Goal: Feedback & Contribution: Submit feedback/report problem

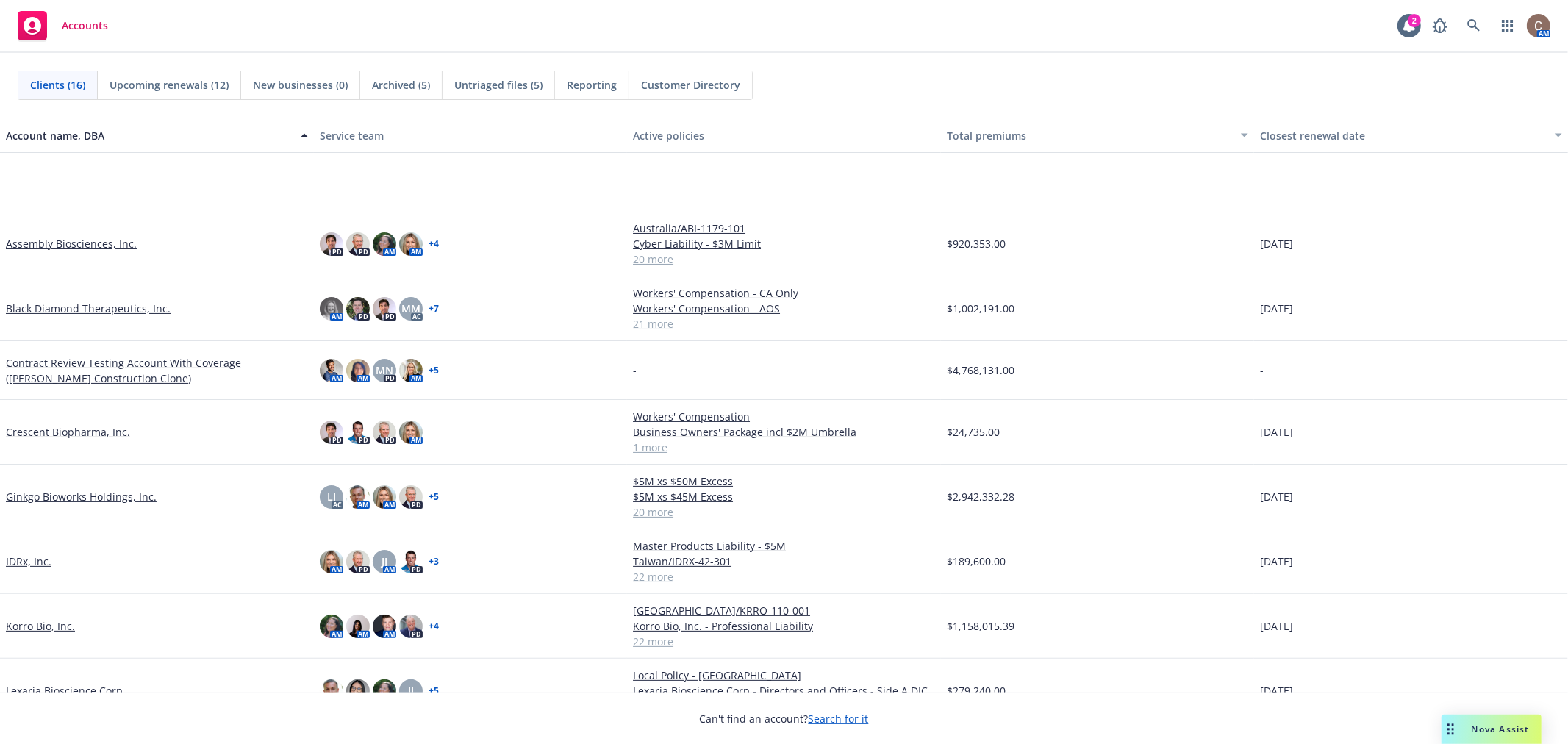
scroll to position [163, 0]
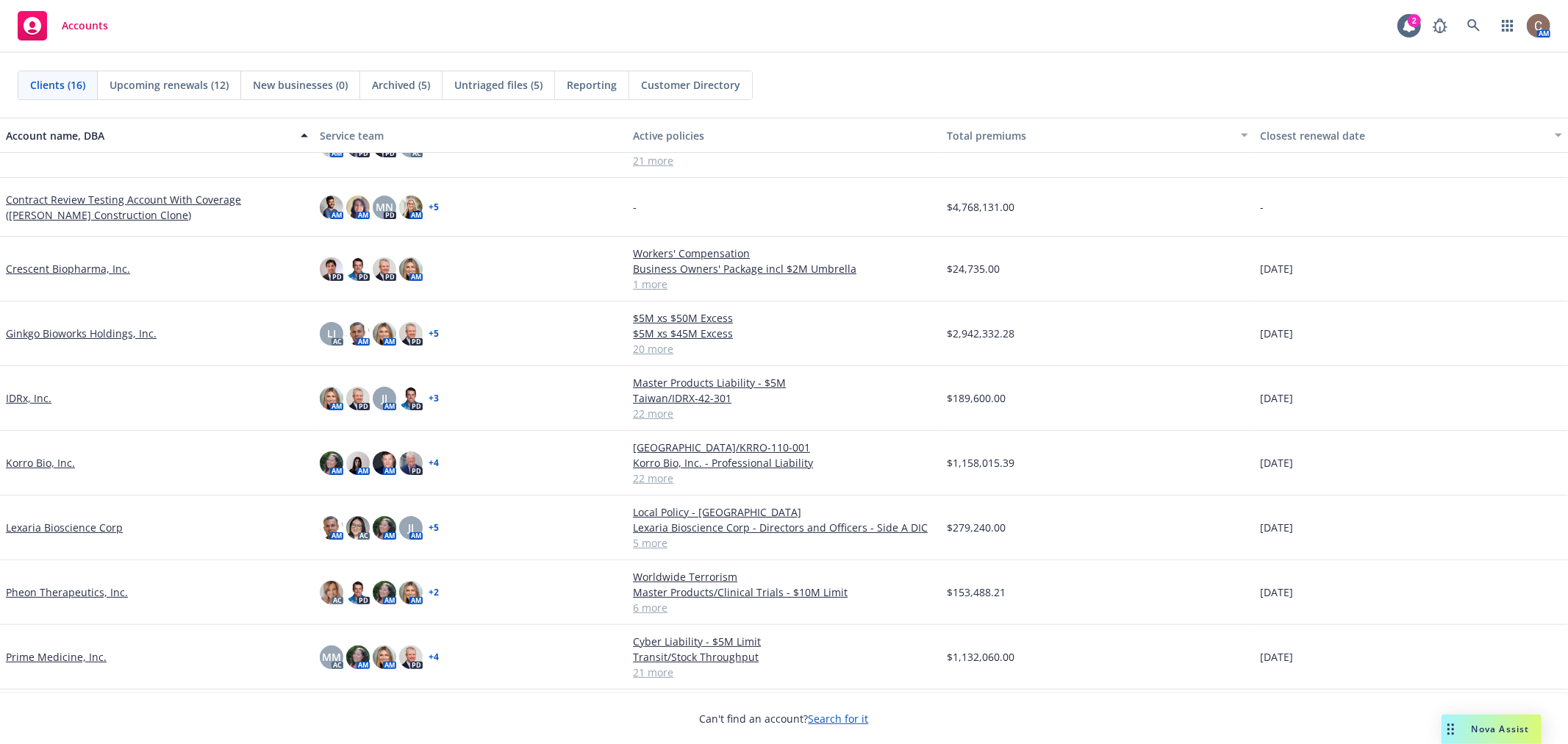
click at [71, 527] on link "Lexaria Bioscience Corp" at bounding box center [64, 528] width 117 height 16
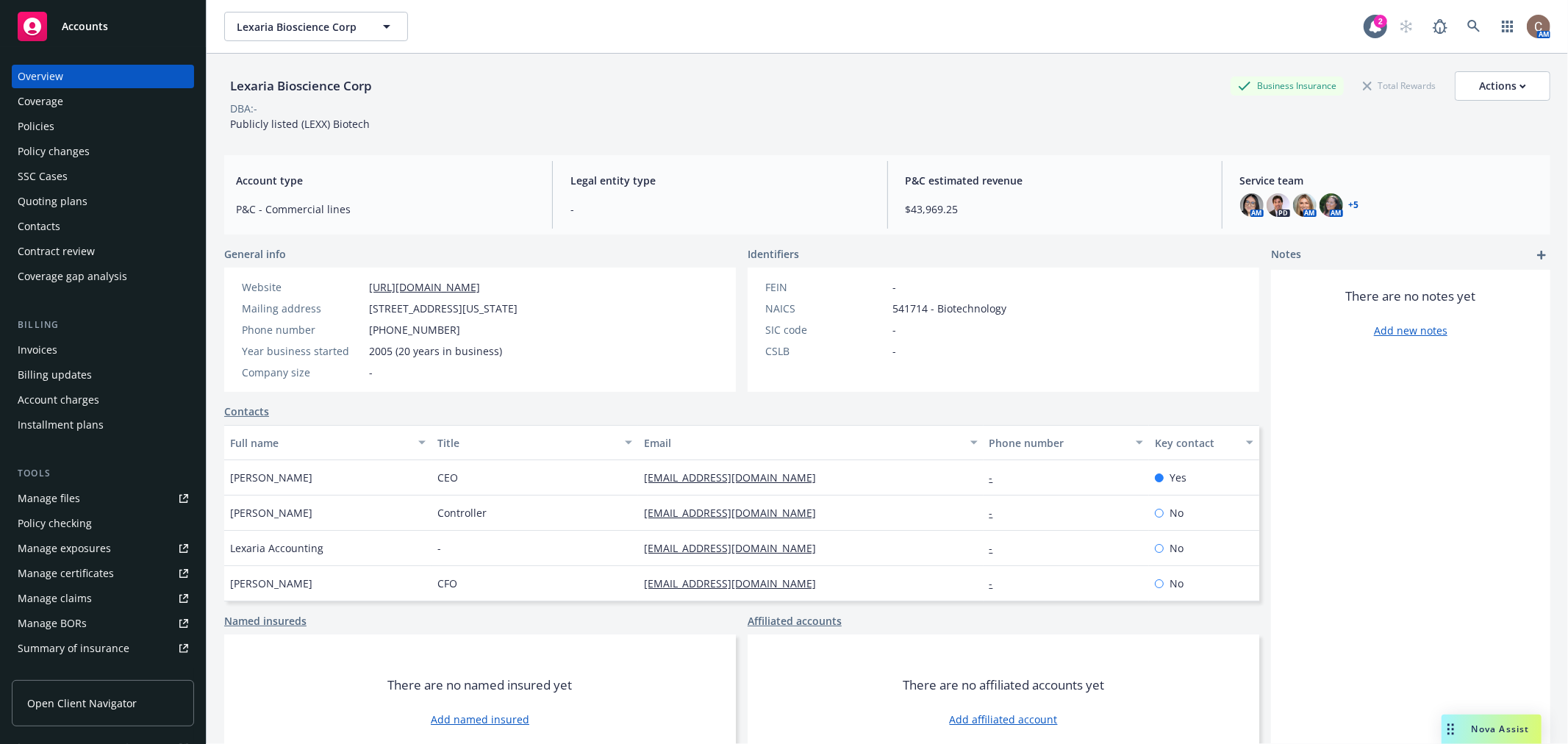
click at [42, 116] on div "Policies" at bounding box center [35, 127] width 37 height 24
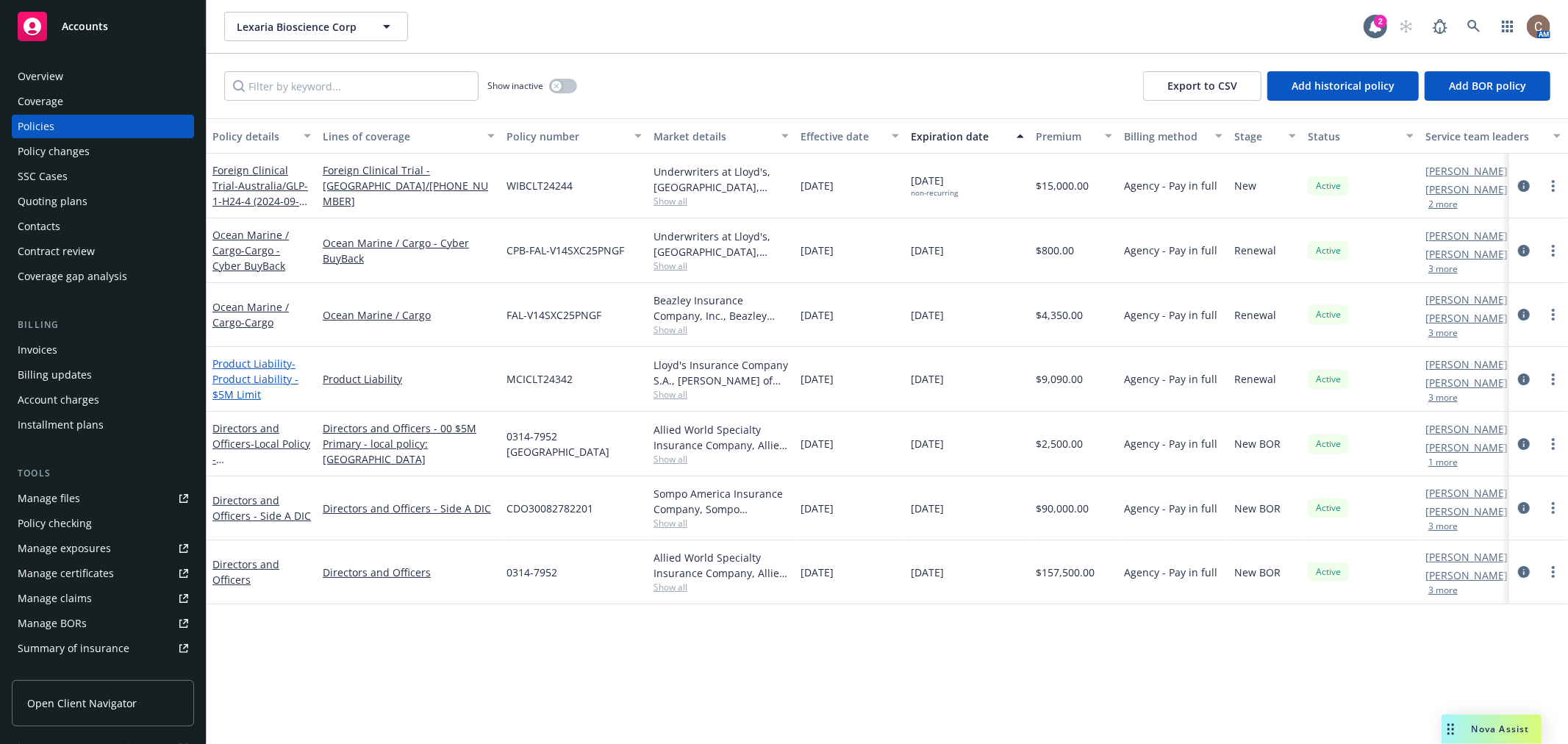
click at [248, 378] on span "- Product Liability - $5M Limit" at bounding box center [255, 378] width 86 height 45
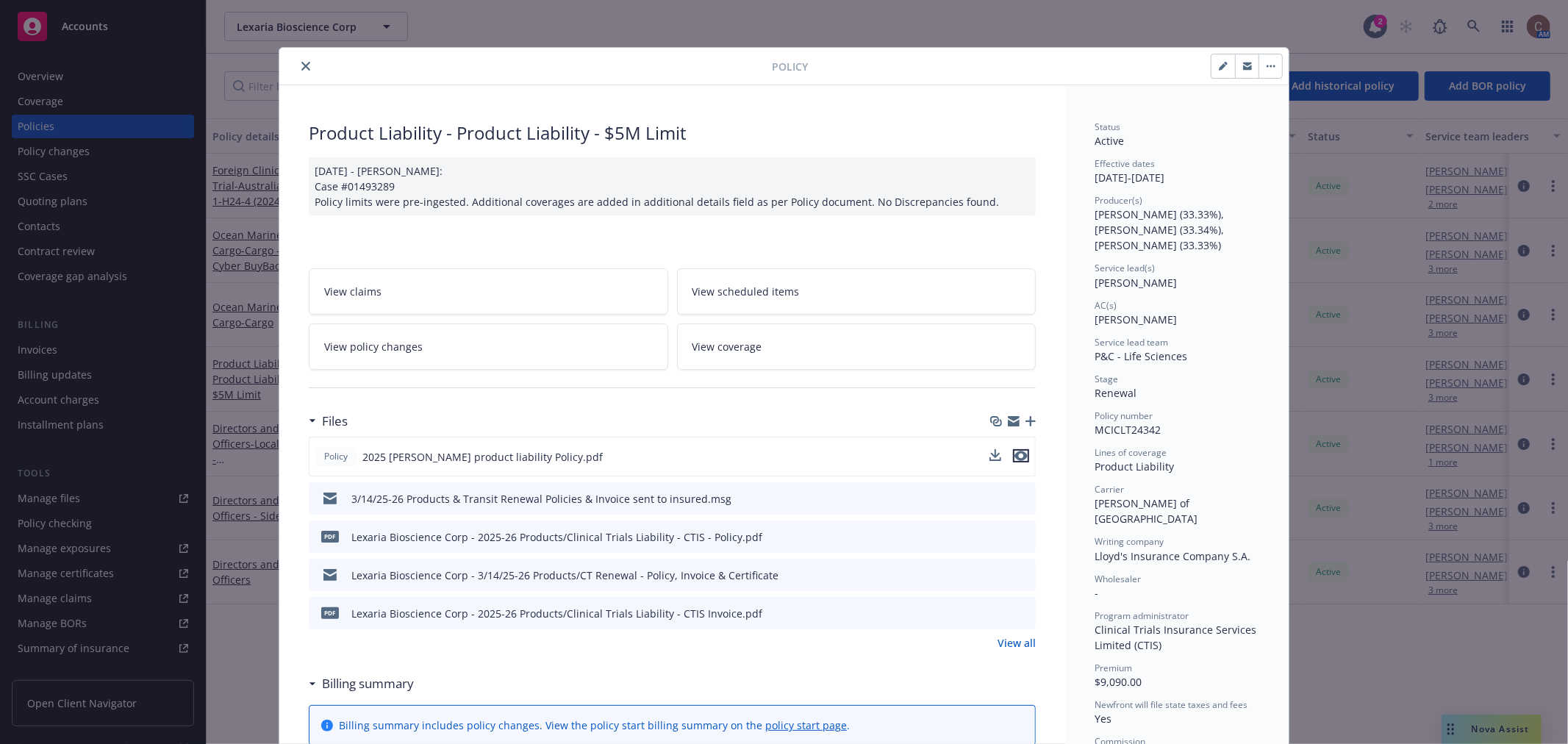
click at [1014, 458] on icon "preview file" at bounding box center [1020, 455] width 13 height 10
click at [300, 71] on button "close" at bounding box center [305, 66] width 17 height 17
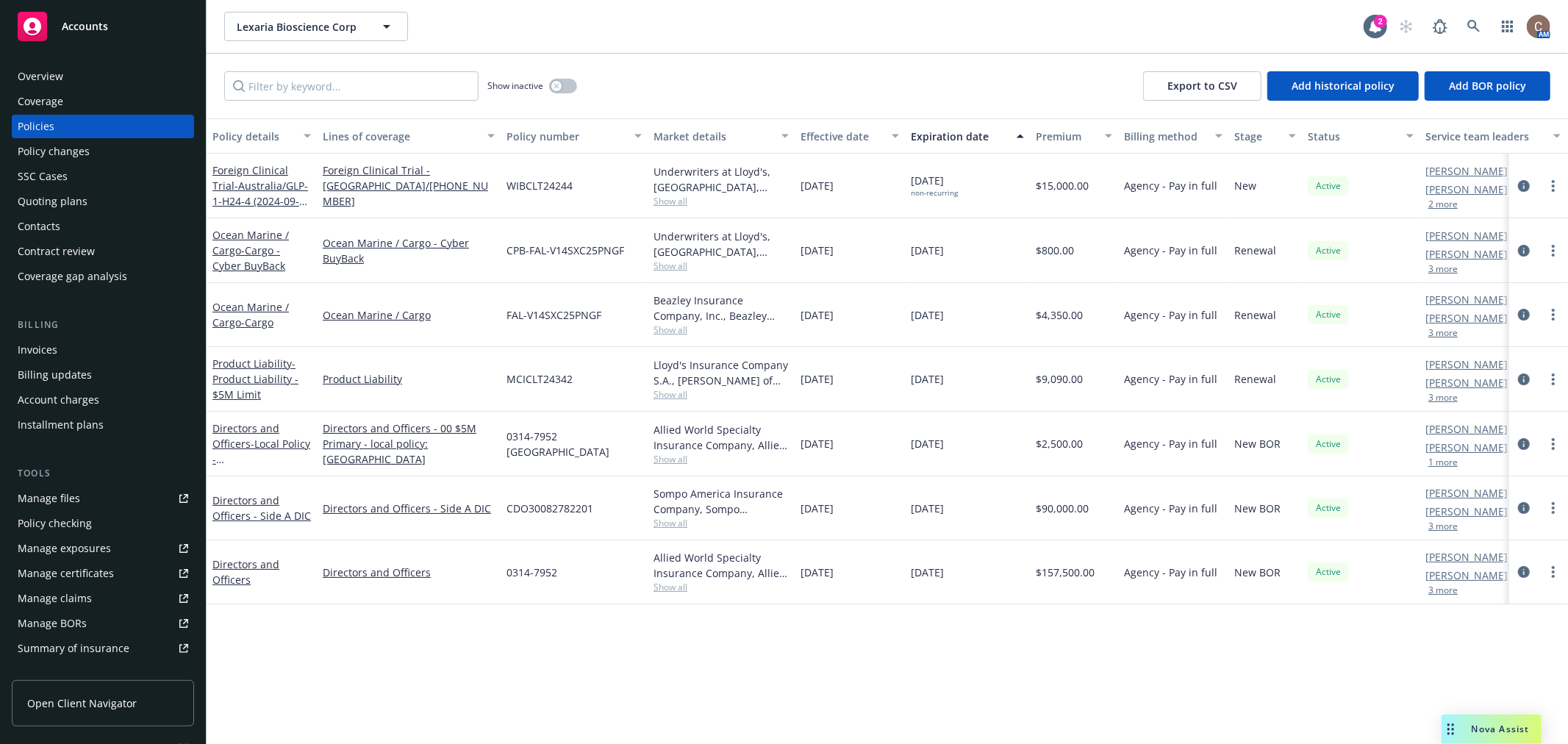
click at [77, 487] on div "Manage files" at bounding box center [48, 499] width 62 height 24
click at [129, 30] on div "Accounts" at bounding box center [102, 26] width 171 height 29
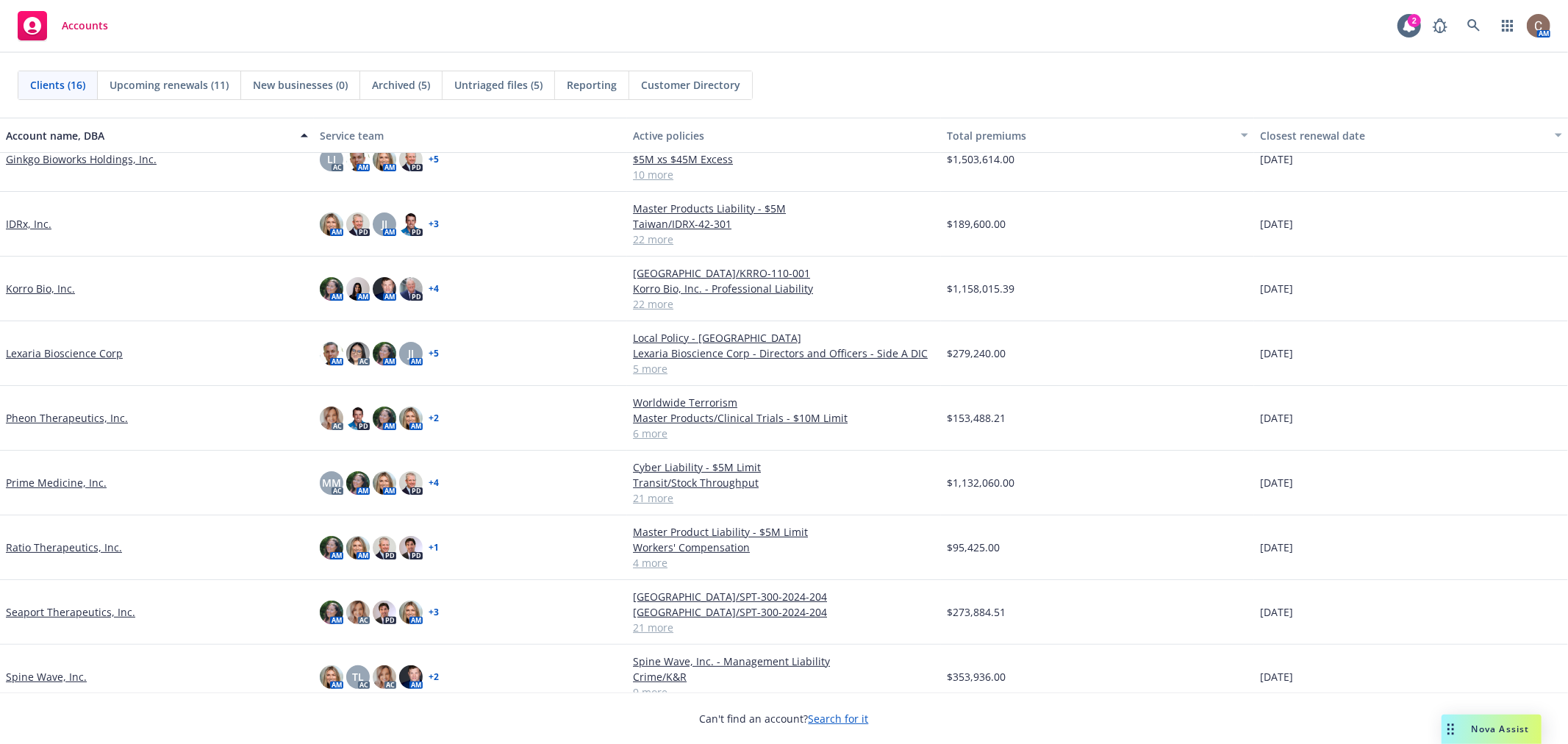
scroll to position [326, 0]
click at [76, 354] on link "Lexaria Bioscience Corp" at bounding box center [64, 352] width 117 height 16
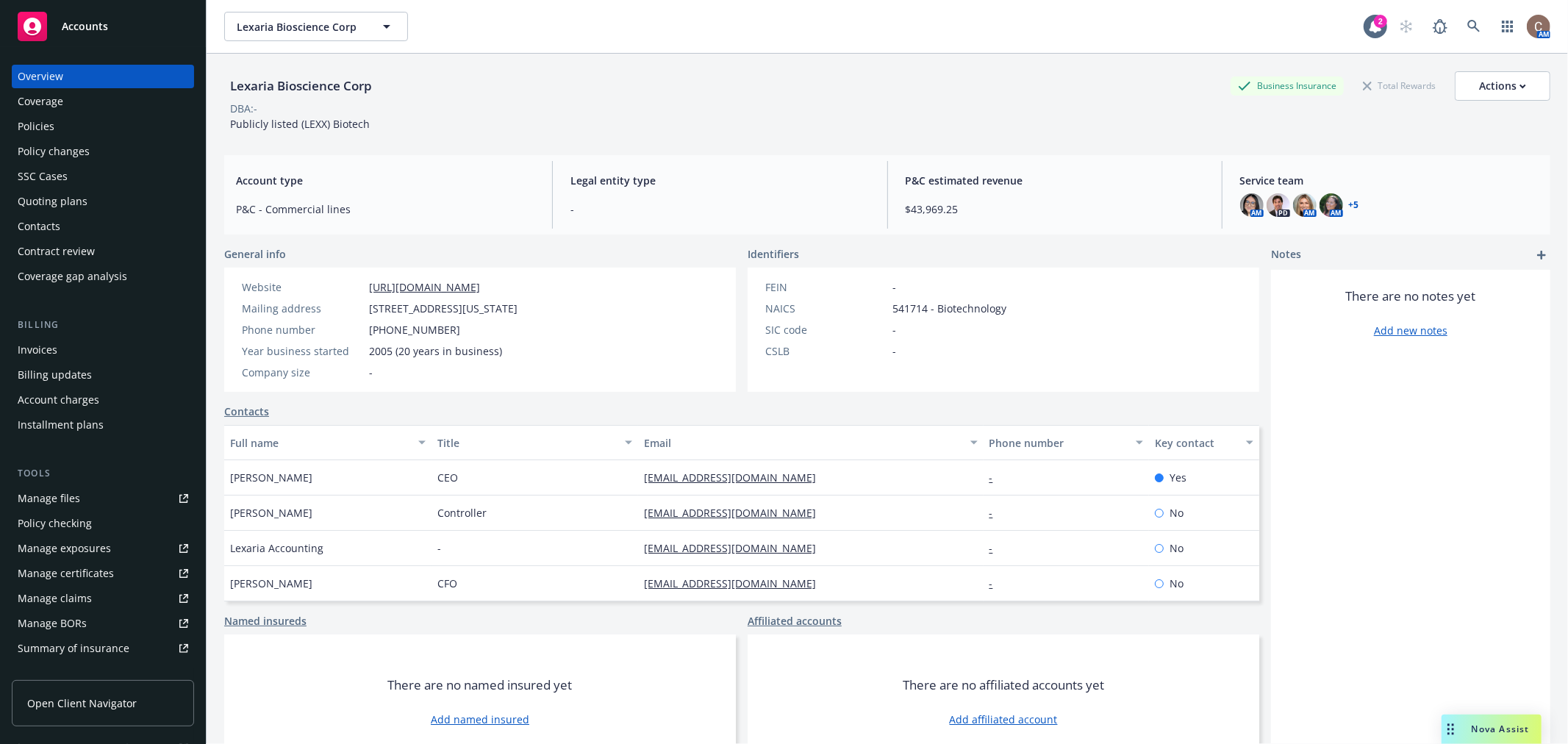
click at [1515, 724] on span "Nova Assist" at bounding box center [1501, 728] width 58 height 13
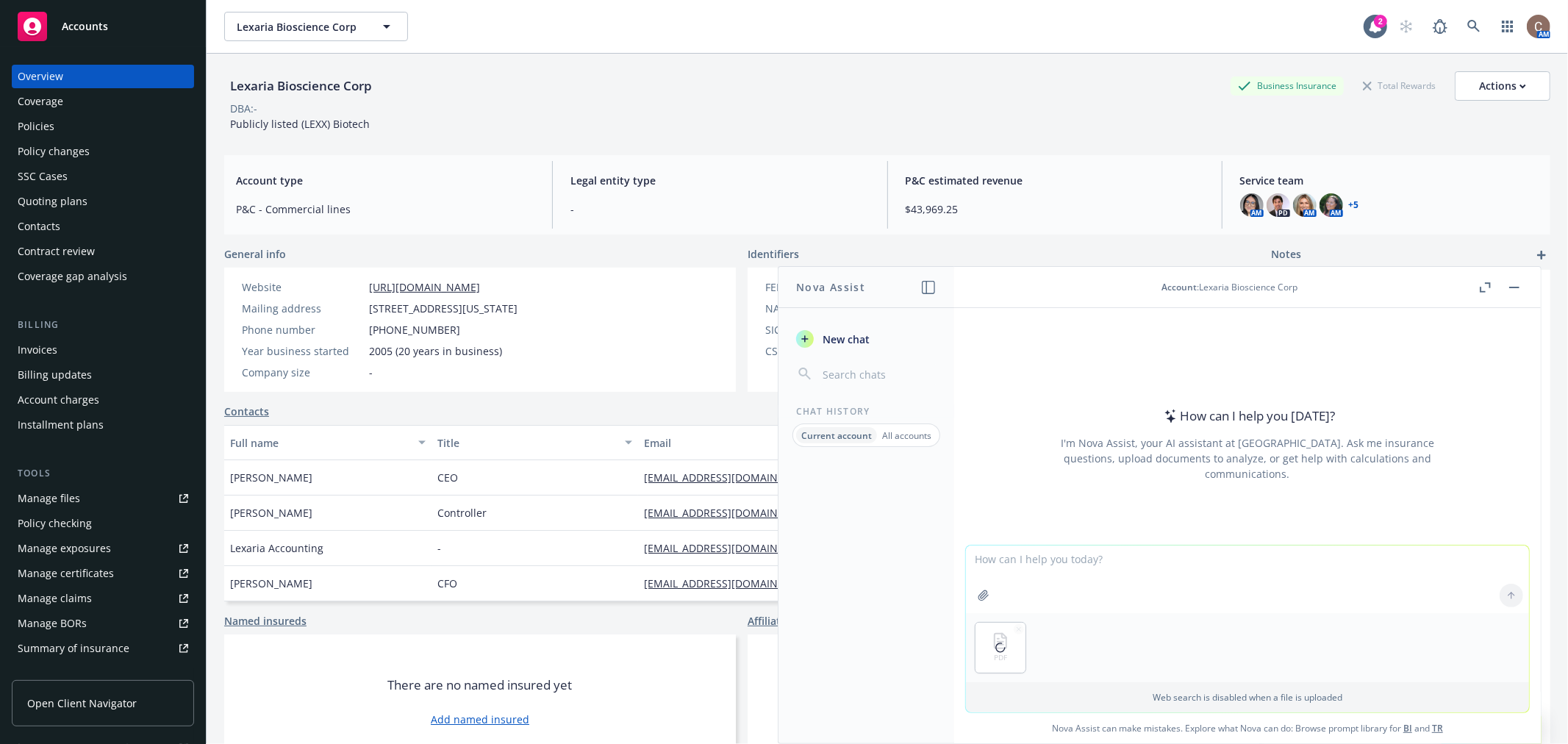
click at [1002, 560] on textarea at bounding box center [1248, 579] width 563 height 68
click at [1254, 555] on textarea "Help answer this question based on the attached quote: "" at bounding box center [1248, 578] width 563 height 69
paste textarea "with respect to bodily injury due to disease, the policy limit is unclear. How …"
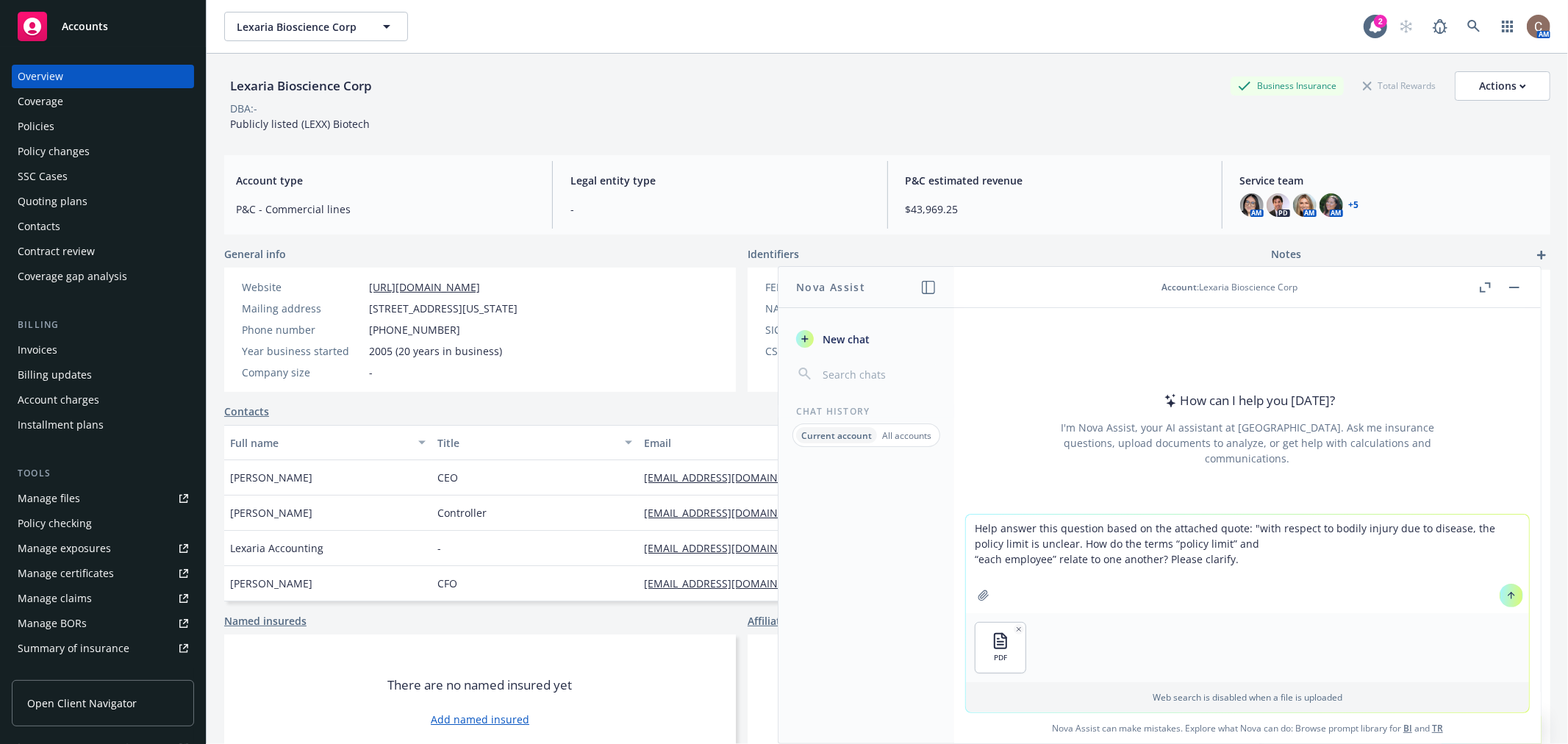
click at [972, 554] on textarea "Help answer this question based on the attached quote: "with respect to bodily …" at bounding box center [1248, 563] width 563 height 98
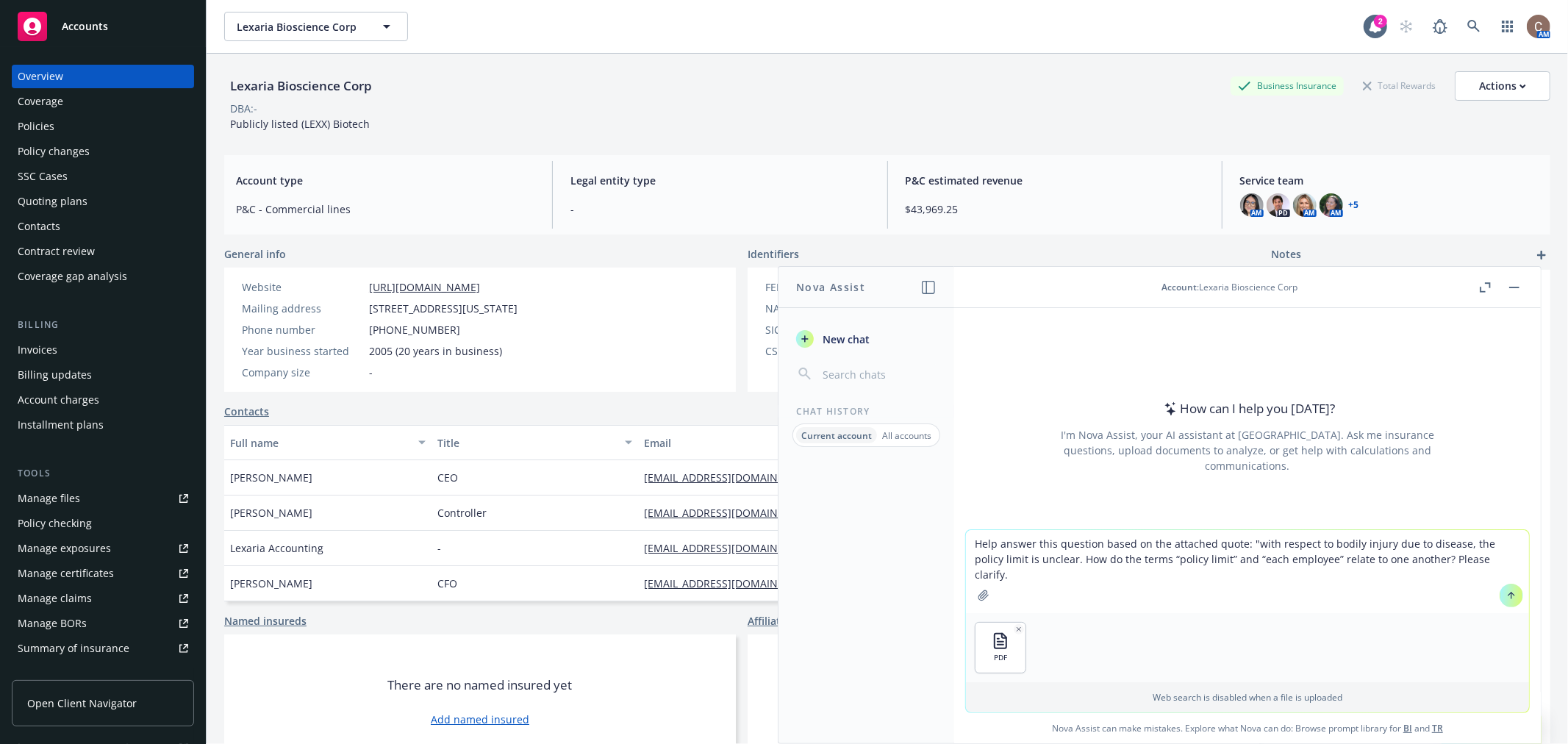
click at [1207, 542] on textarea "Help answer this question based on the attached quote: "with respect to bodily …" at bounding box center [1248, 572] width 563 height 83
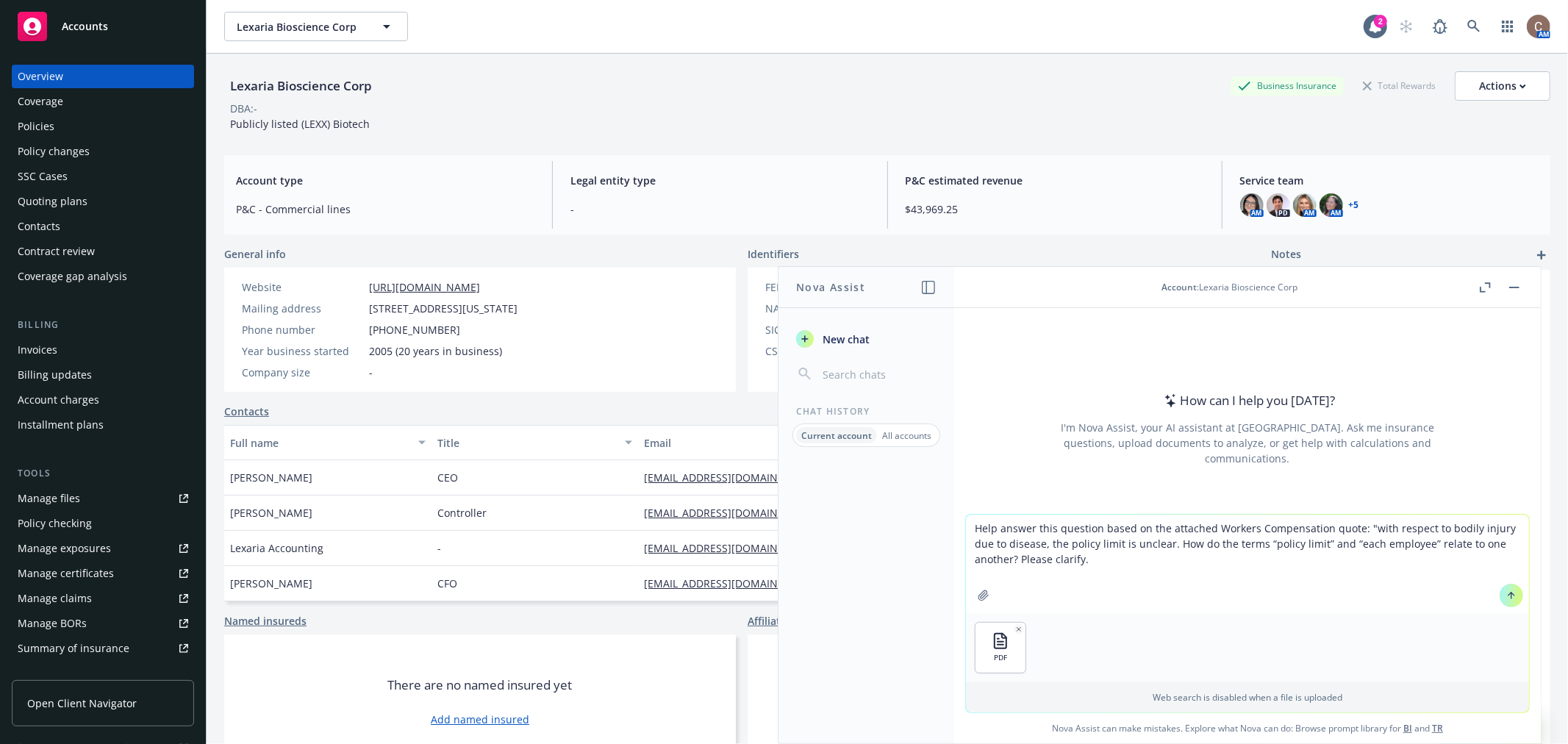
click at [1139, 560] on textarea "Help answer this question based on the attached Workers Compensation quote: "wi…" at bounding box center [1248, 563] width 563 height 98
type textarea "Help answer this question based on the attached Workers Compensation quote: "wi…"
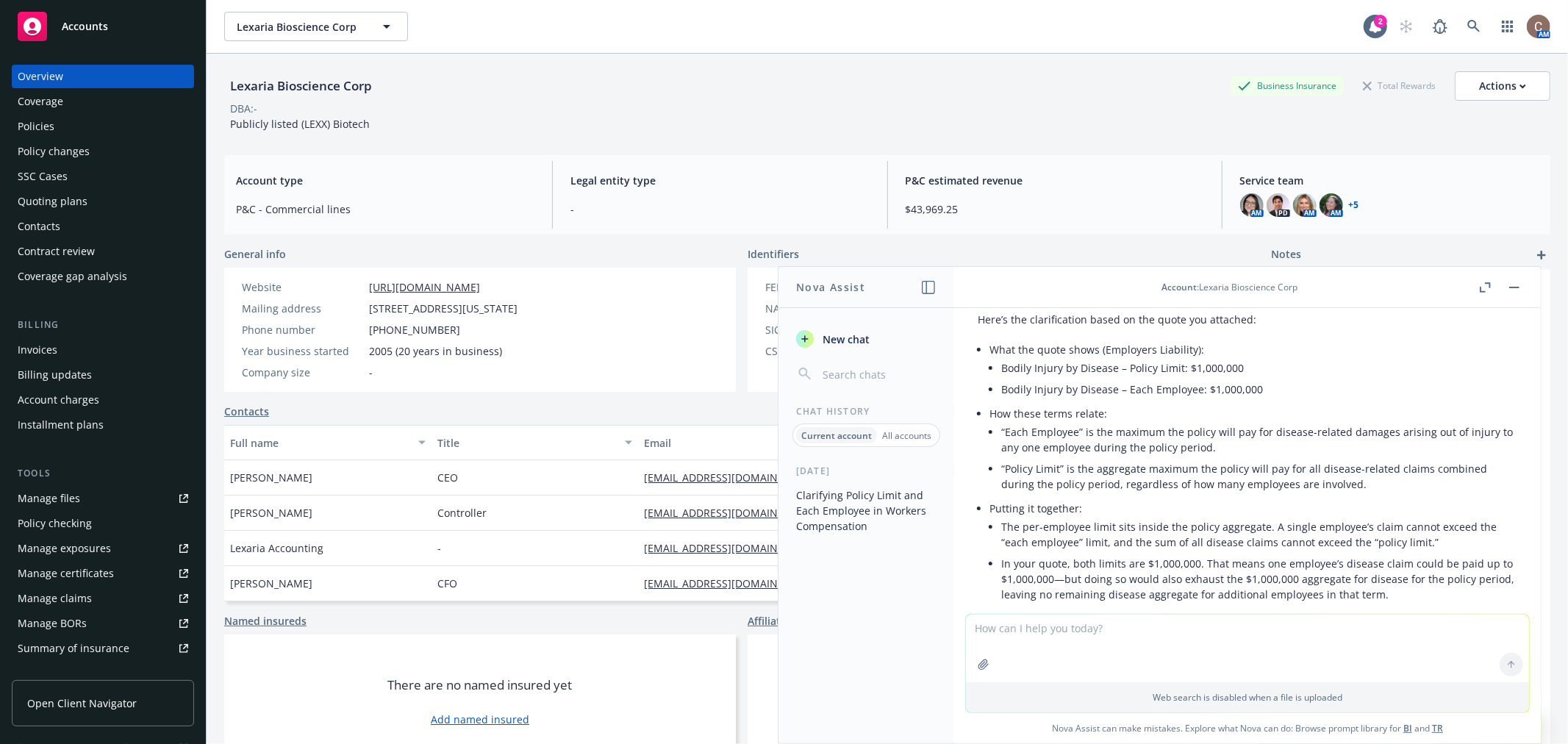
scroll to position [140, 0]
click at [1518, 288] on button "button" at bounding box center [1515, 287] width 17 height 17
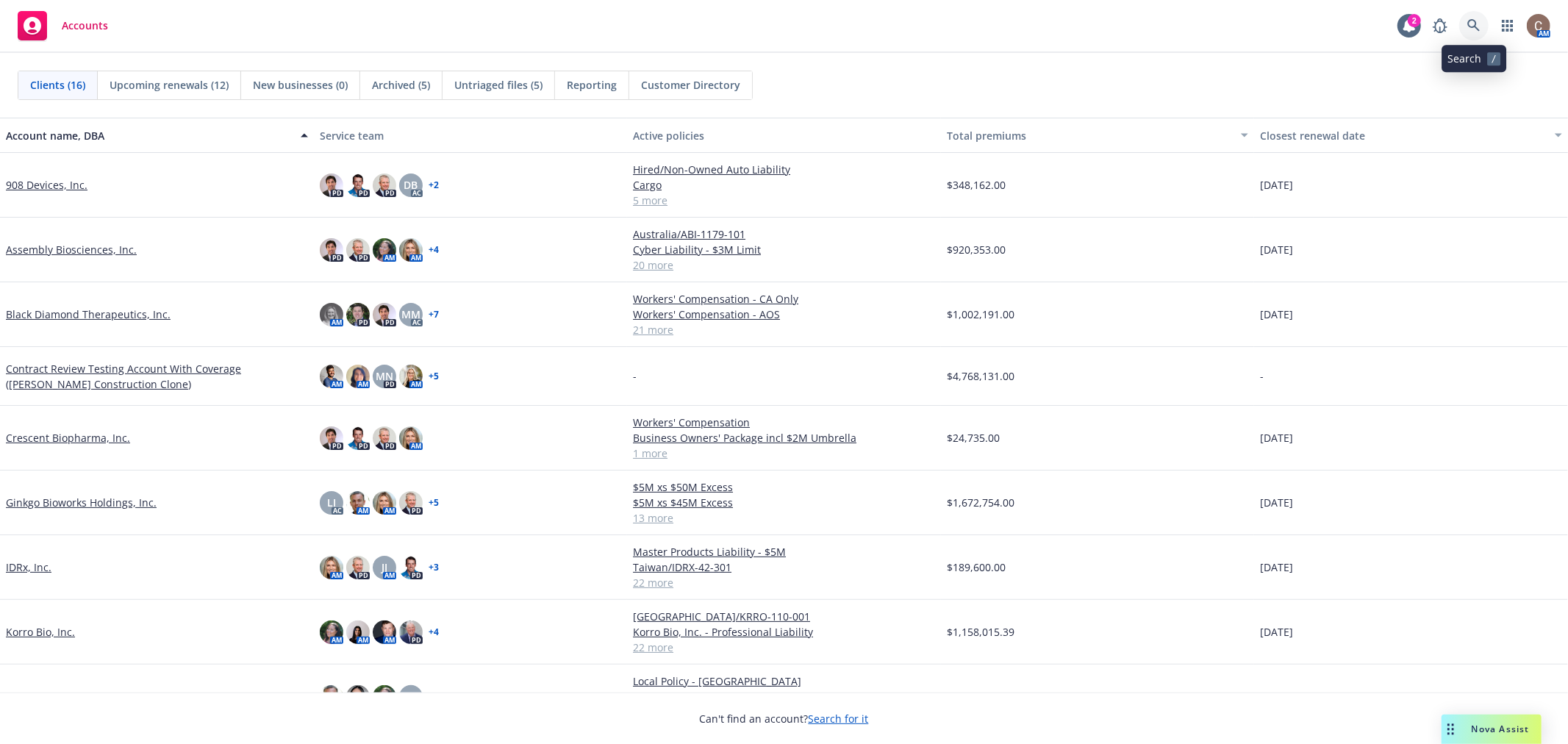
click at [1474, 31] on icon at bounding box center [1474, 25] width 13 height 13
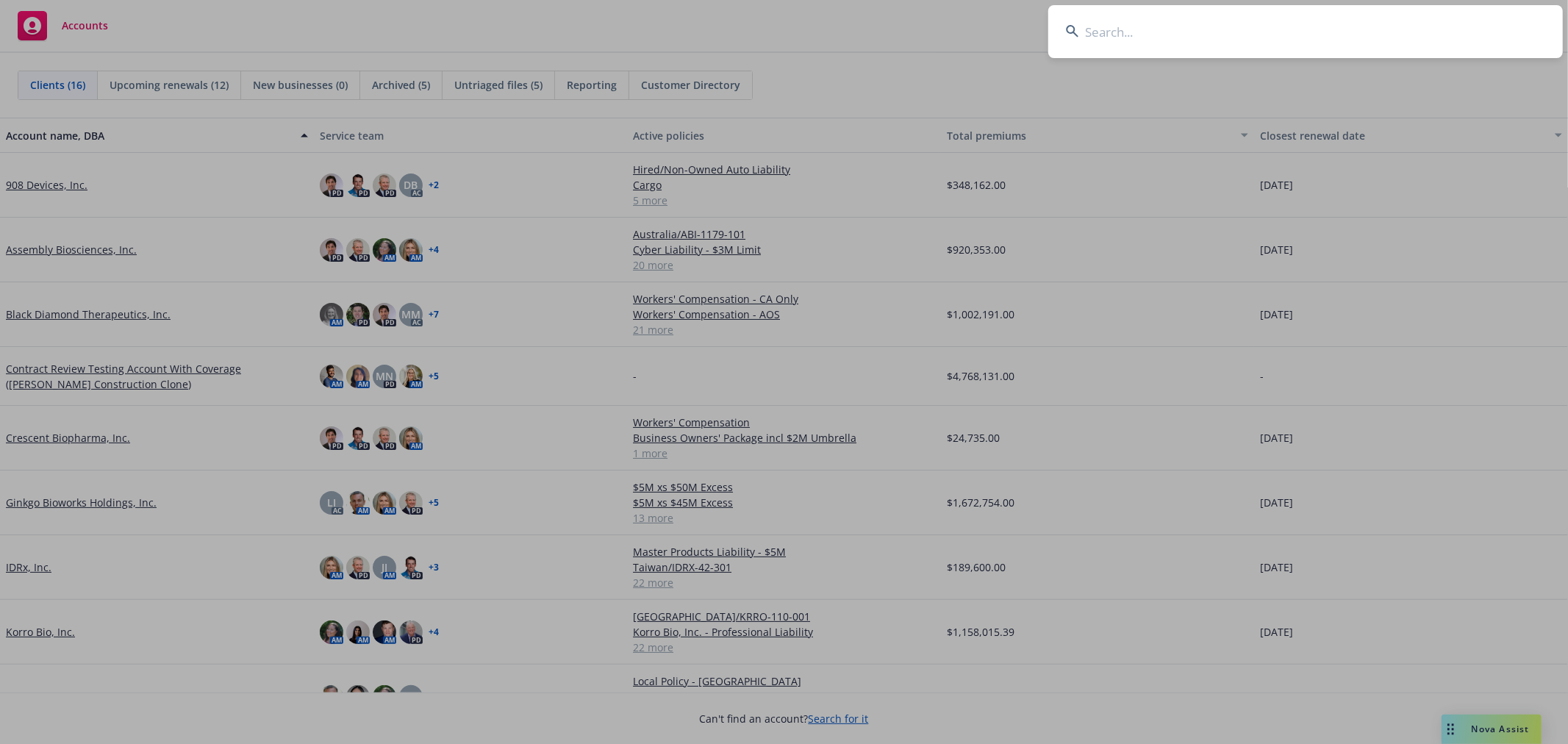
click at [1390, 39] on input at bounding box center [1305, 31] width 515 height 53
type input "quince"
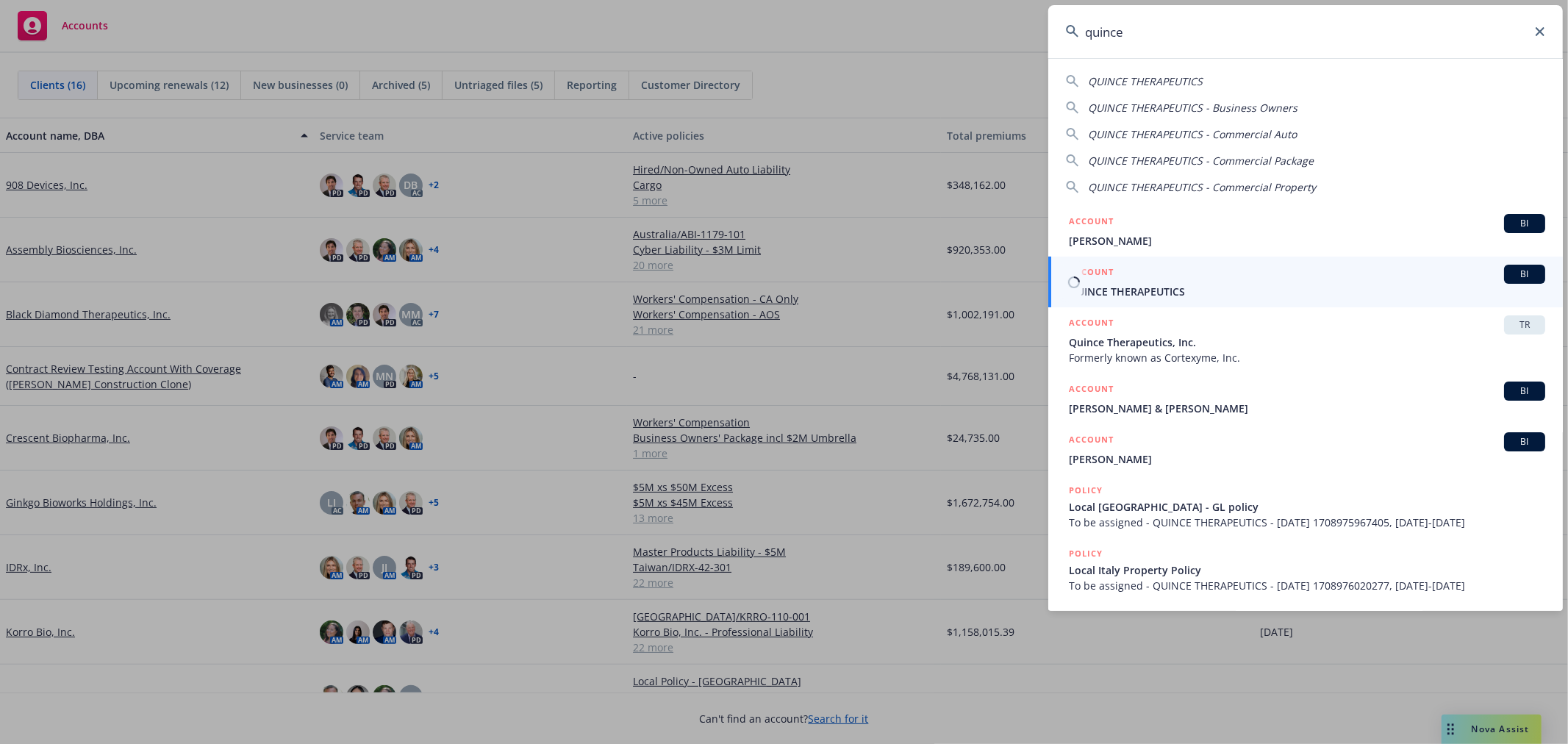
click at [1215, 281] on div "ACCOUNT BI" at bounding box center [1307, 274] width 476 height 19
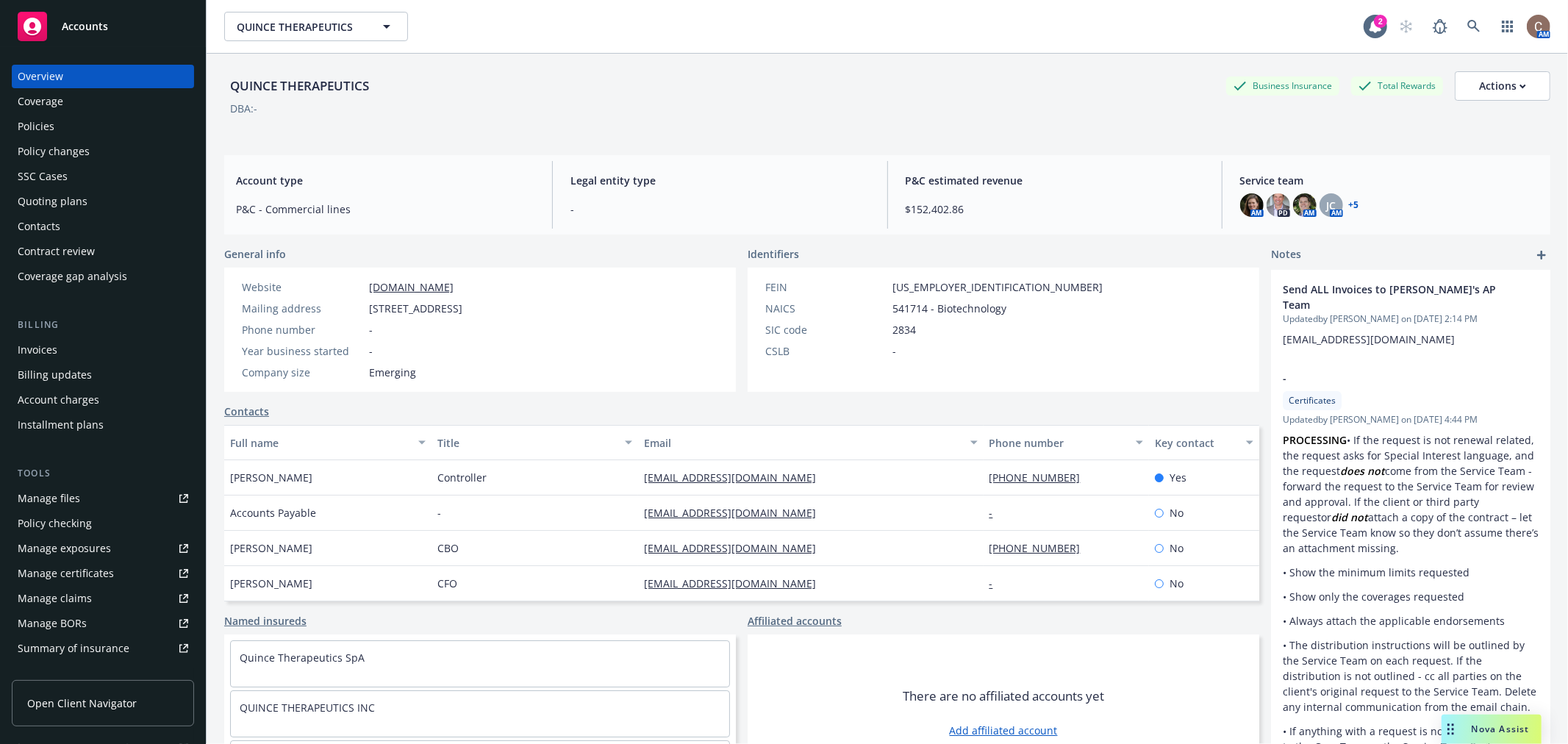
click at [81, 119] on div "Policies" at bounding box center [102, 127] width 171 height 24
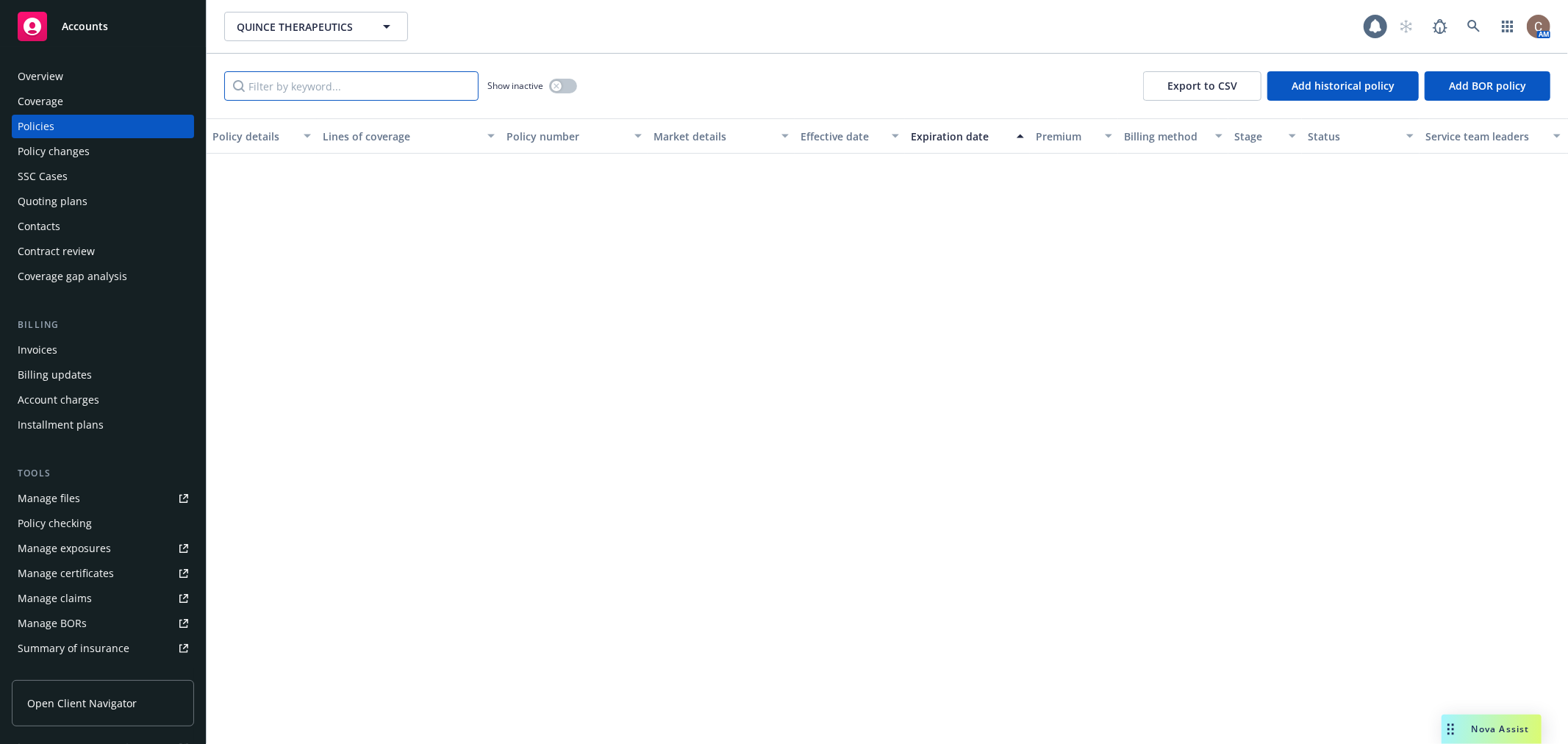
click at [320, 93] on input "Filter by keyword..." at bounding box center [351, 86] width 254 height 29
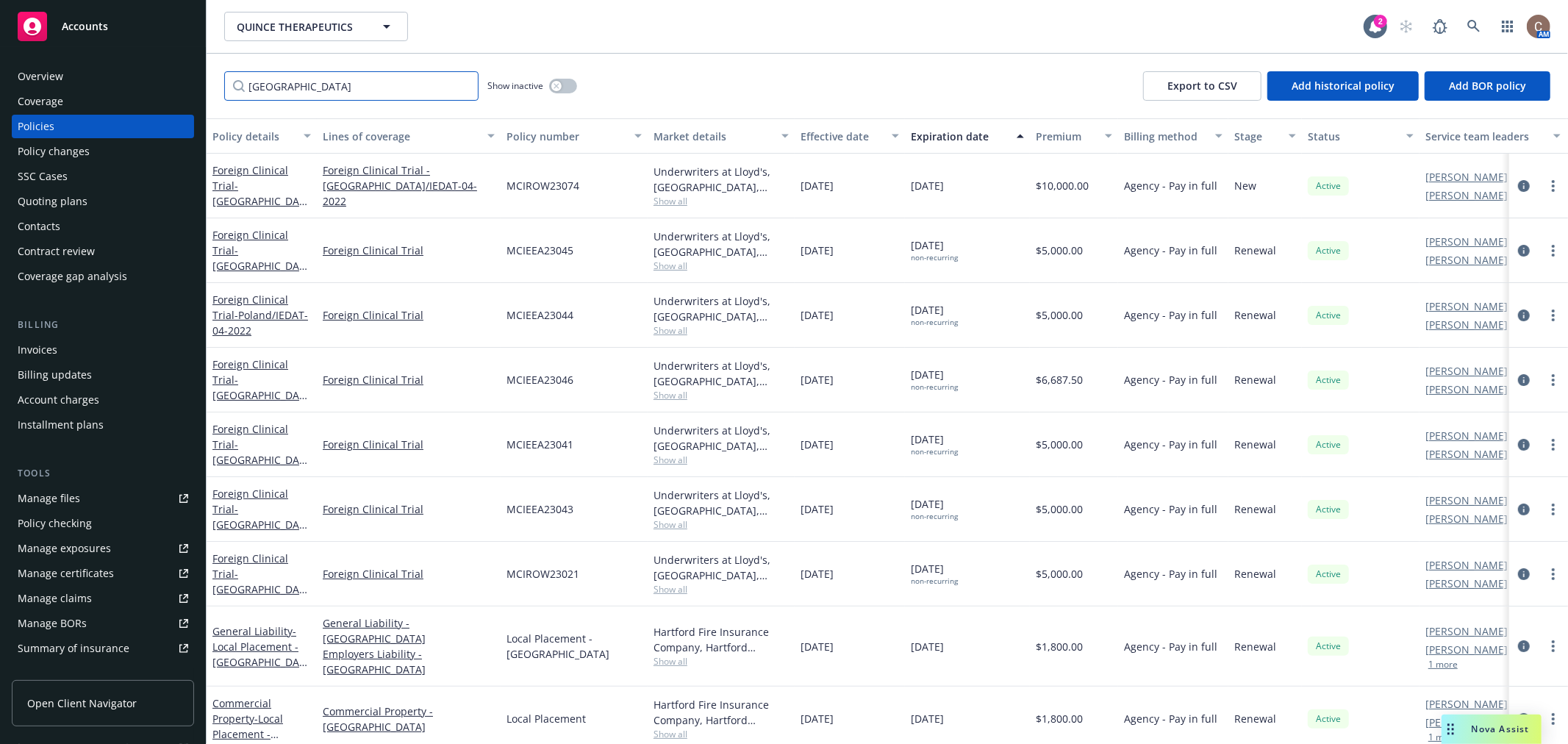
type input "[GEOGRAPHIC_DATA]"
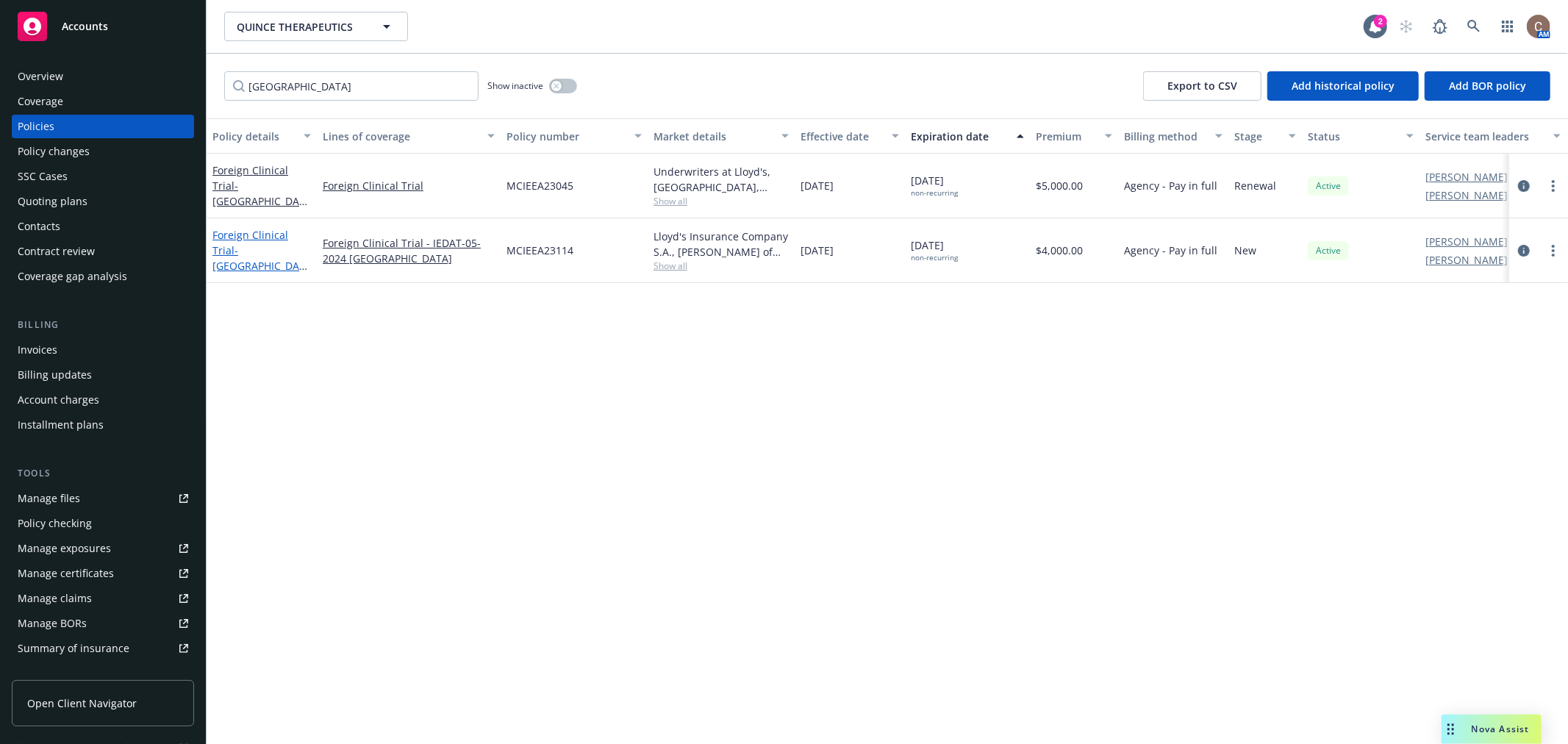
click at [272, 246] on span "- [GEOGRAPHIC_DATA]/IEDAT-05-2024" at bounding box center [260, 265] width 95 height 45
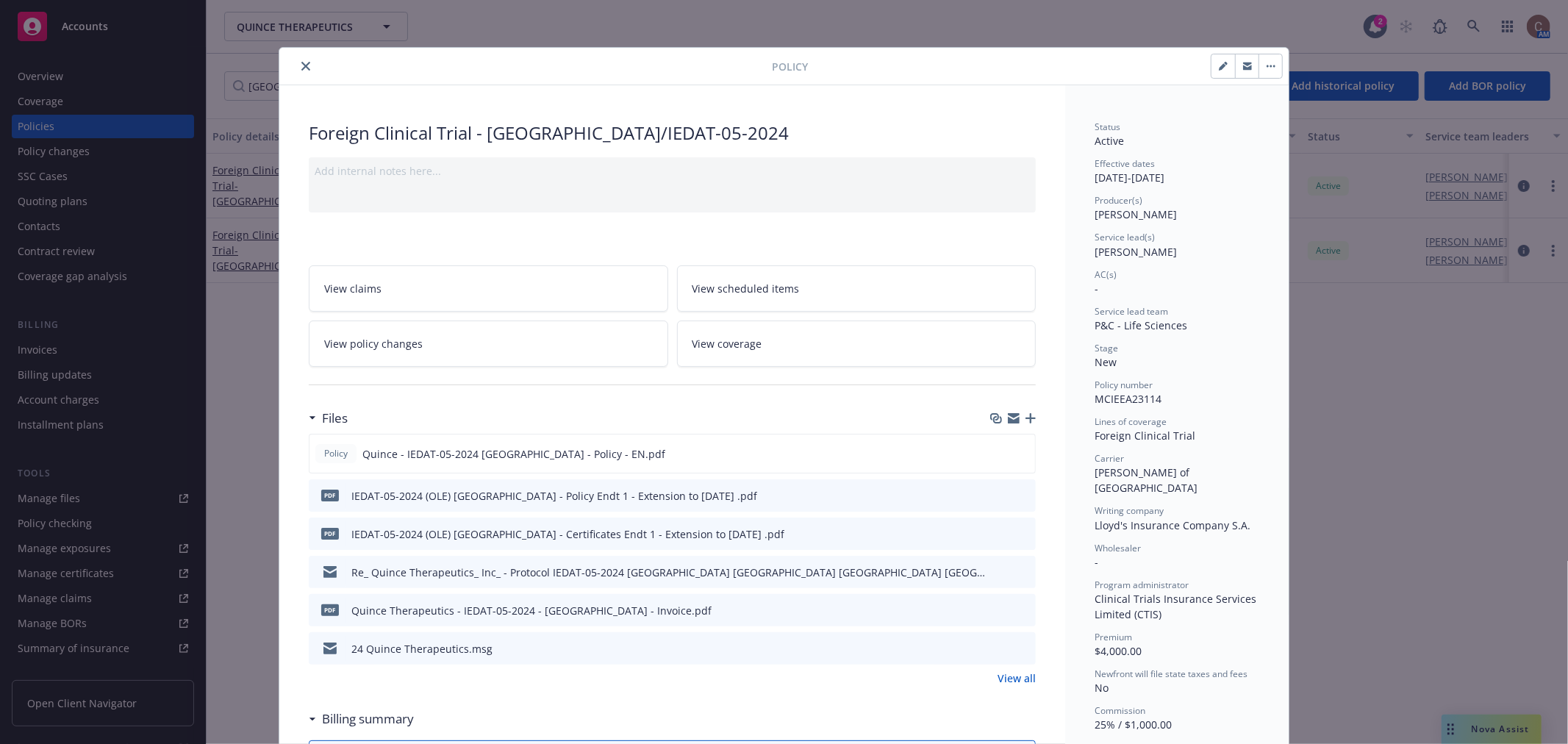
click at [305, 64] on button "close" at bounding box center [305, 66] width 17 height 17
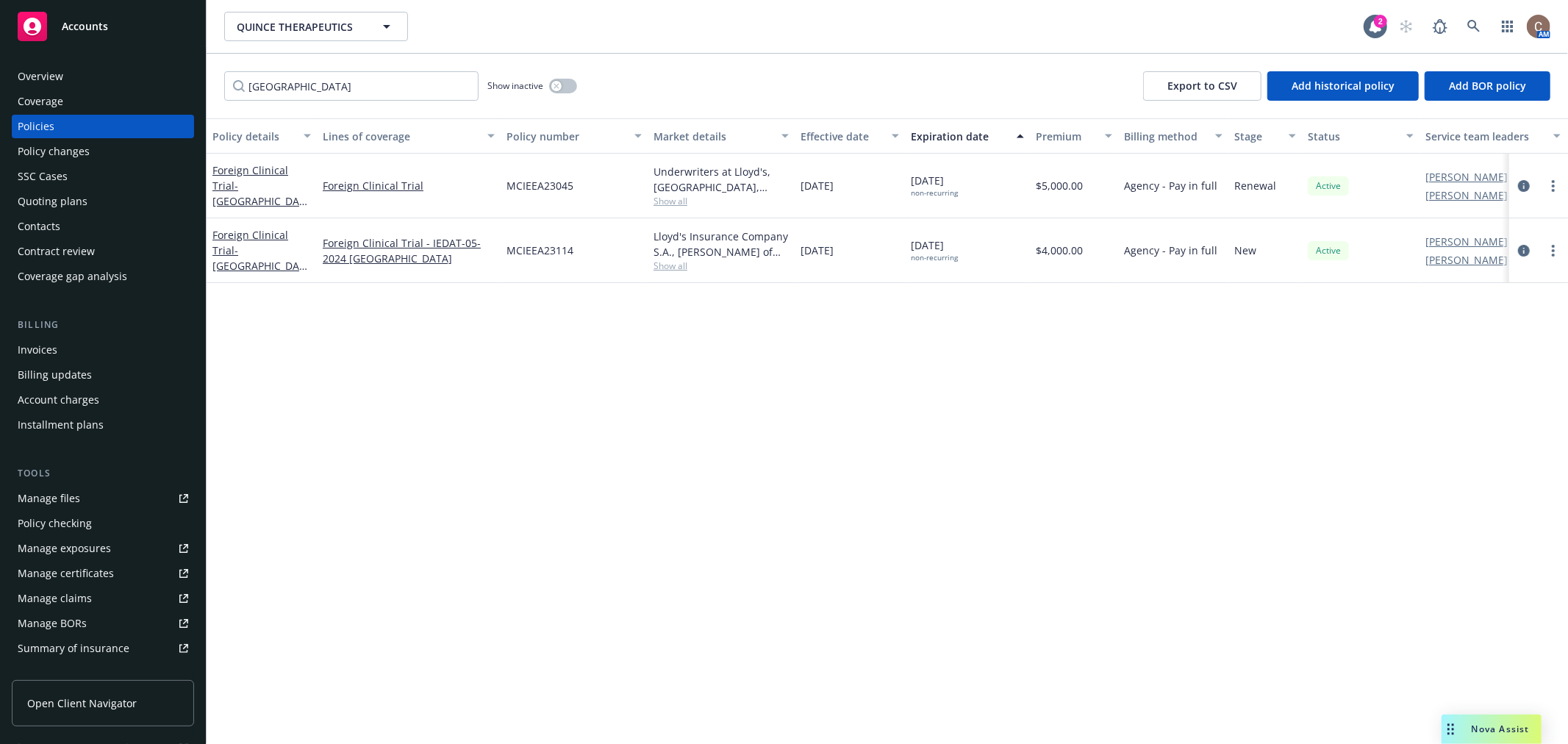
click at [87, 148] on div "Policy changes" at bounding box center [53, 152] width 72 height 24
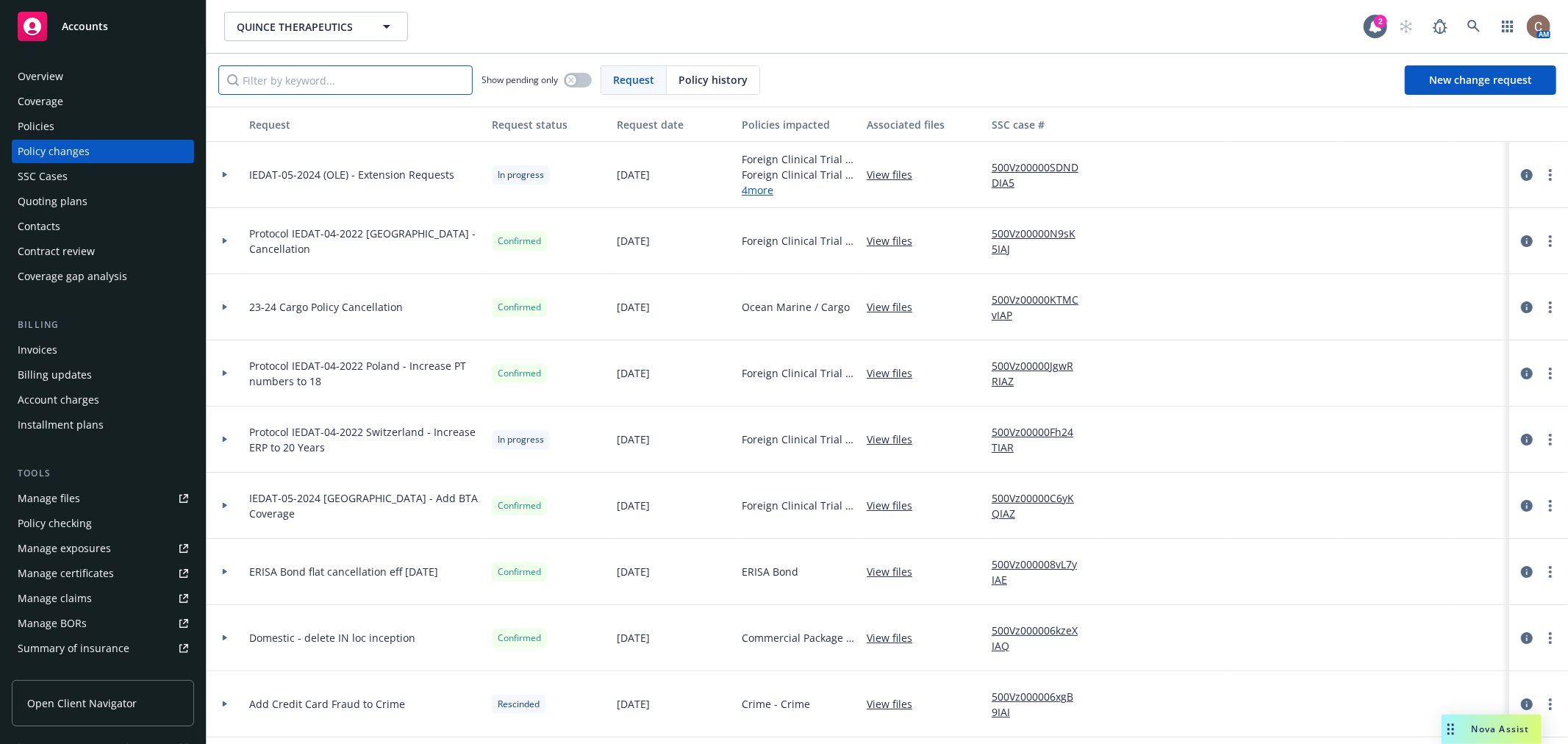
click at [330, 84] on input "Filter by keyword..." at bounding box center [345, 79] width 254 height 29
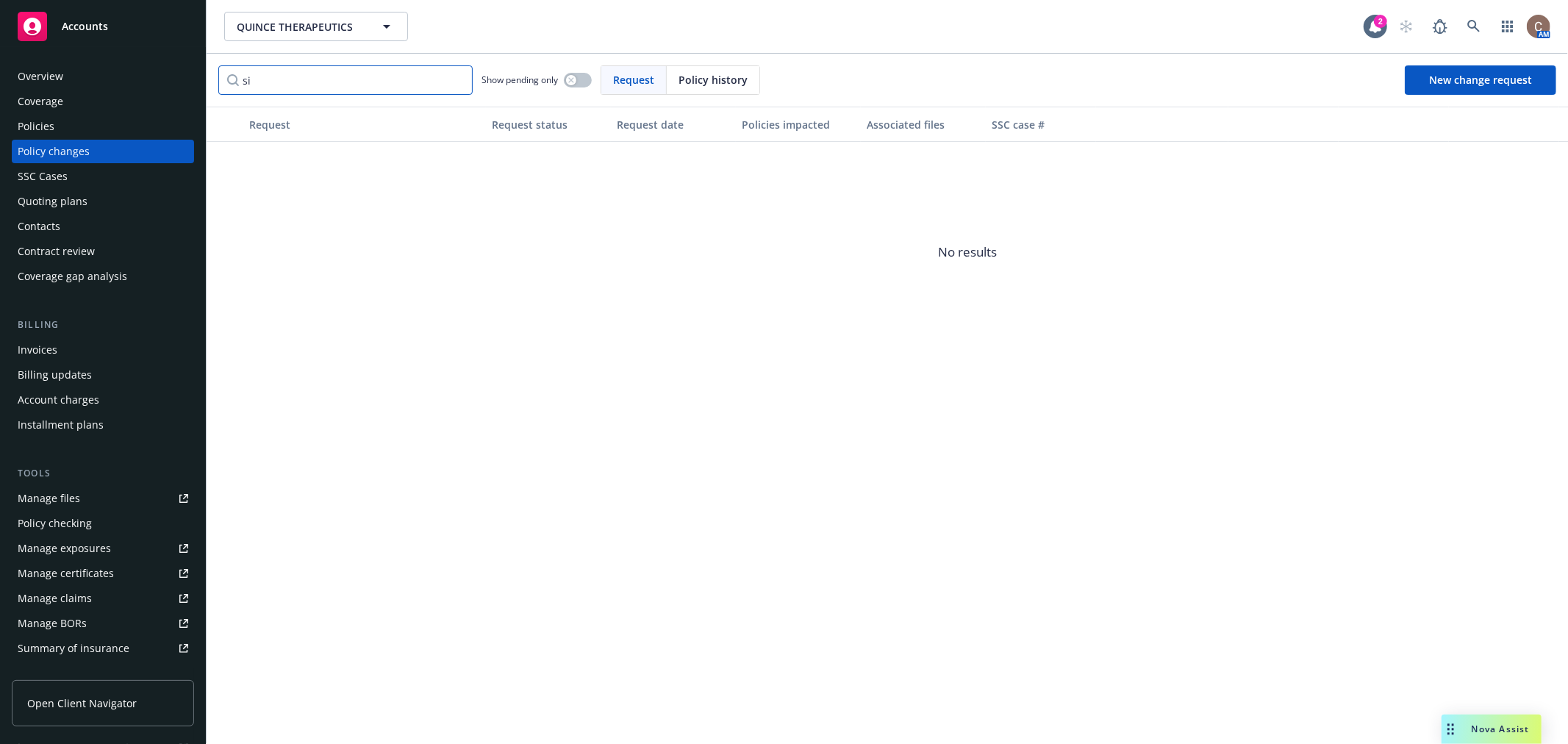
type input "s"
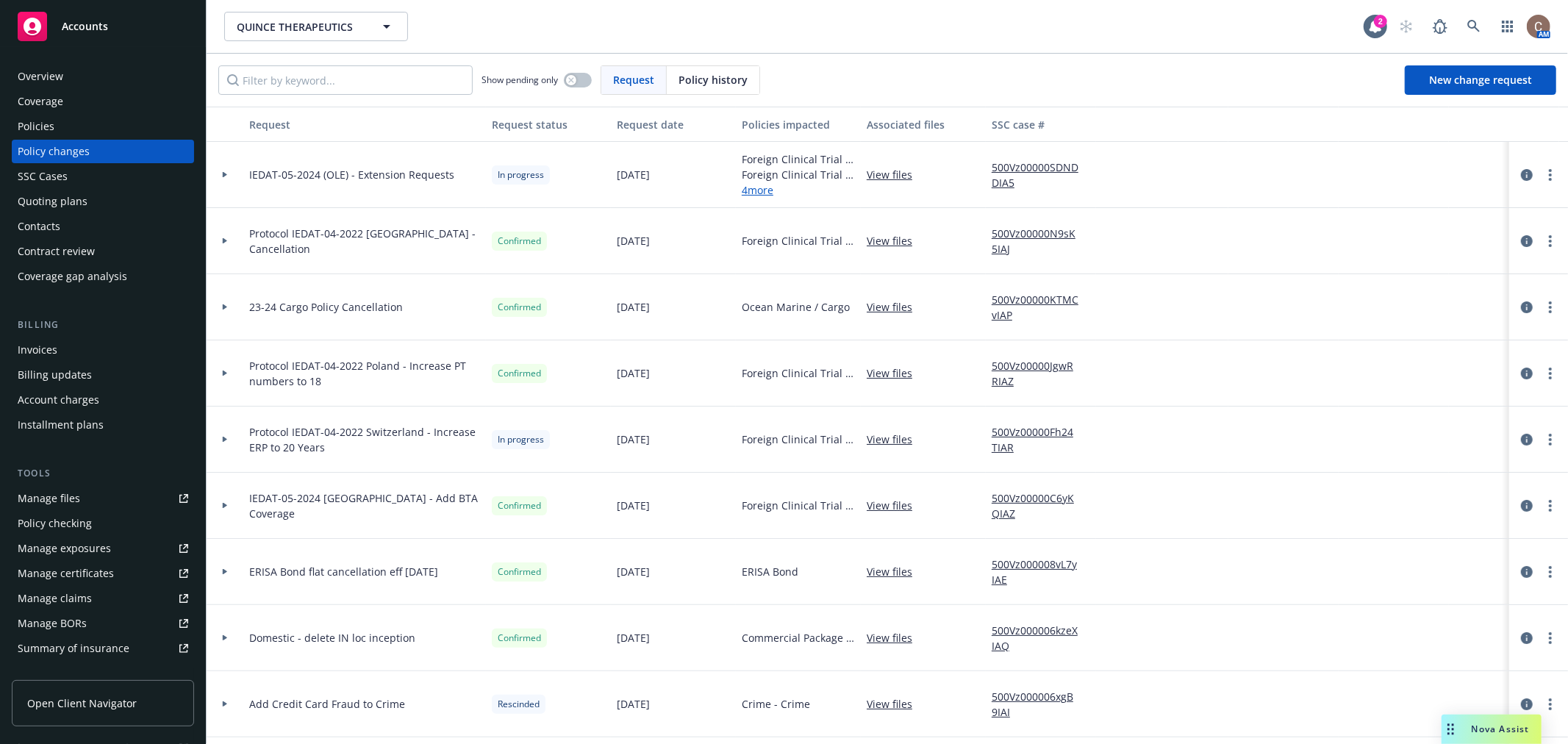
click at [114, 116] on div "Policies" at bounding box center [102, 127] width 171 height 24
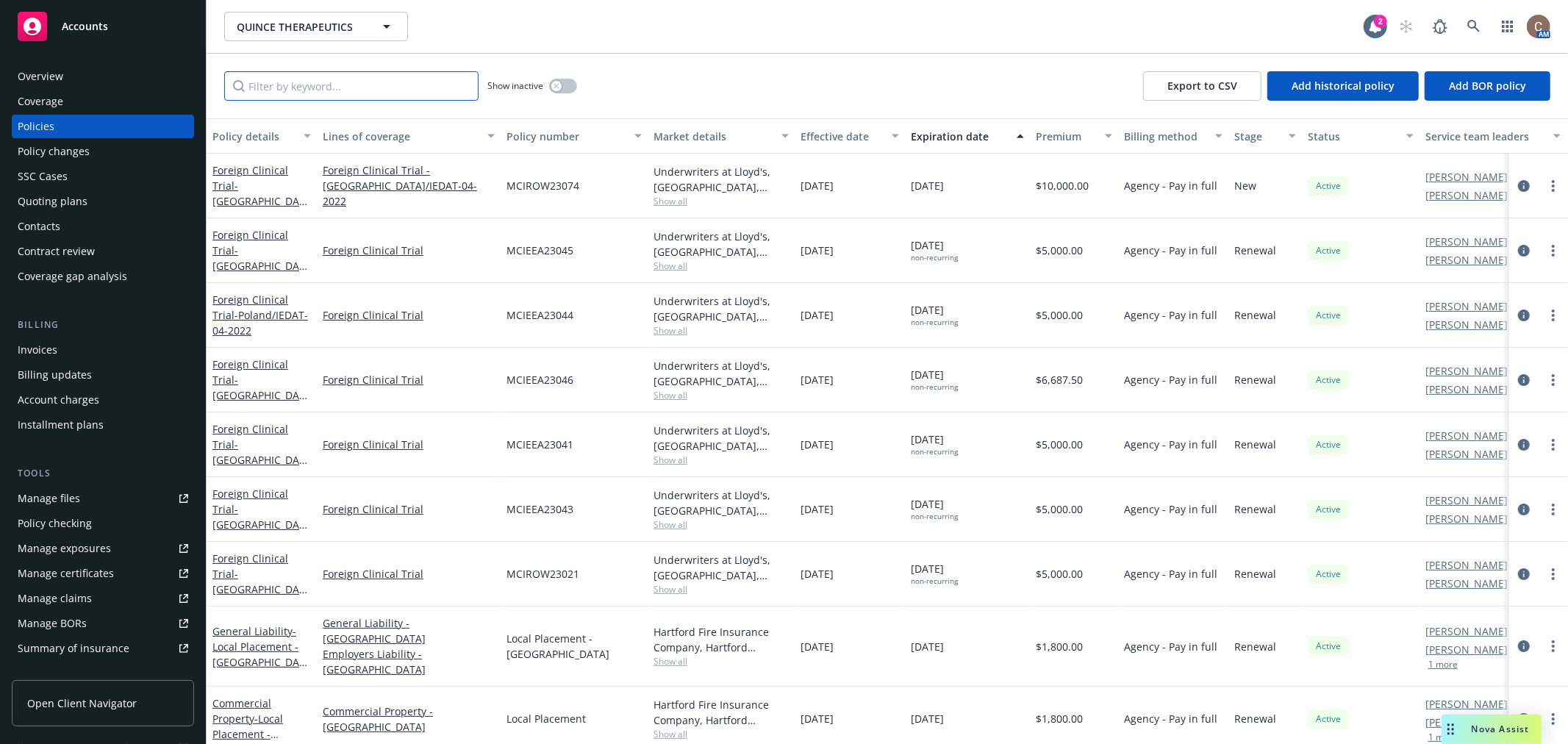
click at [386, 84] on input "Filter by keyword..." at bounding box center [351, 86] width 254 height 29
type input "[GEOGRAPHIC_DATA]"
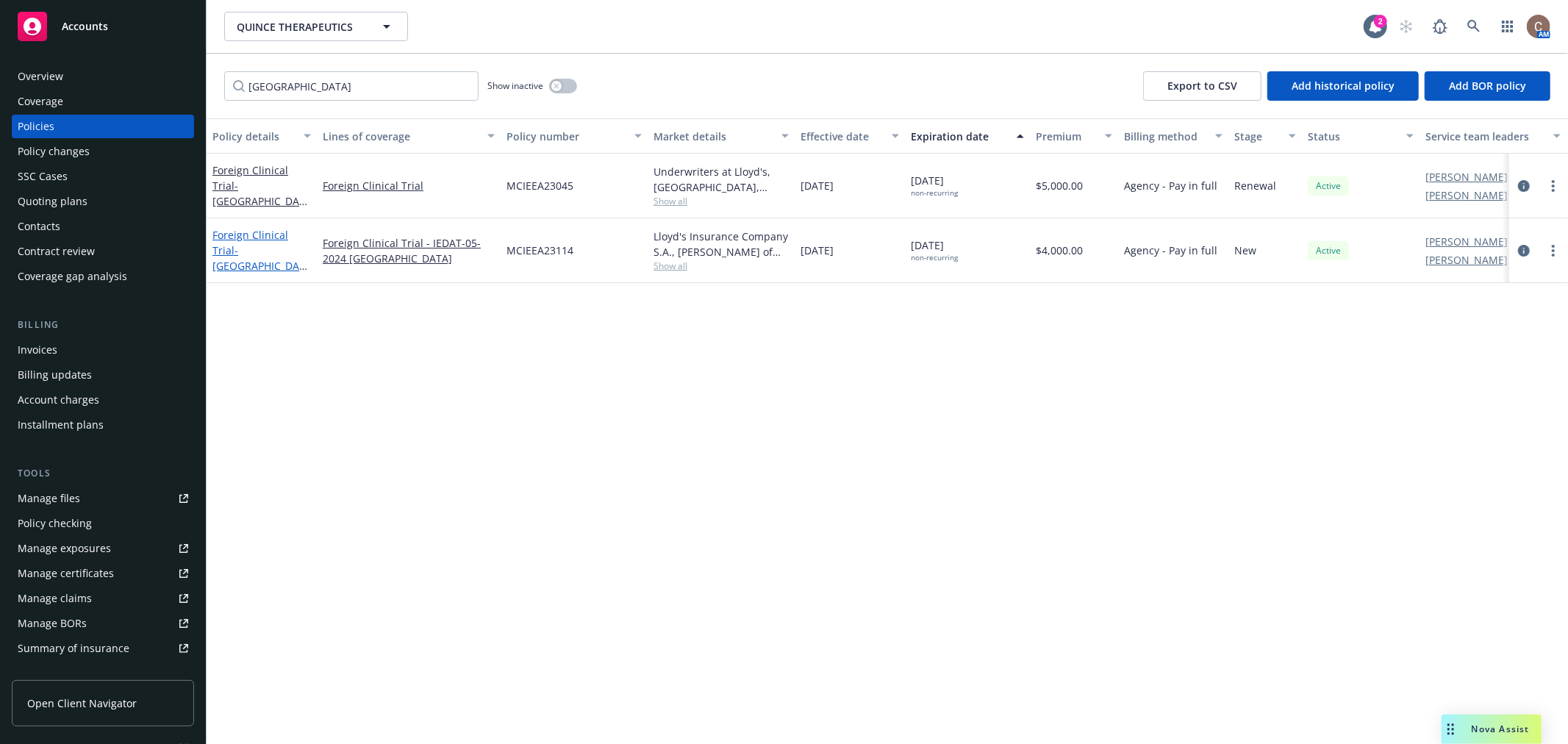
click at [274, 247] on span "- [GEOGRAPHIC_DATA]/IEDAT-05-2024" at bounding box center [260, 265] width 95 height 45
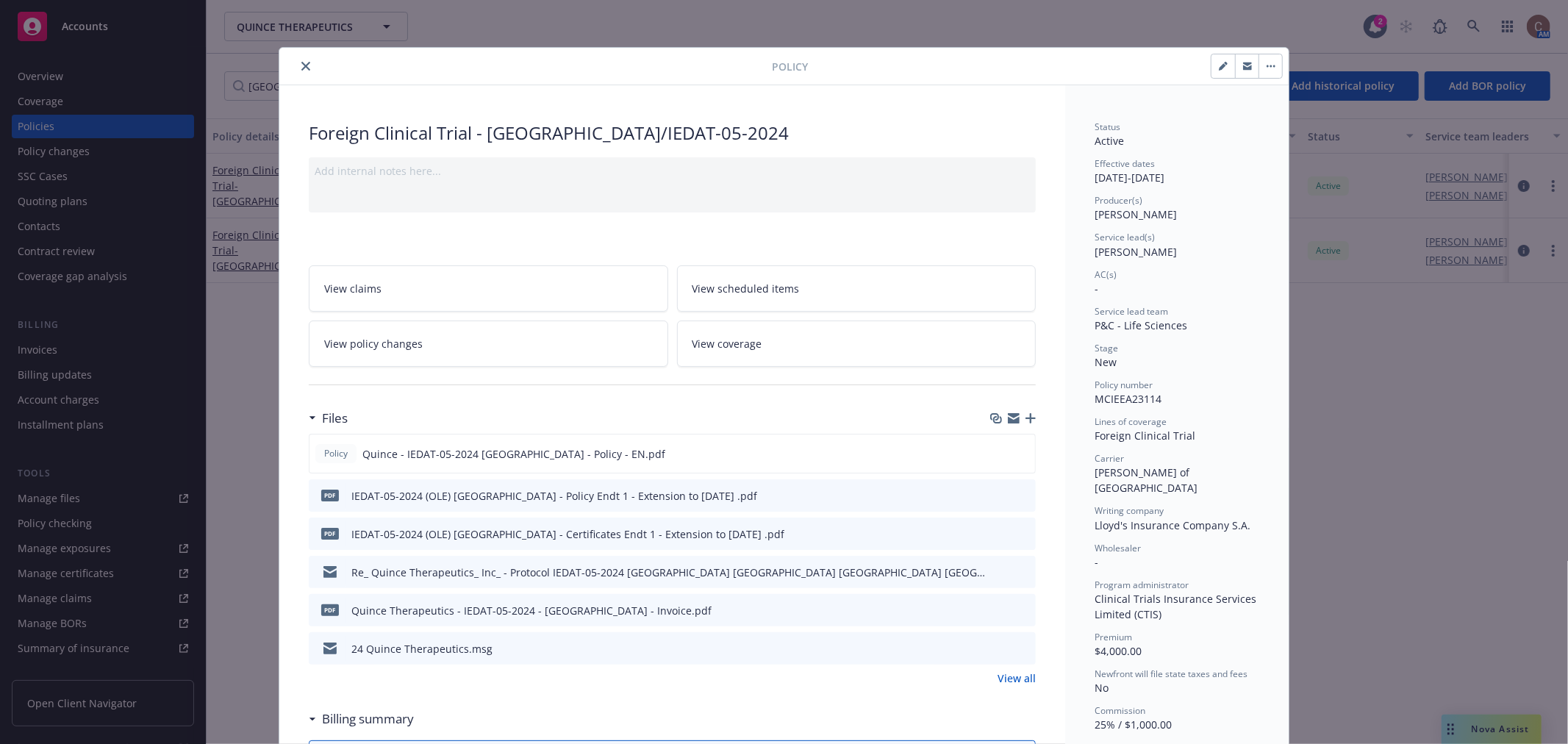
scroll to position [44, 0]
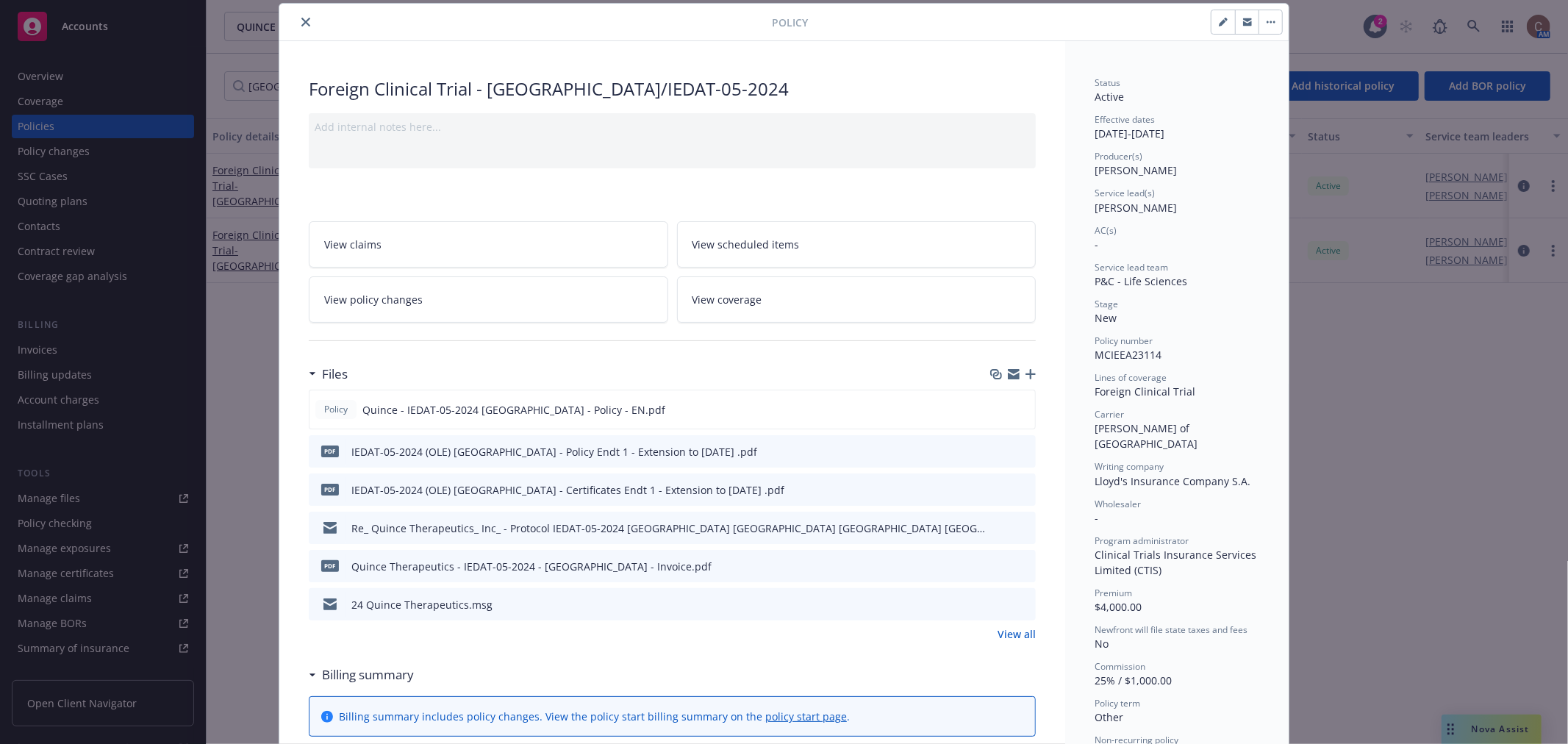
click at [1026, 378] on icon "button" at bounding box center [1030, 374] width 10 height 10
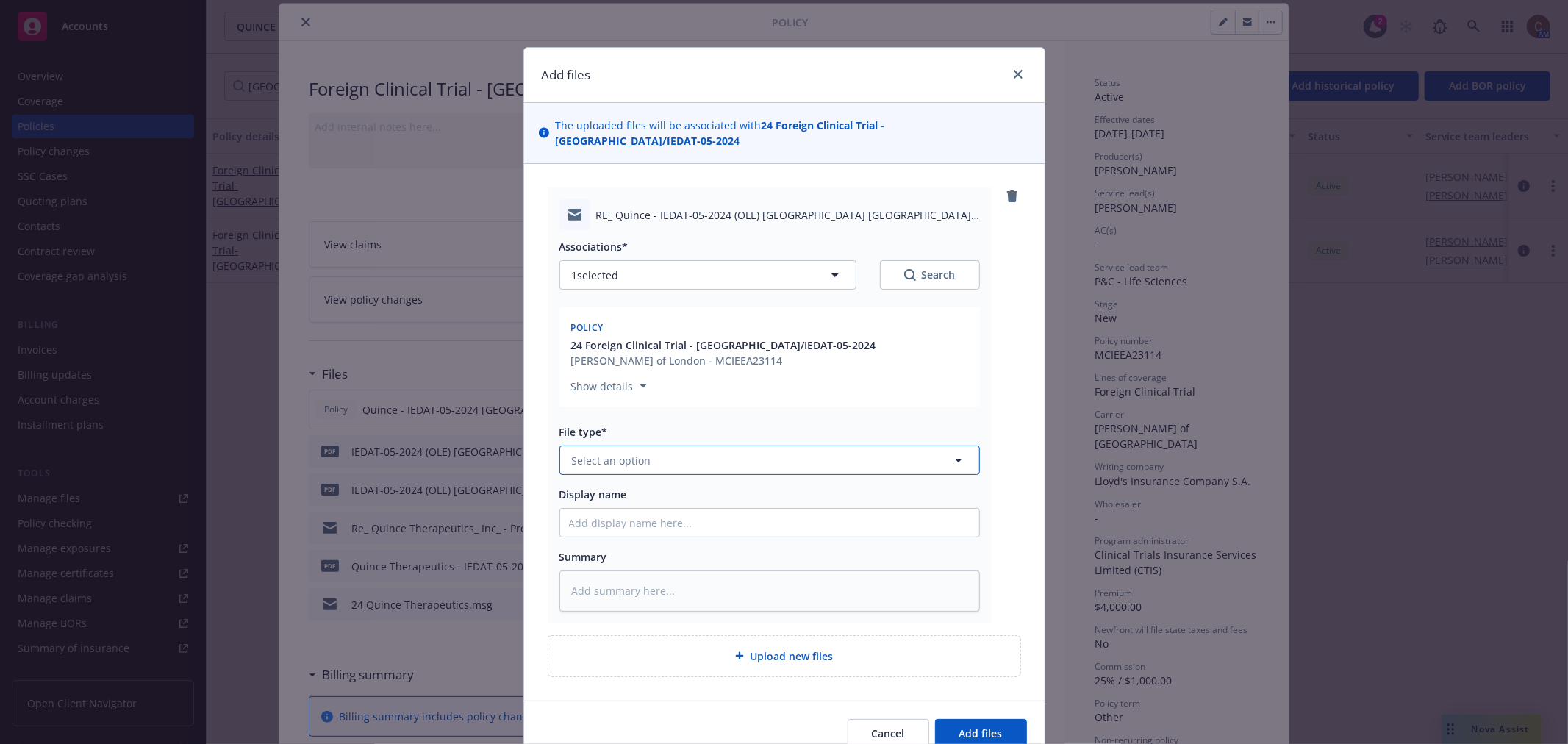
click at [709, 451] on button "Select an option" at bounding box center [769, 459] width 420 height 29
type input "email"
click at [935, 719] on button "Add files" at bounding box center [980, 733] width 92 height 29
click at [703, 490] on div "Email" at bounding box center [769, 500] width 401 height 21
click at [736, 510] on input "Display name" at bounding box center [769, 523] width 419 height 28
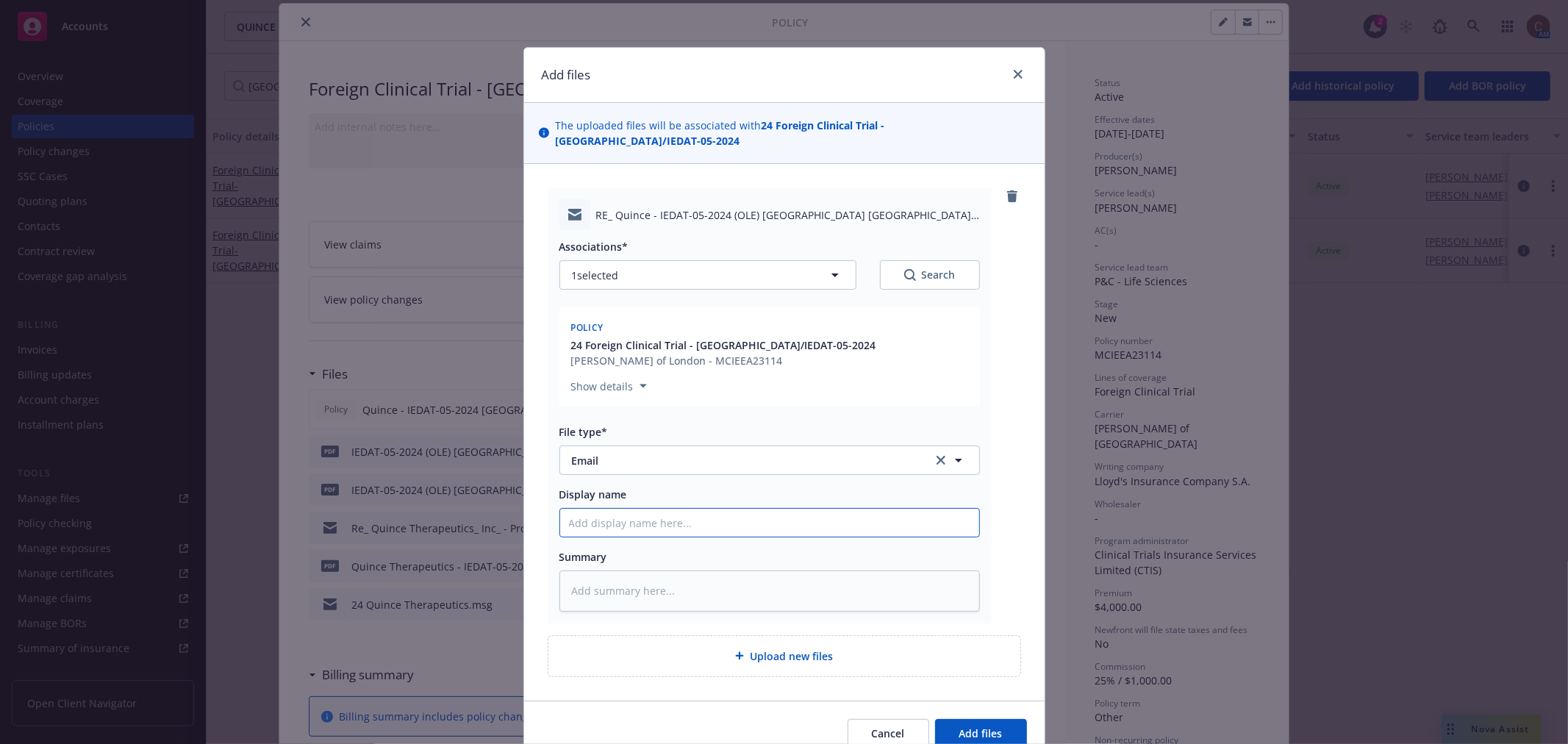
paste input "RE: Quince - IEDAT-05-2024 (OLE) Denmark, Germany (PT Incr.), Italy, Poland(PT …"
type textarea "x"
type input "RE: Quince - IEDAT-05-2024 (OLE) Denmark, Germany (PT Incr.), Italy, Poland(PT …"
click at [961, 726] on span "Add files" at bounding box center [980, 733] width 43 height 14
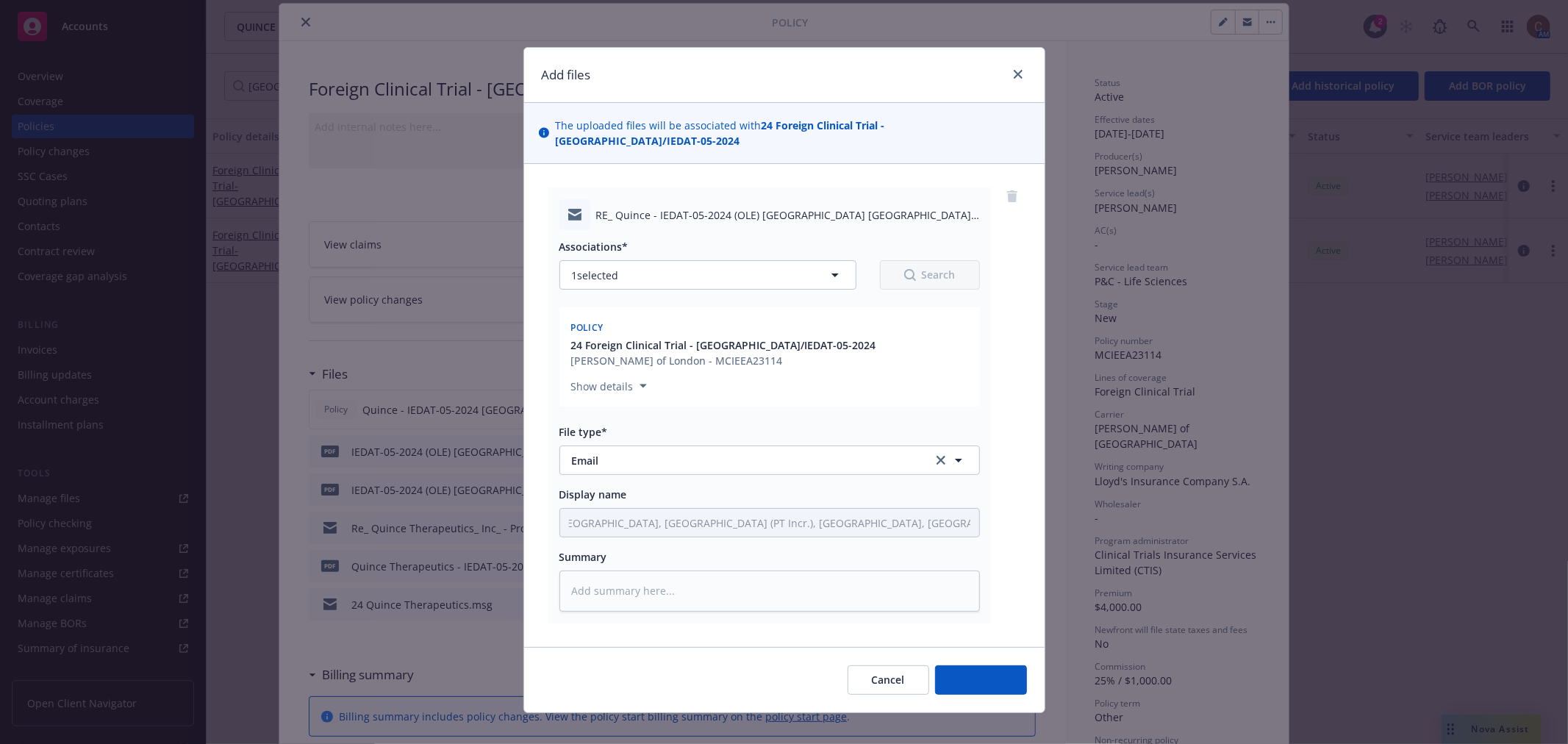
scroll to position [0, 0]
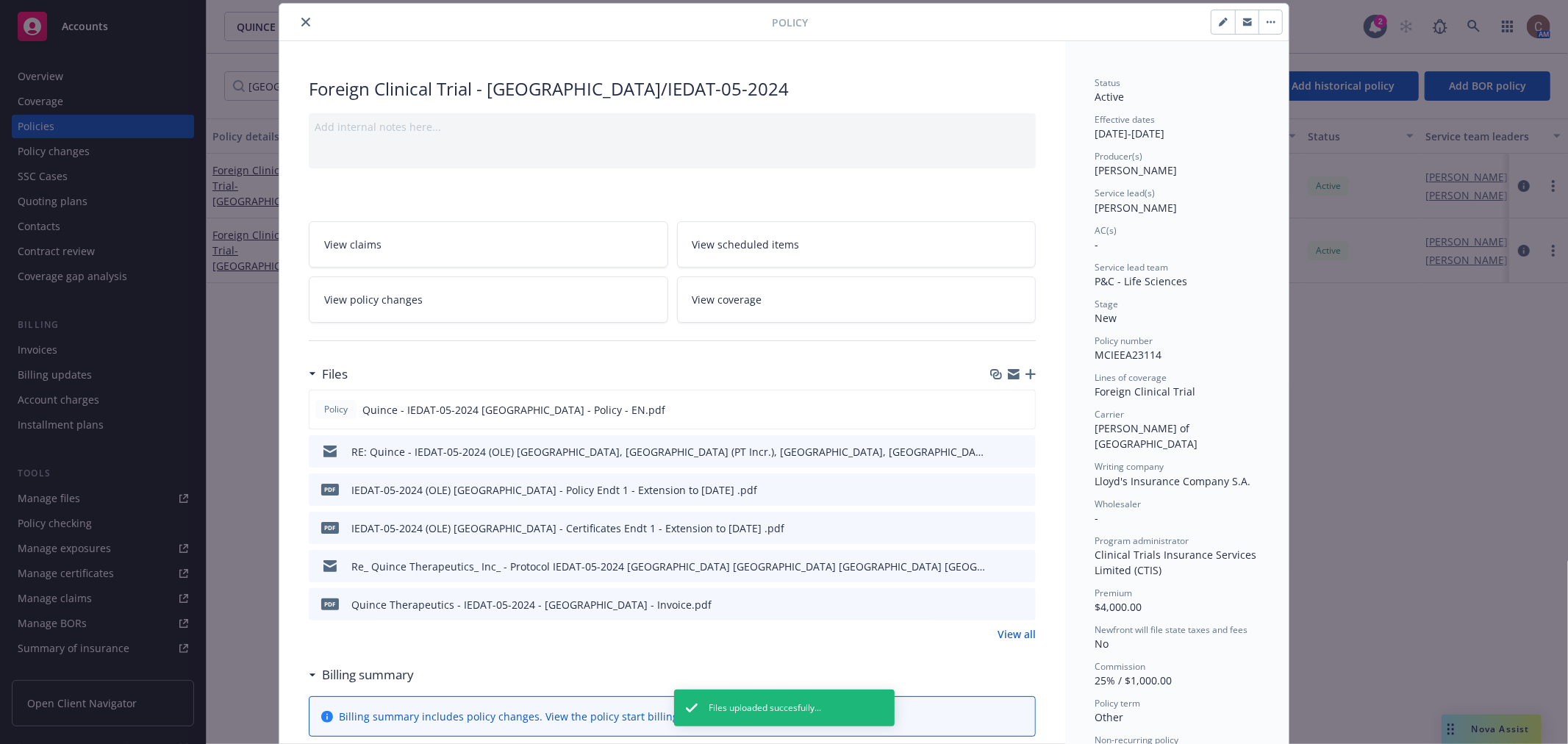
click at [1025, 376] on icon "button" at bounding box center [1030, 374] width 10 height 10
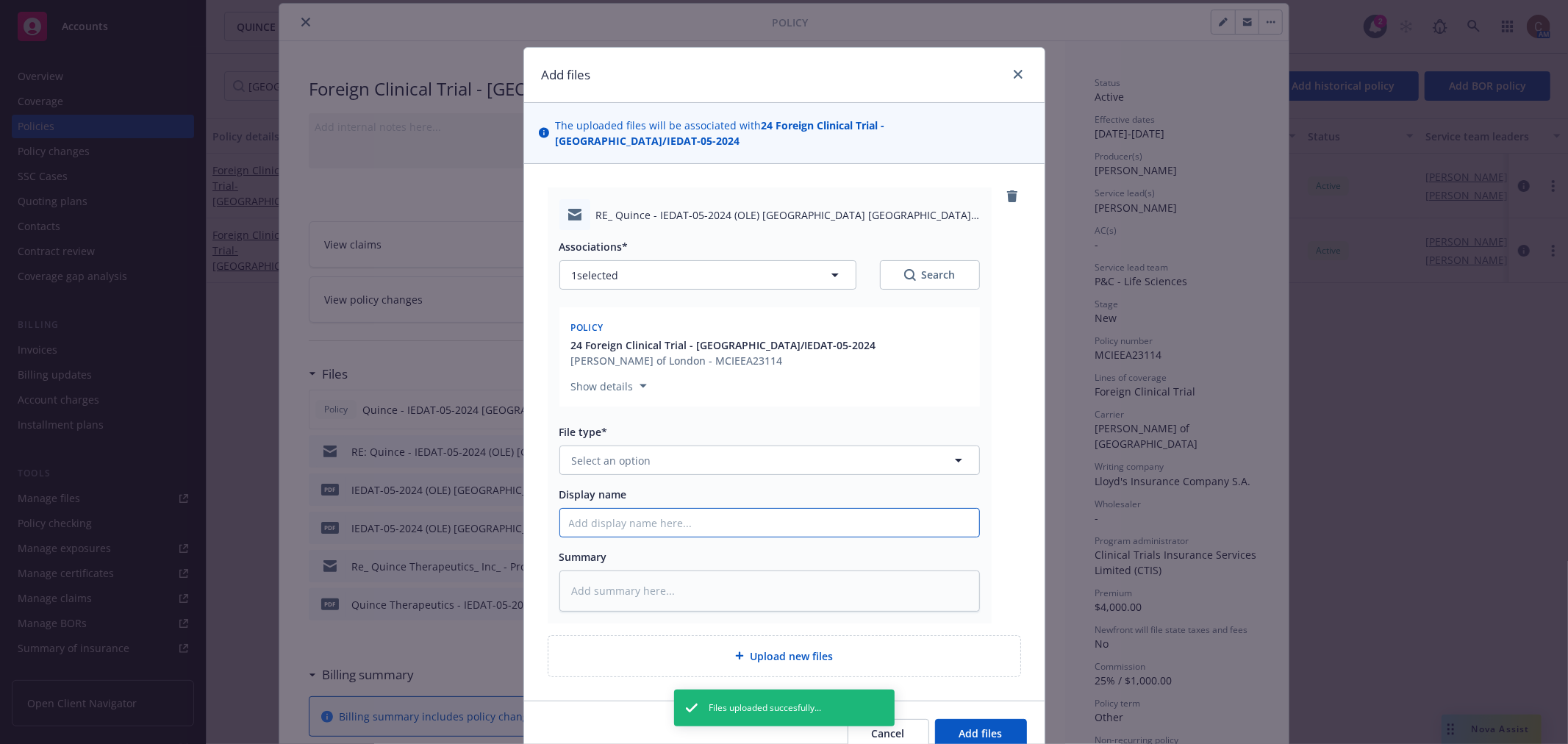
click at [752, 509] on input "Display name" at bounding box center [769, 523] width 419 height 28
paste input "RE: Quince - IEDAT-05-2024 (OLE) Denmark, Germany (PT Incr.), Italy, Poland(PT …"
type textarea "x"
type input "RE: Quince - IEDAT-05-2024 (OLE) Denmark, Germany (PT Incr.), Italy, Poland(PT …"
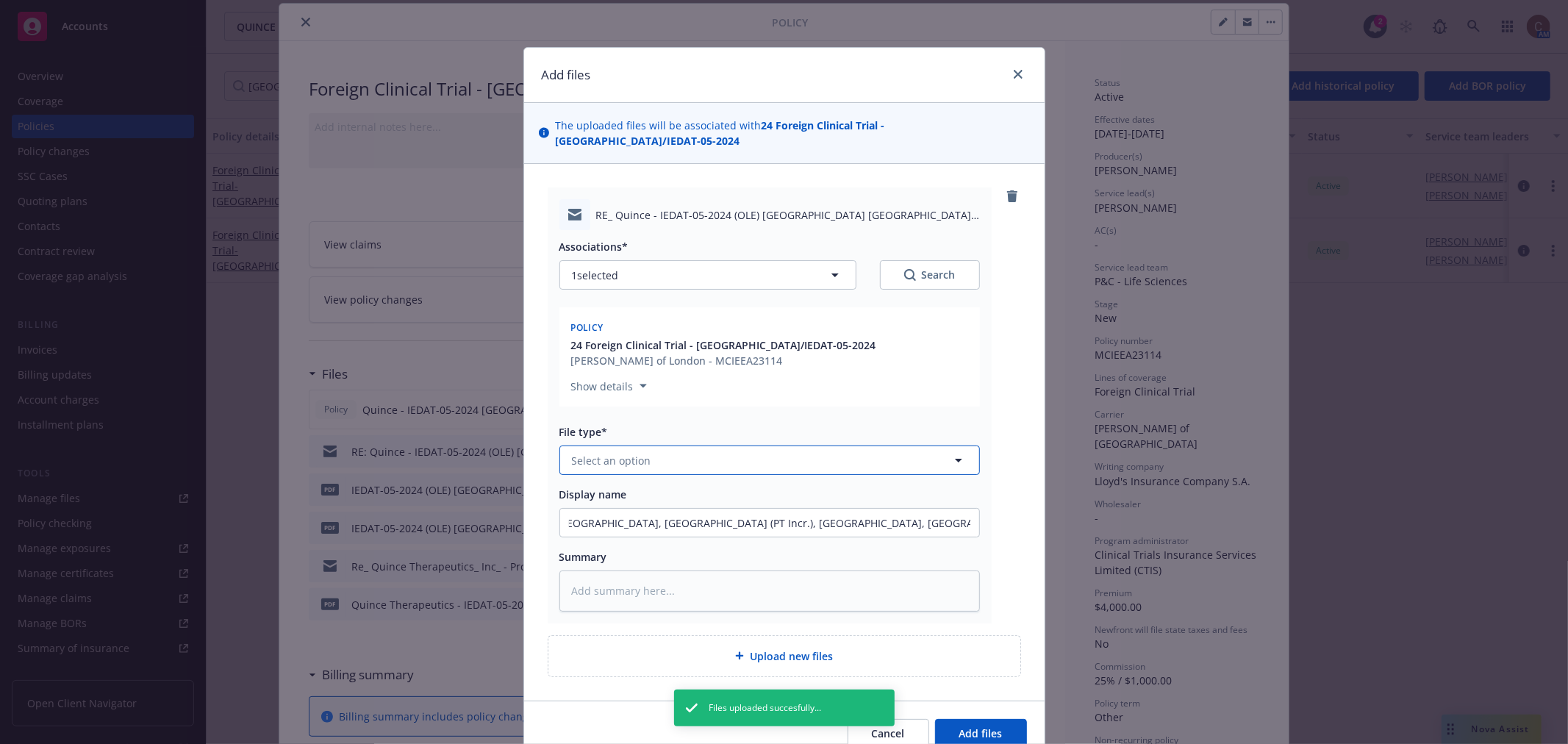
scroll to position [0, 0]
click at [814, 445] on button "Select an option" at bounding box center [769, 459] width 420 height 29
type textarea "x"
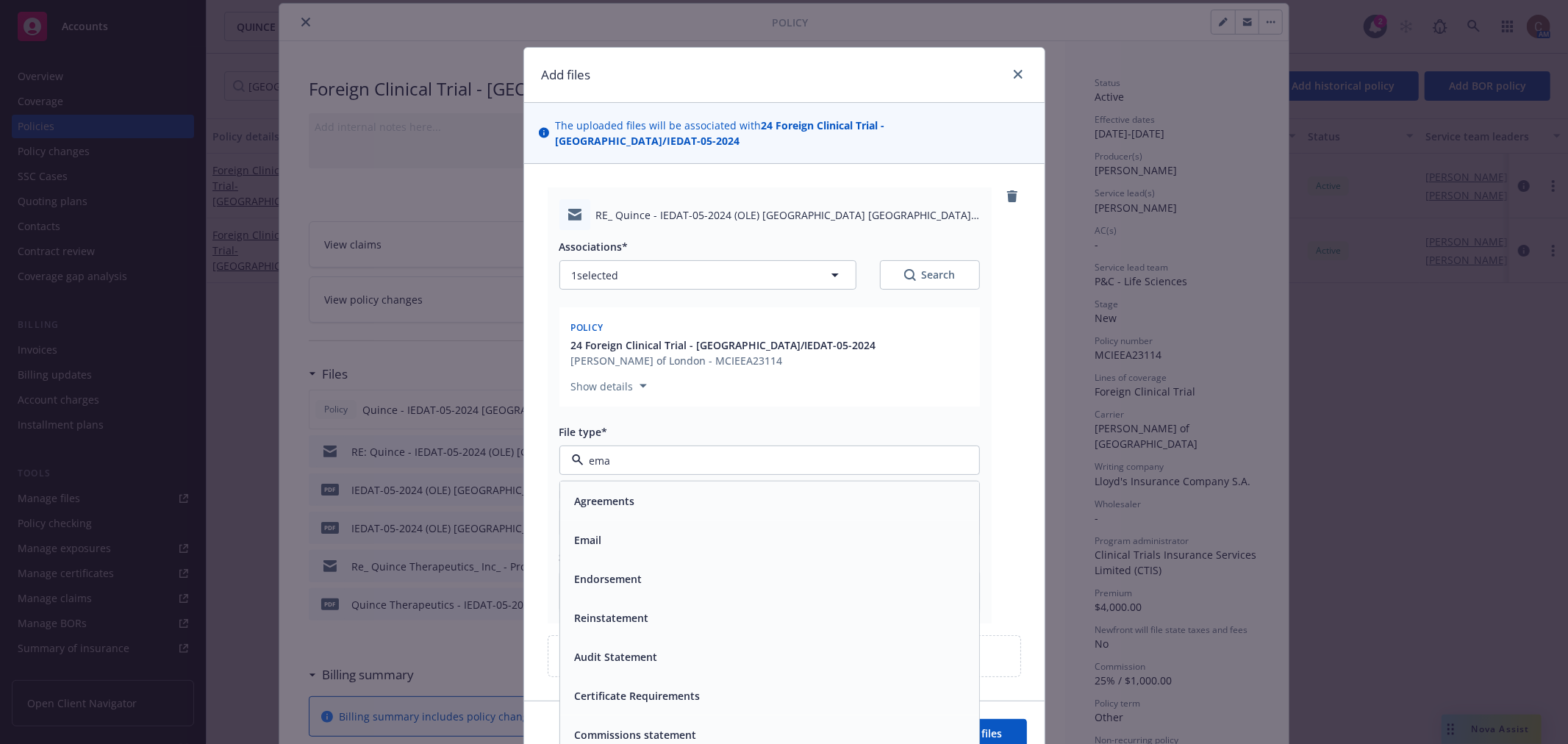
type input "emai"
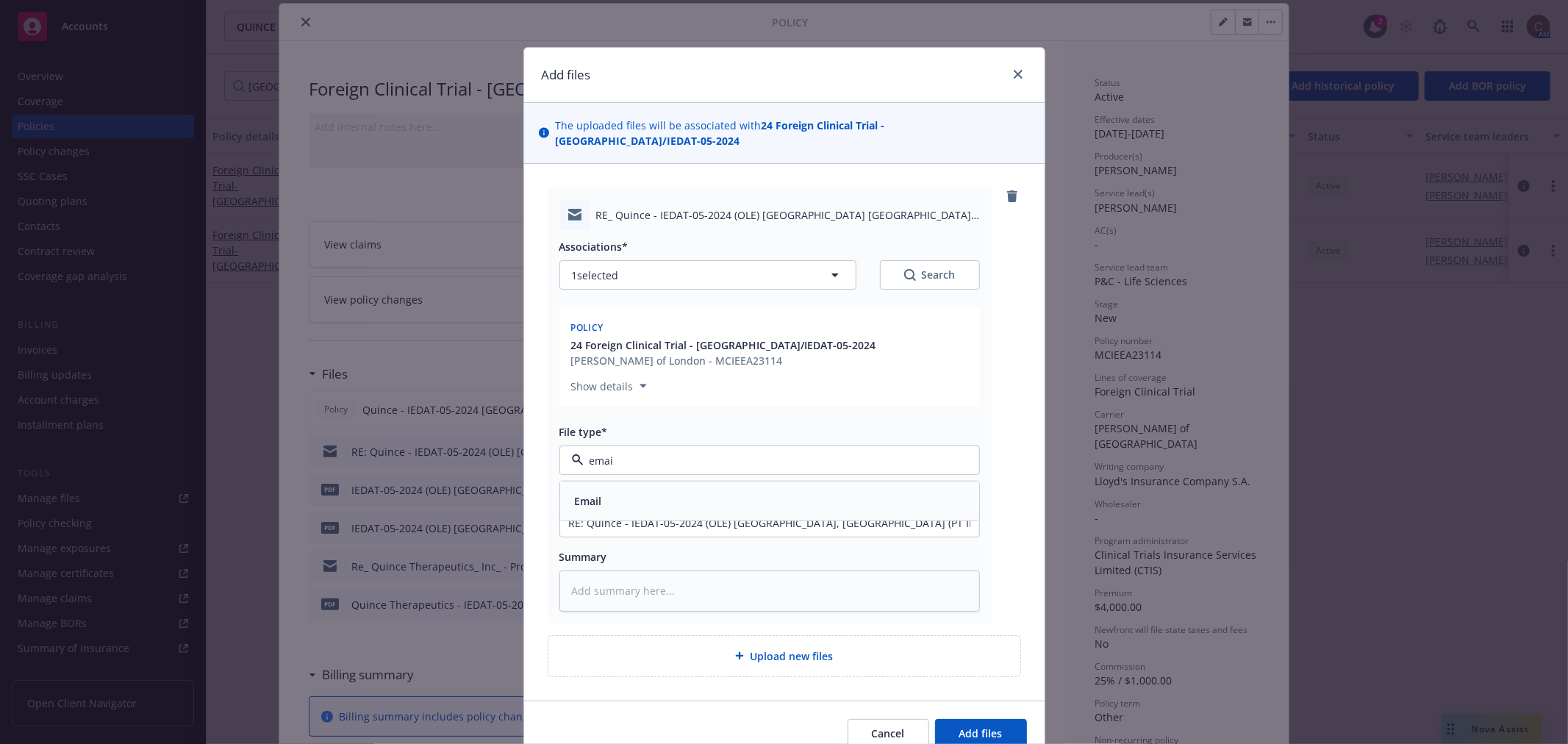
click at [722, 490] on div "Email" at bounding box center [769, 500] width 401 height 21
click at [1004, 719] on button "Add files" at bounding box center [980, 733] width 92 height 29
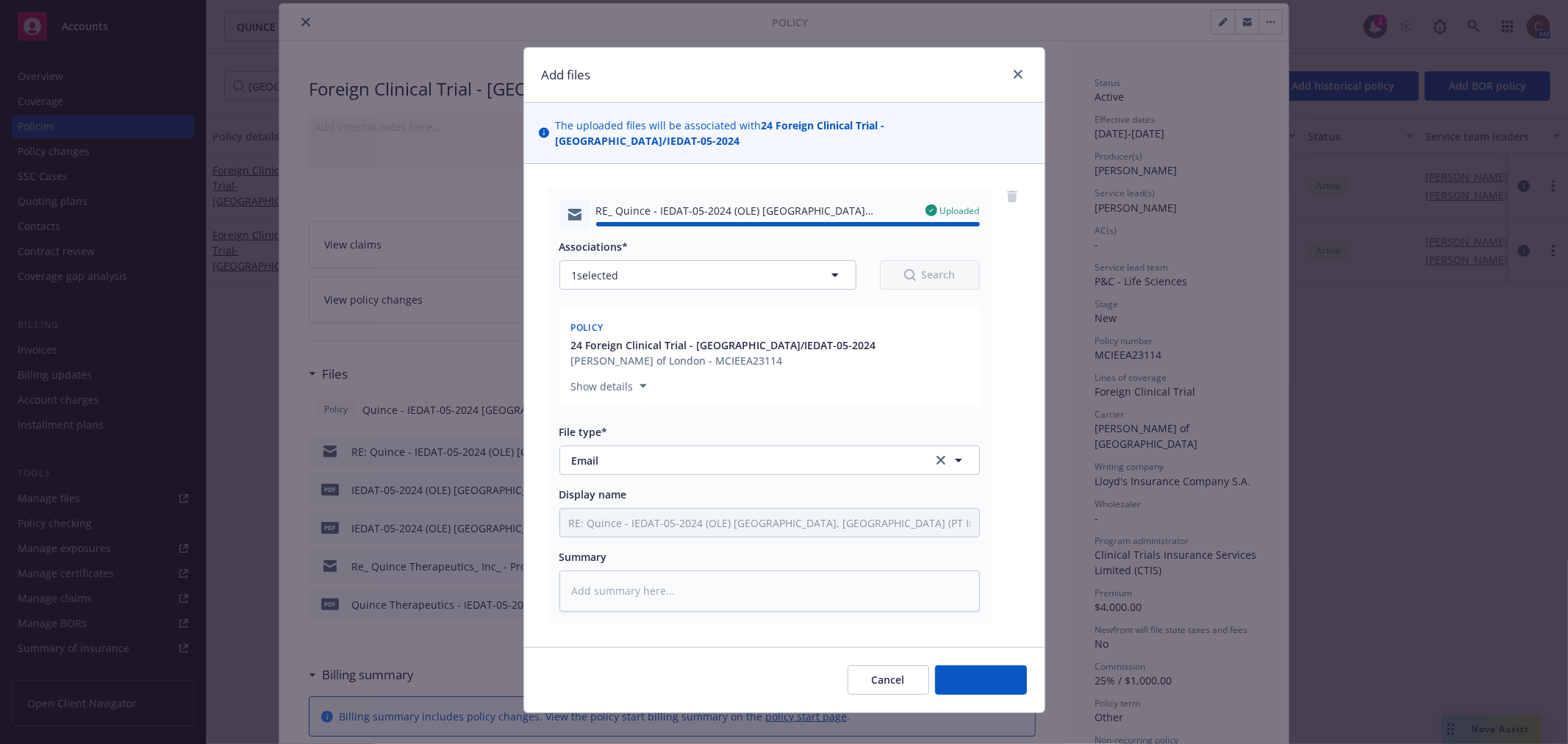
type textarea "x"
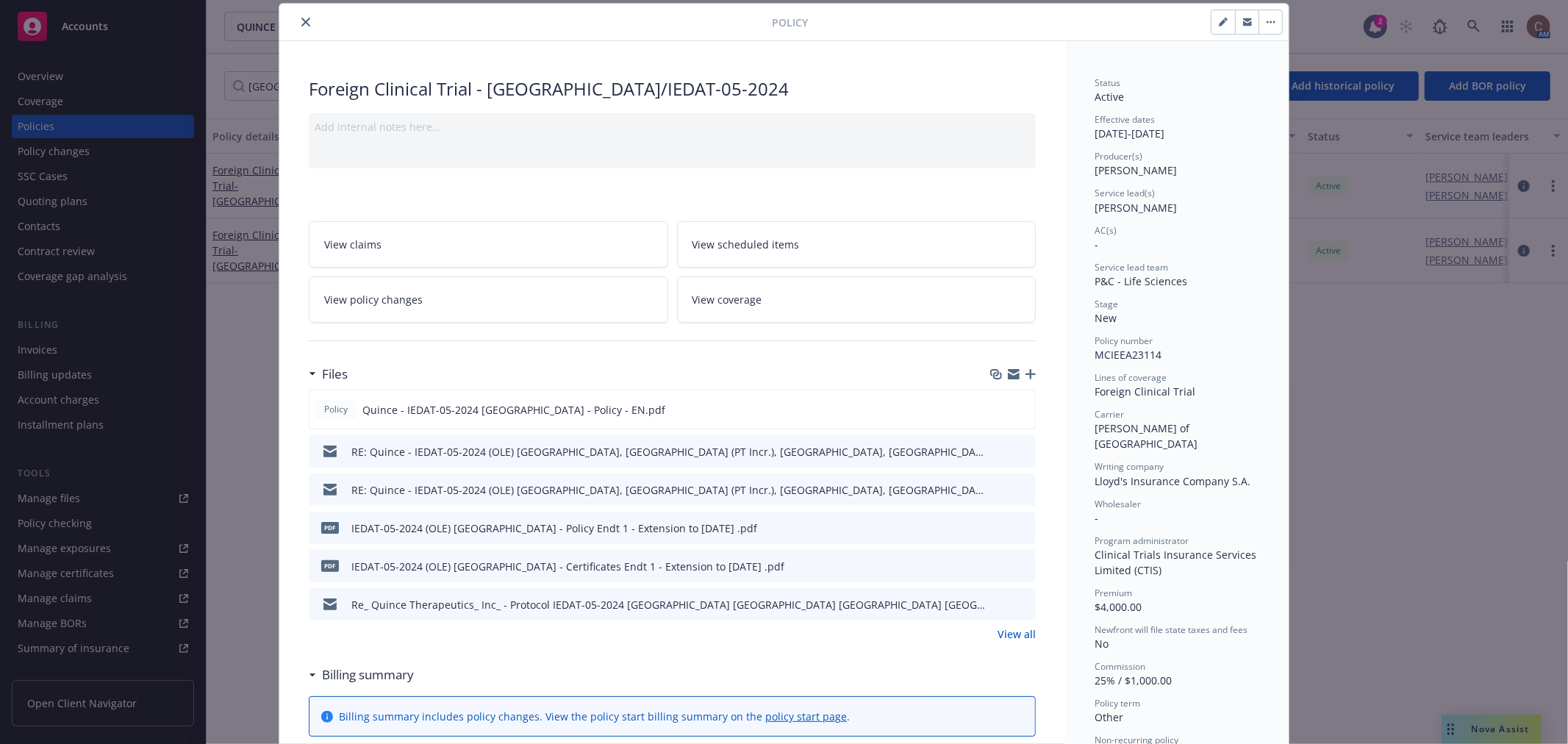
click at [301, 20] on icon "close" at bounding box center [305, 21] width 9 height 9
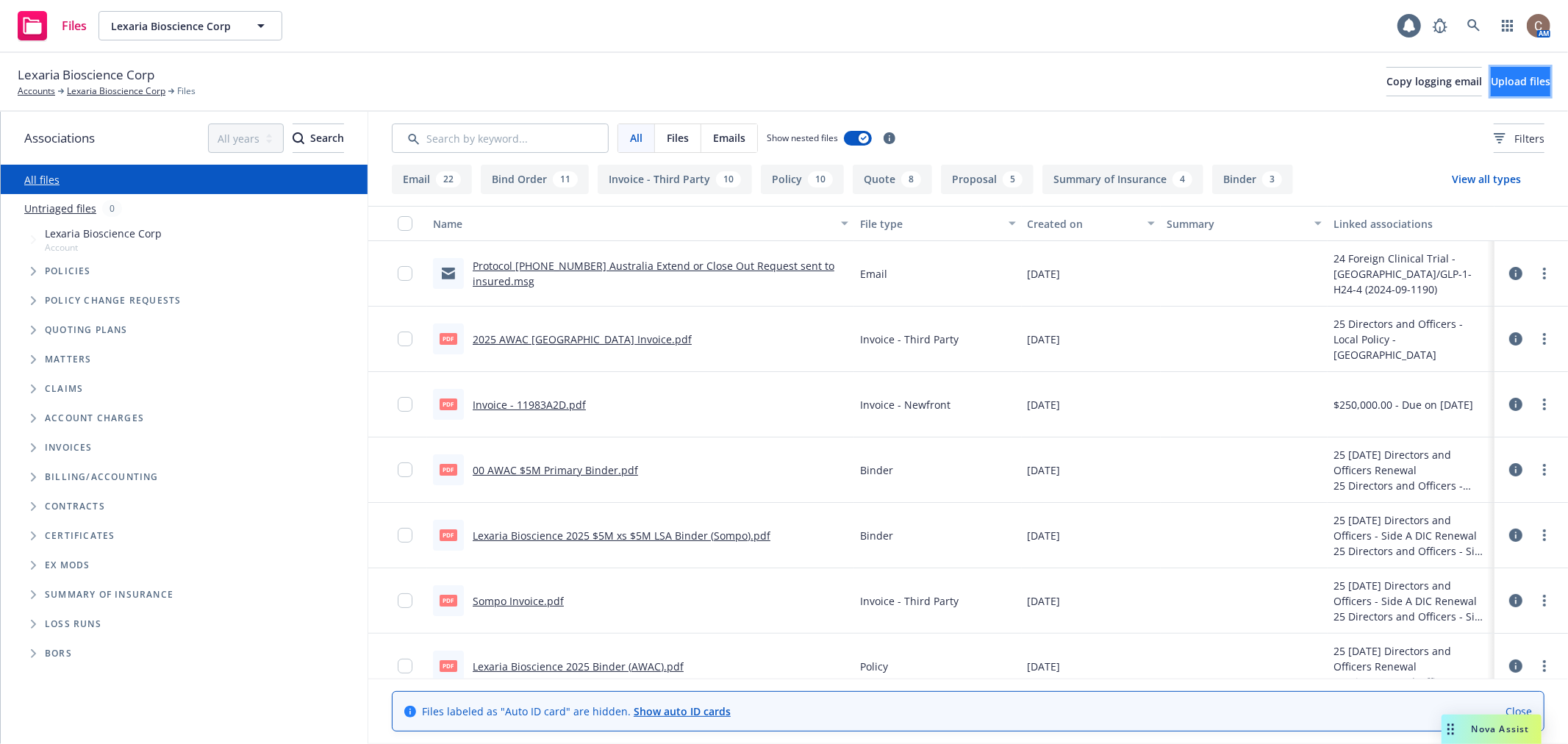
click at [1494, 88] on span "Upload files" at bounding box center [1521, 81] width 60 height 14
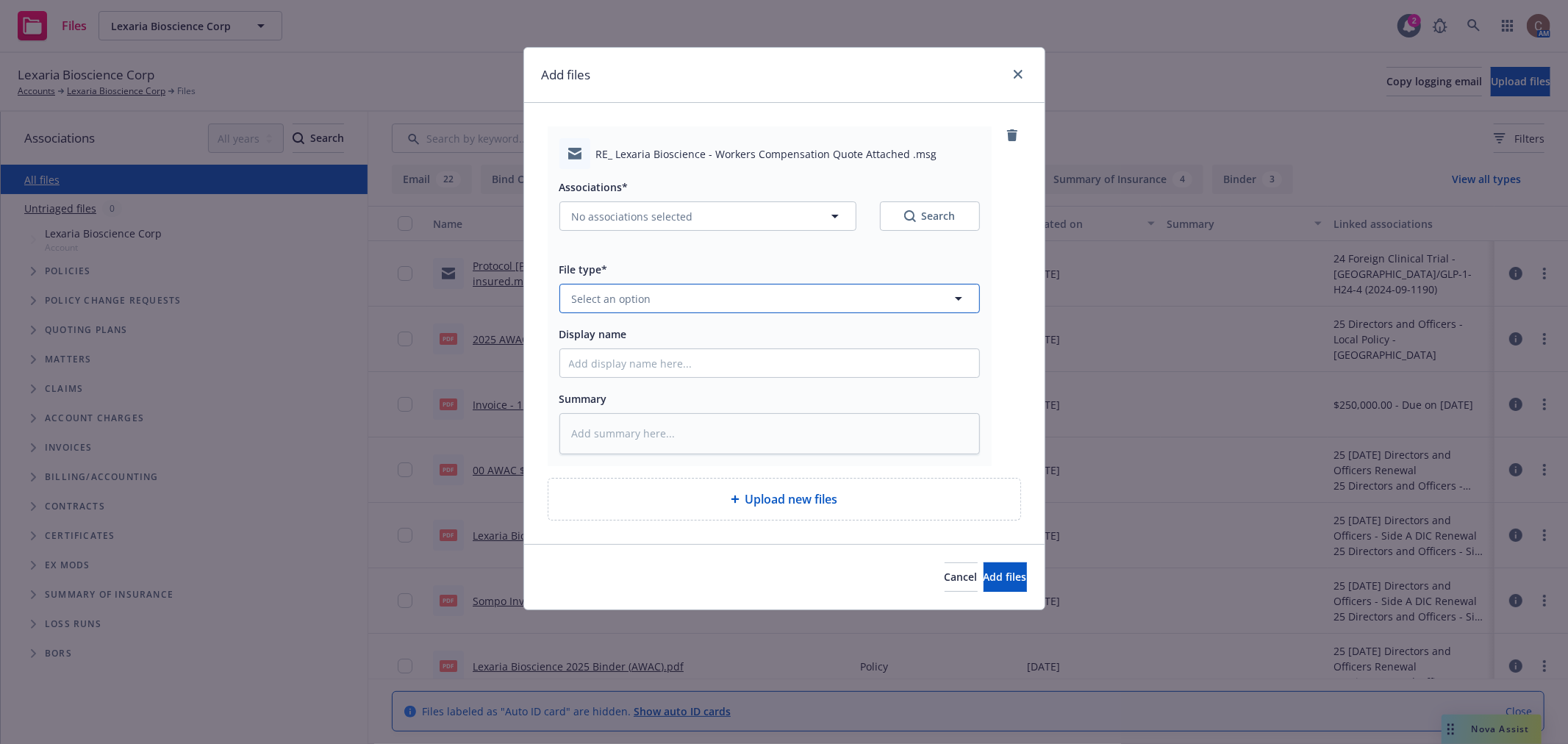
click at [677, 291] on button "Select an option" at bounding box center [769, 298] width 420 height 29
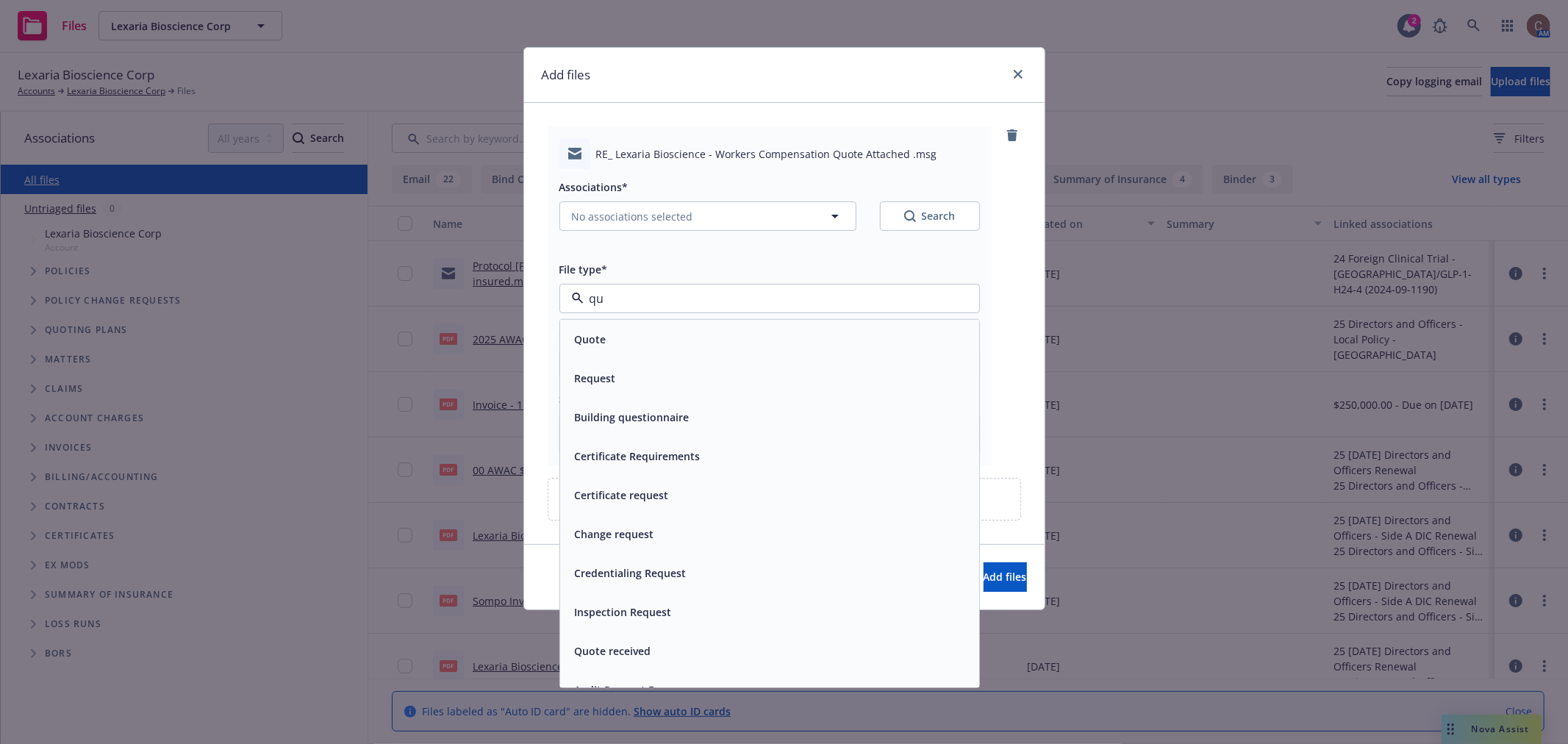
type input "q"
type input "prop"
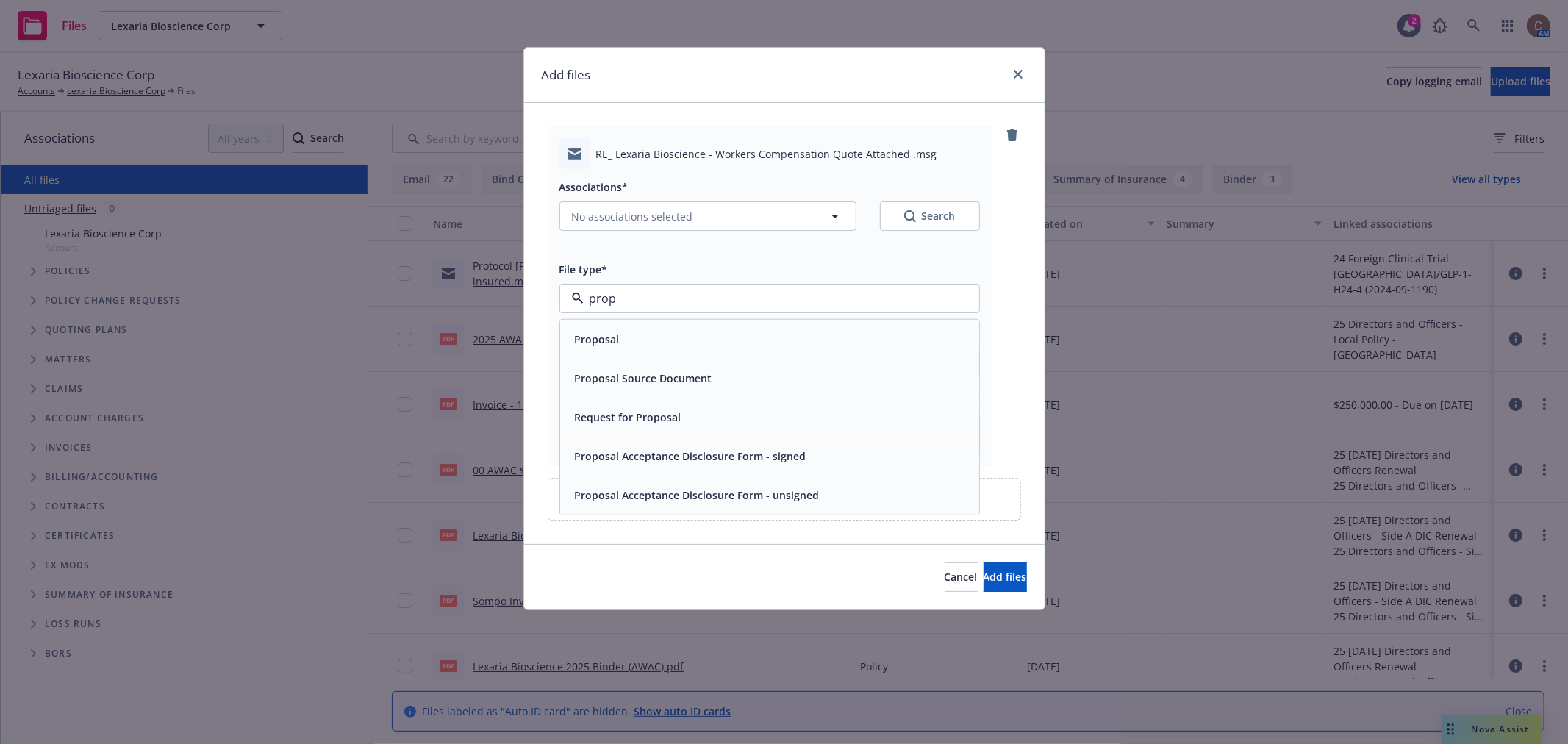
click at [620, 345] on div "Proposal" at bounding box center [596, 339] width 53 height 21
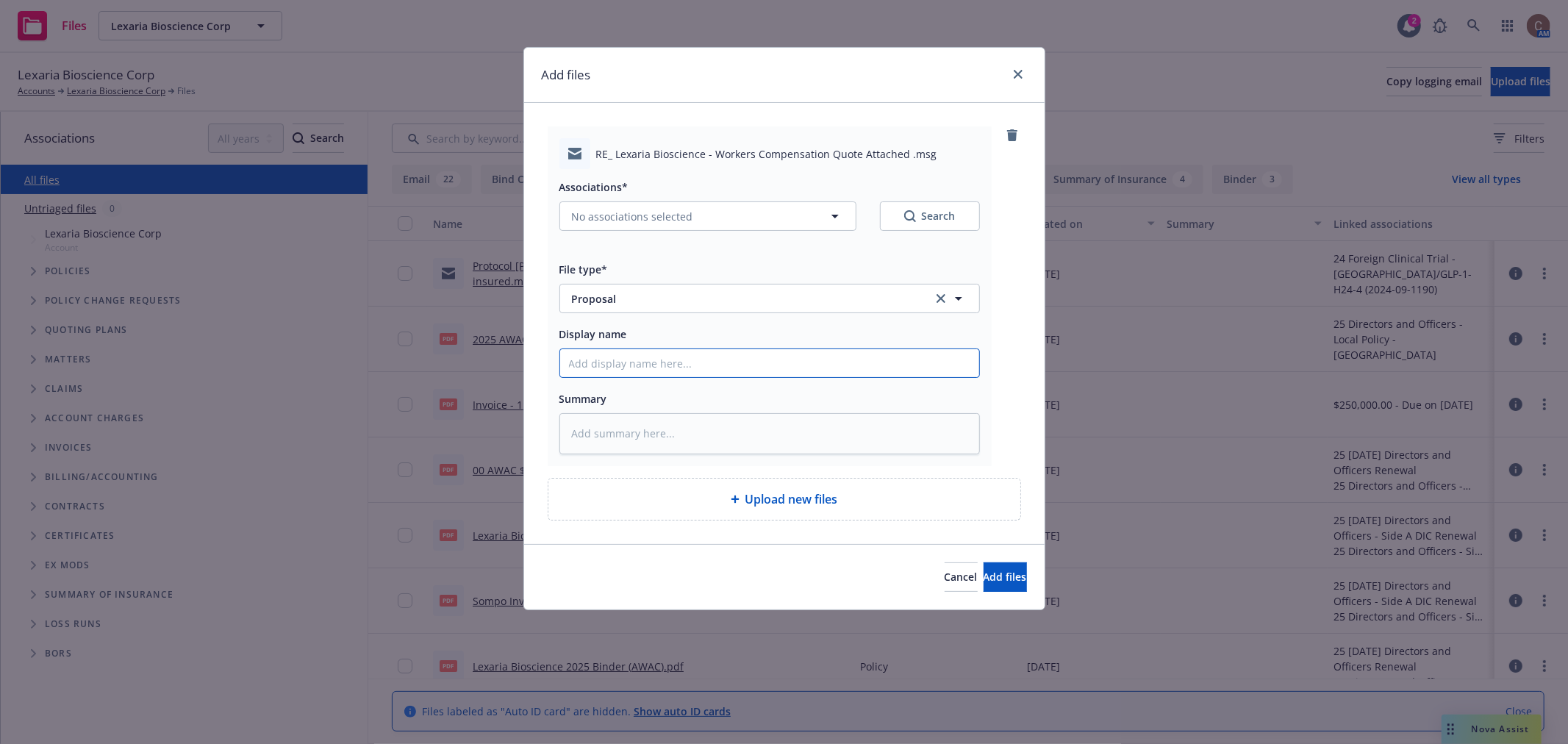
click at [644, 364] on input "Display name" at bounding box center [769, 363] width 419 height 28
type textarea "x"
type input "2"
type textarea "x"
type input "25"
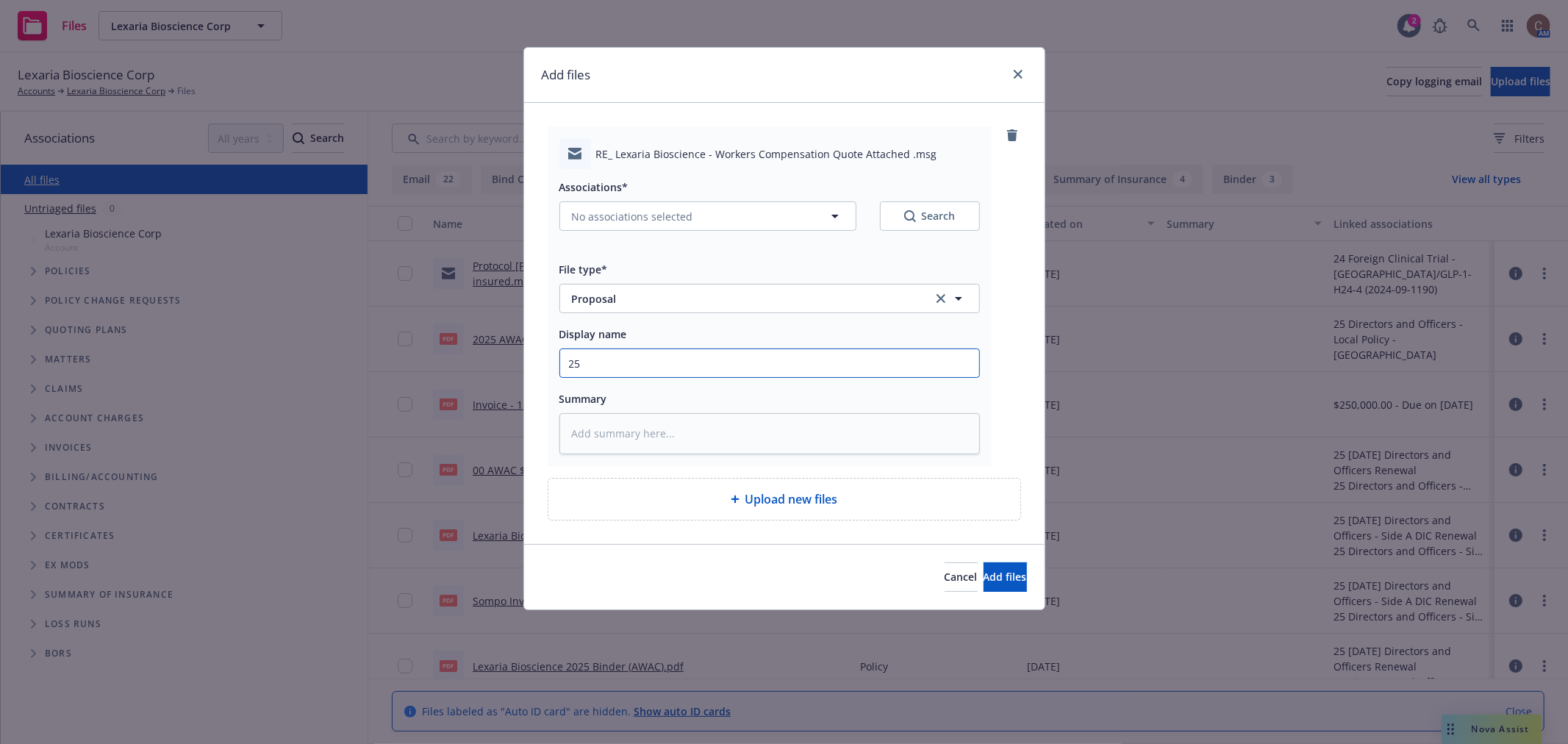
type textarea "x"
type input "25-"
type textarea "x"
type input "25-2"
type textarea "x"
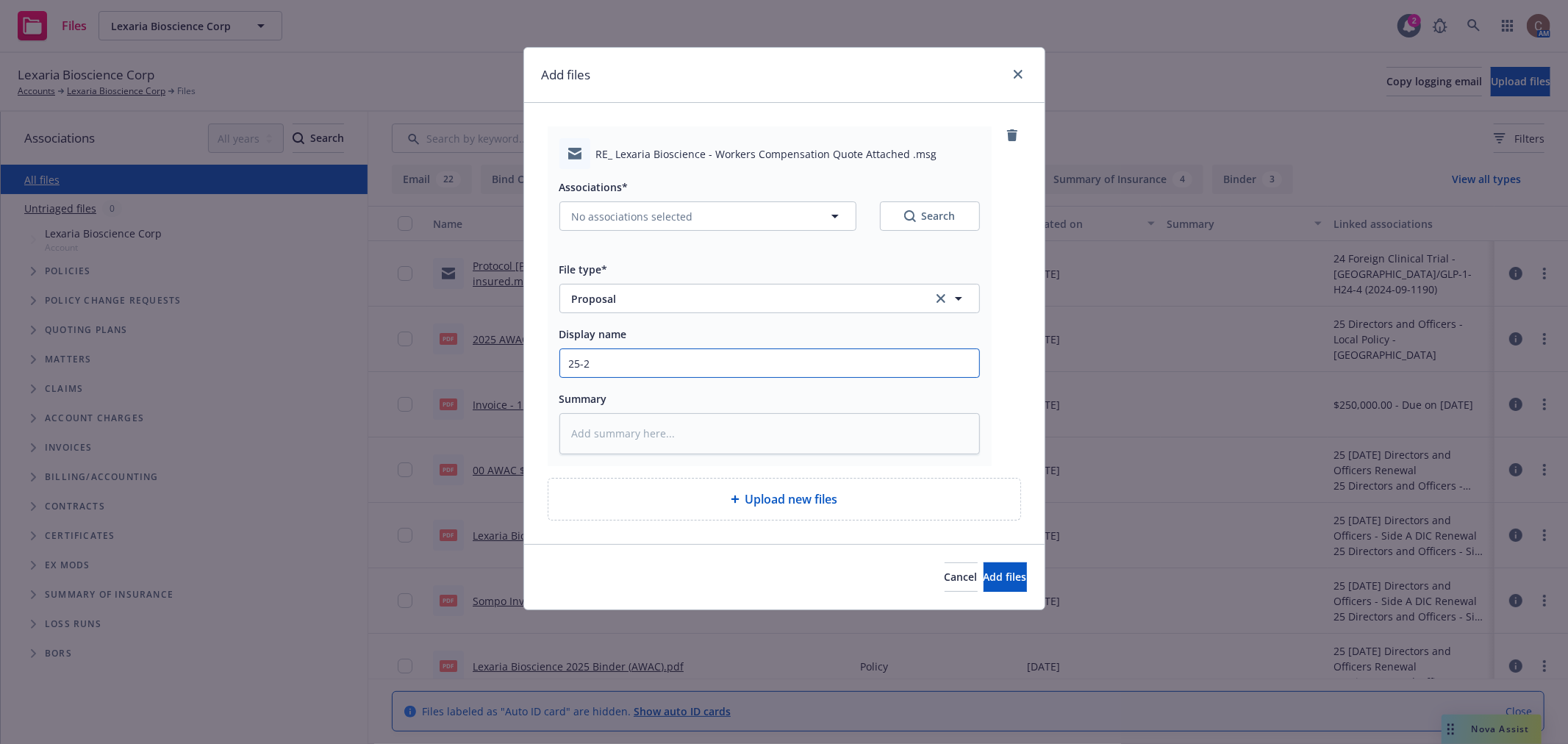
type input "25-26"
type textarea "x"
type input "25-26"
type textarea "x"
type input "25-26 W"
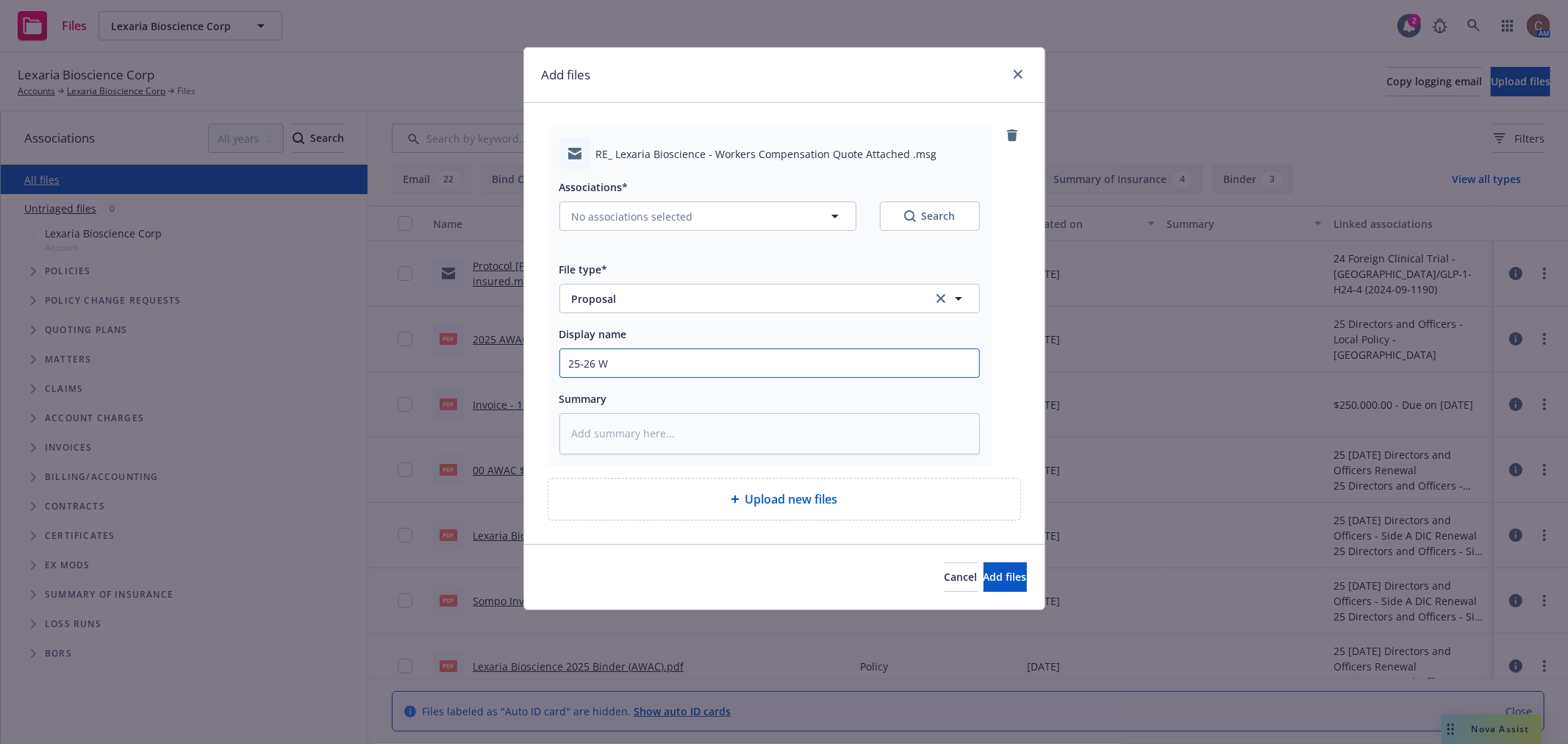
type textarea "x"
type input "25-26 WC"
type textarea "x"
type input "25-26 WC"
type textarea "x"
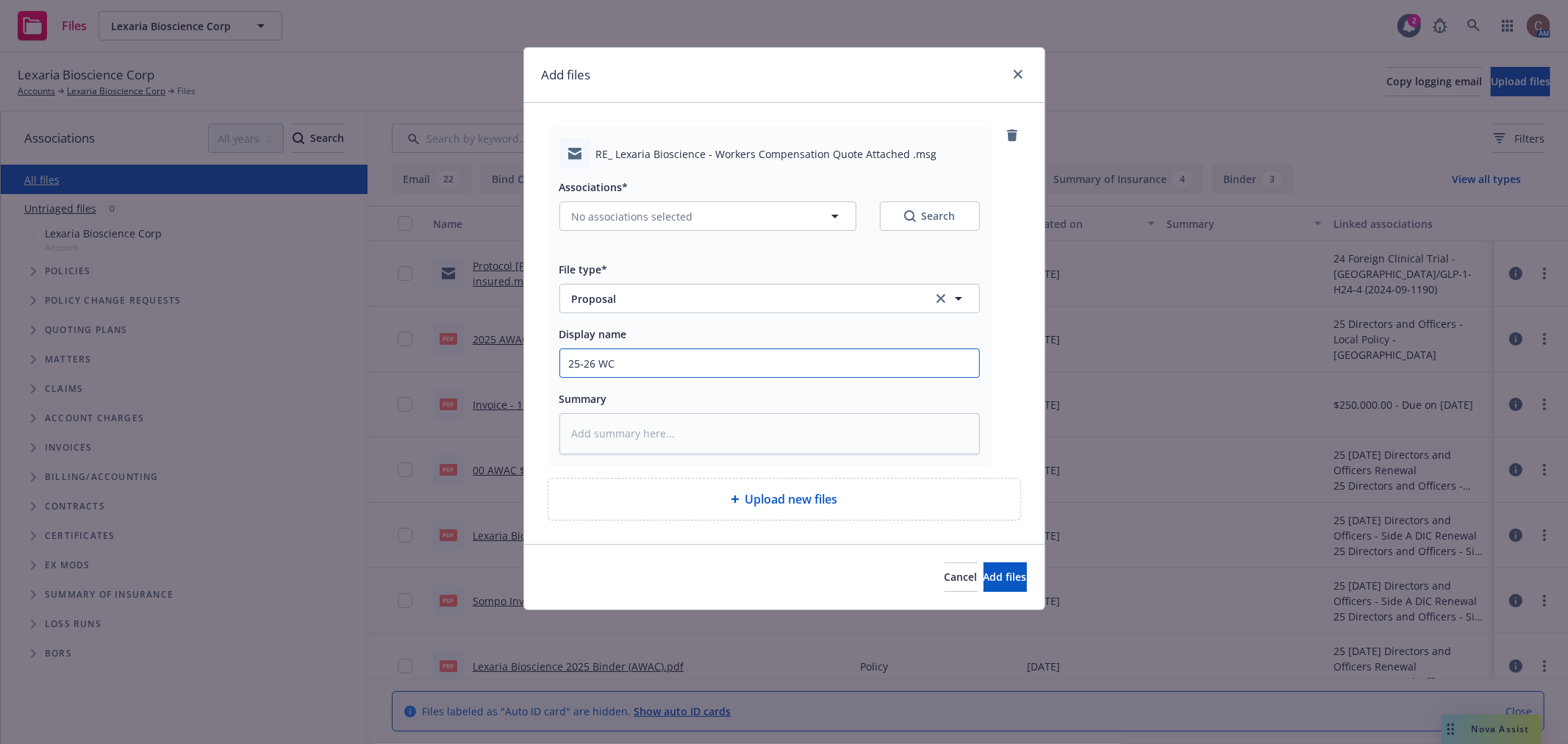
type input "25-26 WC Q"
type textarea "x"
type input "25-26 WC Qu"
type textarea "x"
type input "25-26 WC Quo"
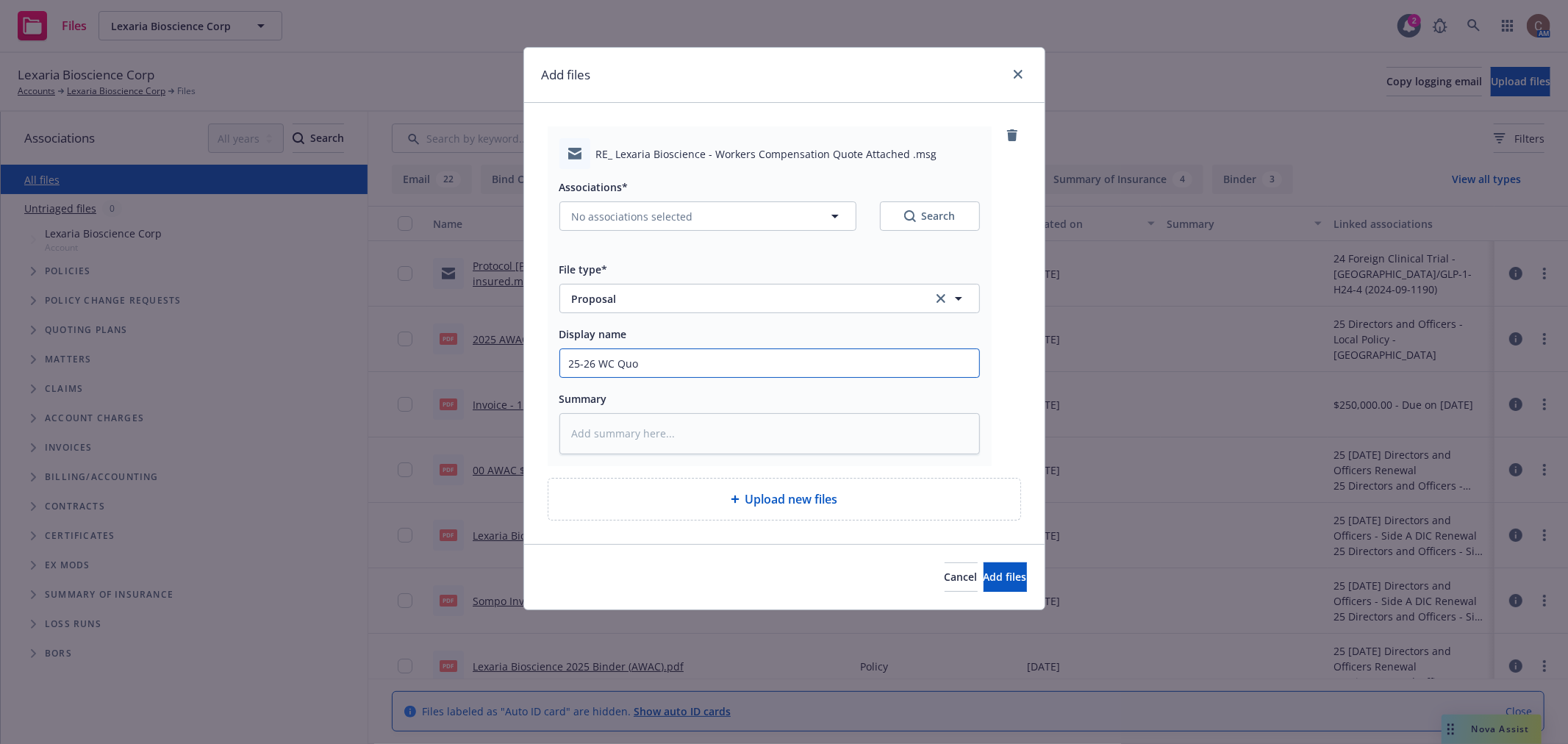
type textarea "x"
type input "25-26 WC Quot"
type textarea "x"
type input "25-26 WC Quote"
type textarea "x"
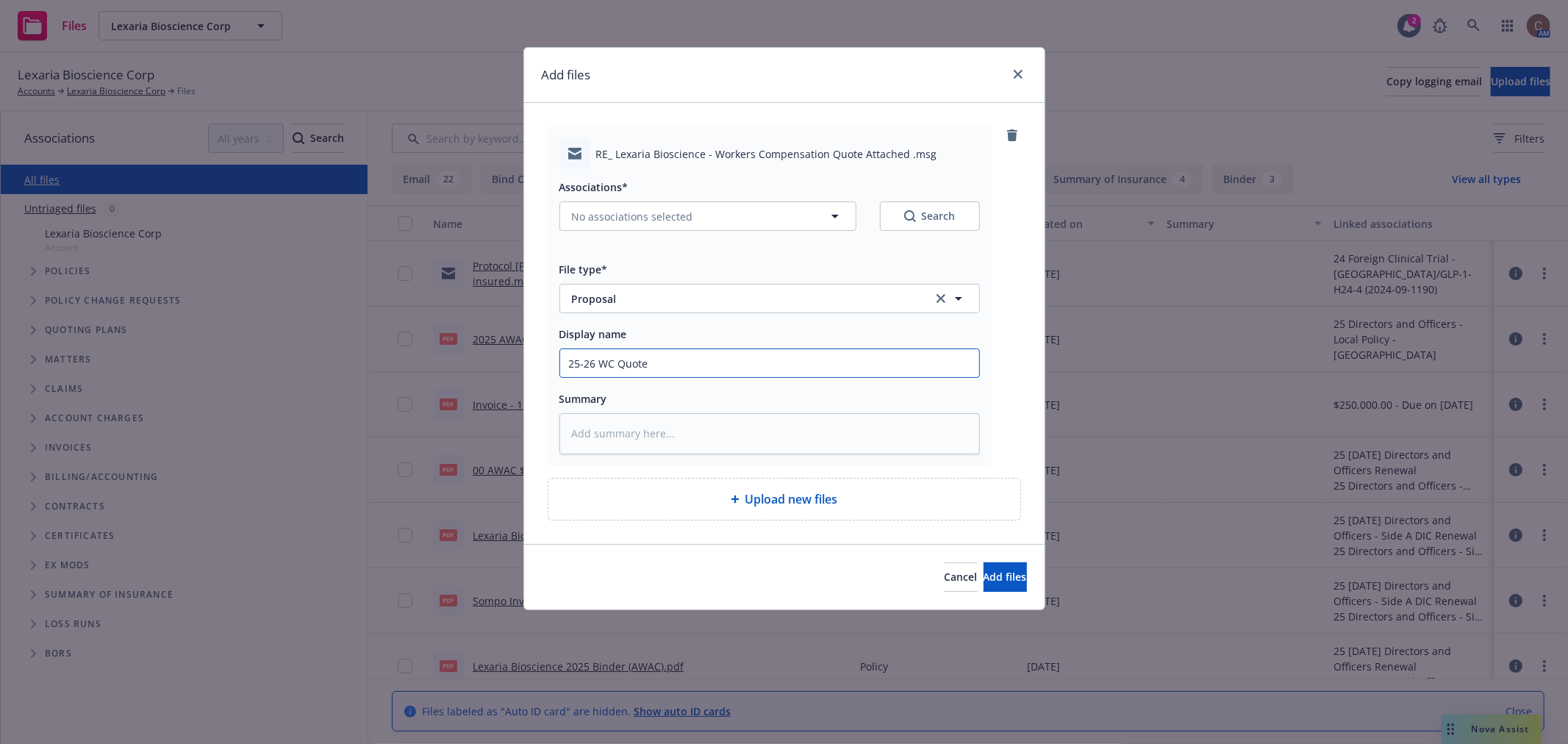
type input "25-26 WC Quote"
type textarea "x"
type input "25-26 WC Quote f"
type textarea "x"
type input "25-26 WC Quote"
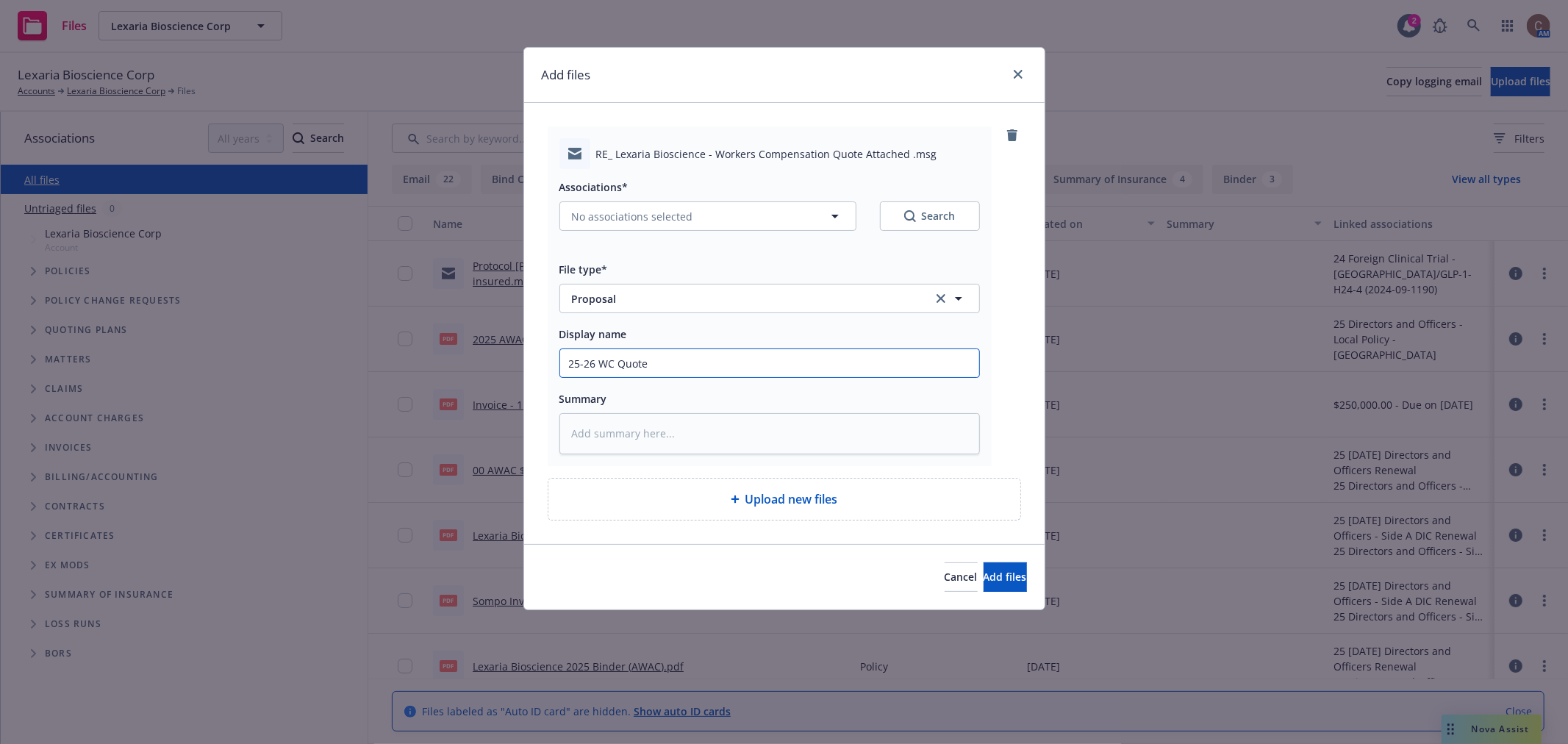
type textarea "x"
type input "25-26 WC Quote sw"
type textarea "x"
type input "25-26 WC Quote swe"
type textarea "x"
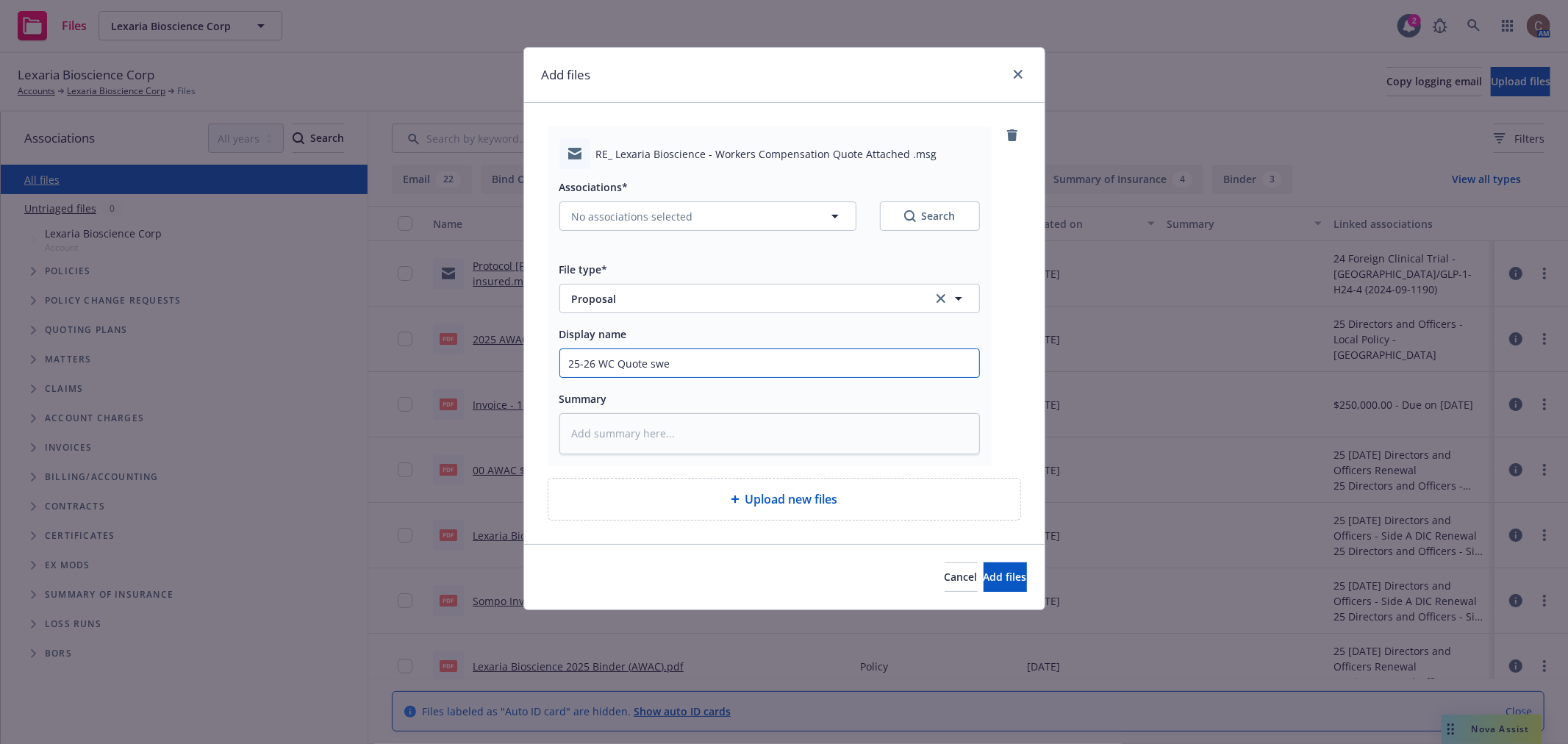
type input "25-26 WC Quote swen"
type textarea "x"
type input "25-26 WC Quote swe"
type textarea "x"
type input "25-26 WC Quote sw"
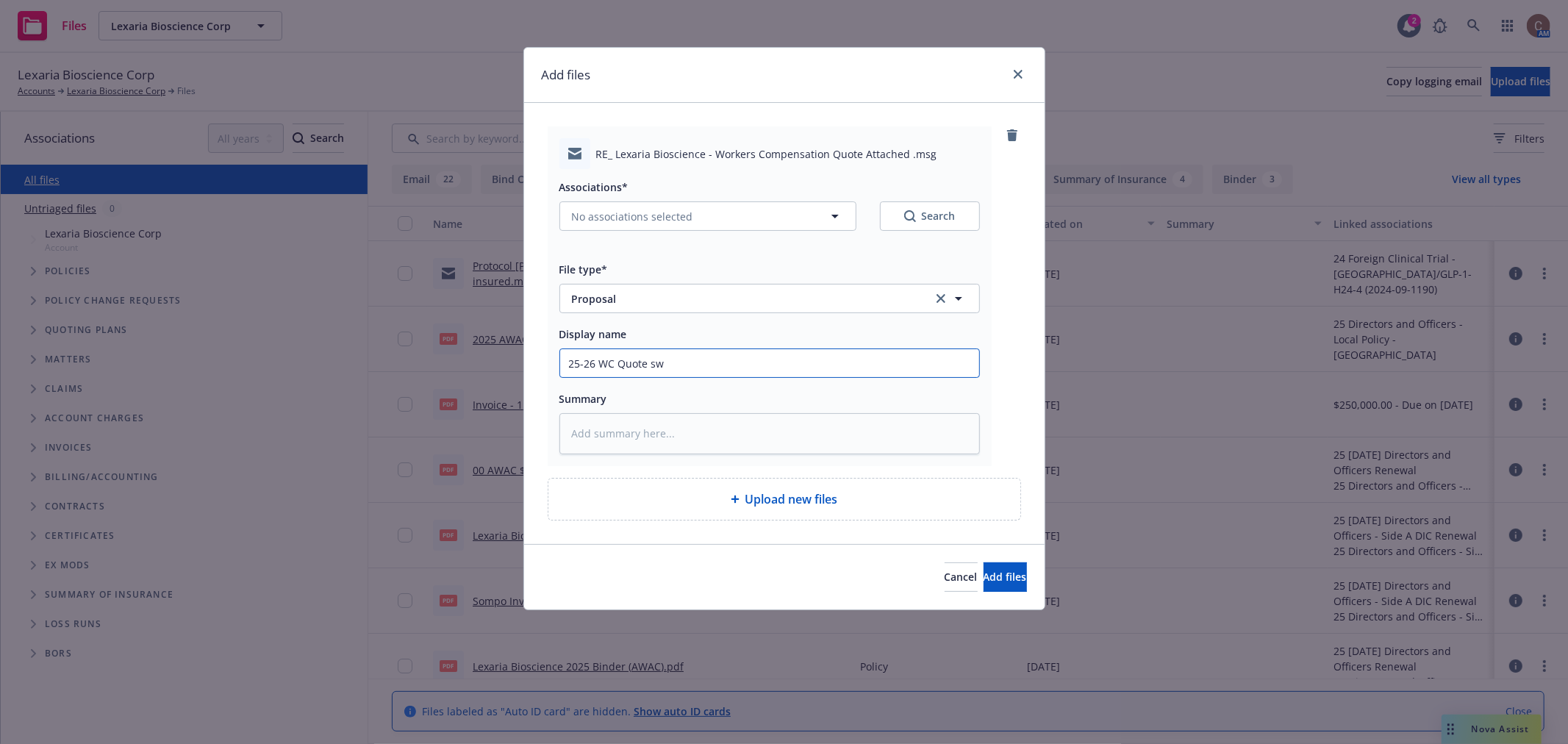
type textarea "x"
type input "25-26 WC Quote s"
type textarea "x"
type input "25-26 WC Quote se"
type textarea "x"
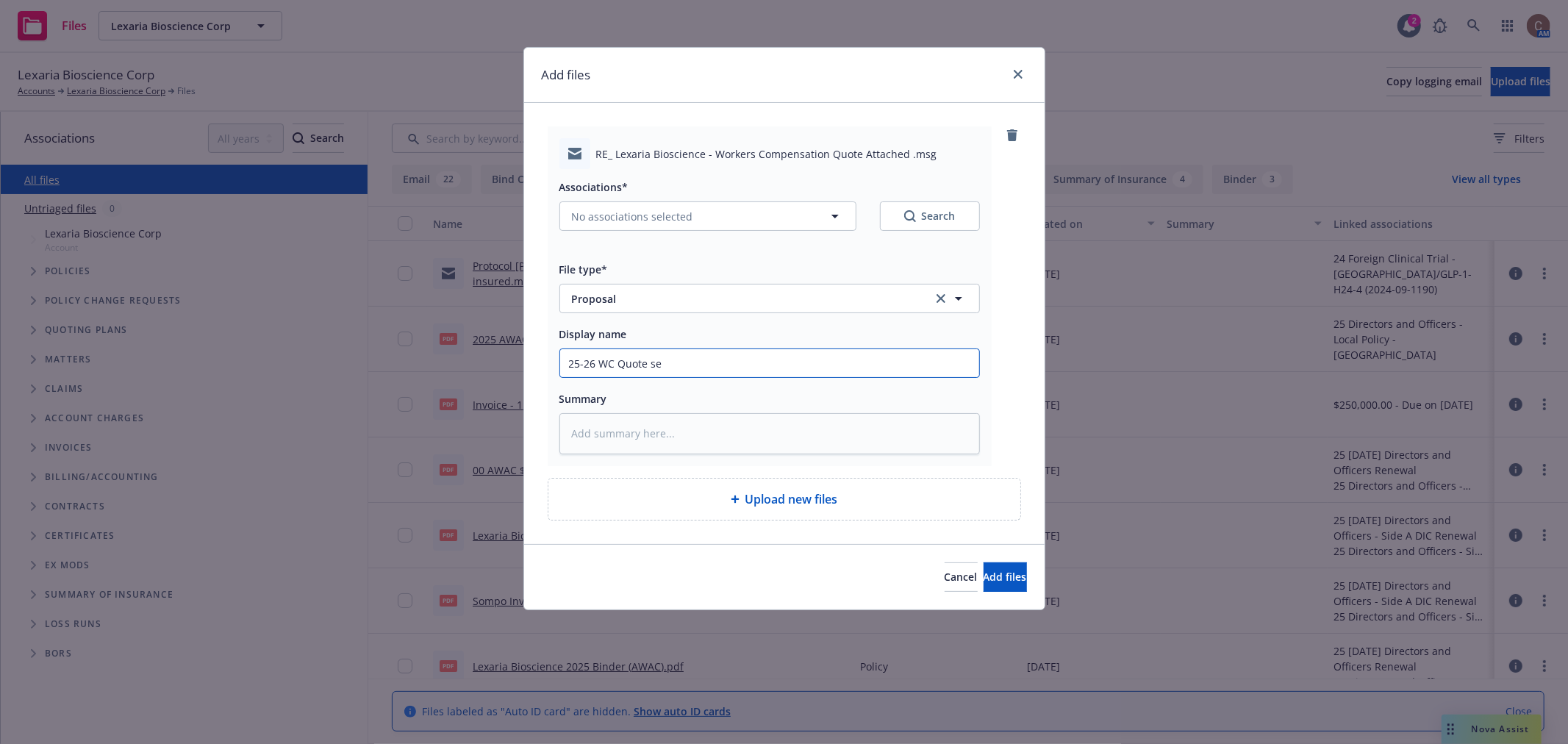
type input "25-26 WC Quote sen"
type textarea "x"
type input "25-26 WC Quote sent"
type textarea "x"
type input "25-26 WC Quote sent"
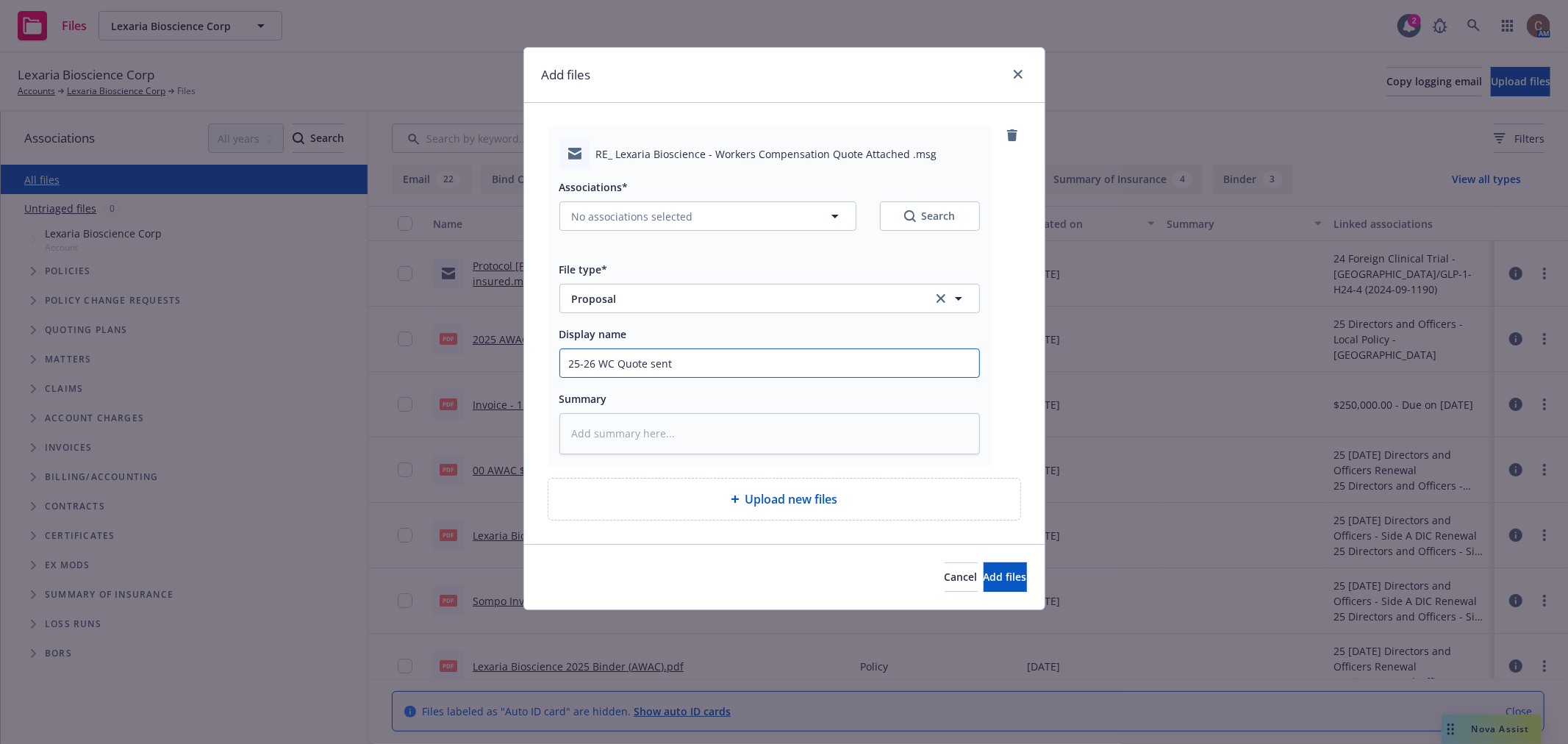
type textarea "x"
type input "25-26 WC Quote sent t"
type textarea "x"
type input "25-26 WC Quote sent to"
type textarea "x"
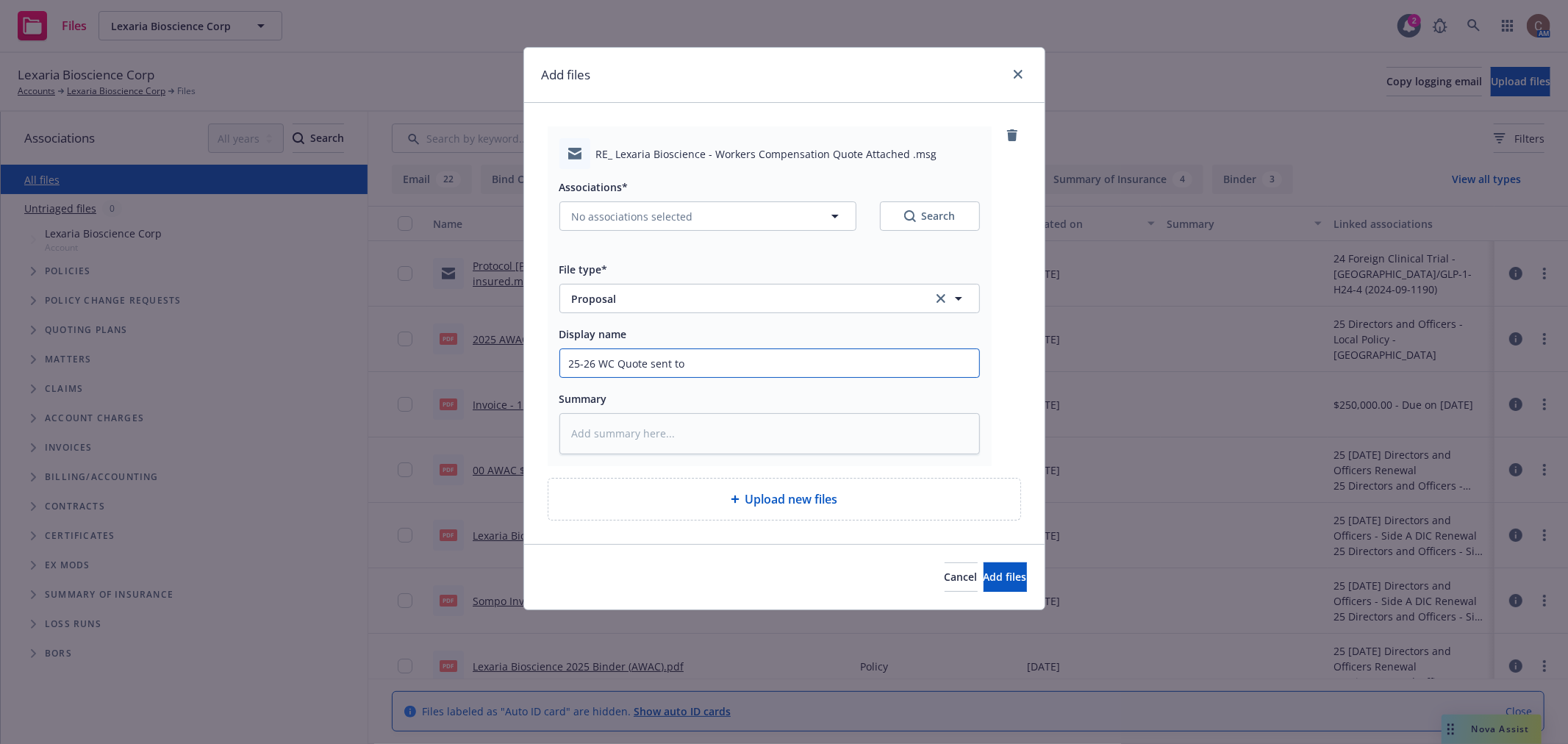
type input "25-26 WC Quote sent to"
type textarea "x"
type input "25-26 WC Quote sent to i"
type textarea "x"
type input "25-26 WC Quote sent to in"
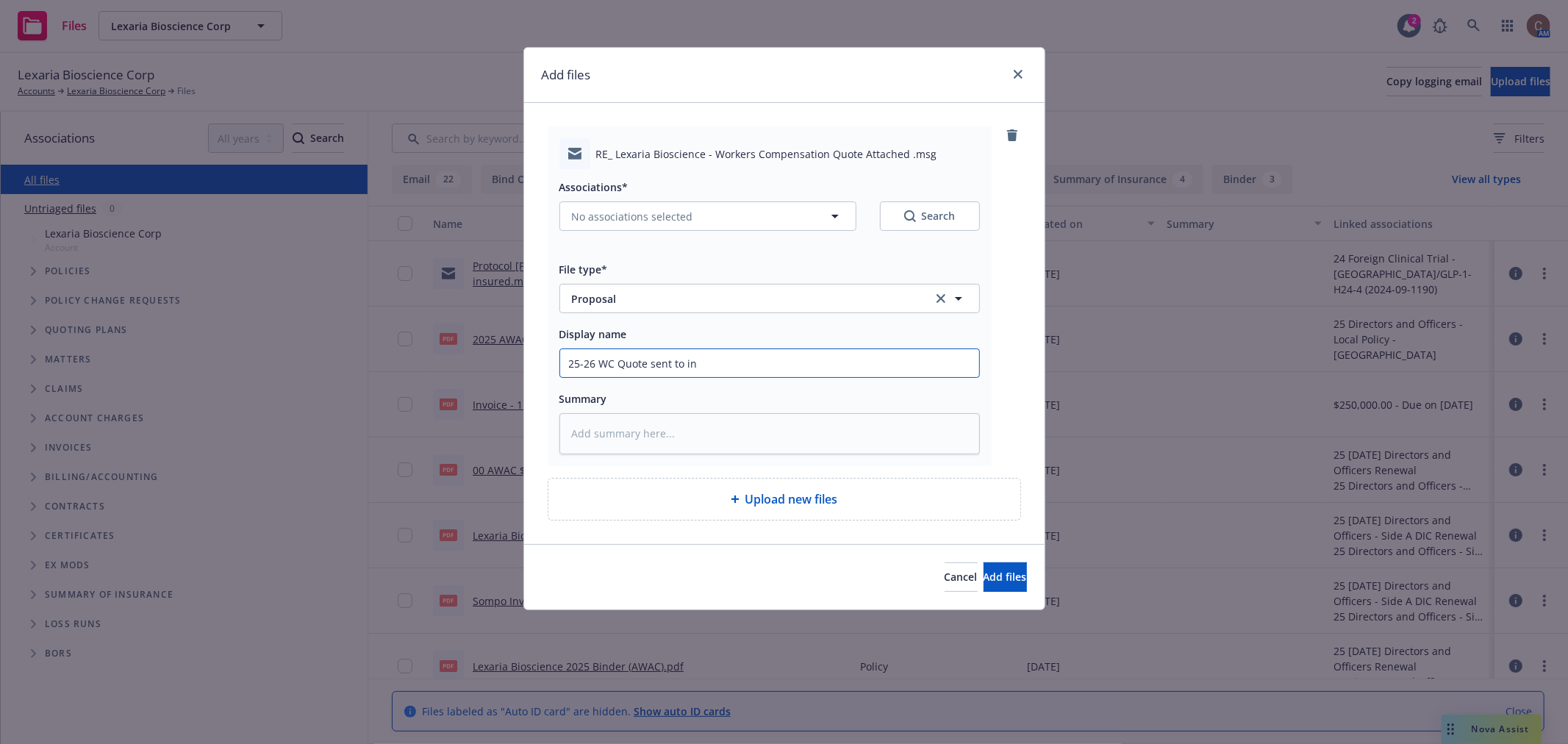
type textarea "x"
type input "25-26 WC Quote sent to ins"
type textarea "x"
type input "25-26 WC Quote sent to insu"
type textarea "x"
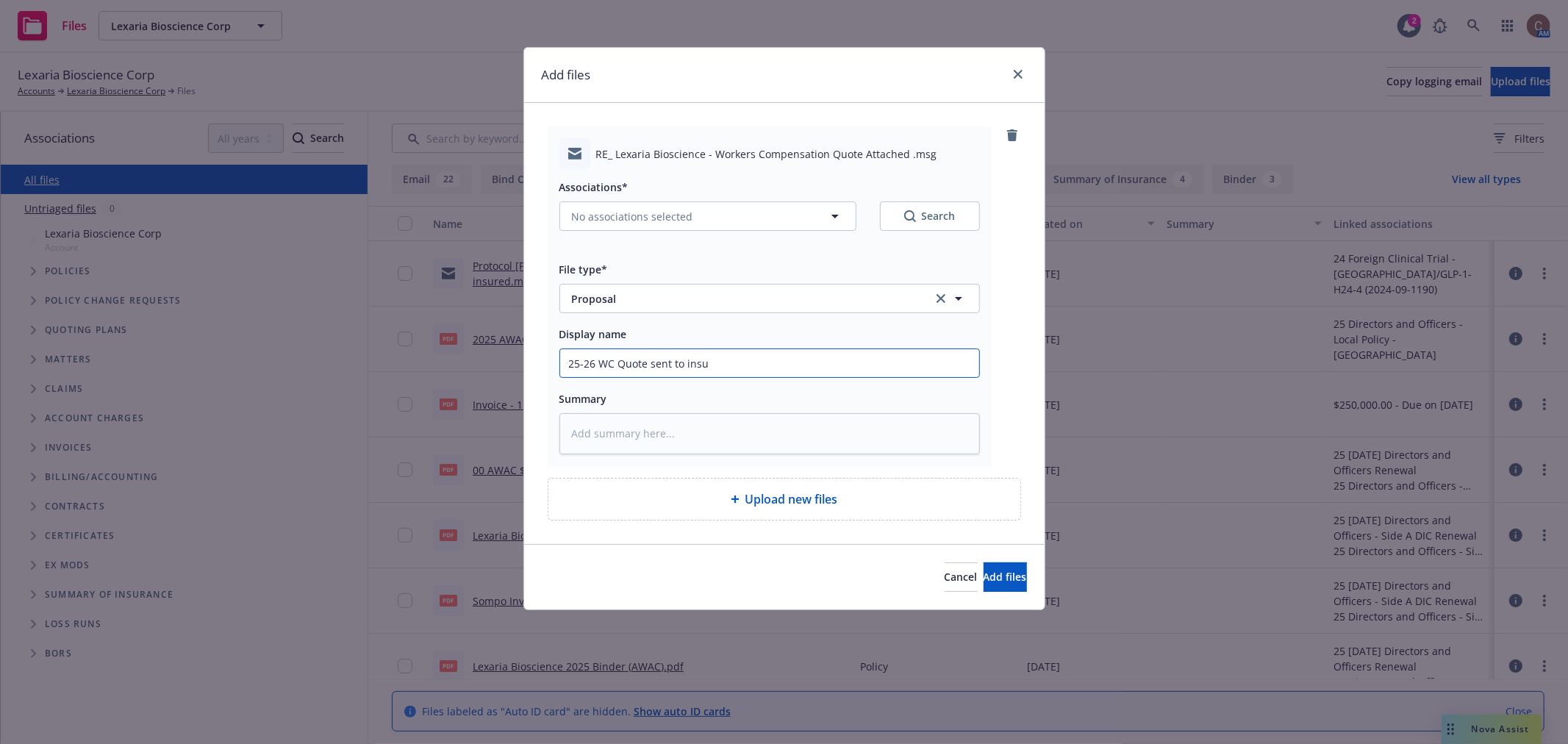
type input "25-26 WC Quote sent to insur"
type textarea "x"
type input "25-26 WC Quote sent to insure"
type textarea "x"
type input "25-26 WC Quote sent to insured"
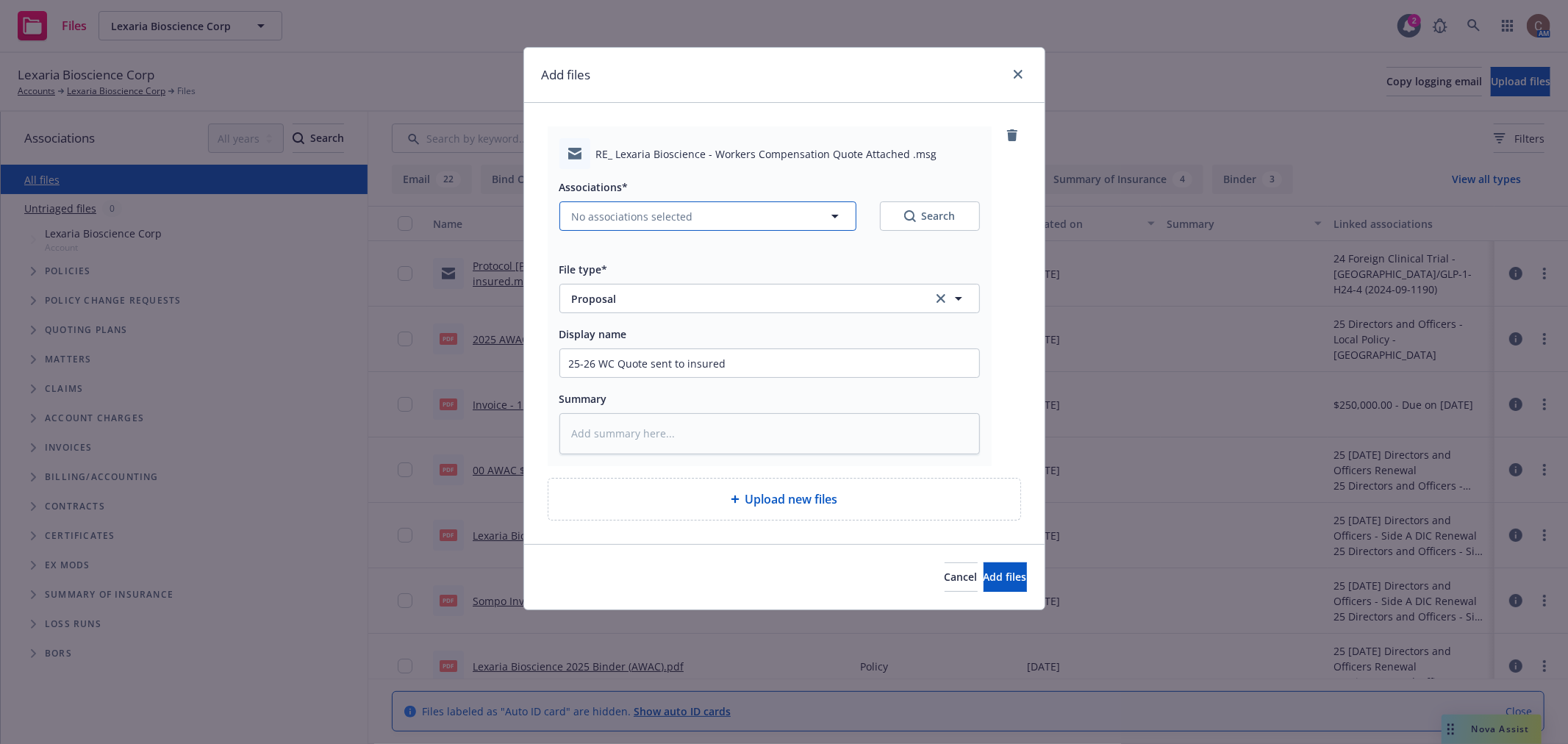
click at [729, 222] on button "No associations selected" at bounding box center [707, 215] width 297 height 29
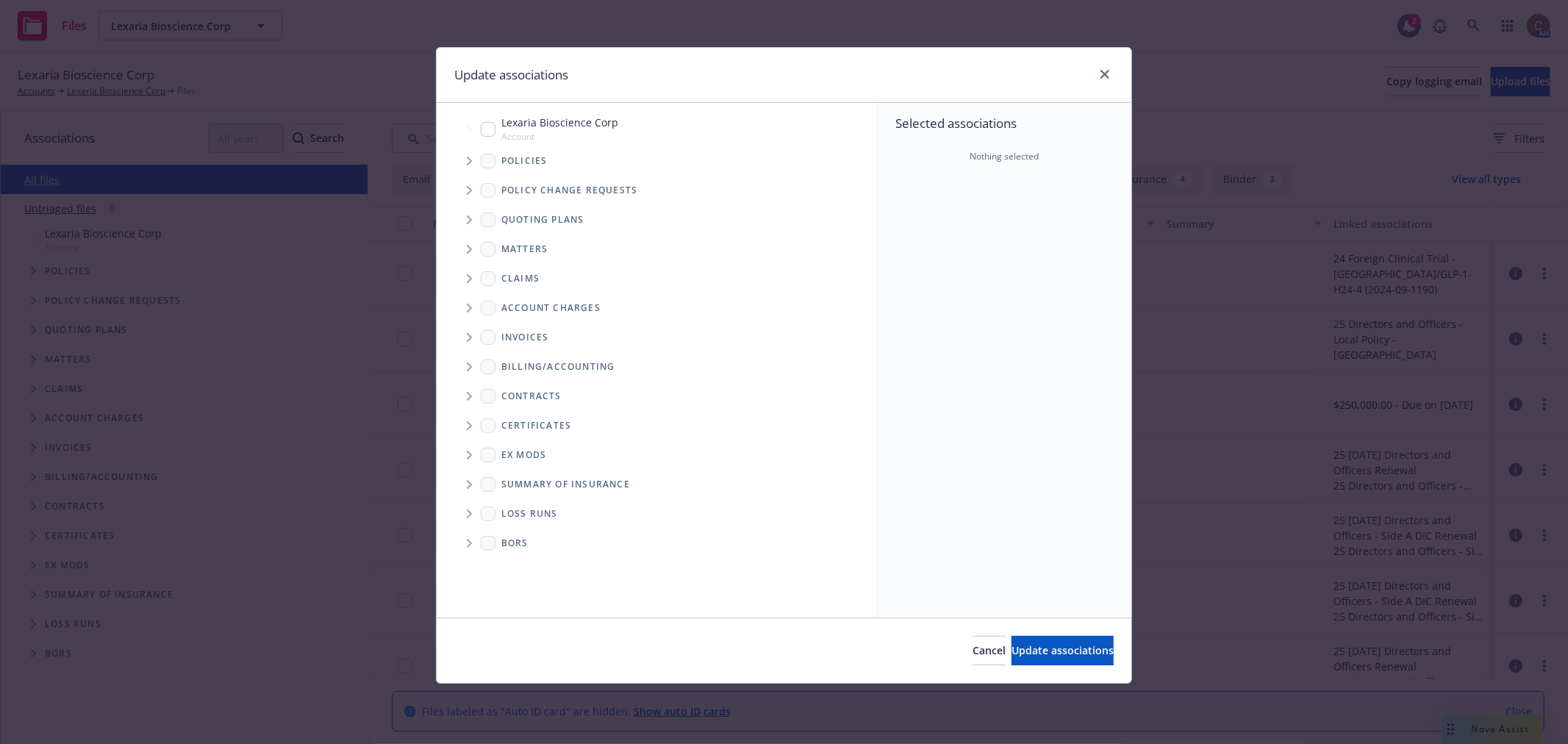
type textarea "x"
click at [496, 129] on div "Lexaria Bioscience Corp Account" at bounding box center [549, 129] width 138 height 28
checkbox input "true"
click at [1036, 643] on span "Update associations" at bounding box center [1063, 650] width 102 height 14
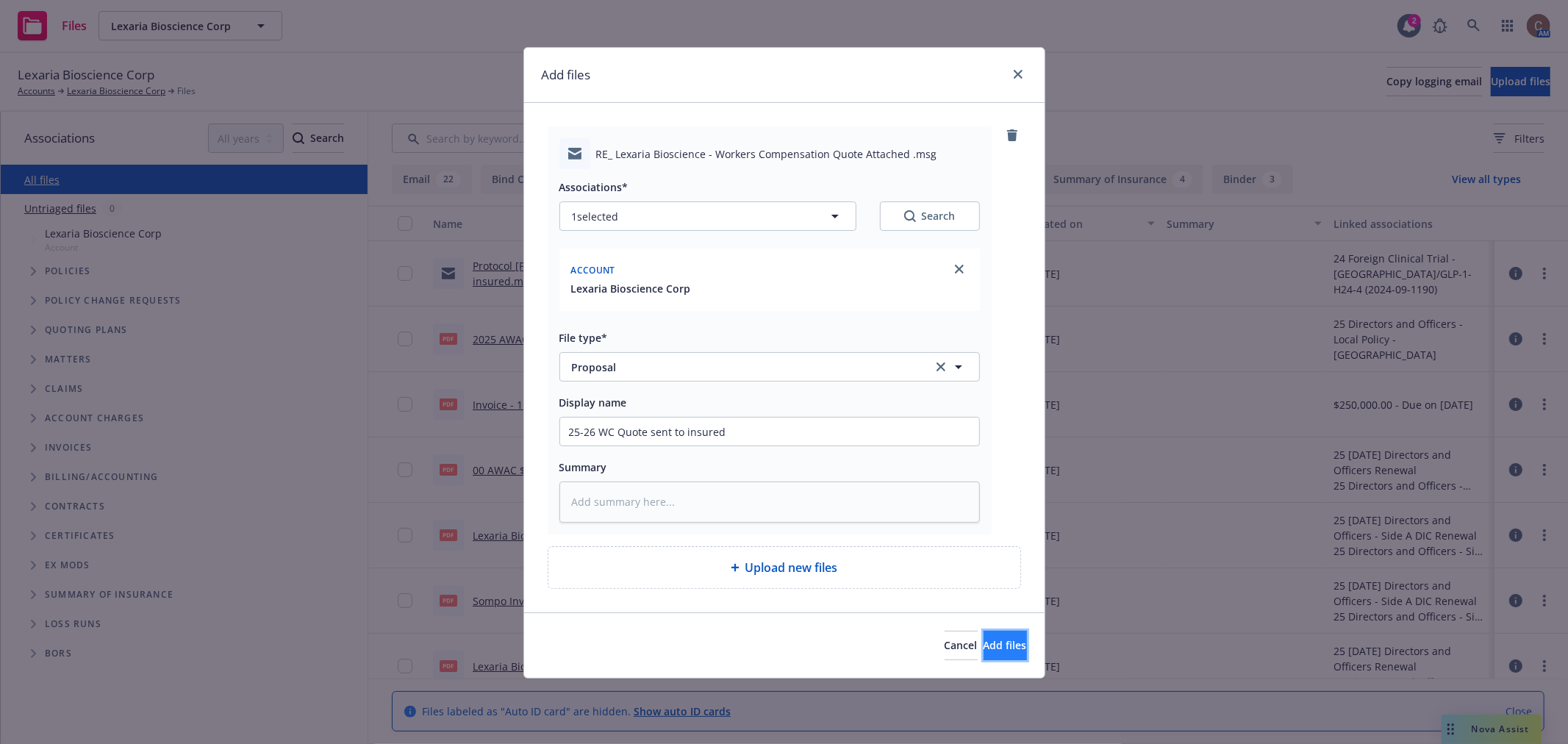
click at [1002, 640] on span "Add files" at bounding box center [1005, 645] width 43 height 14
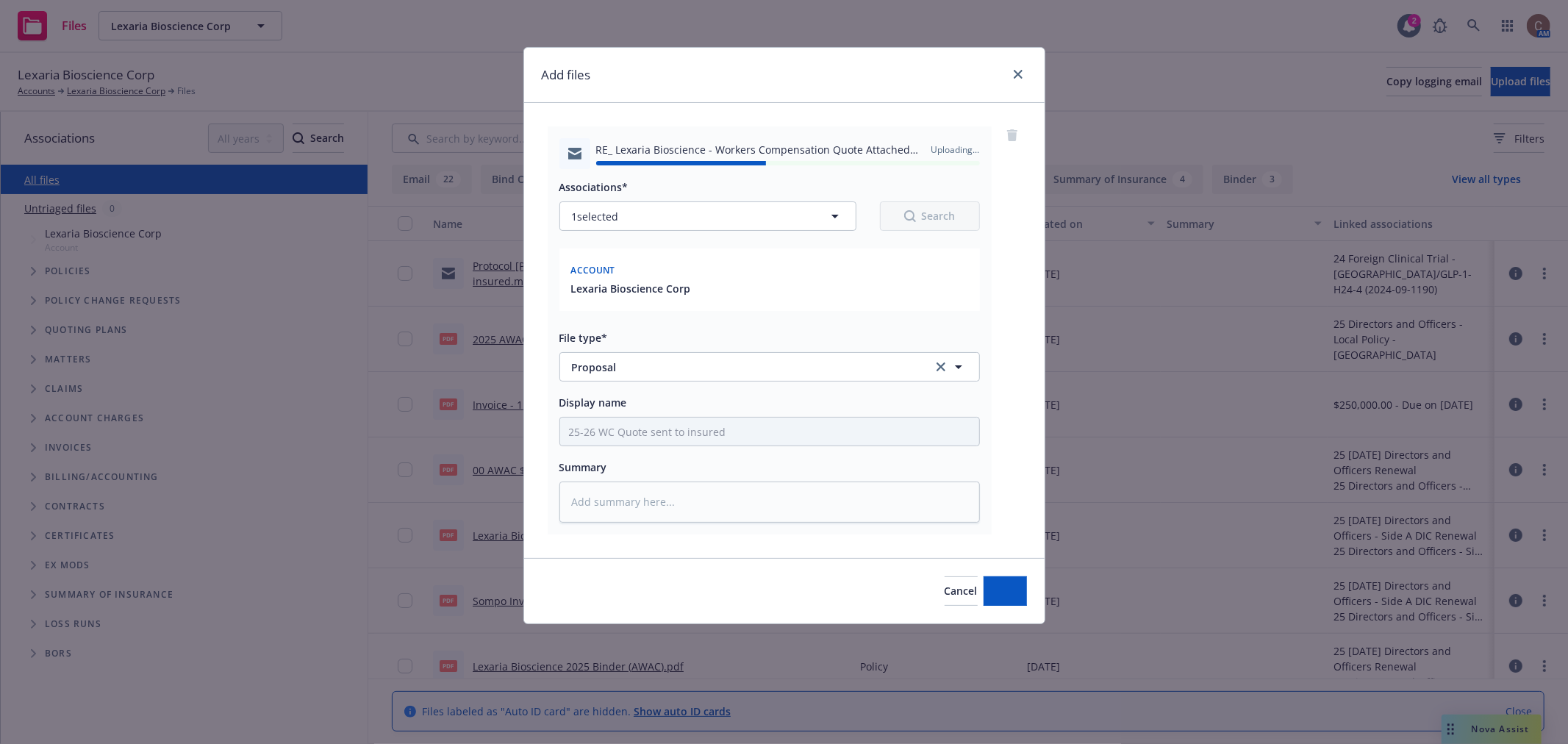
type textarea "x"
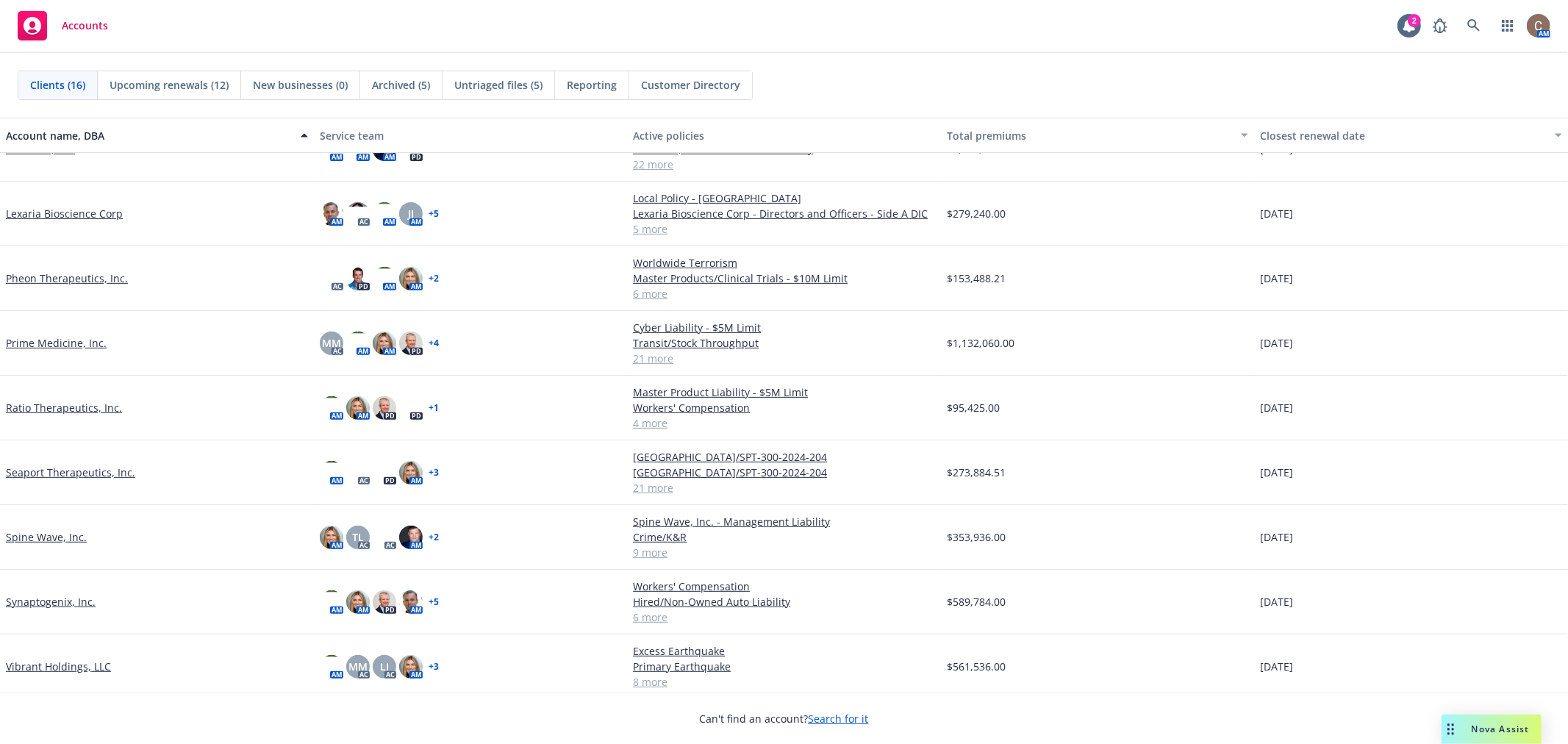
scroll to position [460, 0]
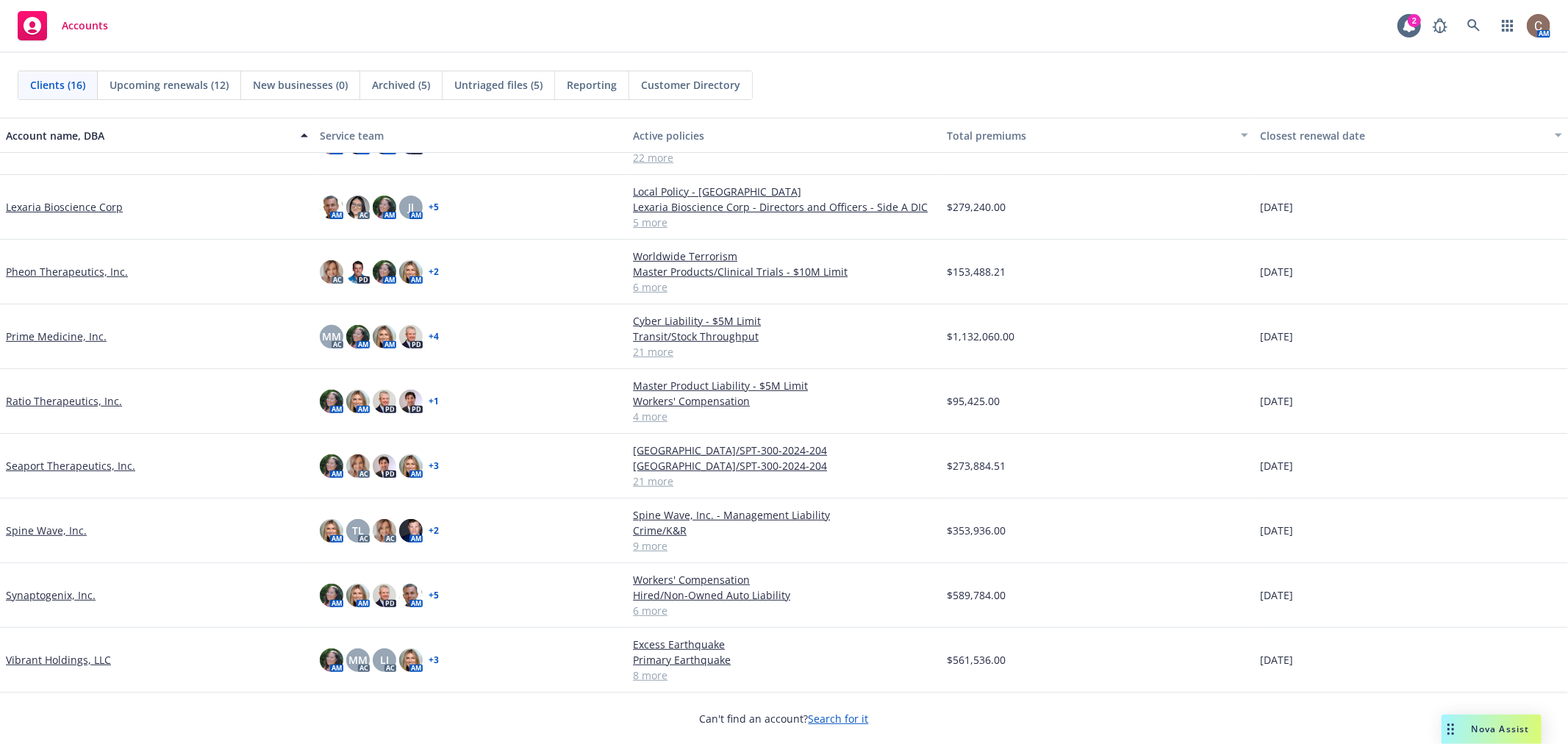
click at [57, 661] on link "Vibrant Holdings, LLC" at bounding box center [58, 660] width 105 height 16
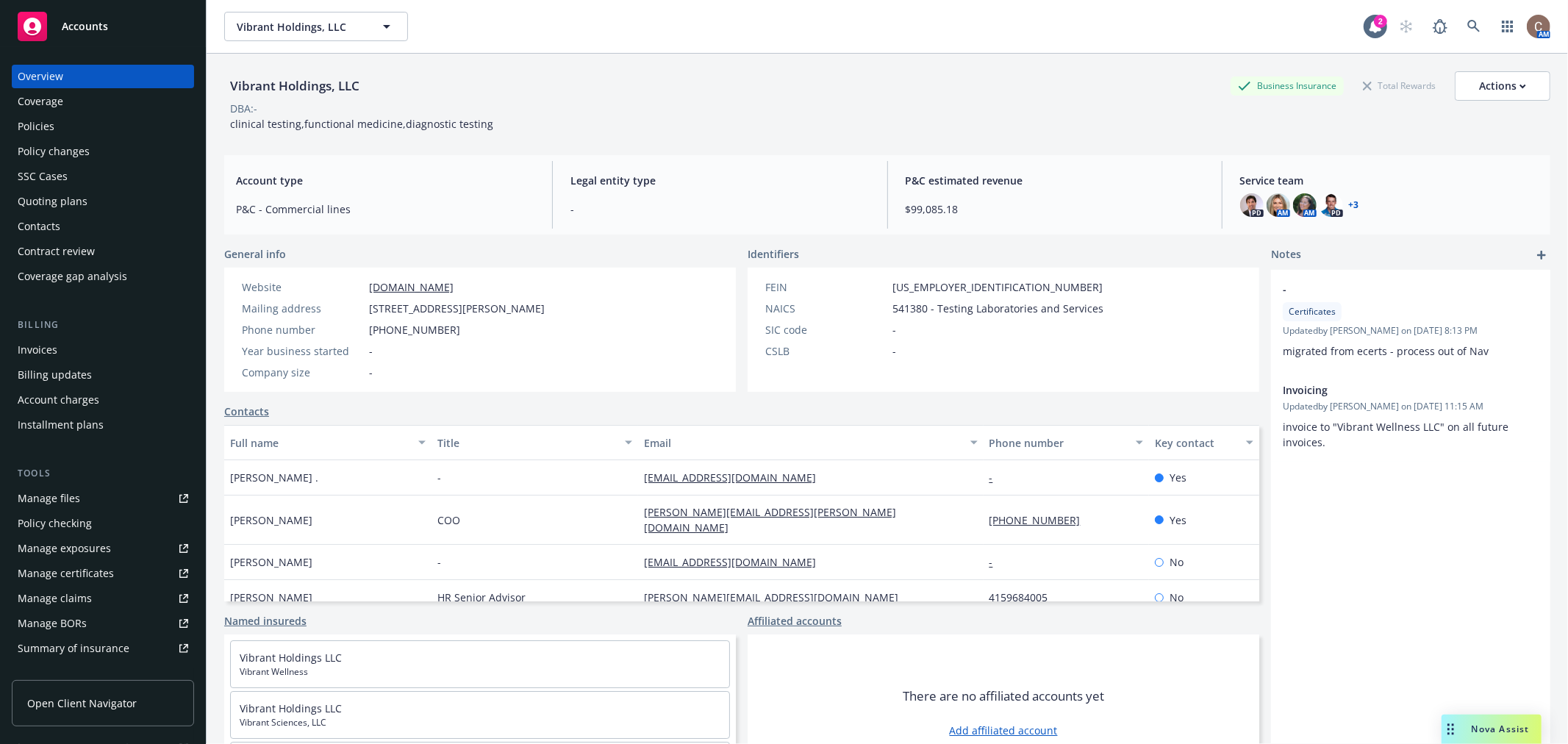
click at [48, 135] on div "Policies" at bounding box center [35, 127] width 37 height 24
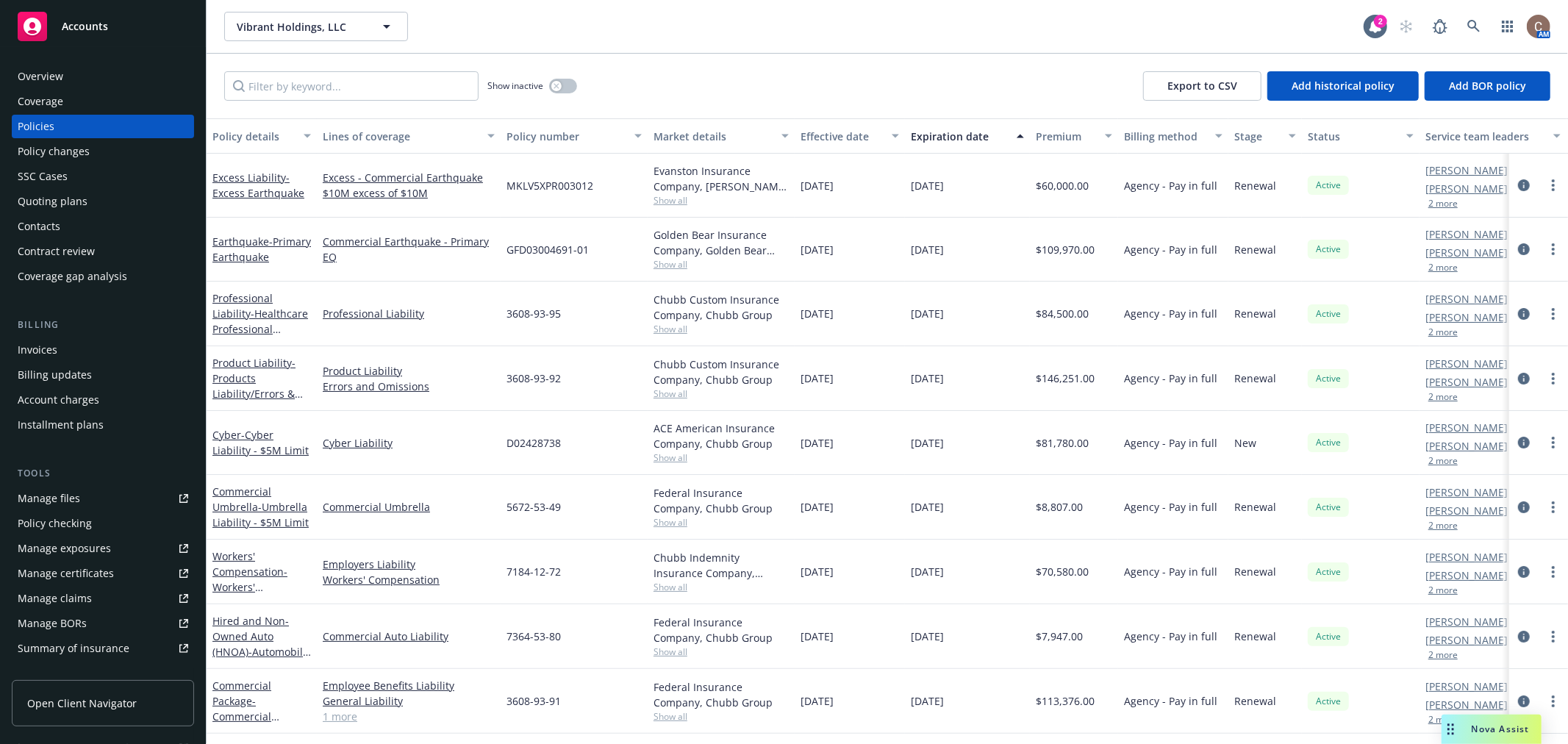
click at [78, 569] on div "Manage certificates" at bounding box center [65, 573] width 96 height 24
click at [113, 20] on div "Accounts" at bounding box center [102, 26] width 171 height 29
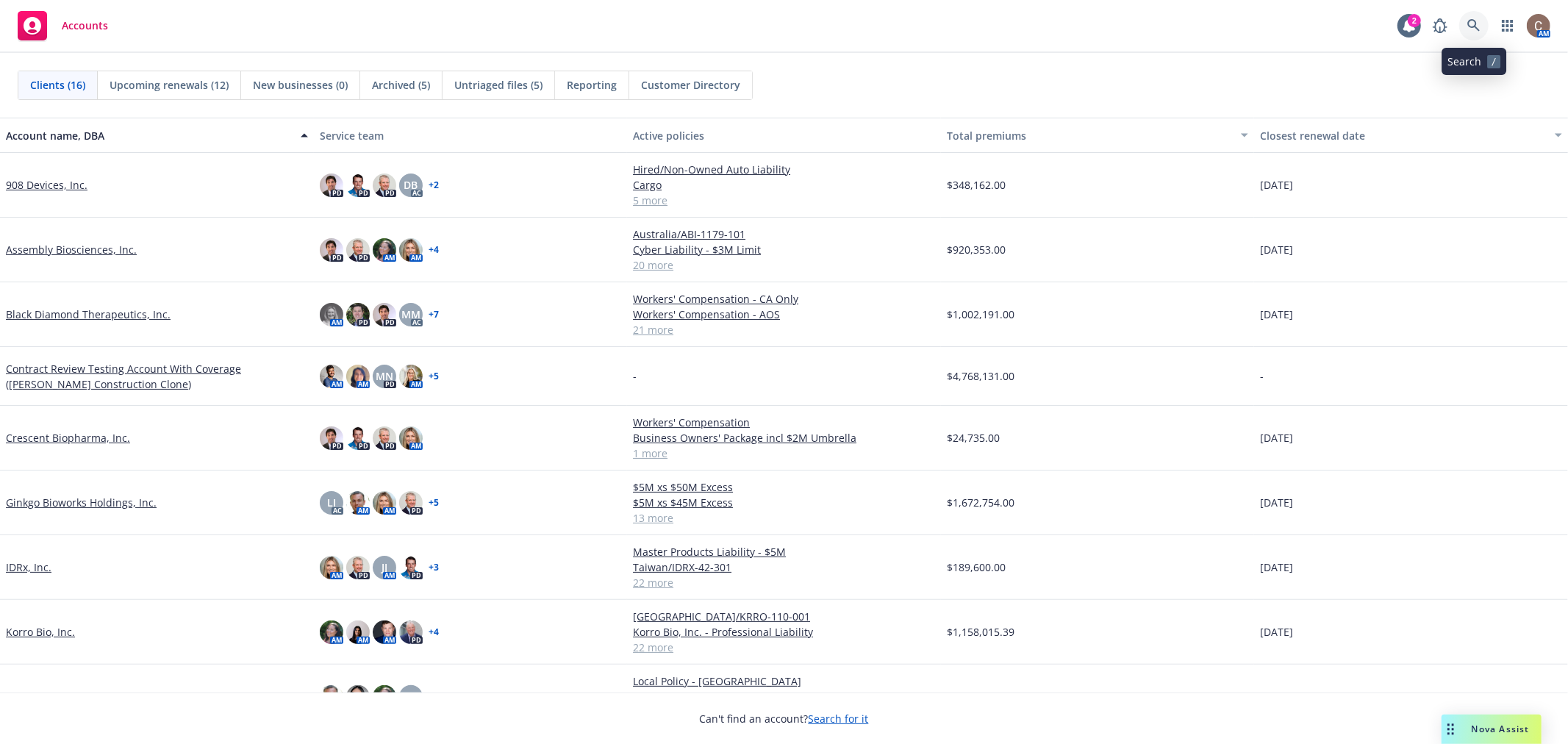
click at [1480, 20] on icon at bounding box center [1474, 25] width 13 height 13
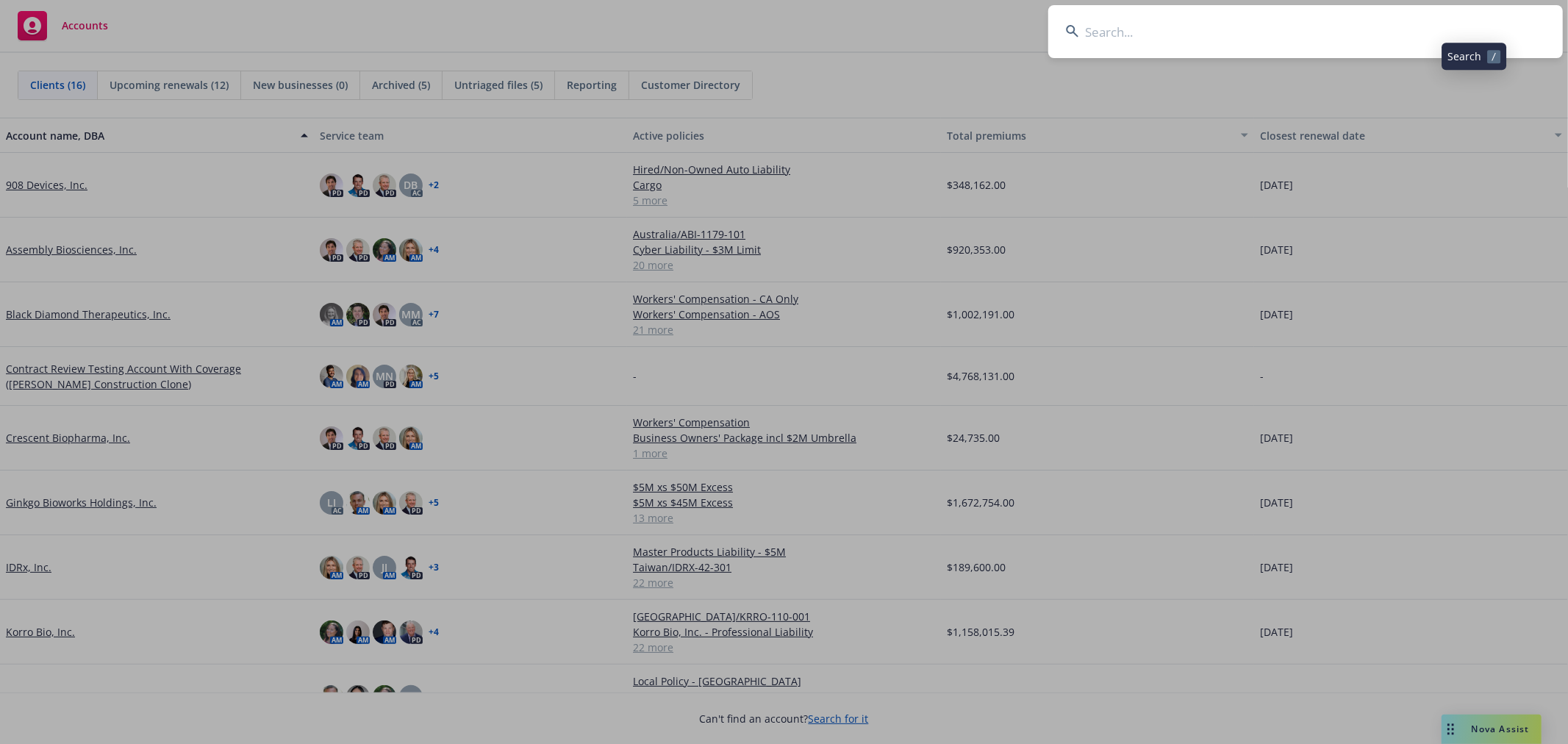
click at [1400, 28] on input at bounding box center [1305, 31] width 515 height 53
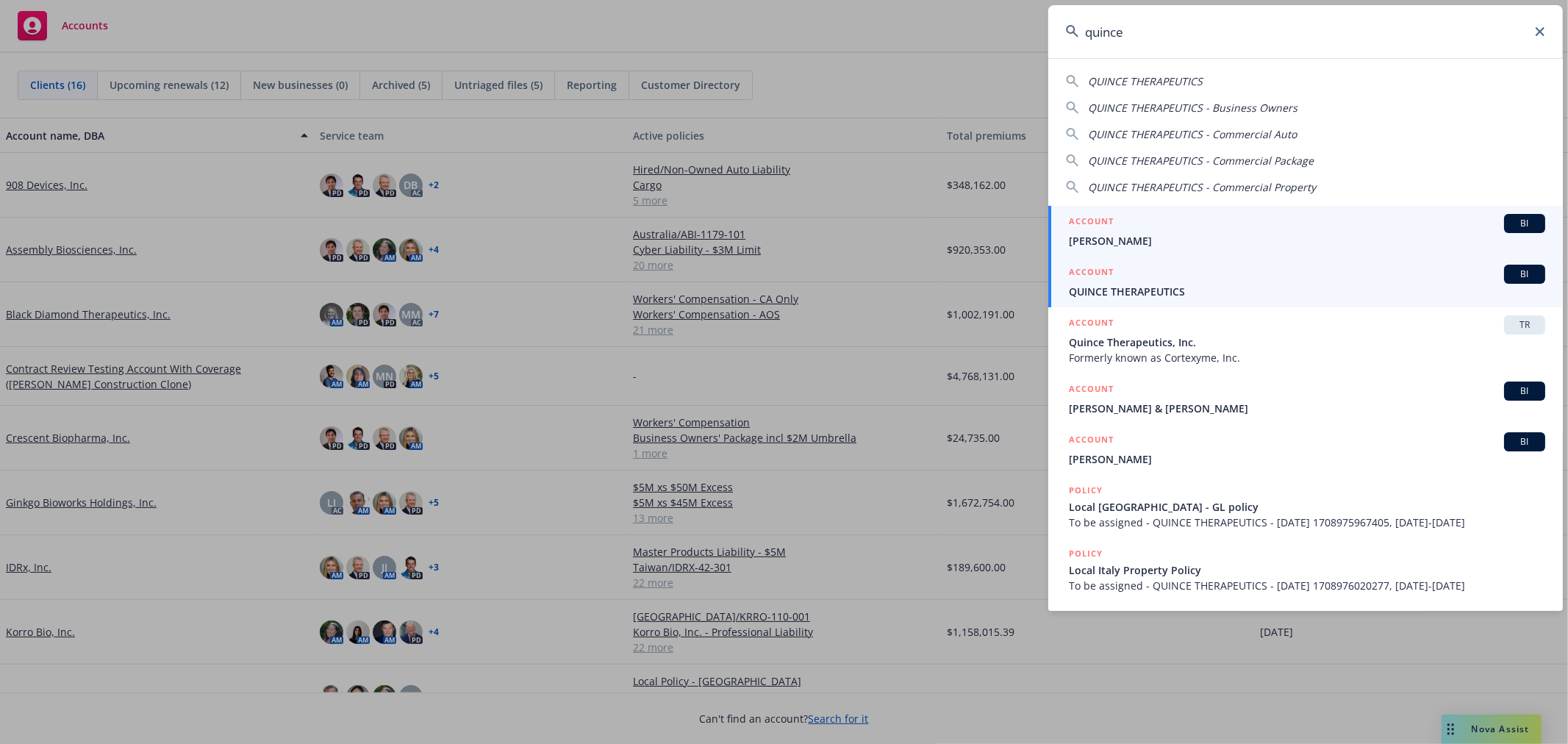
type input "quince"
click at [1167, 292] on span "QUINCE THERAPEUTICS" at bounding box center [1307, 292] width 476 height 16
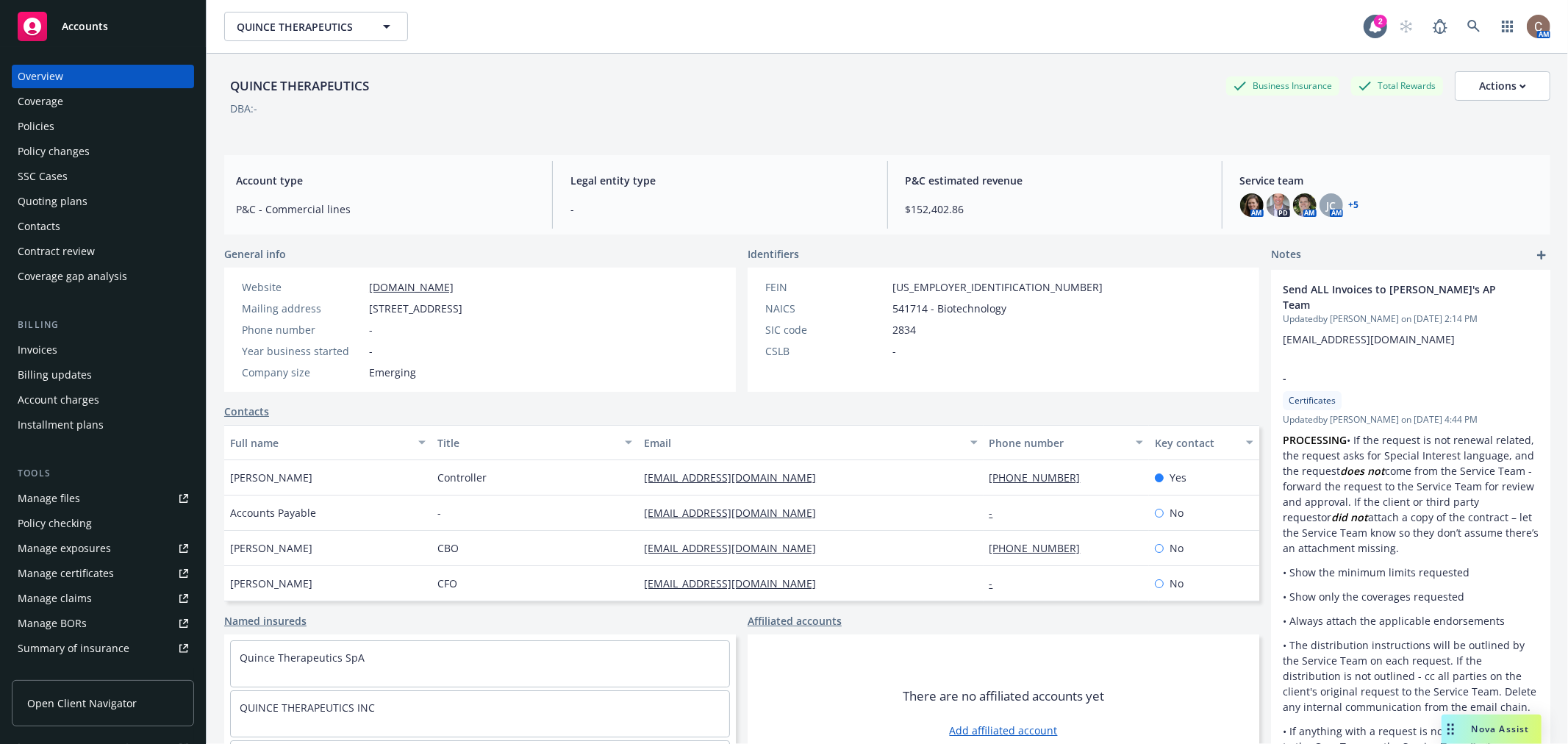
click at [88, 130] on div "Policies" at bounding box center [102, 127] width 171 height 24
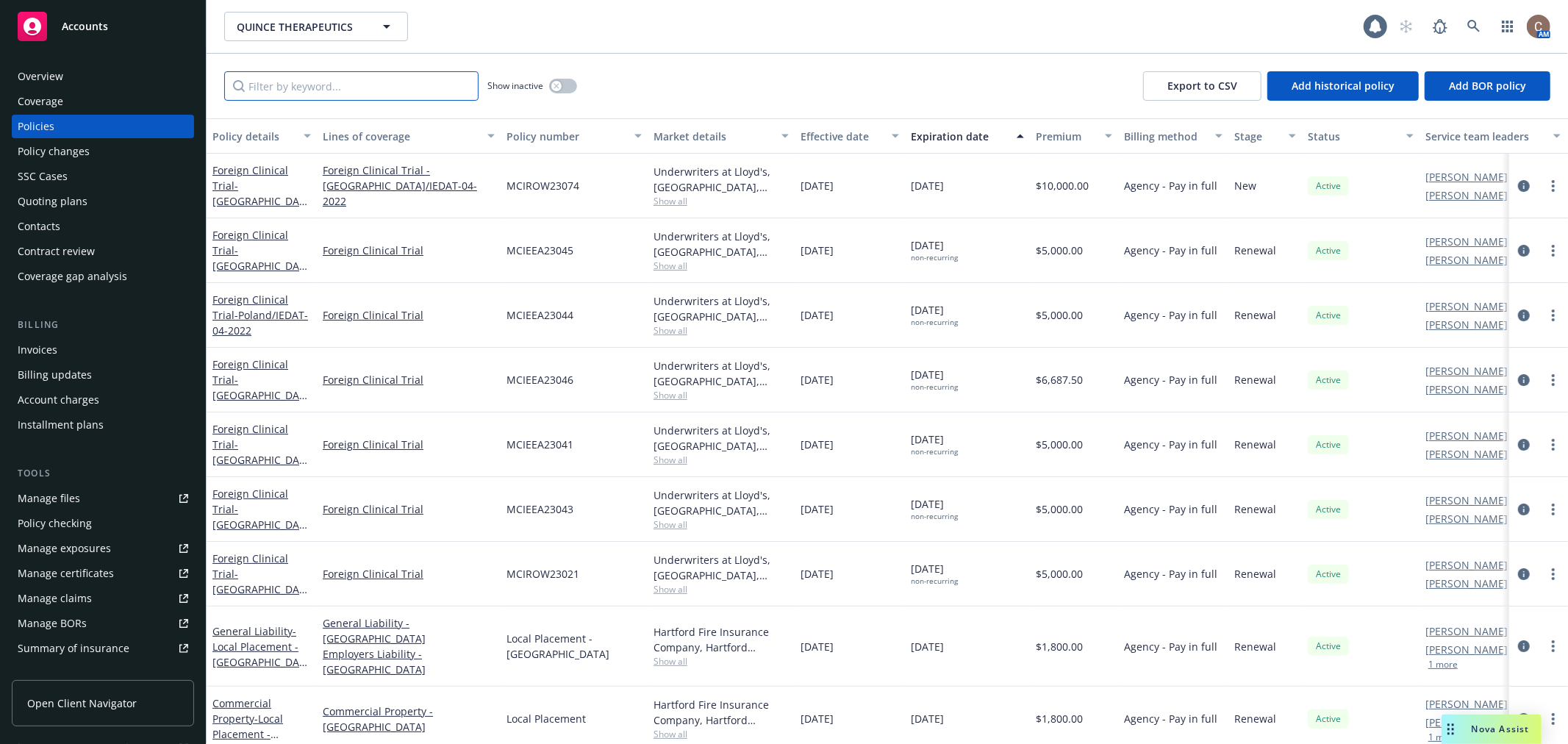
click at [286, 85] on input "Filter by keyword..." at bounding box center [351, 86] width 254 height 29
type input "spain"
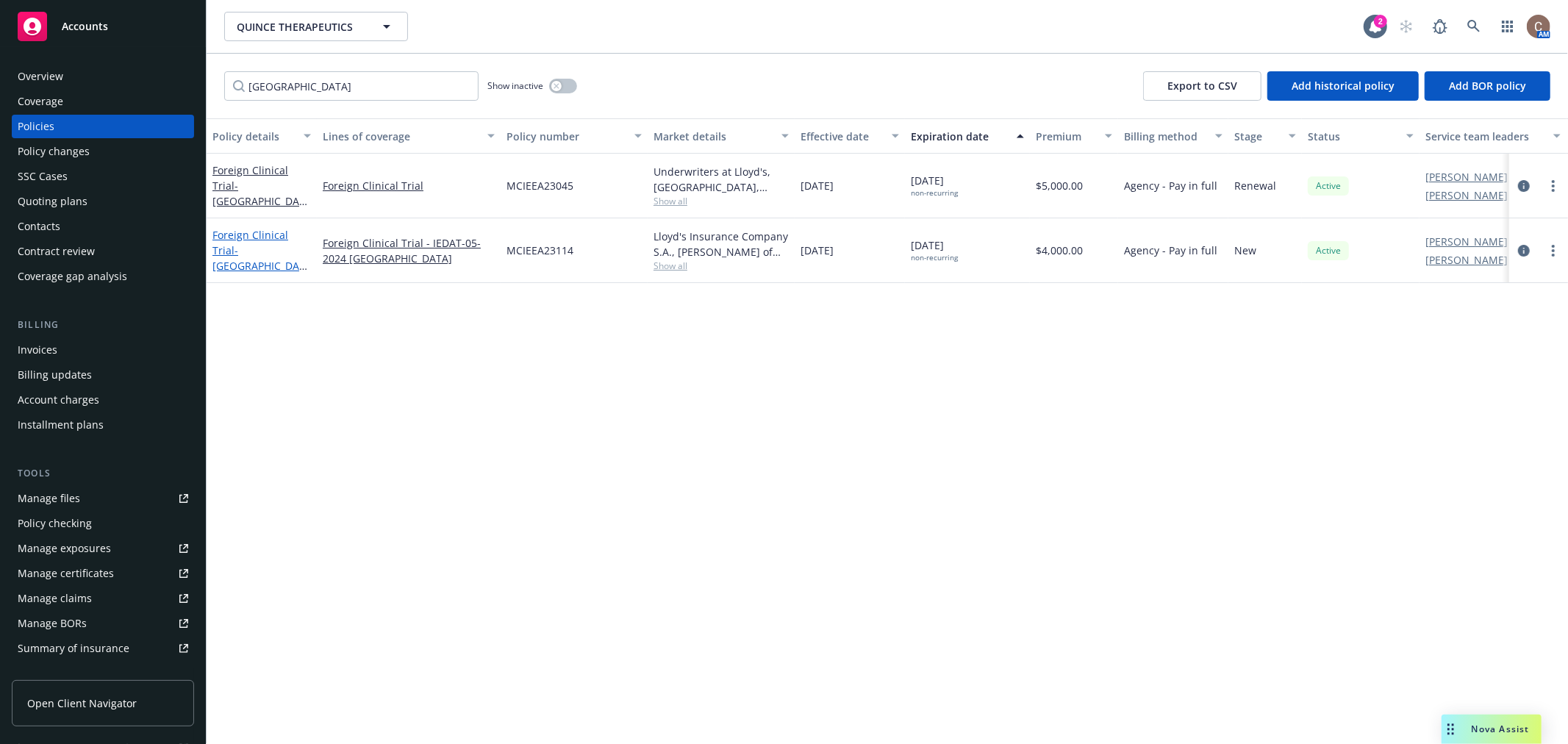
click at [268, 245] on span "- Spain/IEDAT-05-2024" at bounding box center [260, 265] width 95 height 45
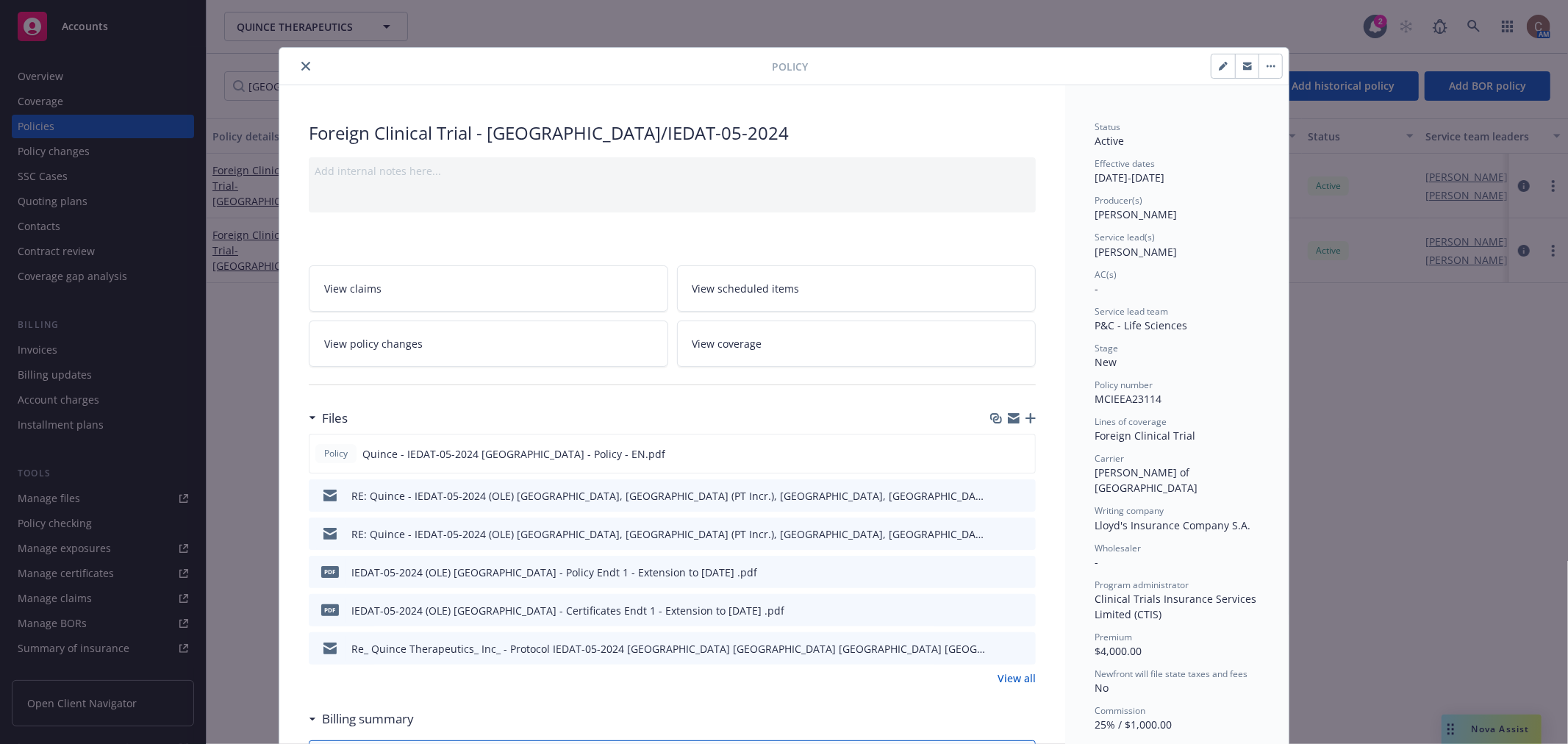
click at [1028, 418] on icon "button" at bounding box center [1030, 418] width 10 height 10
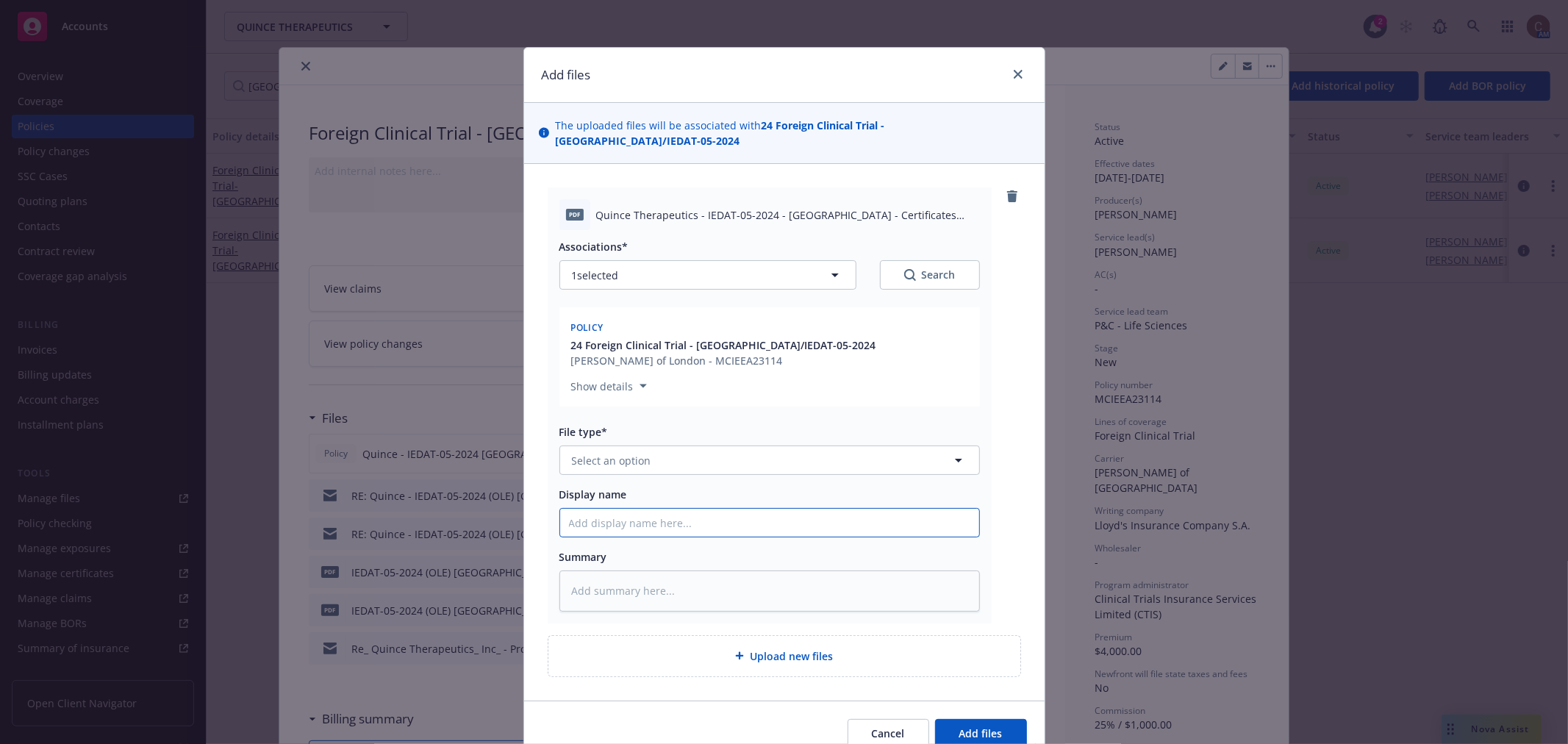
click at [665, 510] on input "Display name" at bounding box center [769, 523] width 419 height 28
paste input "IEDAT-05-2024 (OLE"
type textarea "x"
type input "IEDAT-05-2024 (OLE"
type textarea "x"
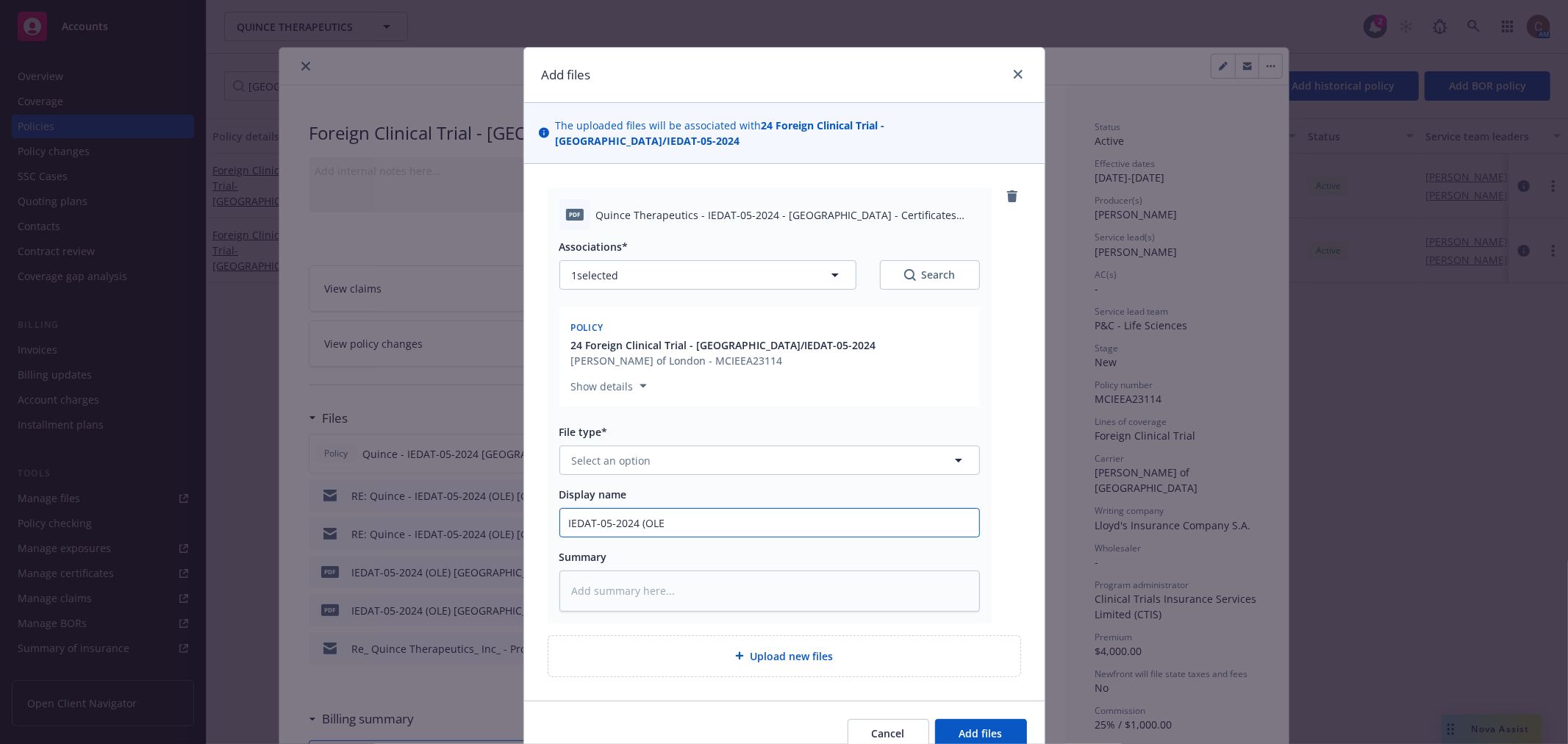
type input "IEDAT-05-2024 (OLE)"
type textarea "x"
type input "IEDAT-05-2024 (OLE) S"
type textarea "x"
type input "IEDAT-05-2024 (OLE) Sp"
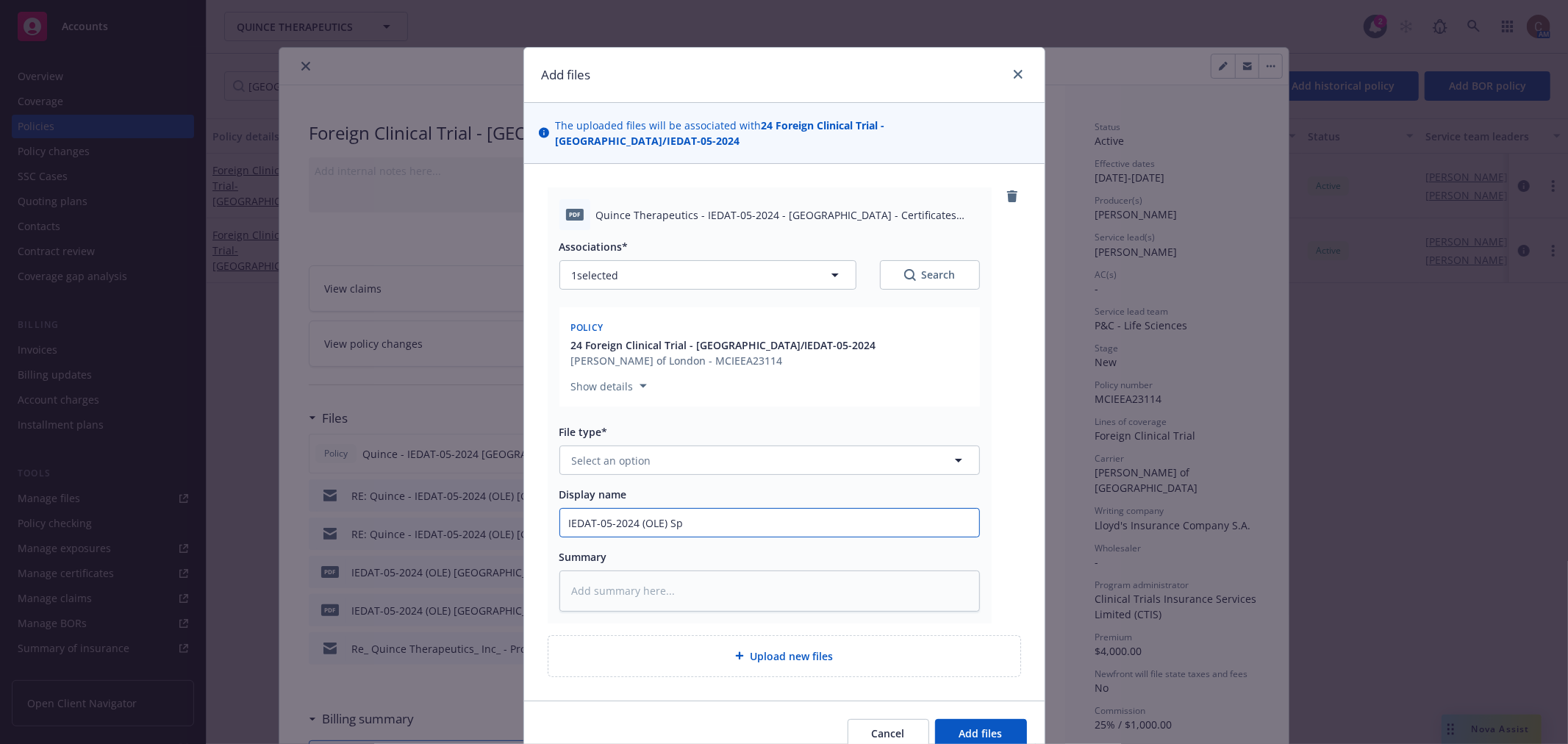
type textarea "x"
type input "IEDAT-05-2024 (OLE) Spai"
type textarea "x"
type input "IEDAT-05-2024 (OLE) Spain"
type textarea "x"
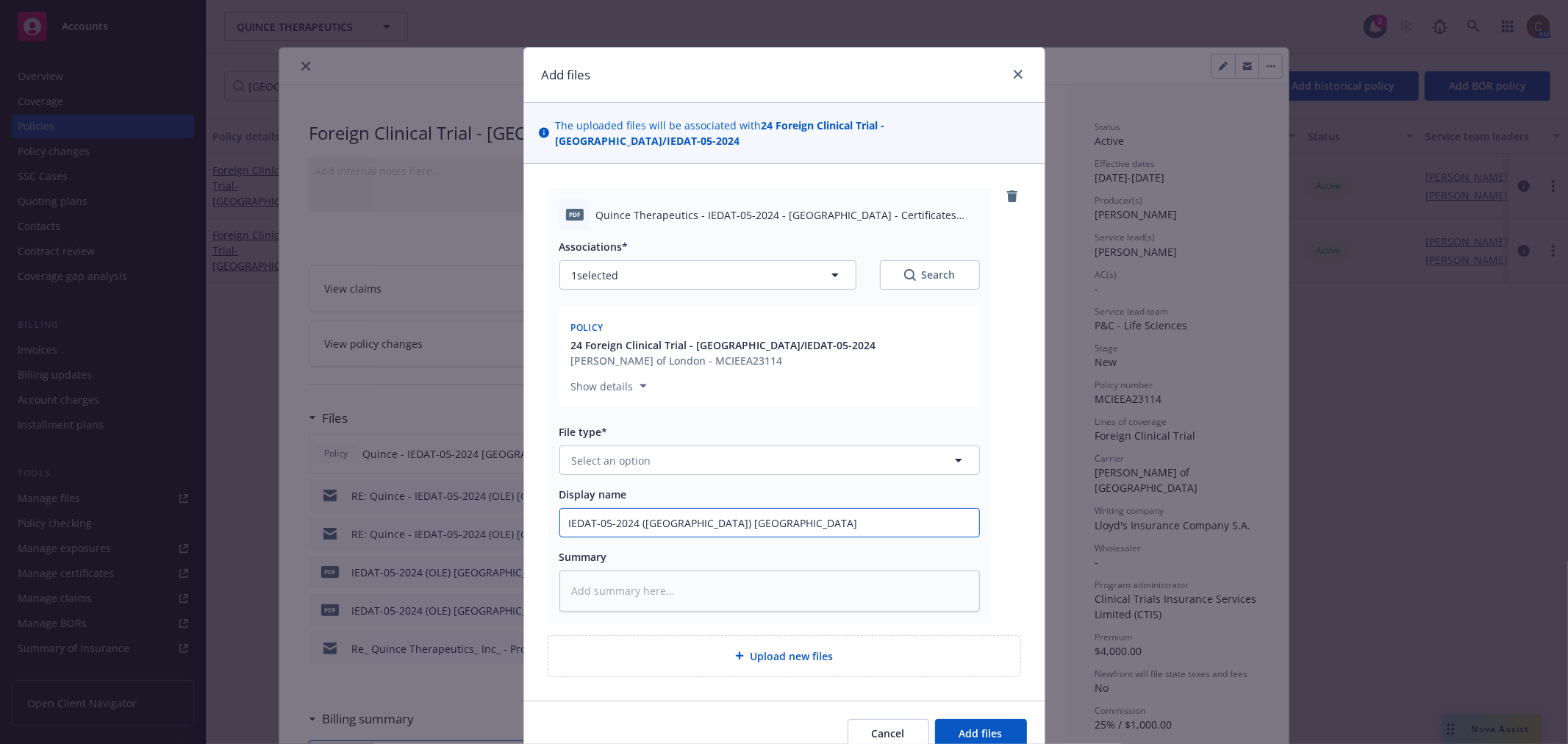
type input "IEDAT-05-2024 (OLE) Spain"
type textarea "x"
type input "IEDAT-05-2024 (OLE) Spain 0"
type textarea "x"
type input "IEDAT-05-2024 (OLE) Spain 0"
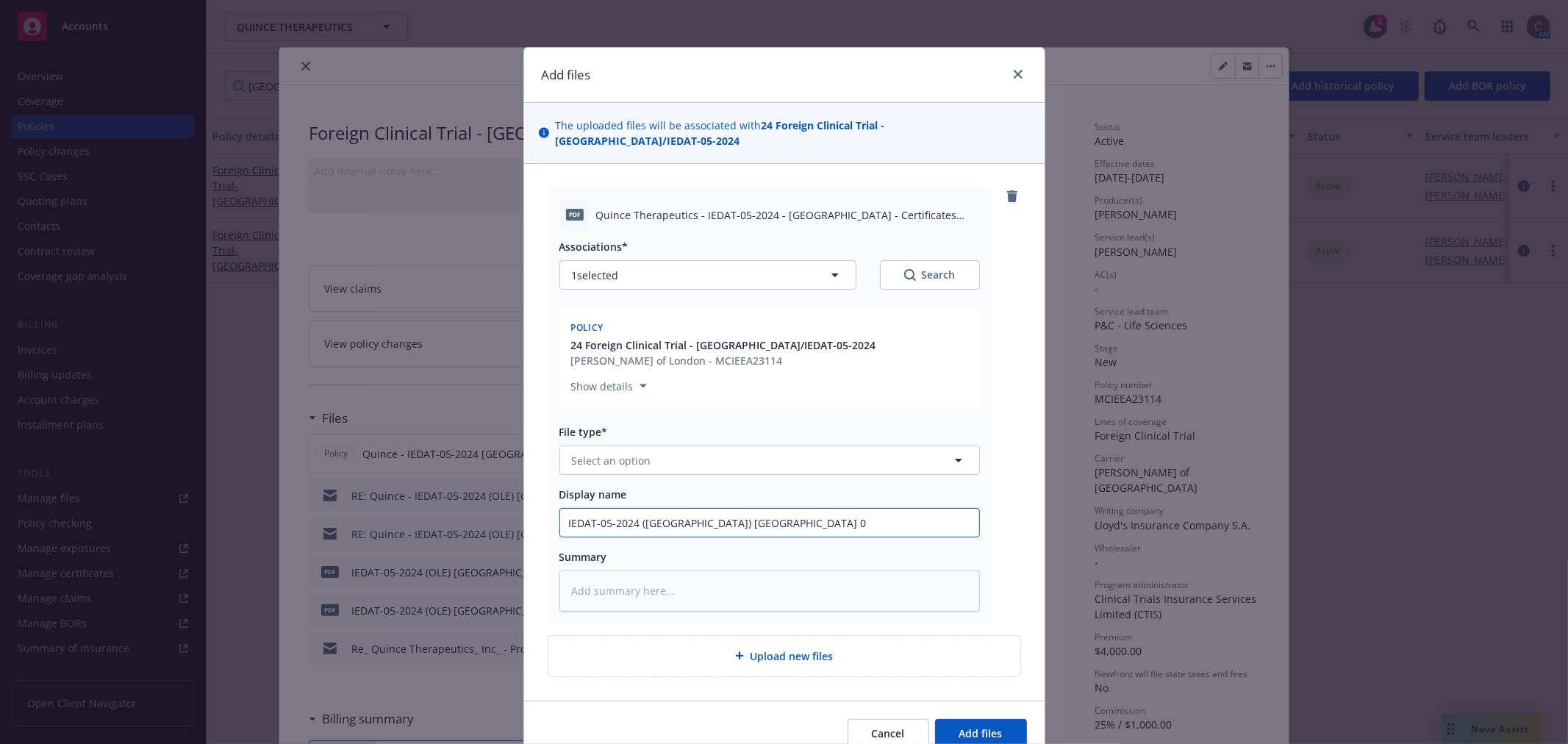
type textarea "x"
type input "IEDAT-05-2024 (OLE) Spain 0 C"
type textarea "x"
type input "IEDAT-05-2024 (OLE) Spain 0"
type textarea "x"
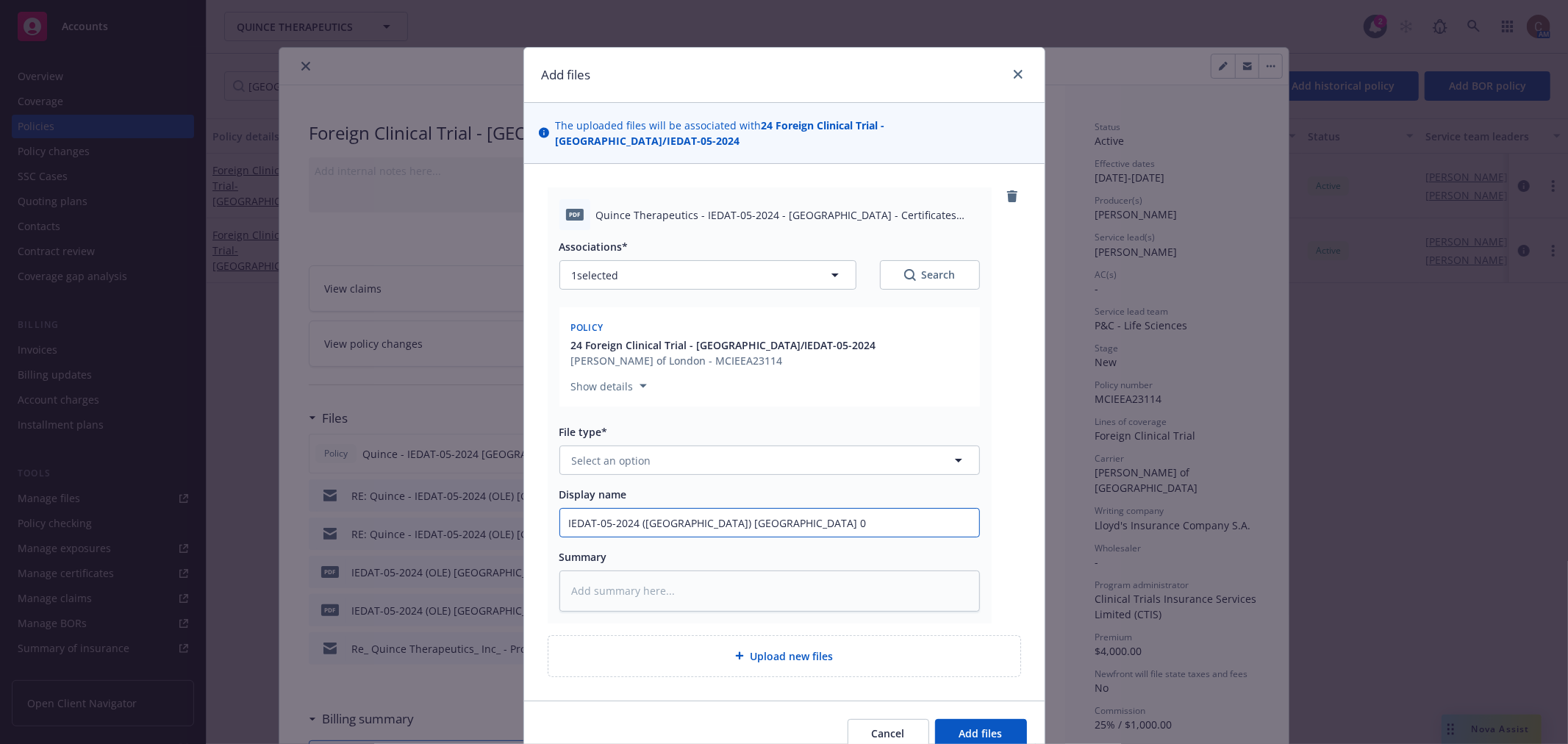
type input "IEDAT-05-2024 (OLE) Spain 0"
type textarea "x"
type input "IEDAT-05-2024 (OLE) Spain"
type textarea "x"
type input "IEDAT-05-2024 (OLE) Spain -"
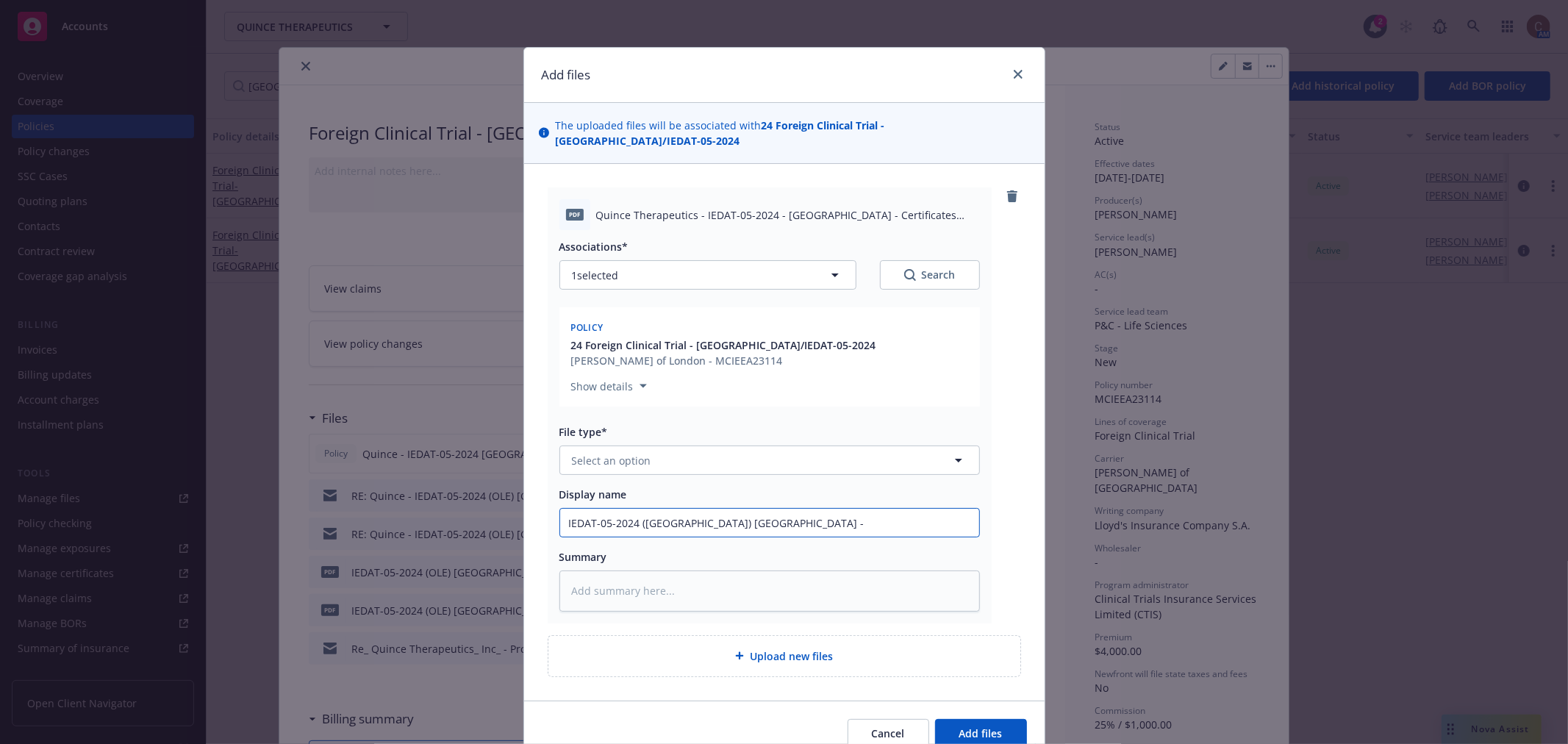
type textarea "x"
type input "IEDAT-05-2024 (OLE) Spain -"
type textarea "x"
type input "IEDAT-05-2024 (OLE) Spain - C"
type textarea "x"
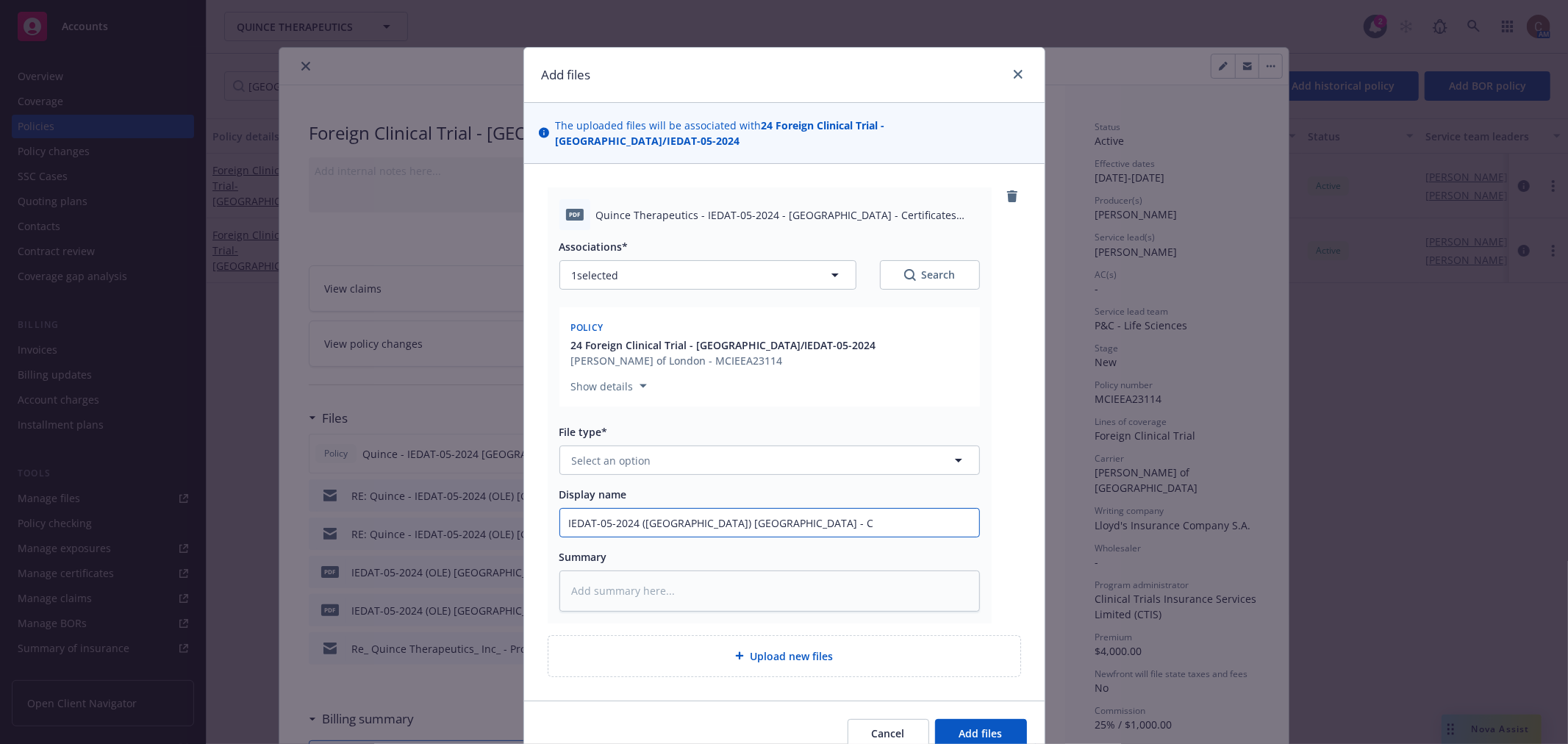
type input "IEDAT-05-2024 (OLE) Spain - Ce"
type textarea "x"
type input "IEDAT-05-2024 (OLE) Spain - Cert"
type textarea "x"
type input "IEDAT-05-2024 (OLE) Spain - Certr"
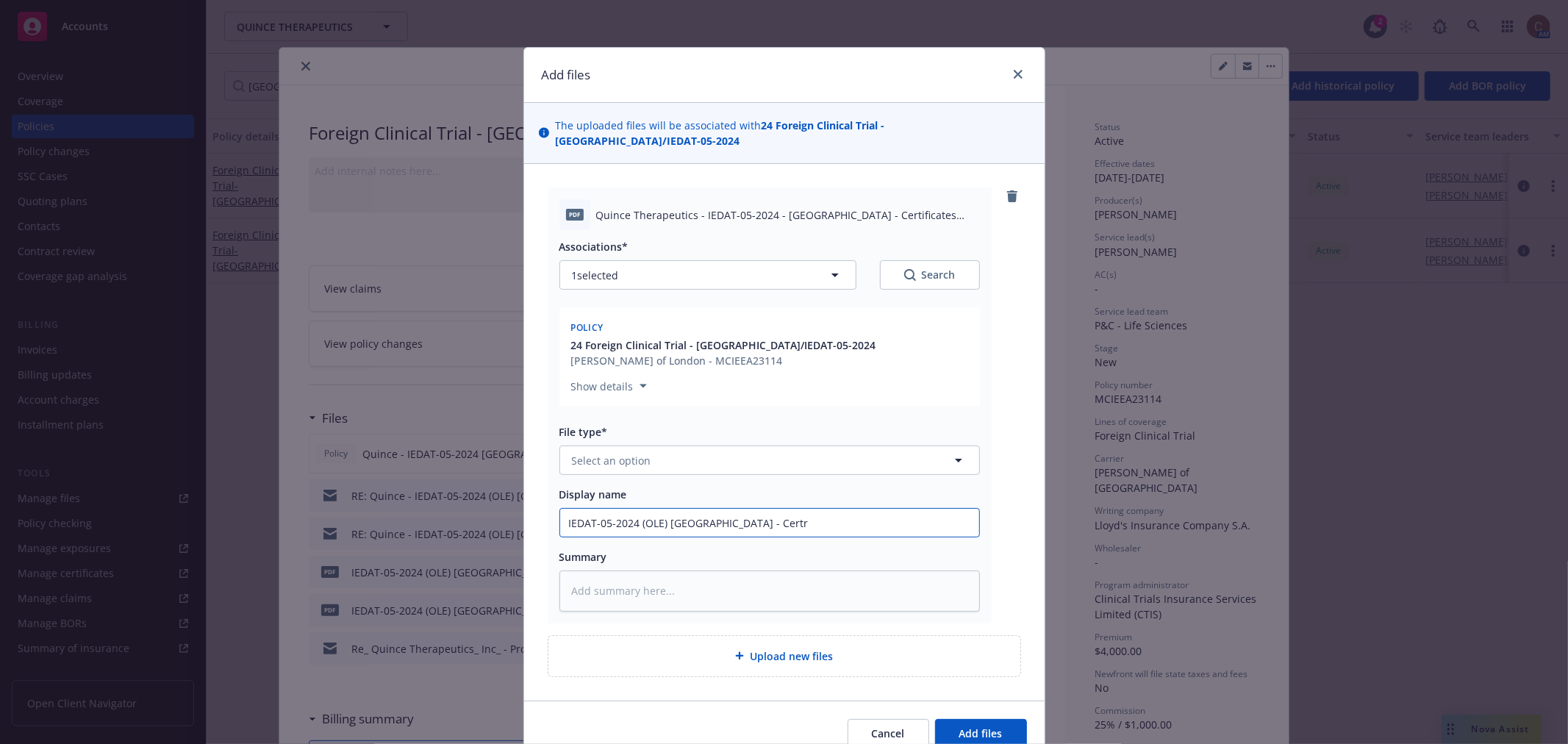
type textarea "x"
type input "IEDAT-05-2024 (OLE) Spain - Certri"
type textarea "x"
type input "IEDAT-05-2024 (OLE) Spain - Certr"
type textarea "x"
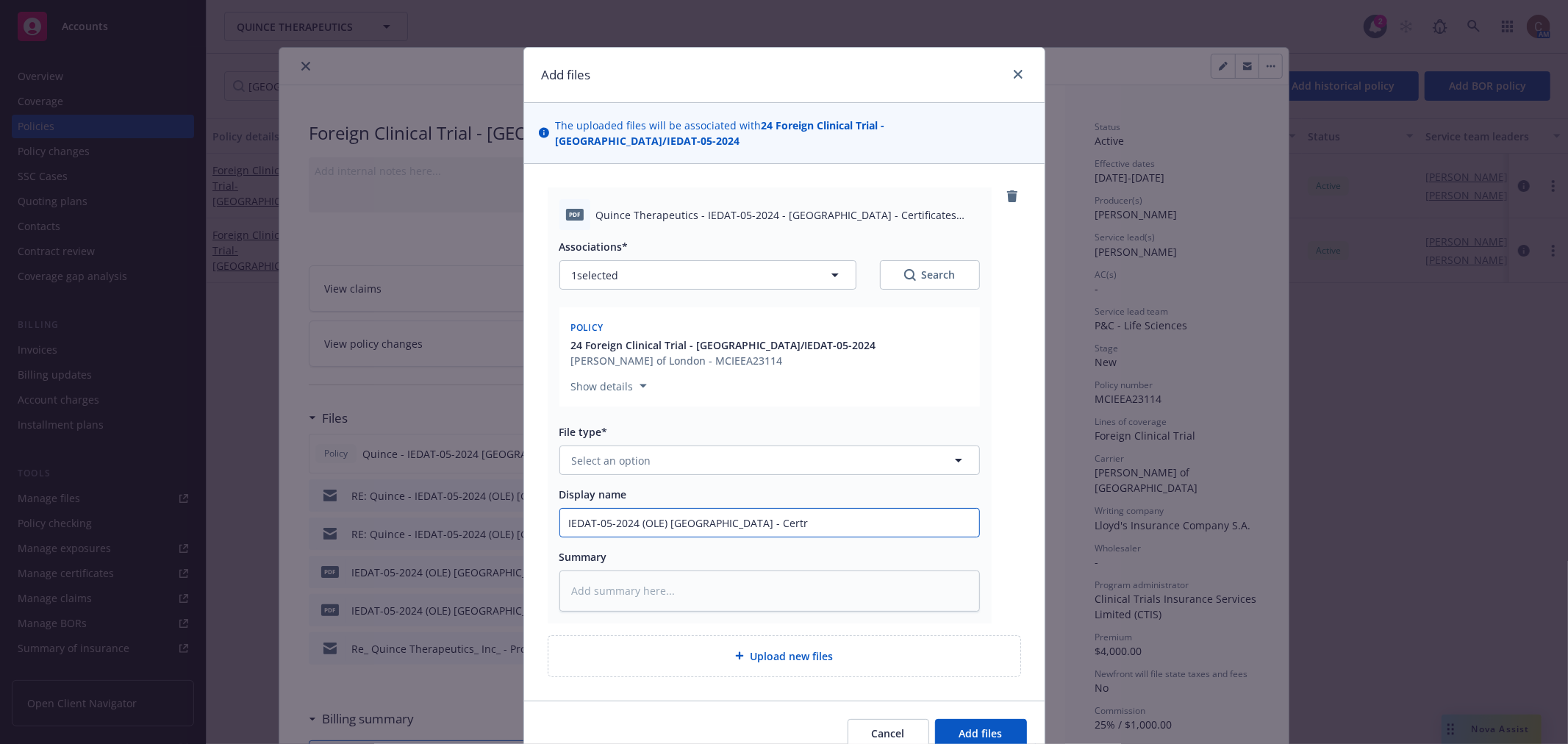
type input "IEDAT-05-2024 (OLE) Spain - Cert"
type textarea "x"
type input "IEDAT-05-2024 (OLE) Spain - Cer"
type textarea "x"
type input "IEDAT-05-2024 (OLE) Spain - Cert"
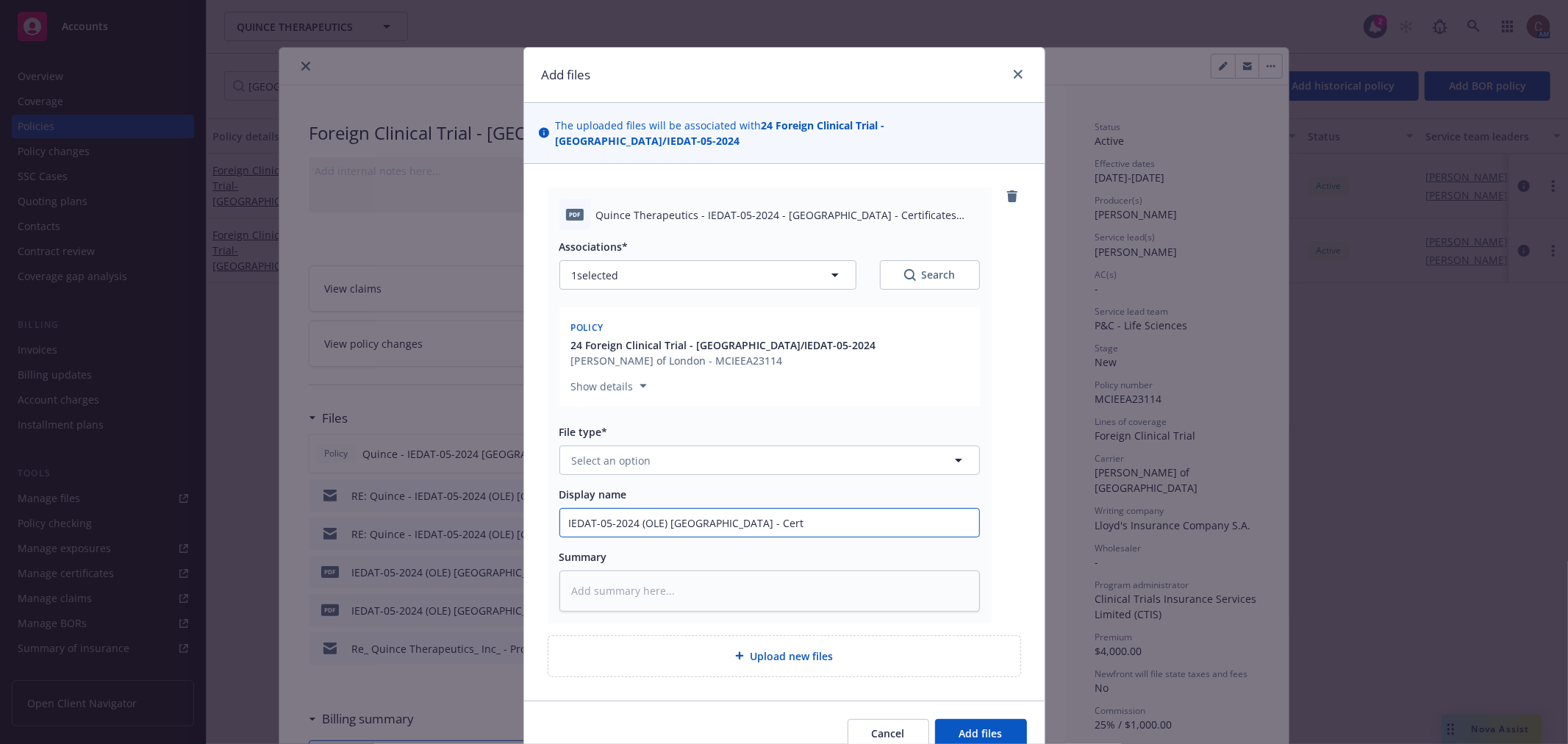
type textarea "x"
type input "IEDAT-05-2024 (OLE) Spain - Certi"
type textarea "x"
type input "IEDAT-05-2024 (OLE) Spain - Certif"
type textarea "x"
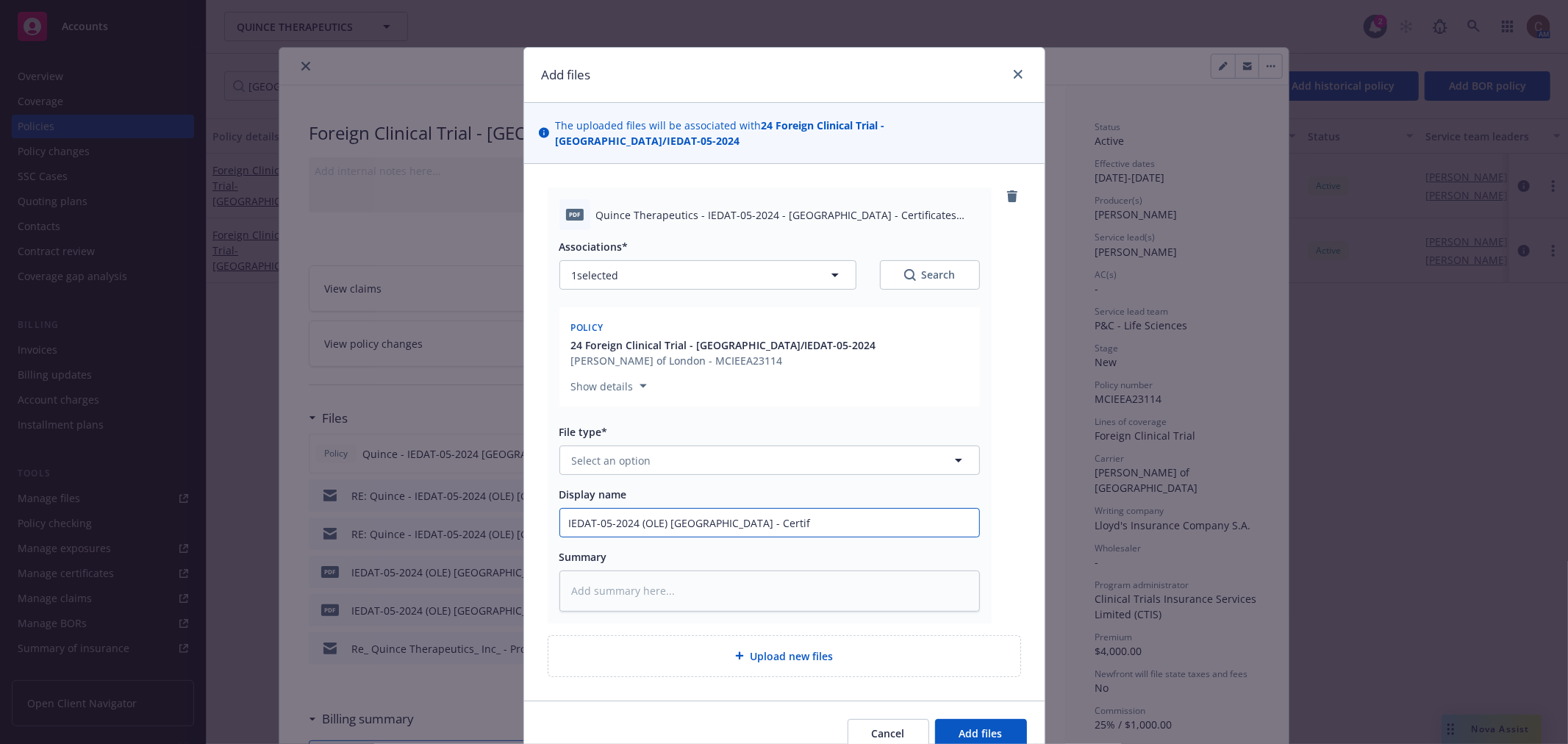
type input "IEDAT-05-2024 (OLE) Spain - Certifi"
type textarea "x"
type input "IEDAT-05-2024 (OLE) Spain - Certific"
type textarea "x"
type input "IEDAT-05-2024 (OLE) Spain - Certifica"
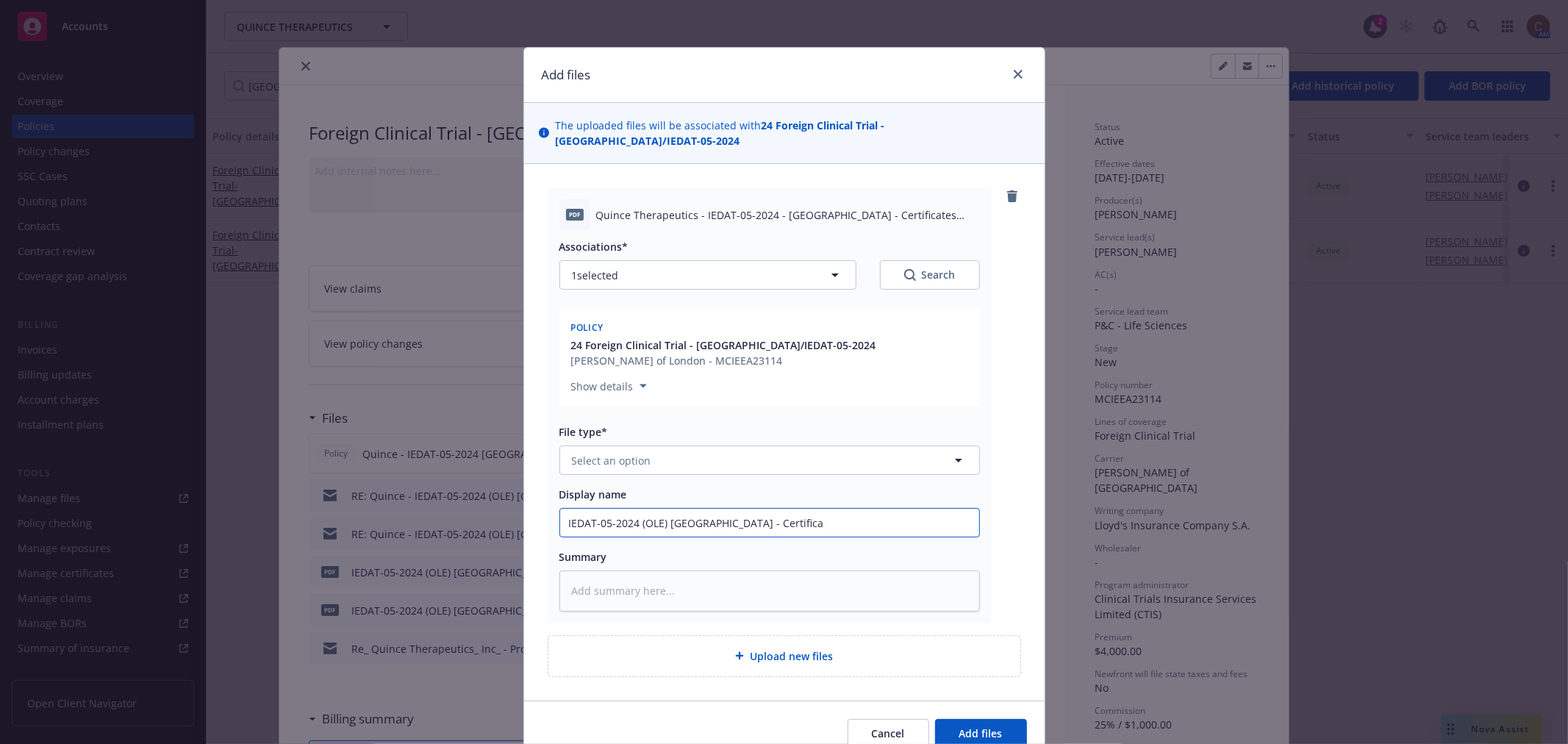
type textarea "x"
type input "IEDAT-05-2024 (OLE) Spain - Certificat"
type textarea "x"
type input "IEDAT-05-2024 (OLE) Spain - Certificate"
click at [760, 509] on input "IEDAT-05-2024 (OLE) Spain - Certificate" at bounding box center [769, 523] width 419 height 28
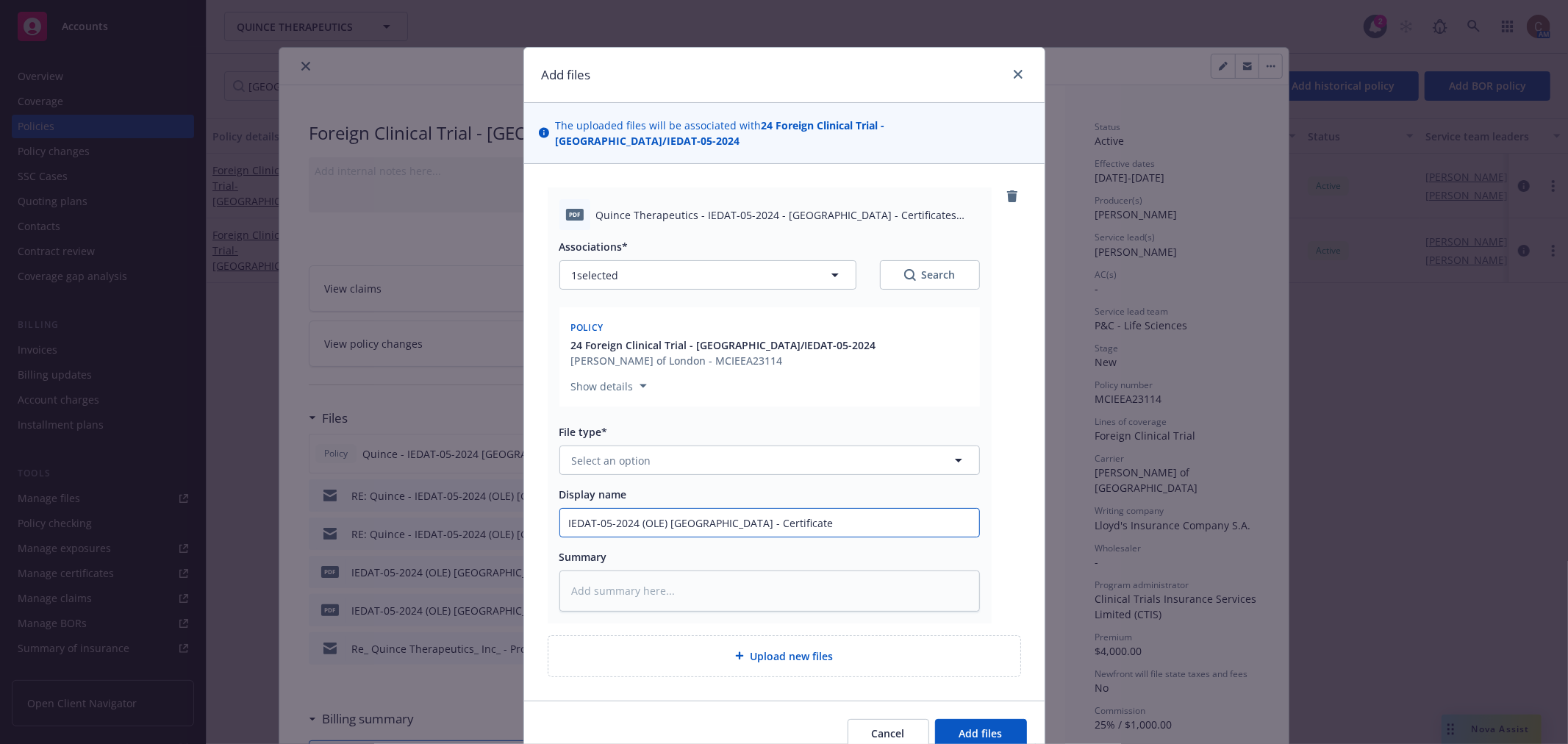
type textarea "x"
type input "IEDAT-05-2024 (OLE) Spain - Certificate"
type textarea "x"
type input "IEDAT-05-2024 (OLE) Spain - Certificate -"
type textarea "x"
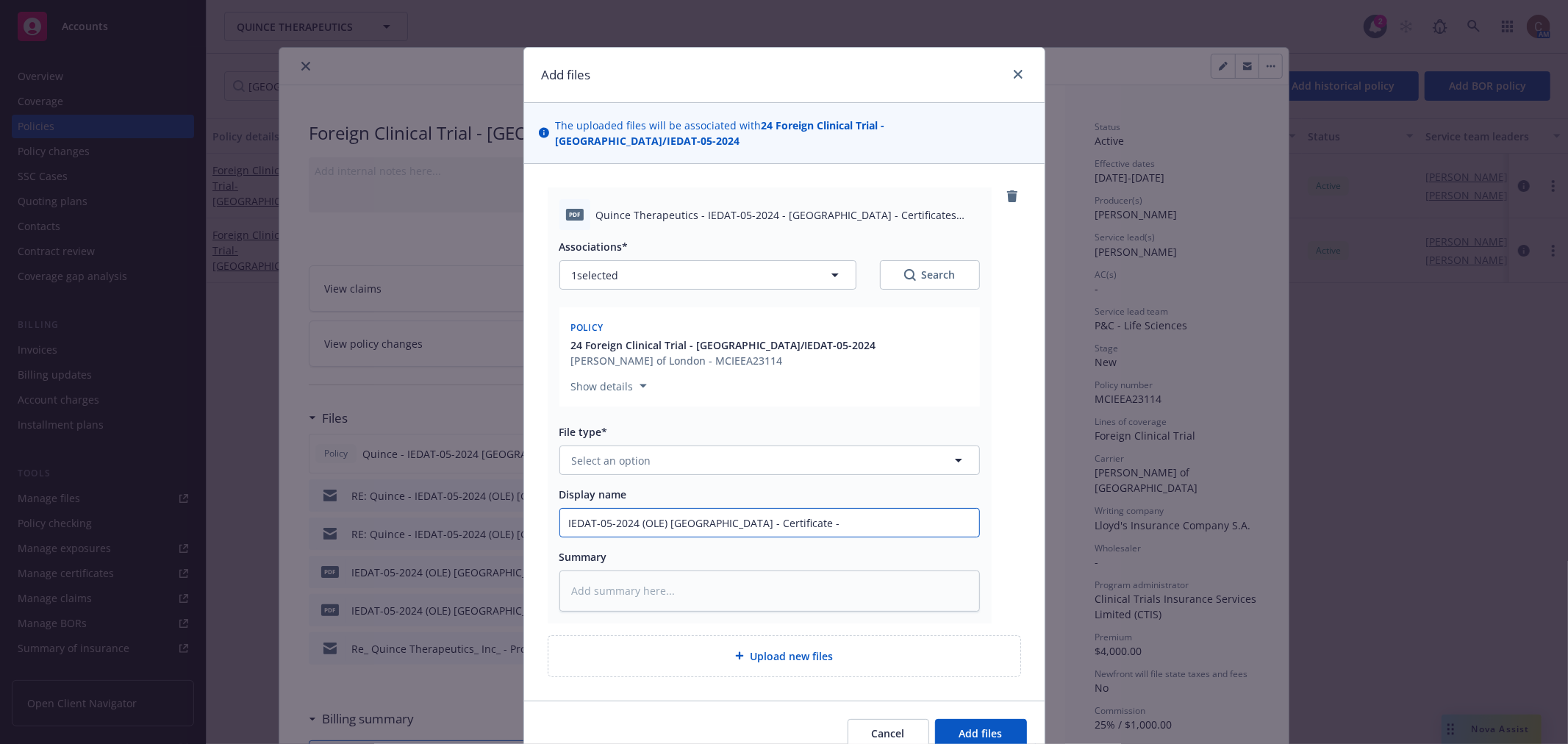
type input "IEDAT-05-2024 (OLE) Spain - Certificate -"
type textarea "x"
type input "IEDAT-05-2024 (OLE) Spain - Certificate - D"
type textarea "x"
type input "IEDAT-05-2024 (OLE) Spain - Certificate - Dr"
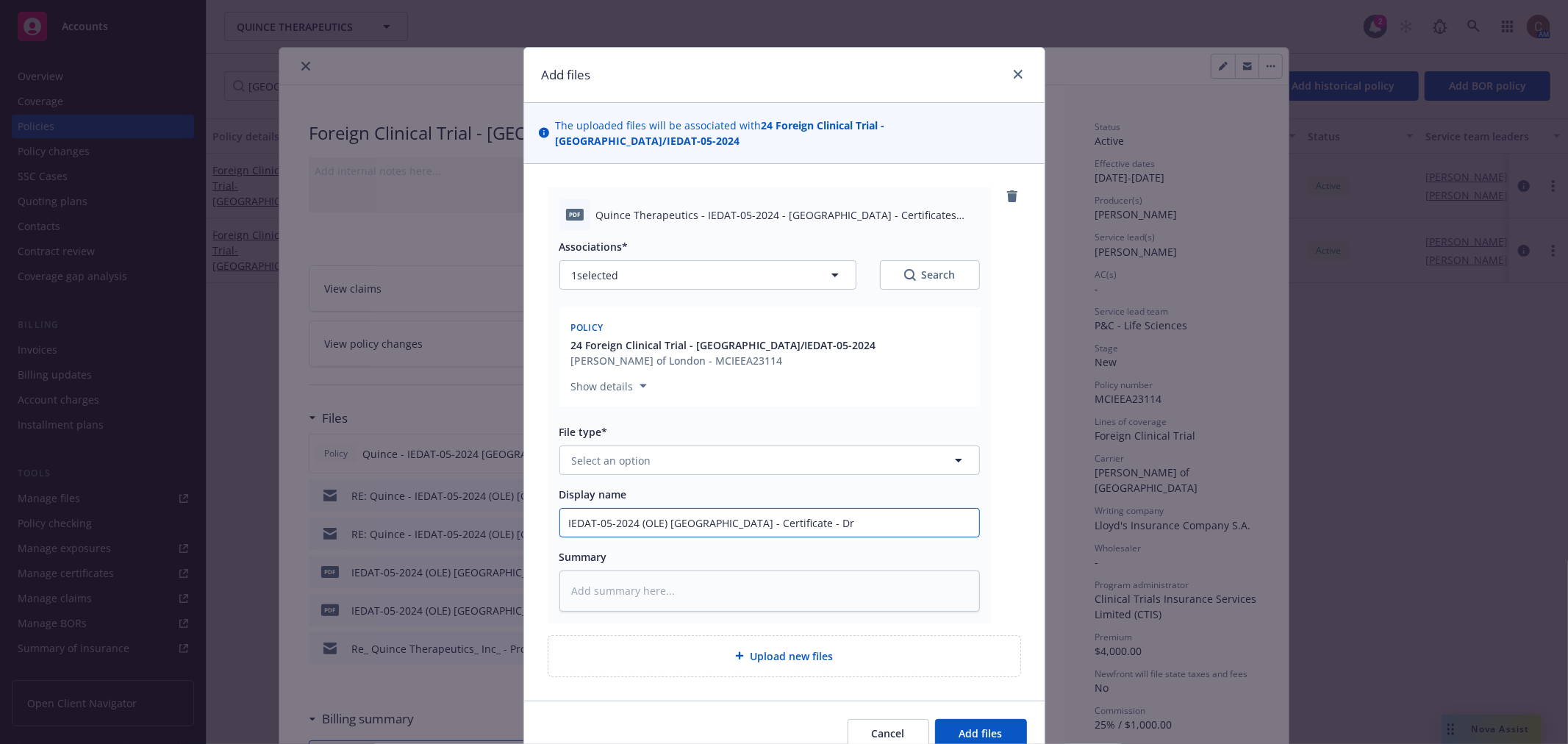
type textarea "x"
type input "IEDAT-05-2024 (OLE) Spain - Certificate - Dr."
type textarea "x"
type input "IEDAT-05-2024 (OLE) Spain - Certificate - Dr."
type textarea "x"
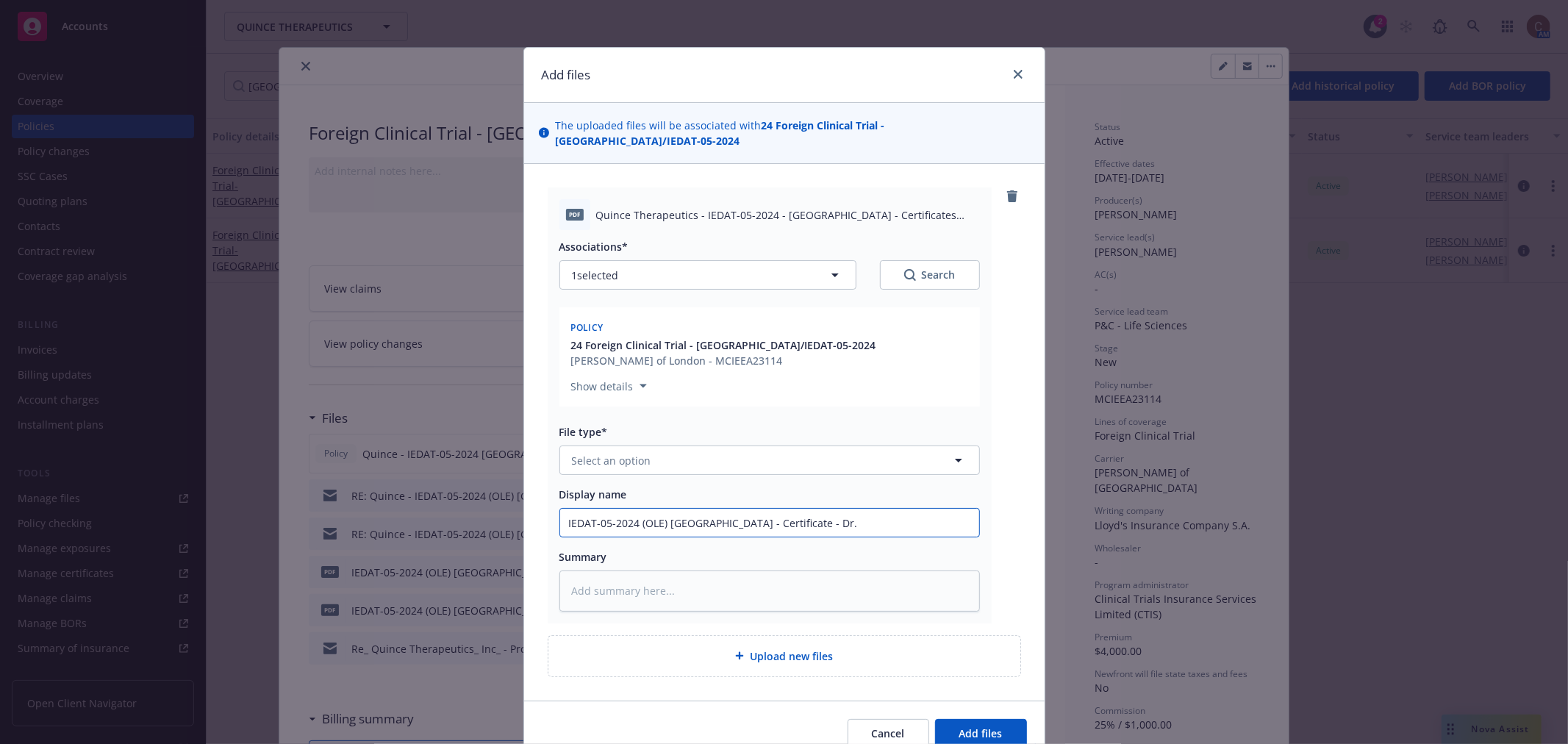
type input "IEDAT-05-2024 (OLE) Spain - Certificate - Dr."
type textarea "x"
type input "IEDAT-05-2024 (OLE) Spain - Certificate - Dr"
type textarea "x"
type input "IEDAT-05-2024 (OLE) Spain - Certificate - Dra"
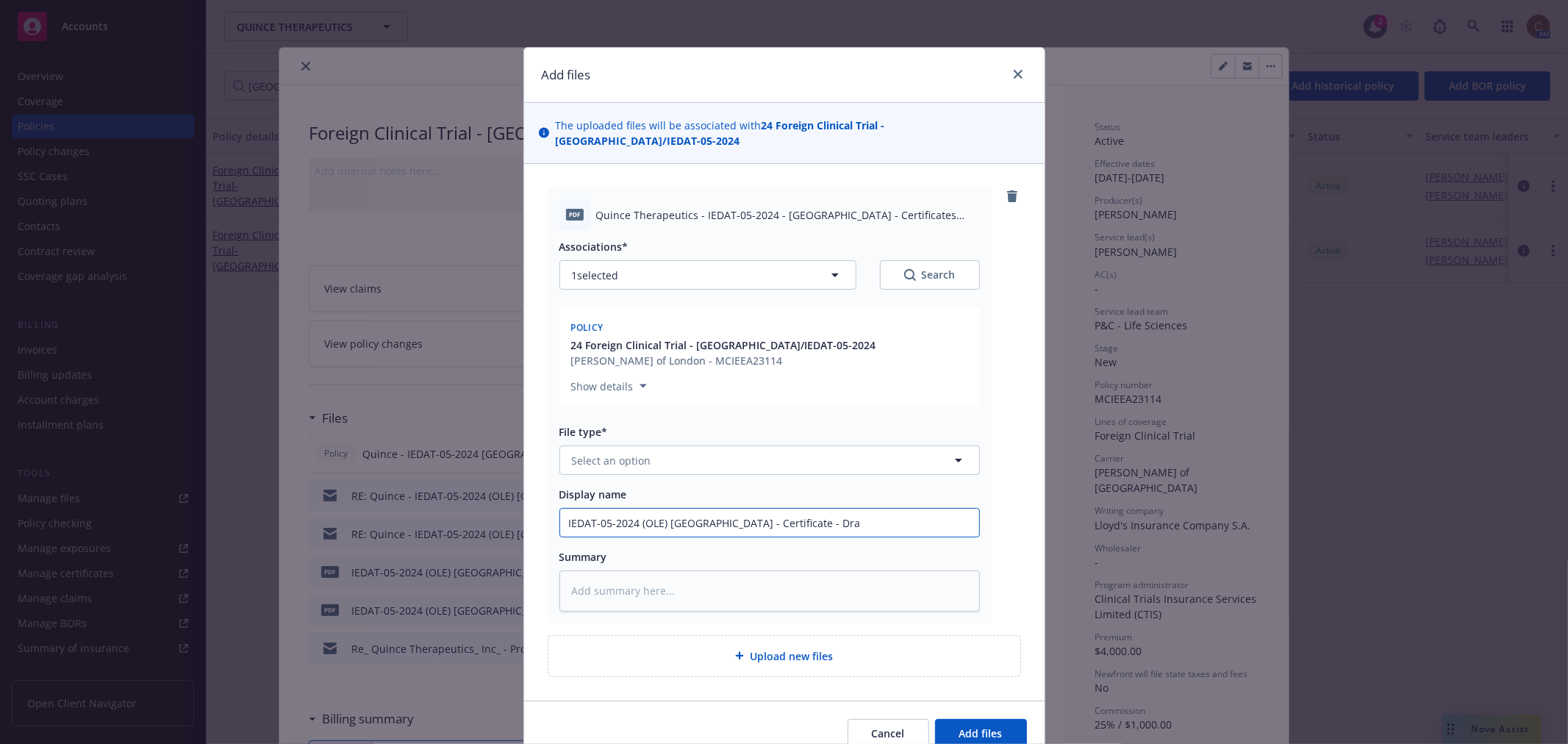
type textarea "x"
type input "IEDAT-05-2024 (OLE) Spain - Certificate - Dra."
type textarea "x"
type input "IEDAT-05-2024 (OLE) Spain - Certificate - Dra."
type textarea "x"
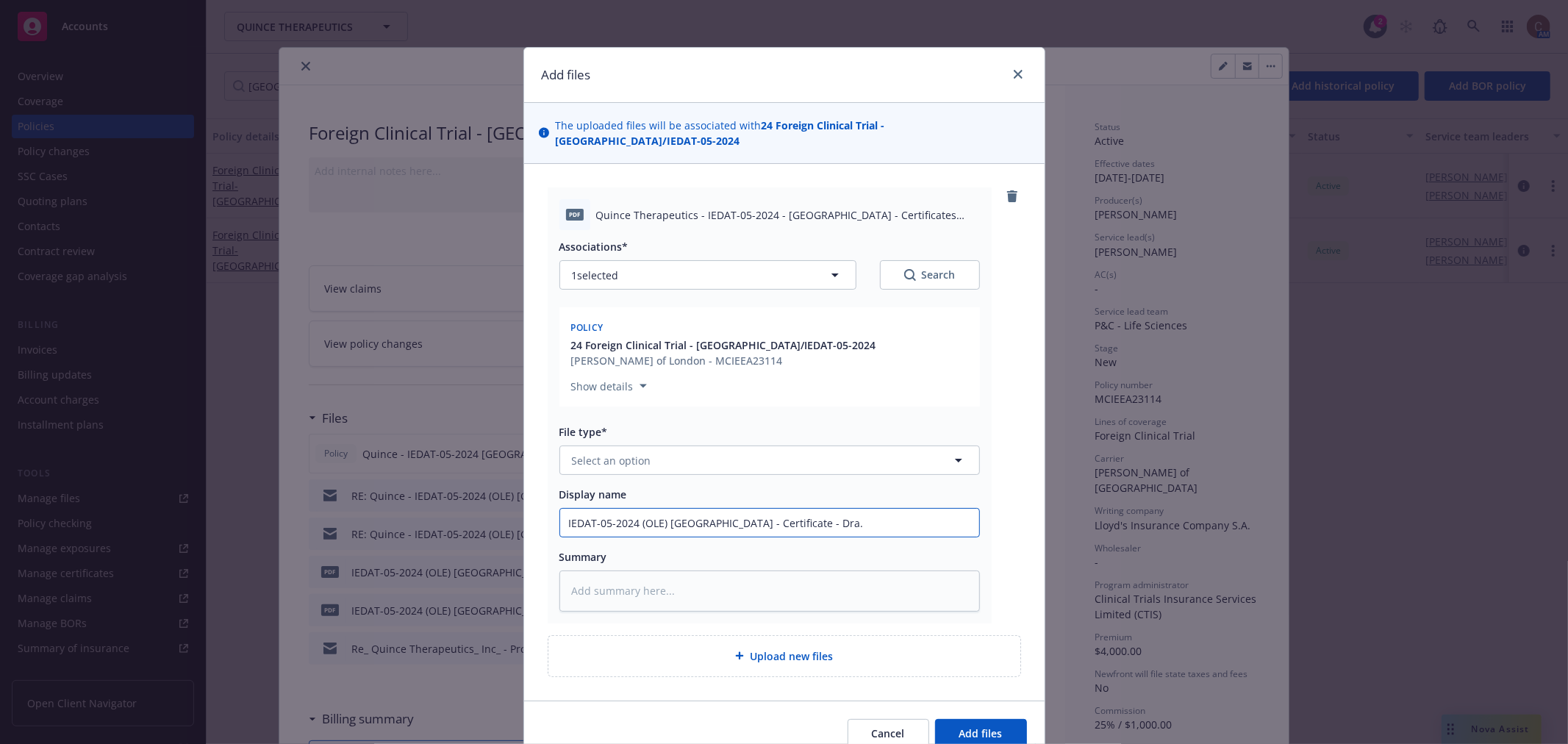
type input "IEDAT-05-2024 (OLE) Spain - Certificate - Dra. M"
type textarea "x"
type input "IEDAT-05-2024 (OLE) Spain - Certificate - Dra. Ma"
type textarea "x"
type input "IEDAT-05-2024 (OLE) Spain - Certificate - Dra. Mar"
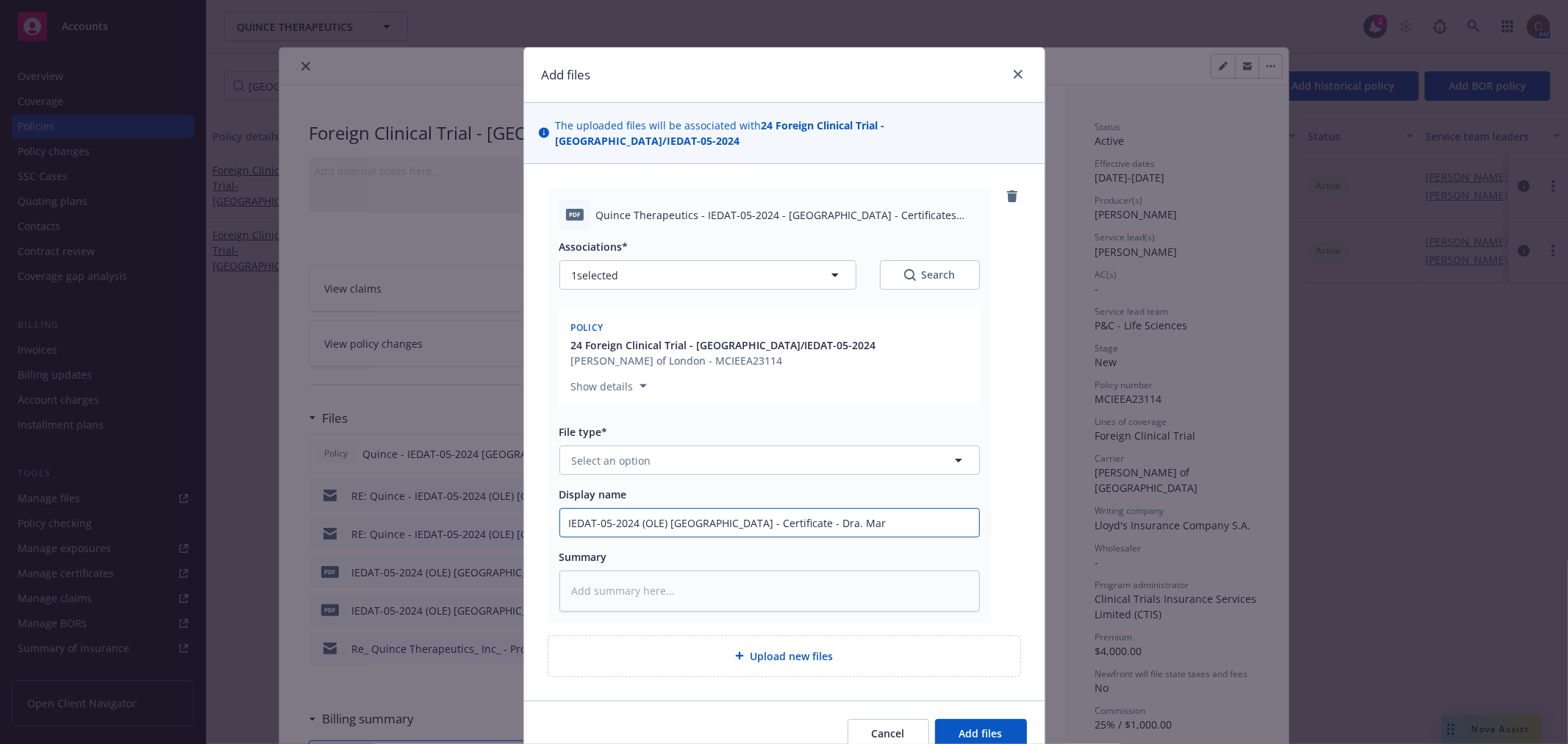
type textarea "x"
type input "IEDAT-05-2024 (OLE) Spain - Certificate - Dra. Mart"
type textarea "x"
type input "IEDAT-05-2024 (OLE) Spain - Certificate - Dra. Marta"
type textarea "x"
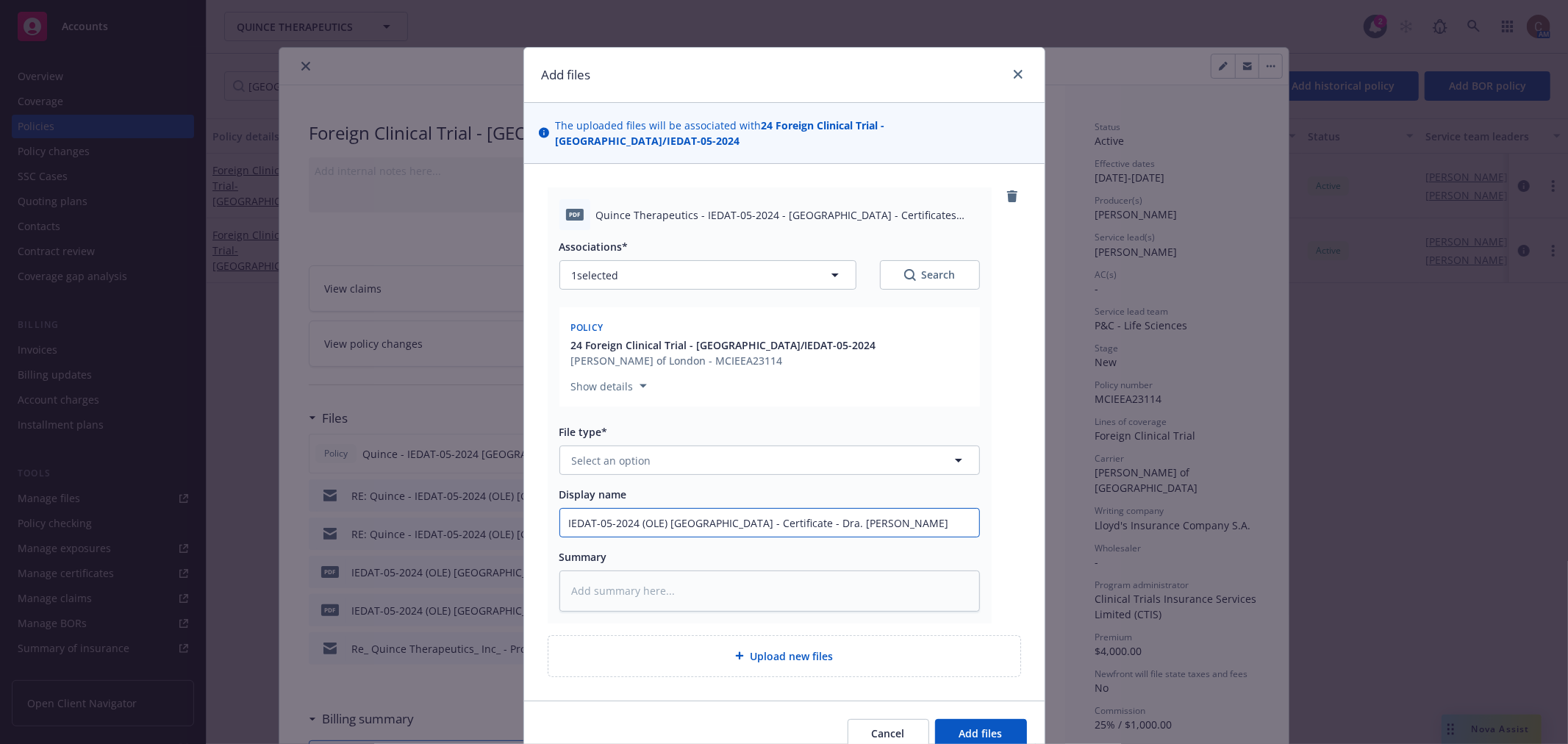
type input "IEDAT-05-2024 (OLE) Spain - Certificate - Dra. Marta"
type textarea "x"
type input "IEDAT-05-2024 (OLE) Spain - Certificate - Dra. Marta C"
type textarea "x"
type input "IEDAT-05-2024 (OLE) Spain - Certificate - Dra. Marta Co"
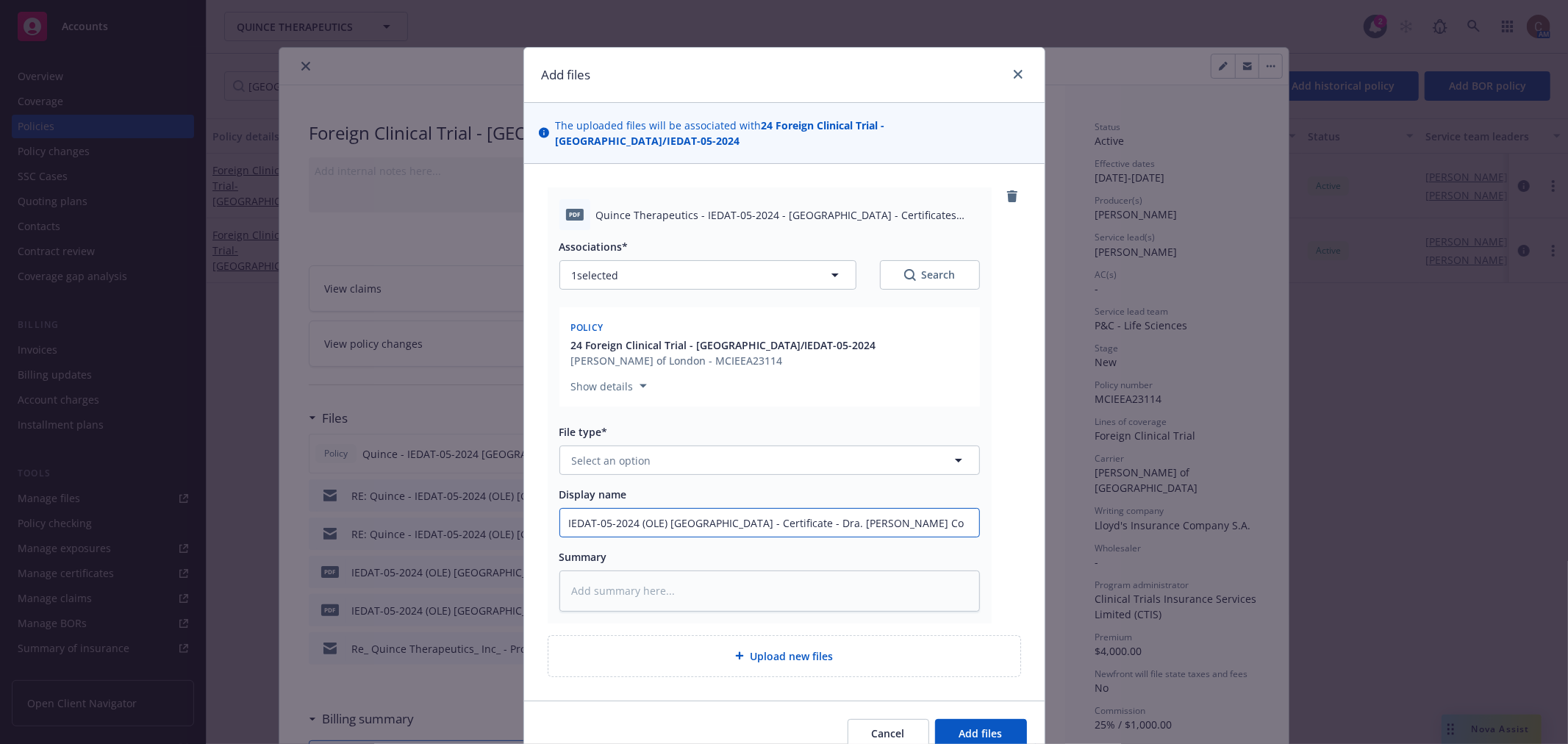
type textarea "x"
type input "IEDAT-05-2024 (OLE) Spain - Certificate - Dra. Marta Cor"
type textarea "x"
type input "IEDAT-05-2024 (OLE) Spain - Certificate - Dra. Marta Corr"
type textarea "x"
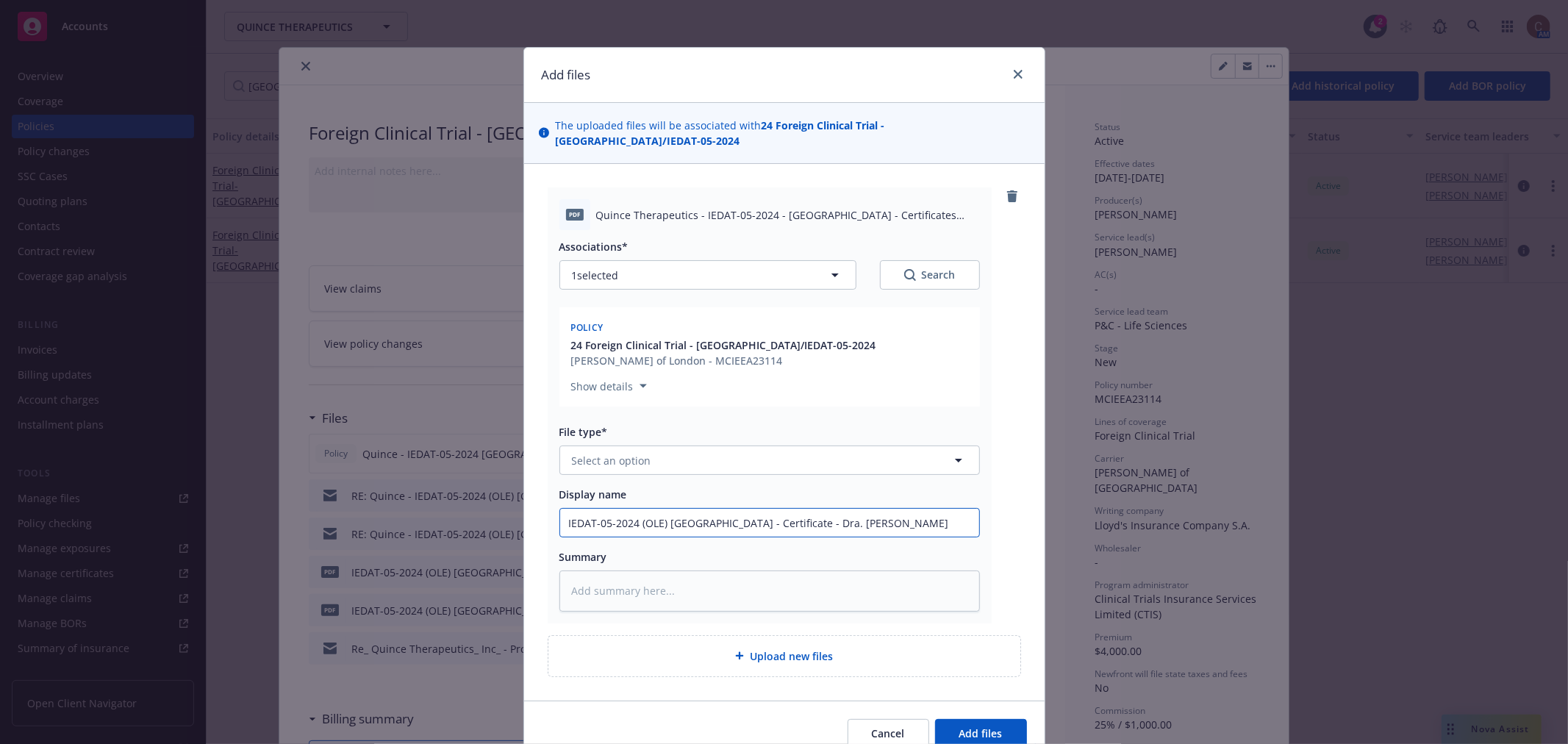
type input "IEDAT-05-2024 (OLE) Spain - Certificate - Dra. Marta Corre"
type textarea "x"
type input "IEDAT-05-2024 (OLE) Spain - Certificate - Dra. Marta Correa"
click at [777, 445] on button "Select an option" at bounding box center [769, 459] width 420 height 29
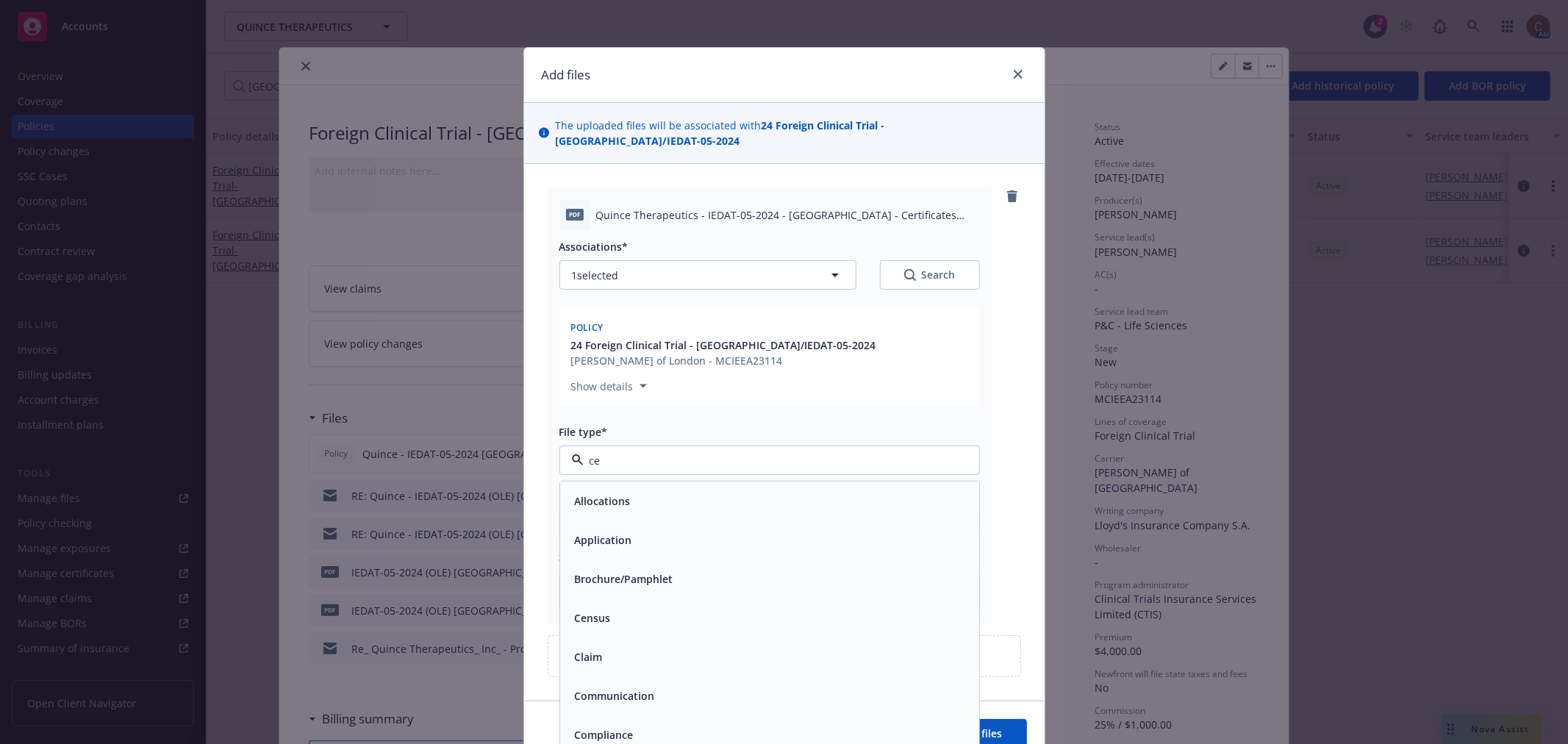
type input "cer"
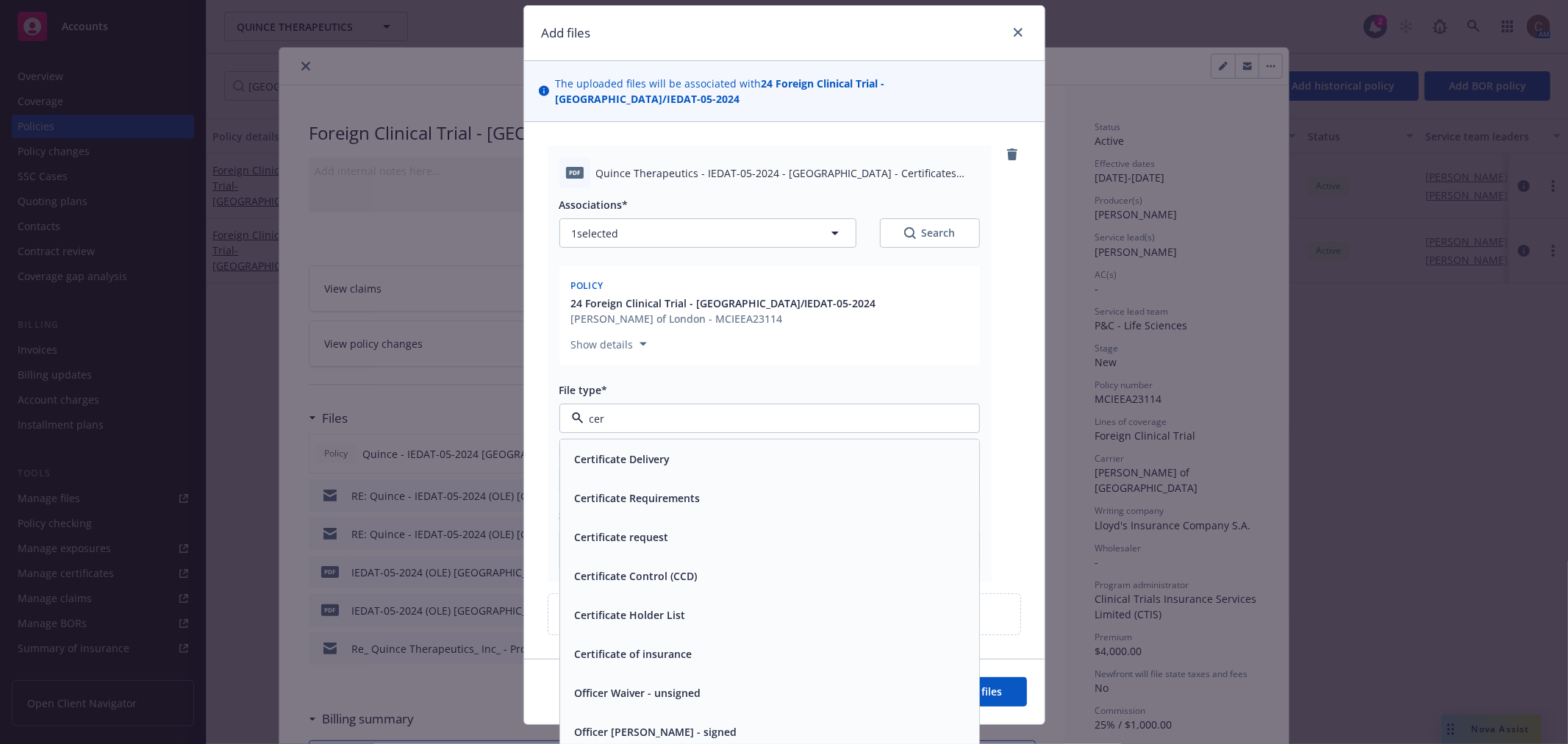
scroll to position [53, 0]
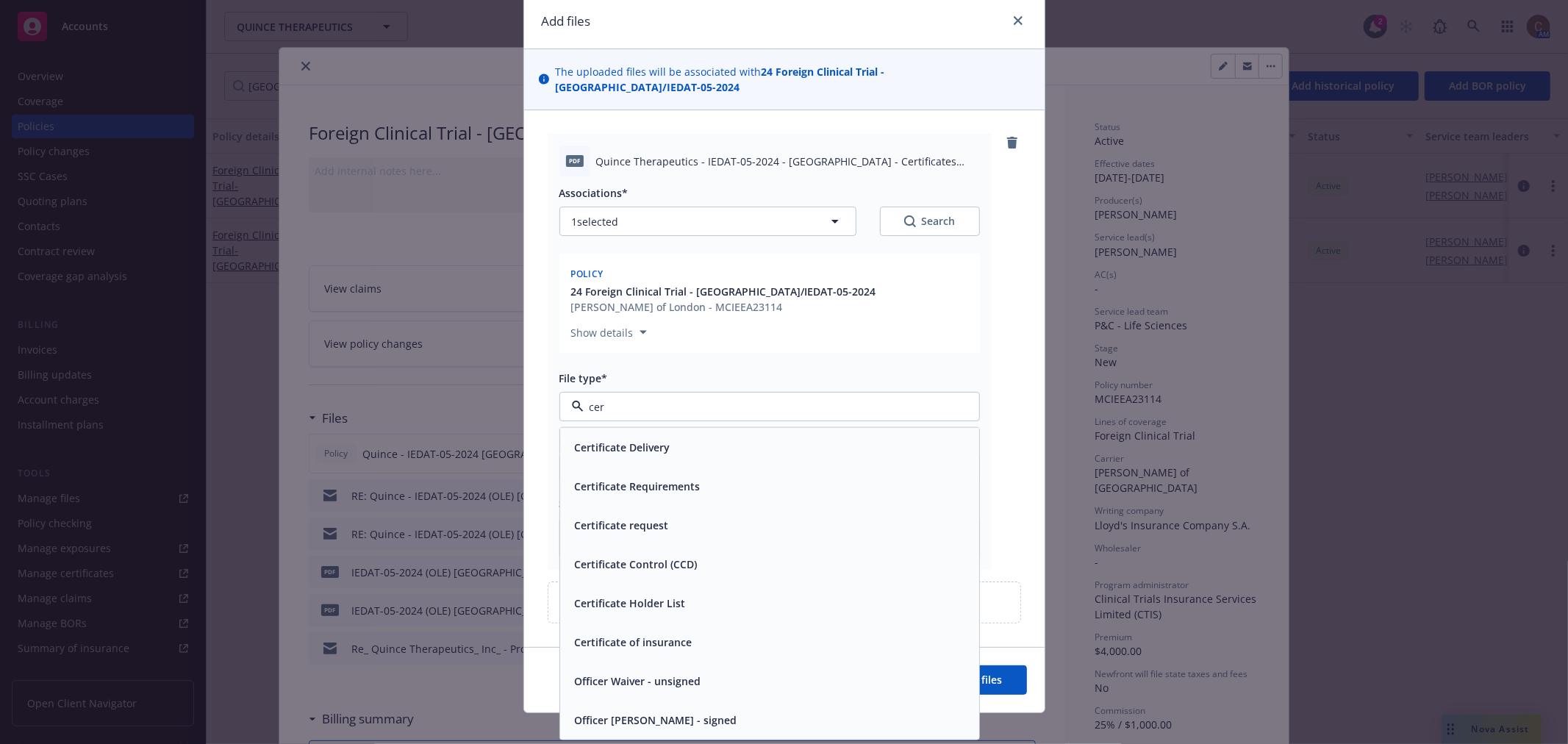
click at [721, 709] on div "Officer waiver - signed" at bounding box center [769, 720] width 401 height 21
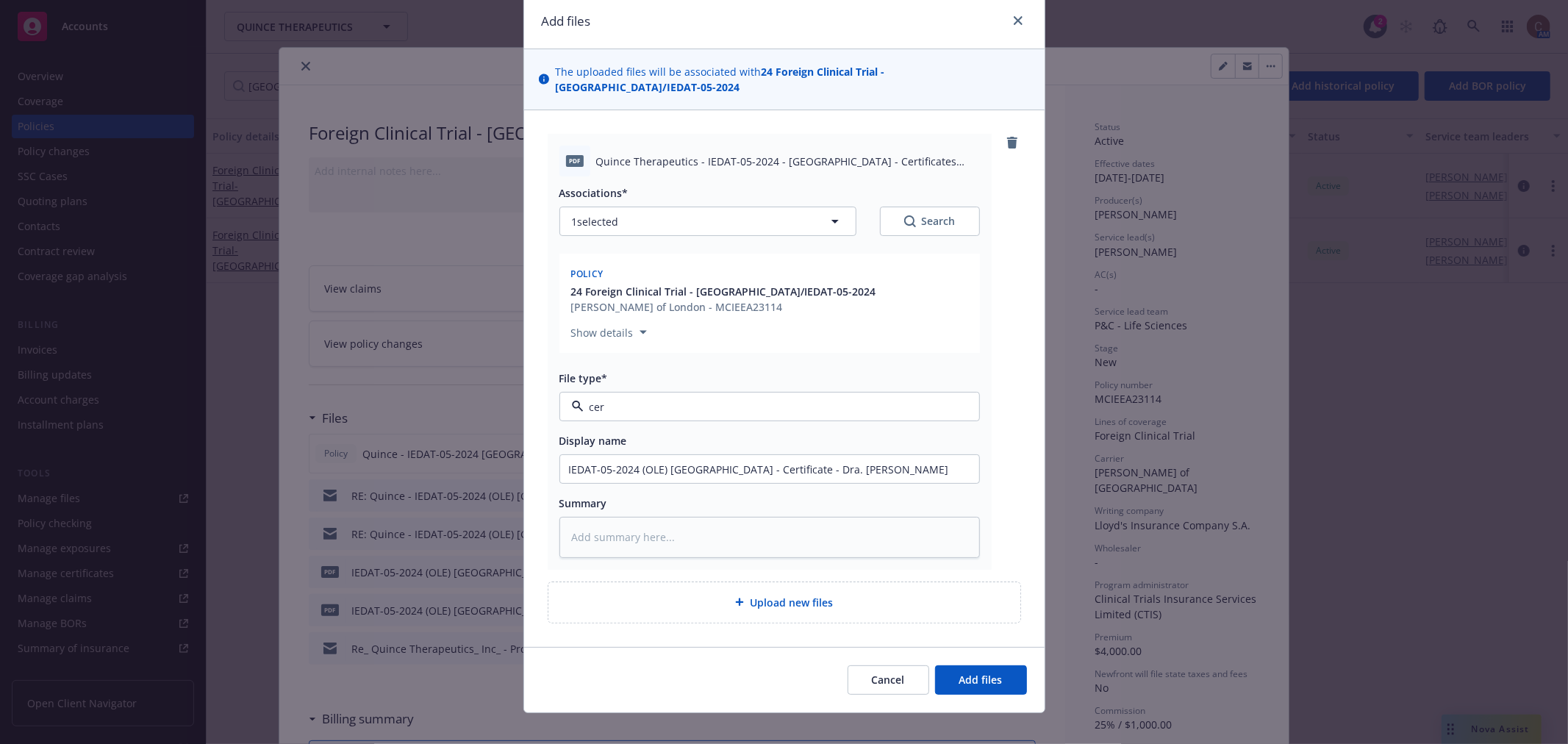
type textarea "x"
click at [707, 399] on span "Officer waiver - signed" at bounding box center [742, 407] width 341 height 16
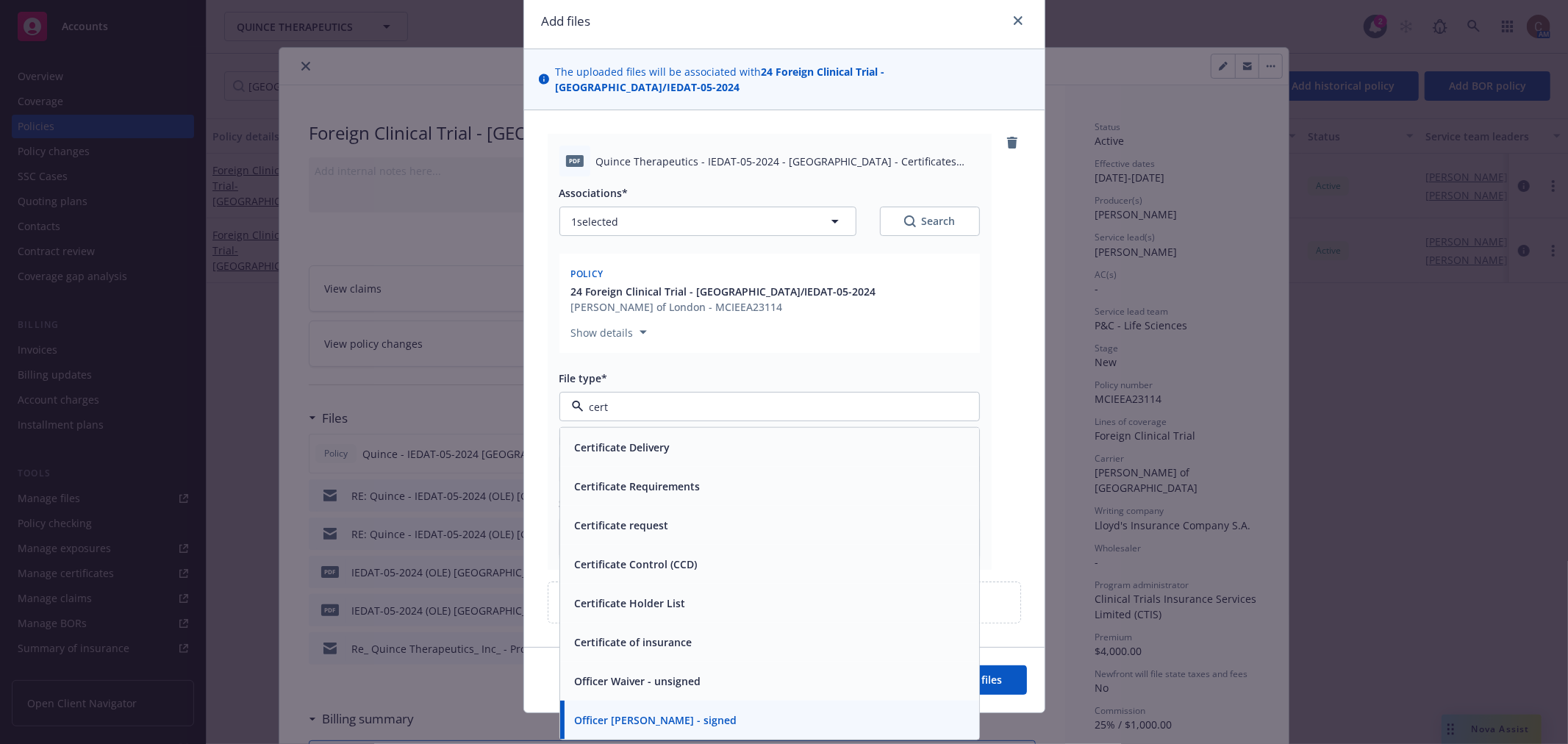
type input "certi"
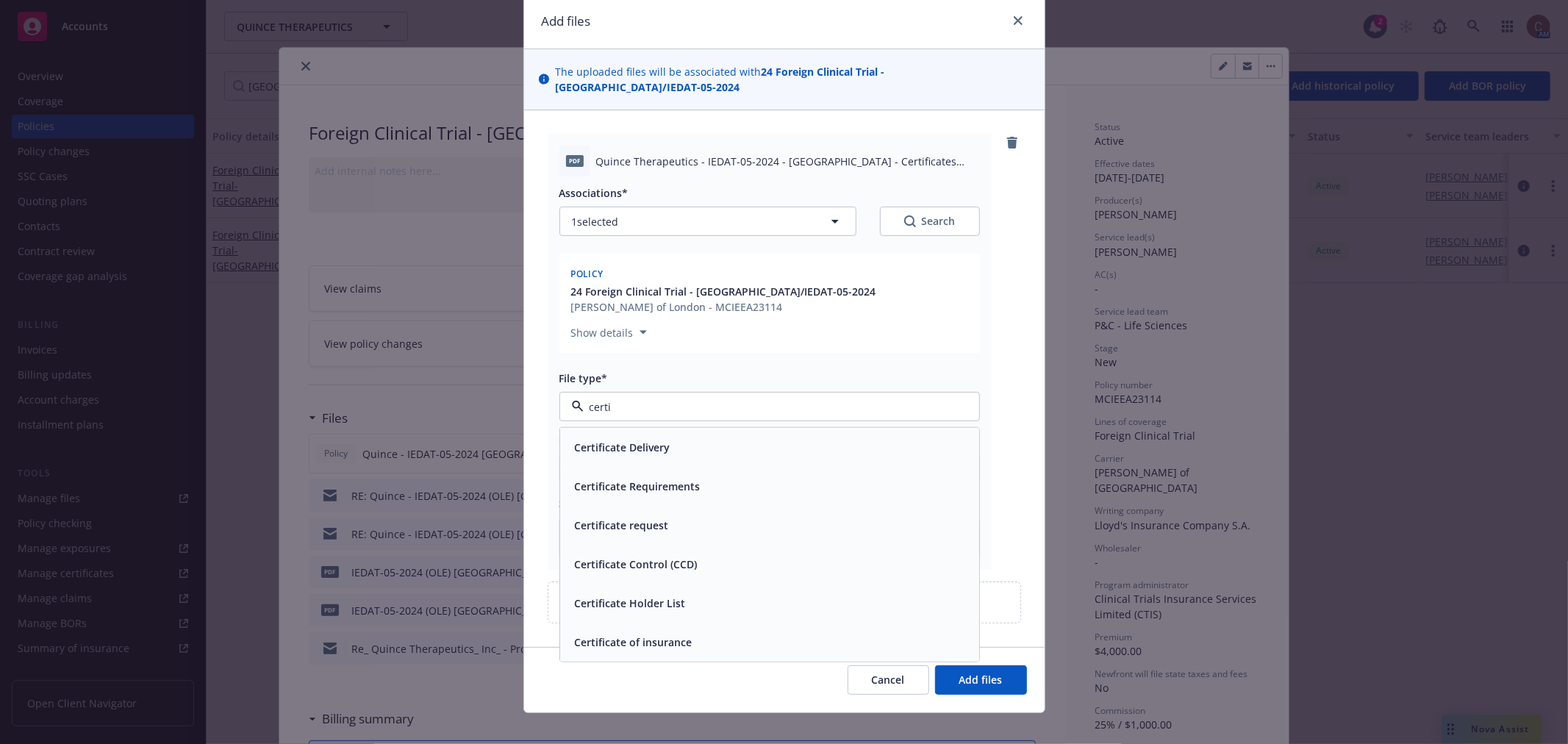
click at [700, 634] on div "Certificate of insurance" at bounding box center [769, 642] width 401 height 21
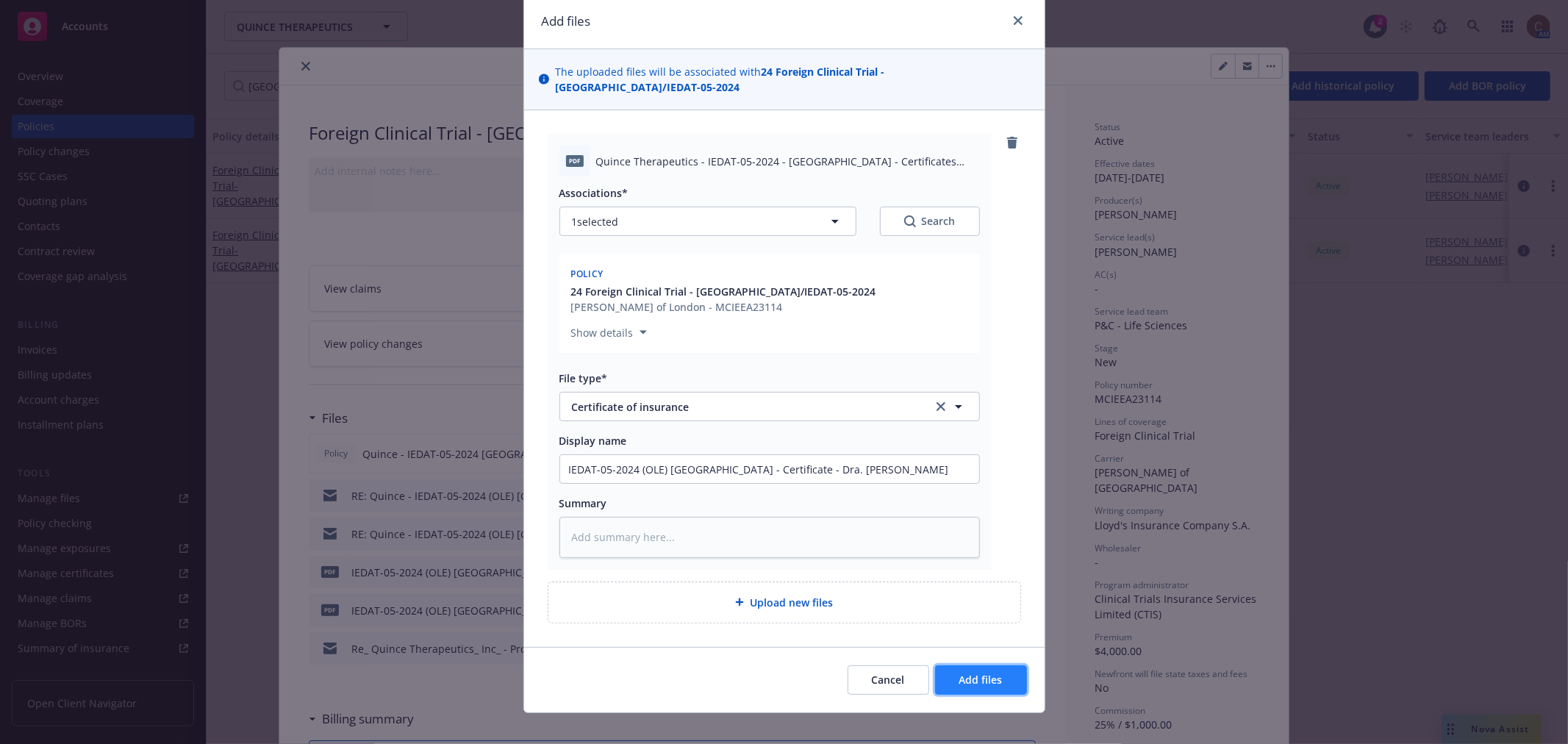
click at [966, 672] on span "Add files" at bounding box center [980, 680] width 43 height 14
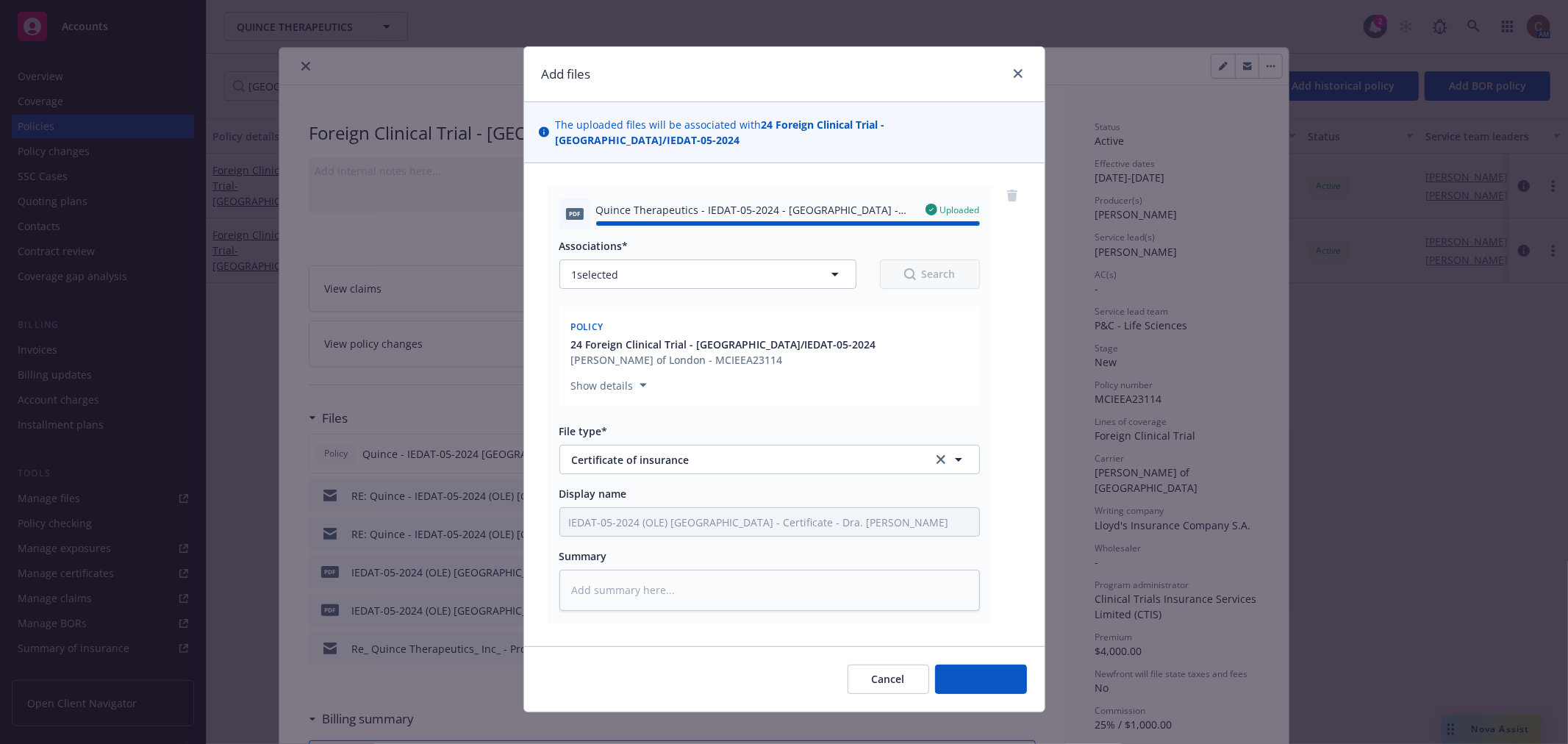
type textarea "x"
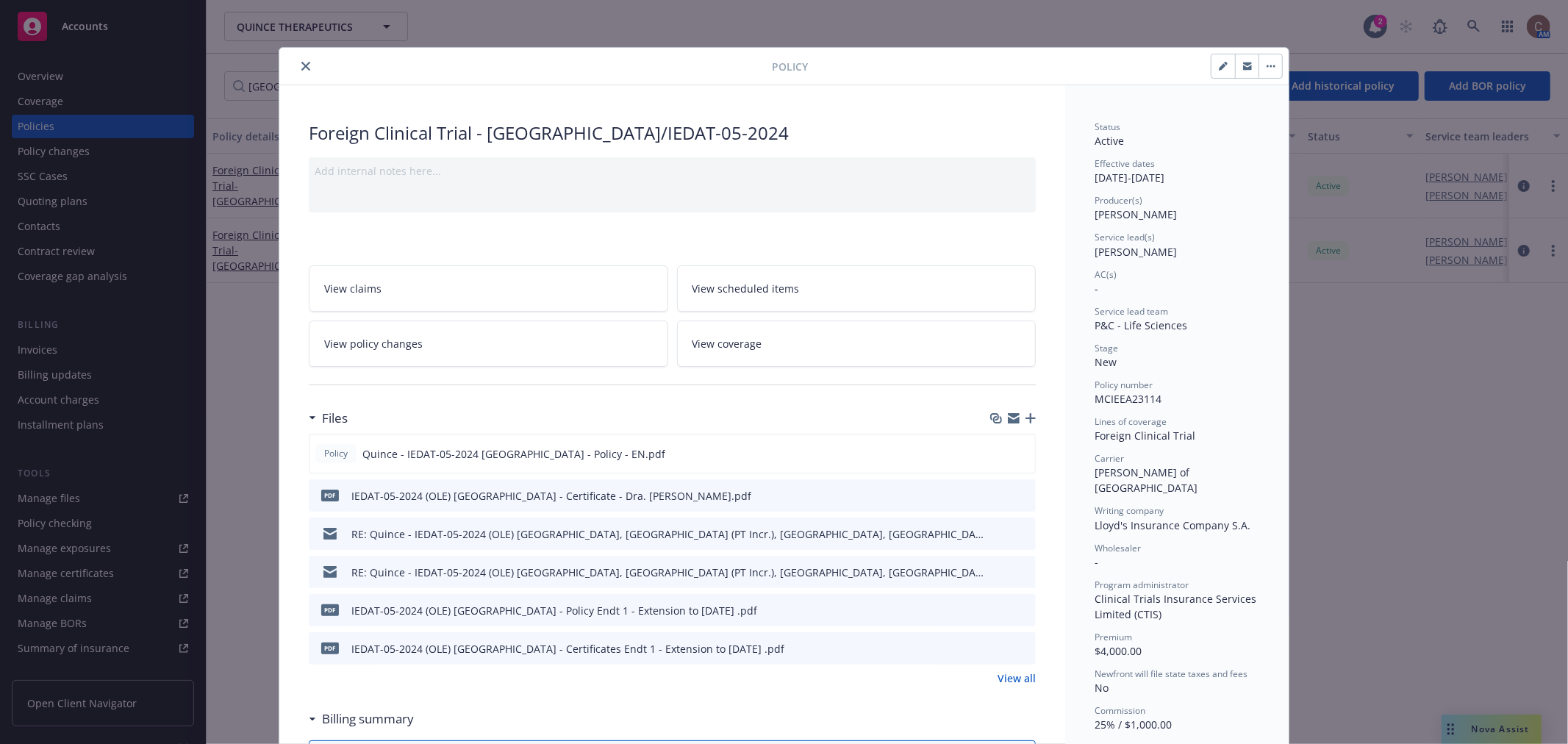
click at [301, 67] on icon "close" at bounding box center [305, 65] width 9 height 9
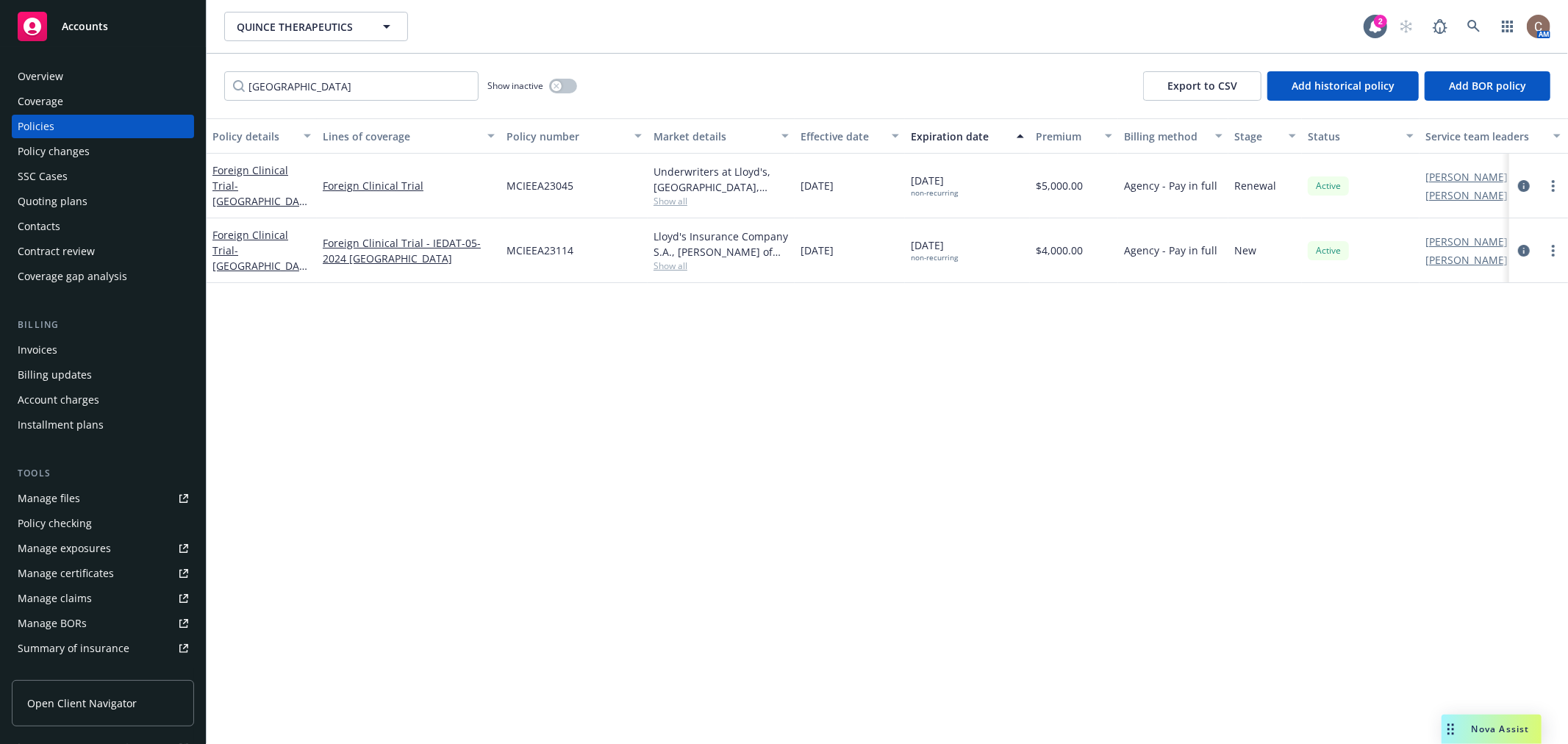
click at [70, 201] on div "Quoting plans" at bounding box center [52, 201] width 70 height 24
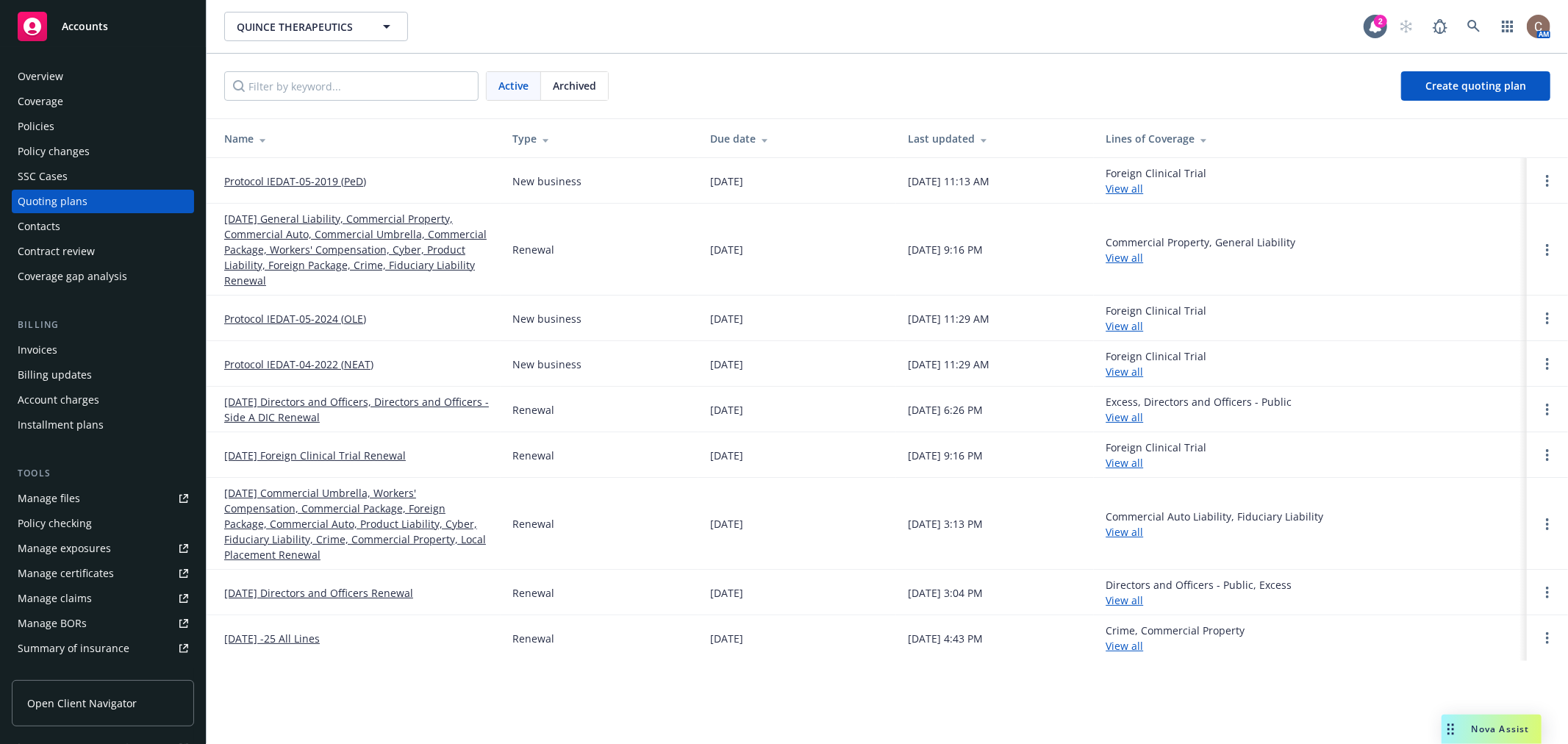
click at [255, 177] on link "Protocol IEDAT-05-2019 (PeD)" at bounding box center [295, 182] width 142 height 16
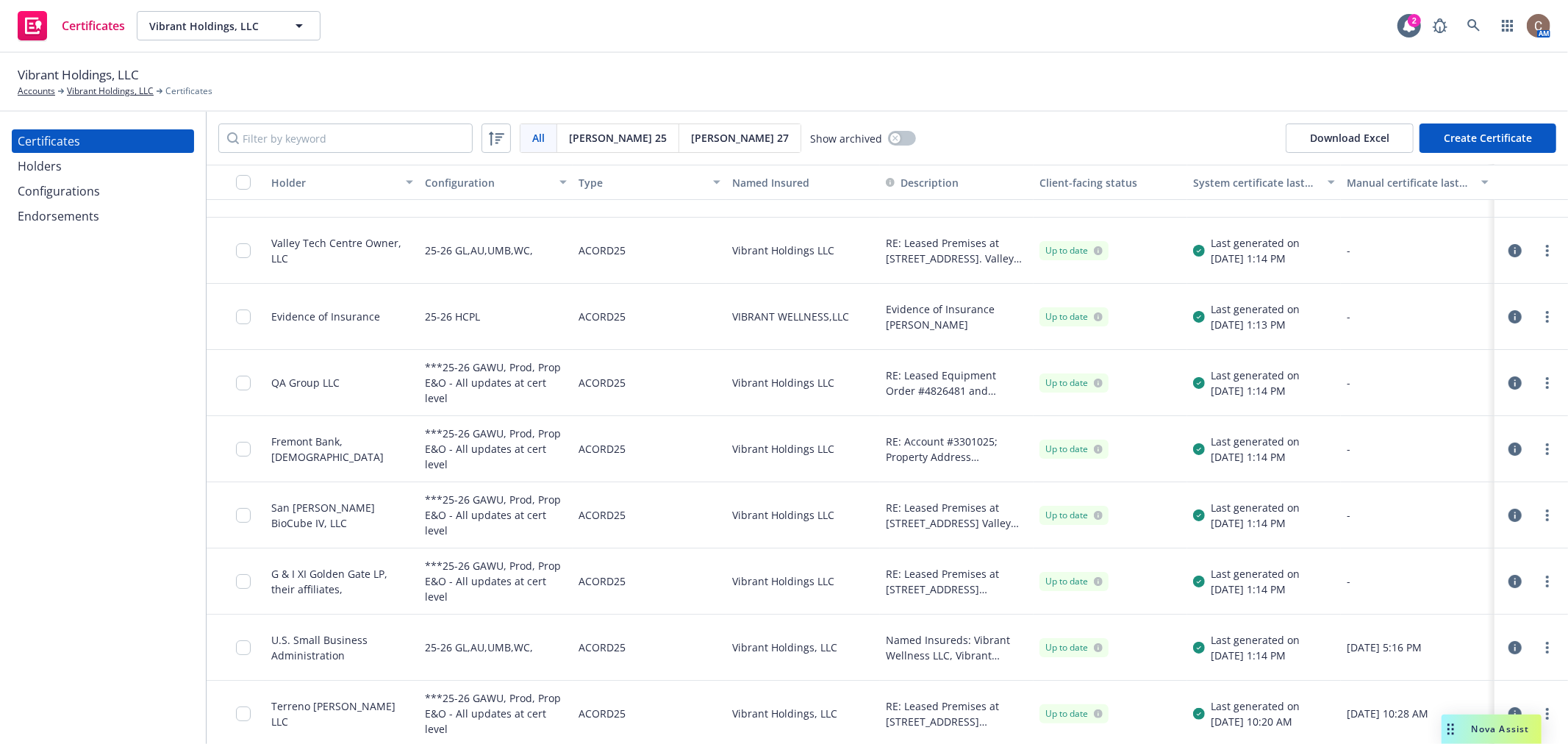
scroll to position [51, 0]
click at [61, 164] on div "Holders" at bounding box center [102, 166] width 171 height 24
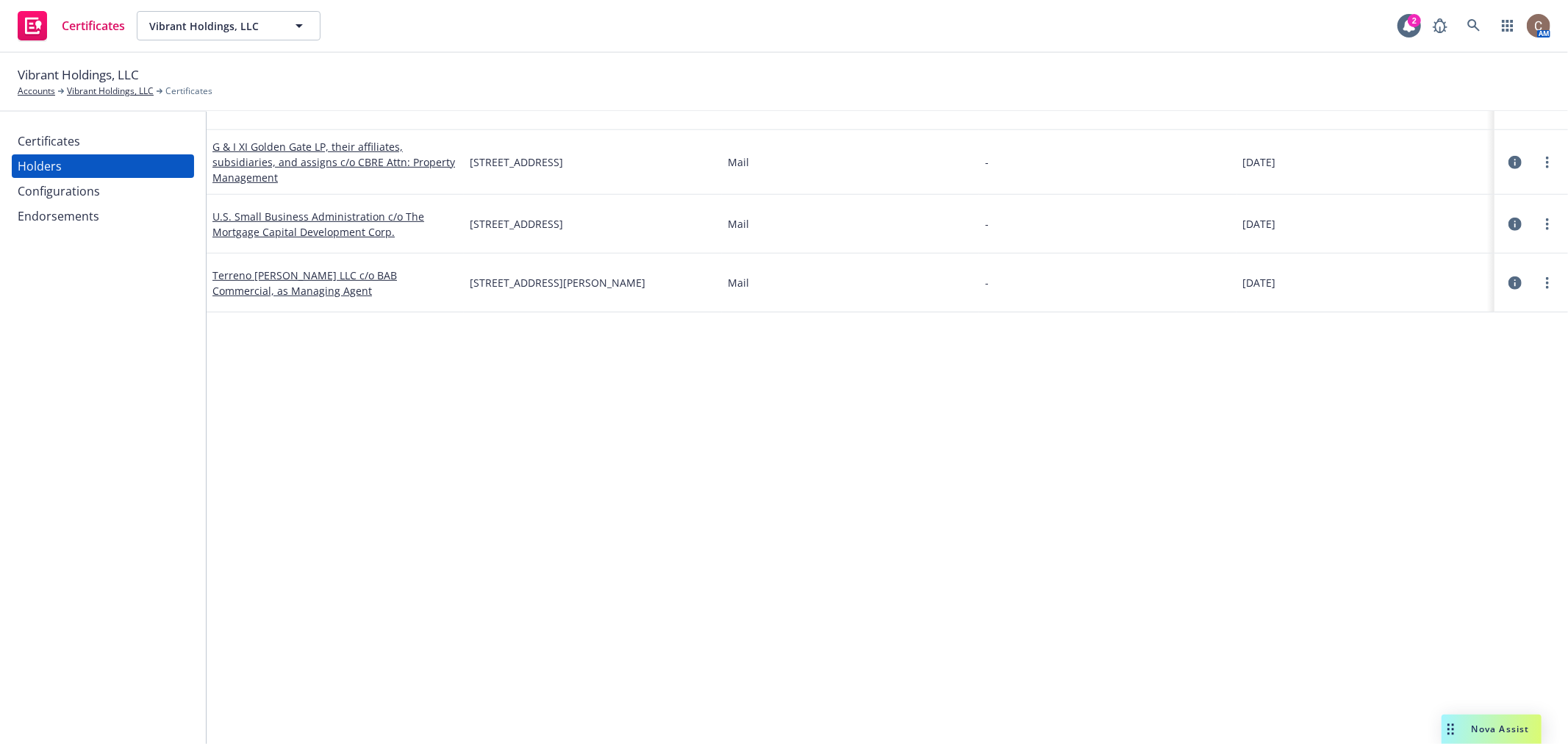
scroll to position [679, 0]
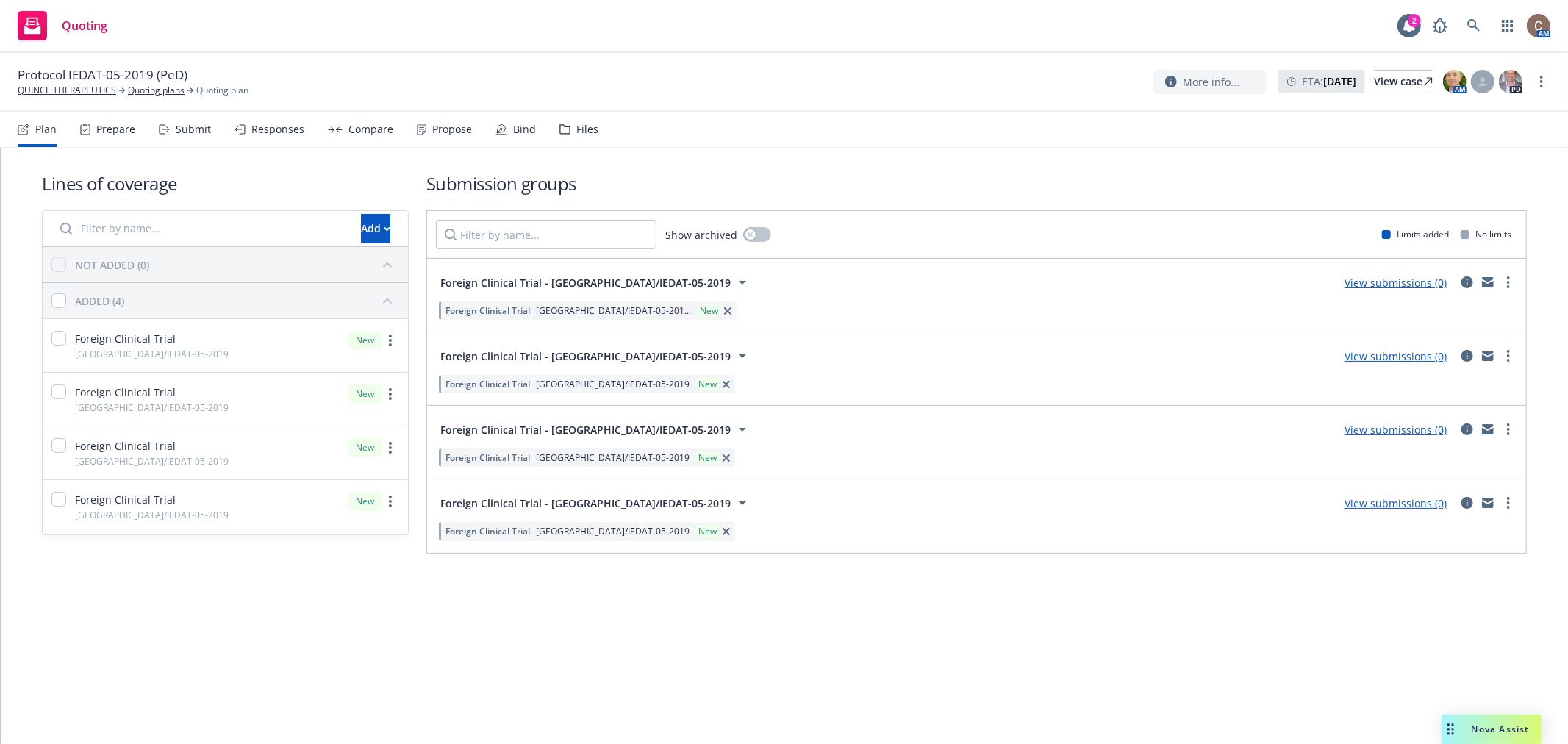
click at [271, 151] on div "Lines of coverage Add NOT ADDED (0) ADDED (4) Foreign Clinical Trial [GEOGRAPHI…" at bounding box center [784, 363] width 1485 height 429
click at [271, 125] on div "Responses" at bounding box center [278, 129] width 53 height 12
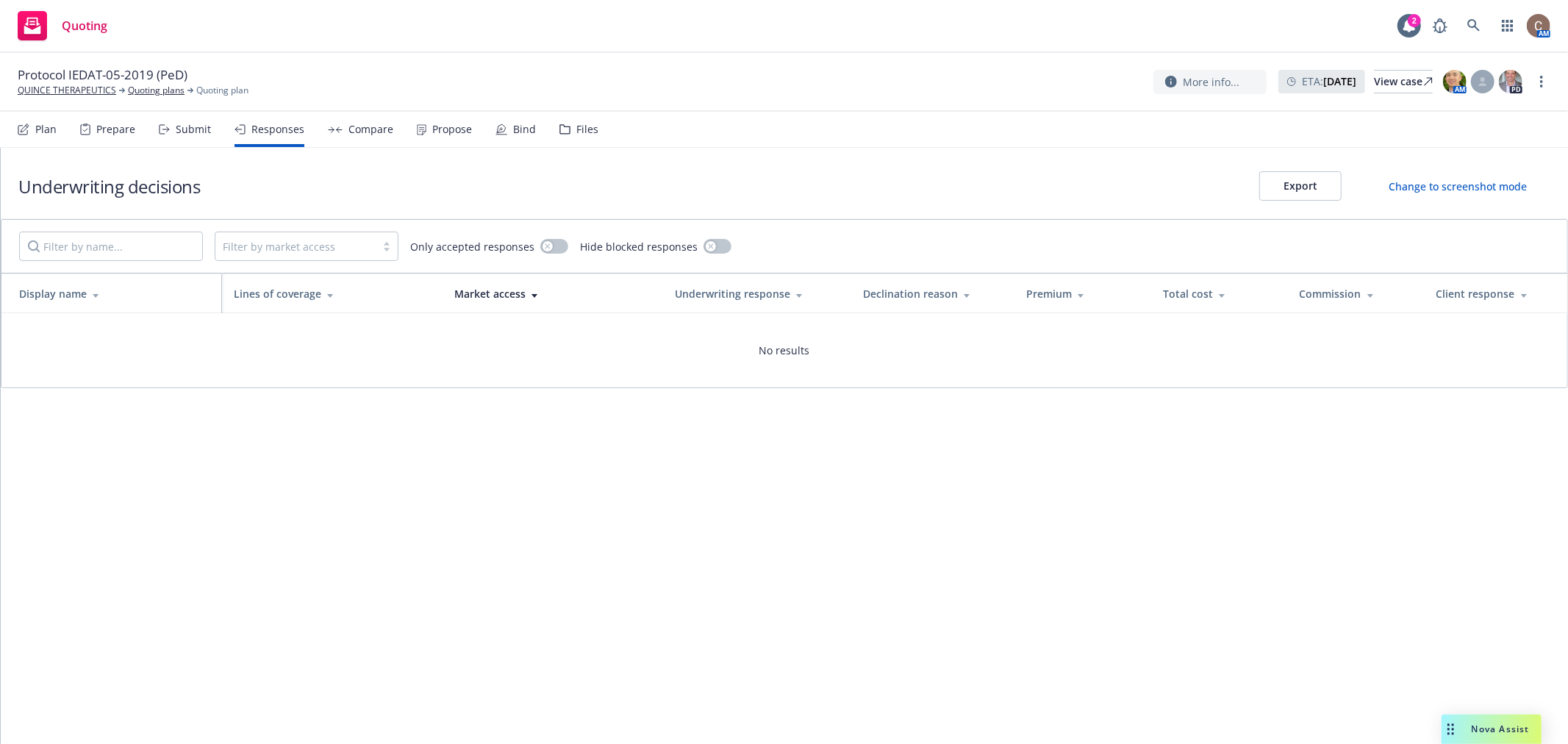
click at [196, 132] on div "Submit" at bounding box center [193, 129] width 35 height 12
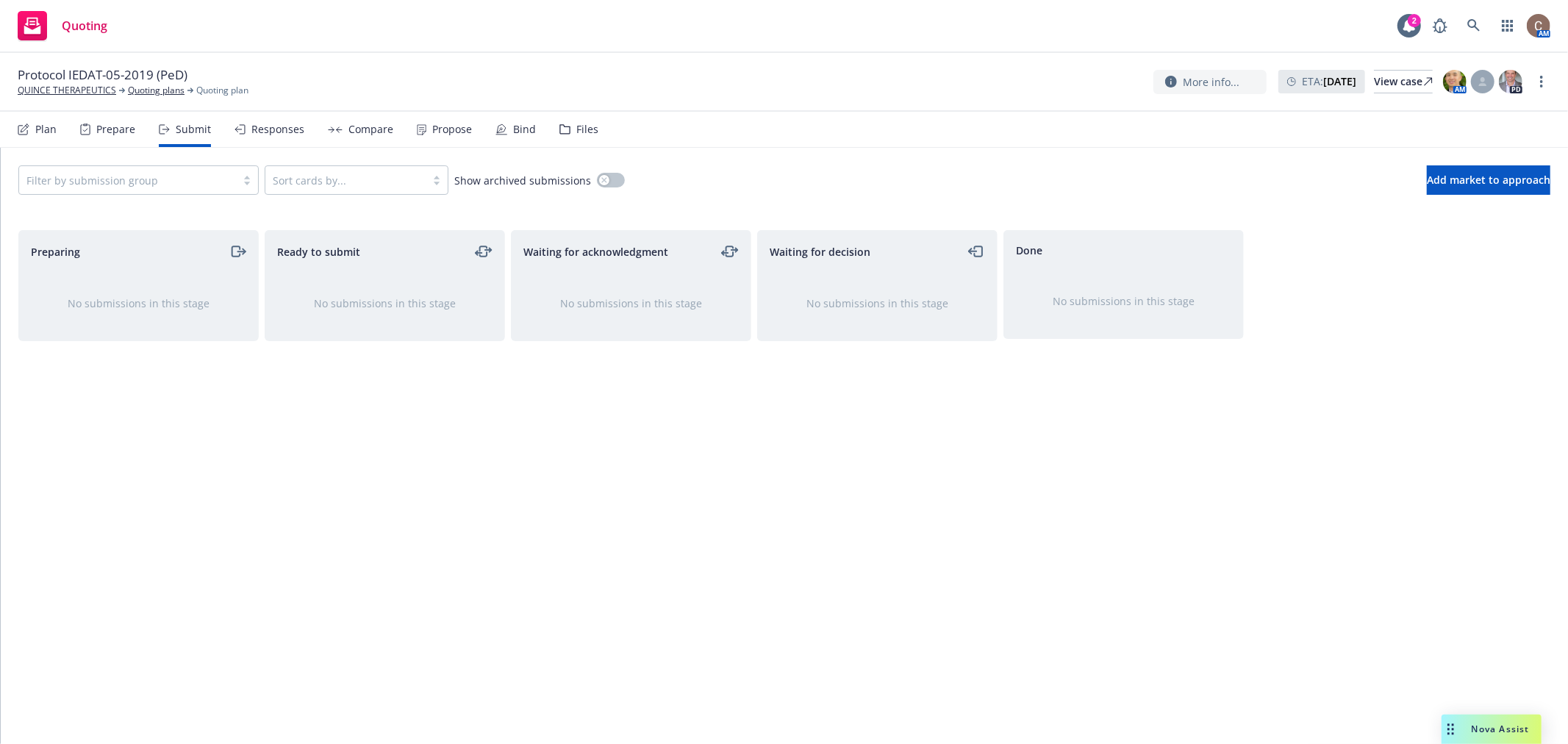
click at [119, 133] on div "Prepare" at bounding box center [116, 129] width 39 height 12
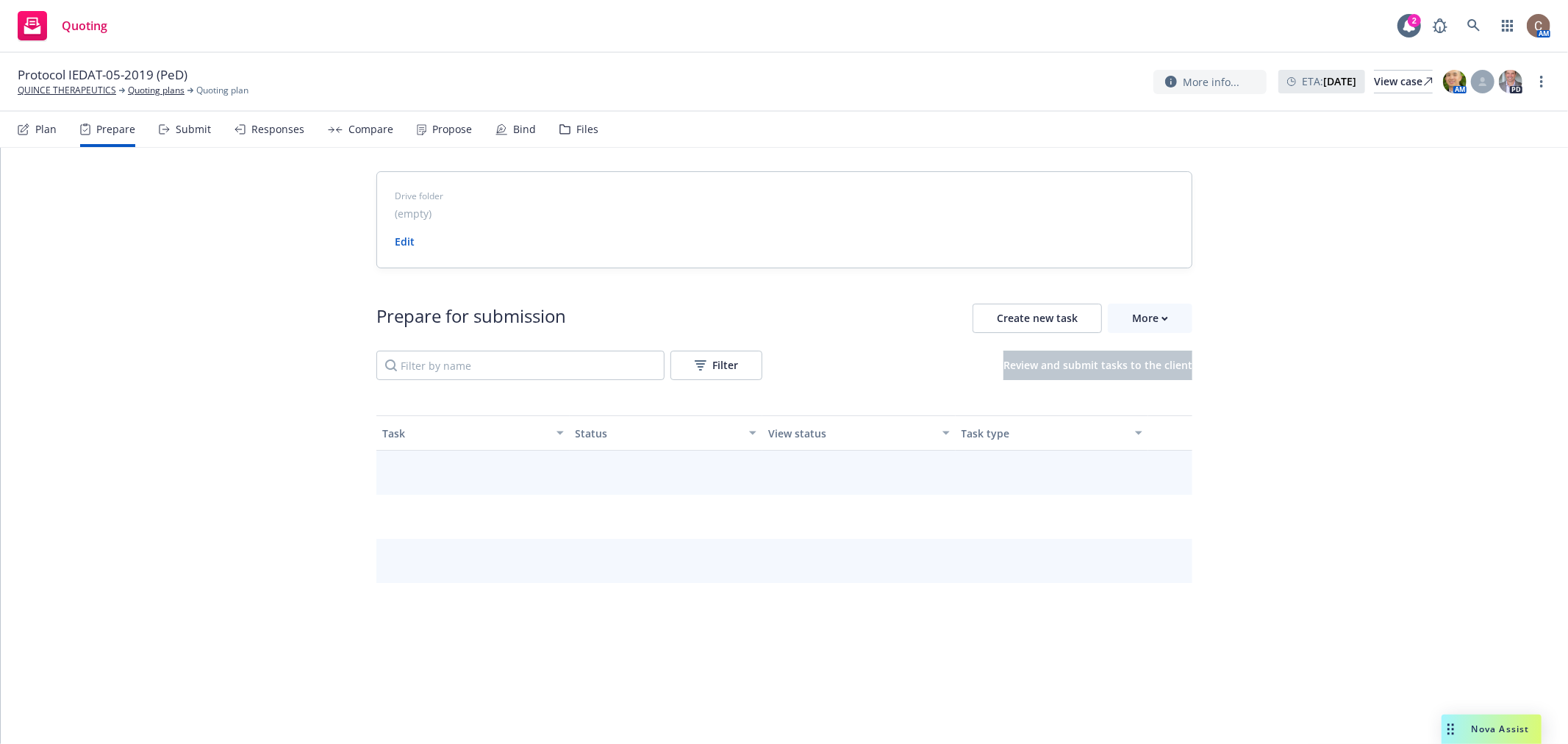
click at [31, 127] on div "Plan" at bounding box center [37, 129] width 39 height 35
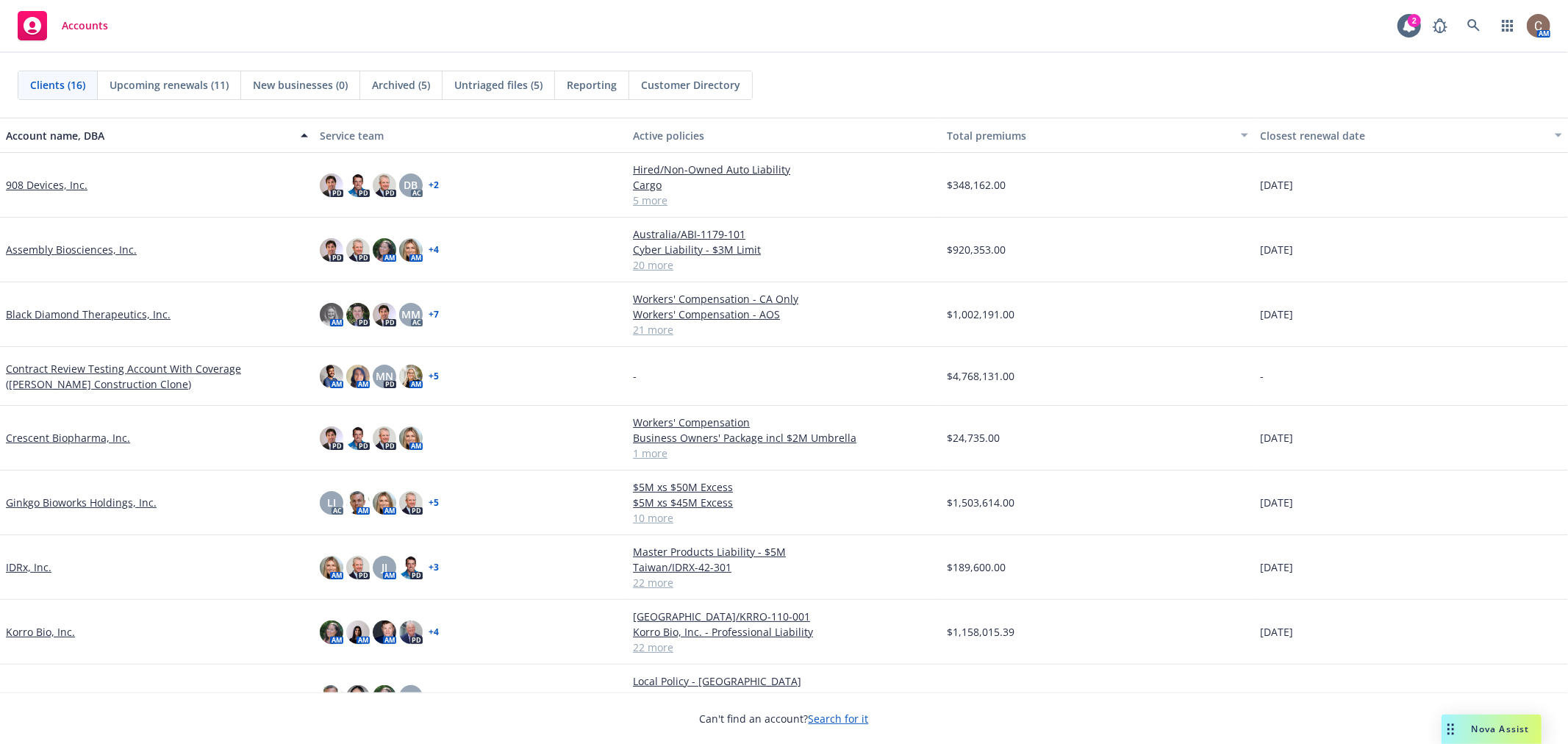
click at [56, 502] on link "Ginkgo Bioworks Holdings, Inc." at bounding box center [81, 503] width 151 height 16
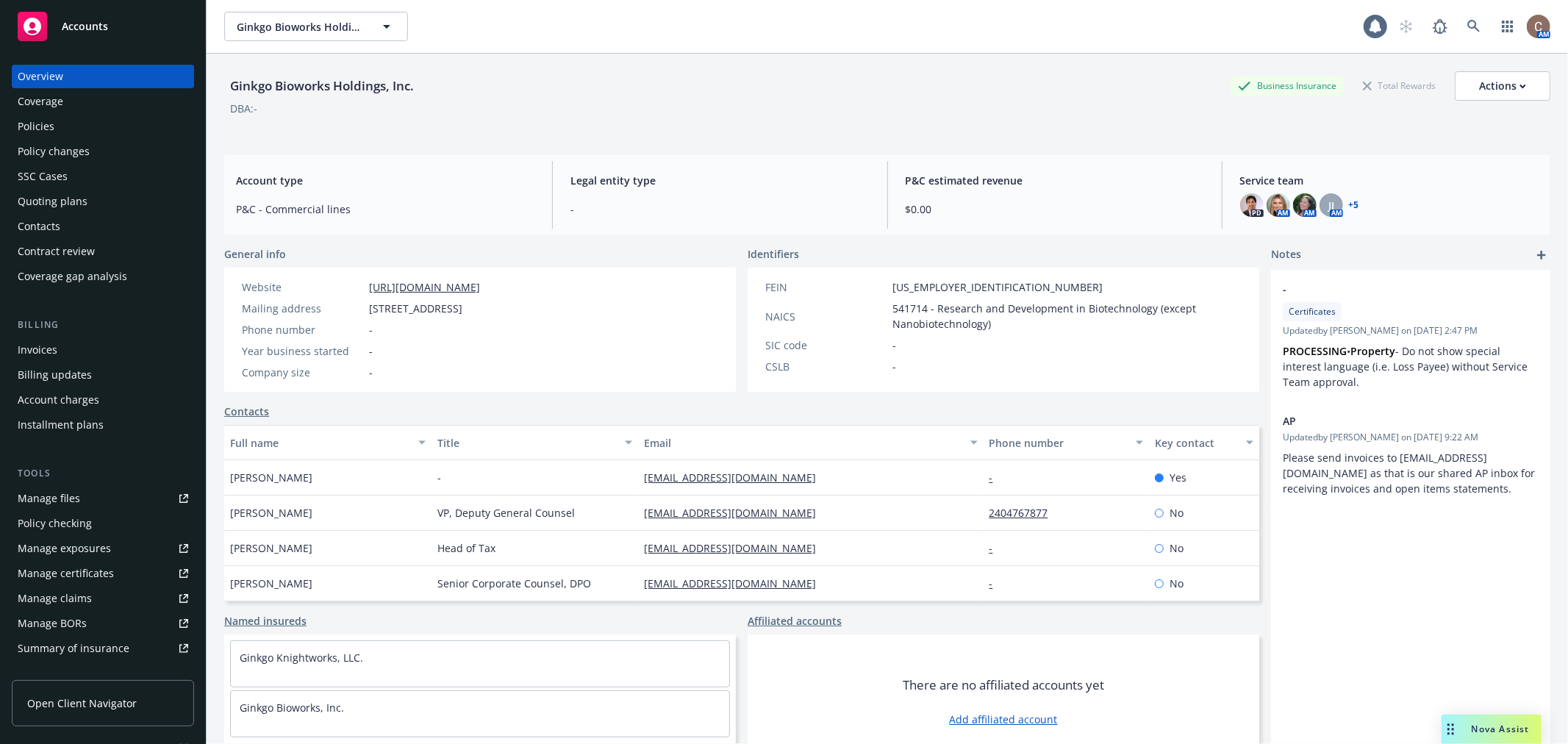
click at [67, 128] on div "Policies" at bounding box center [102, 127] width 171 height 24
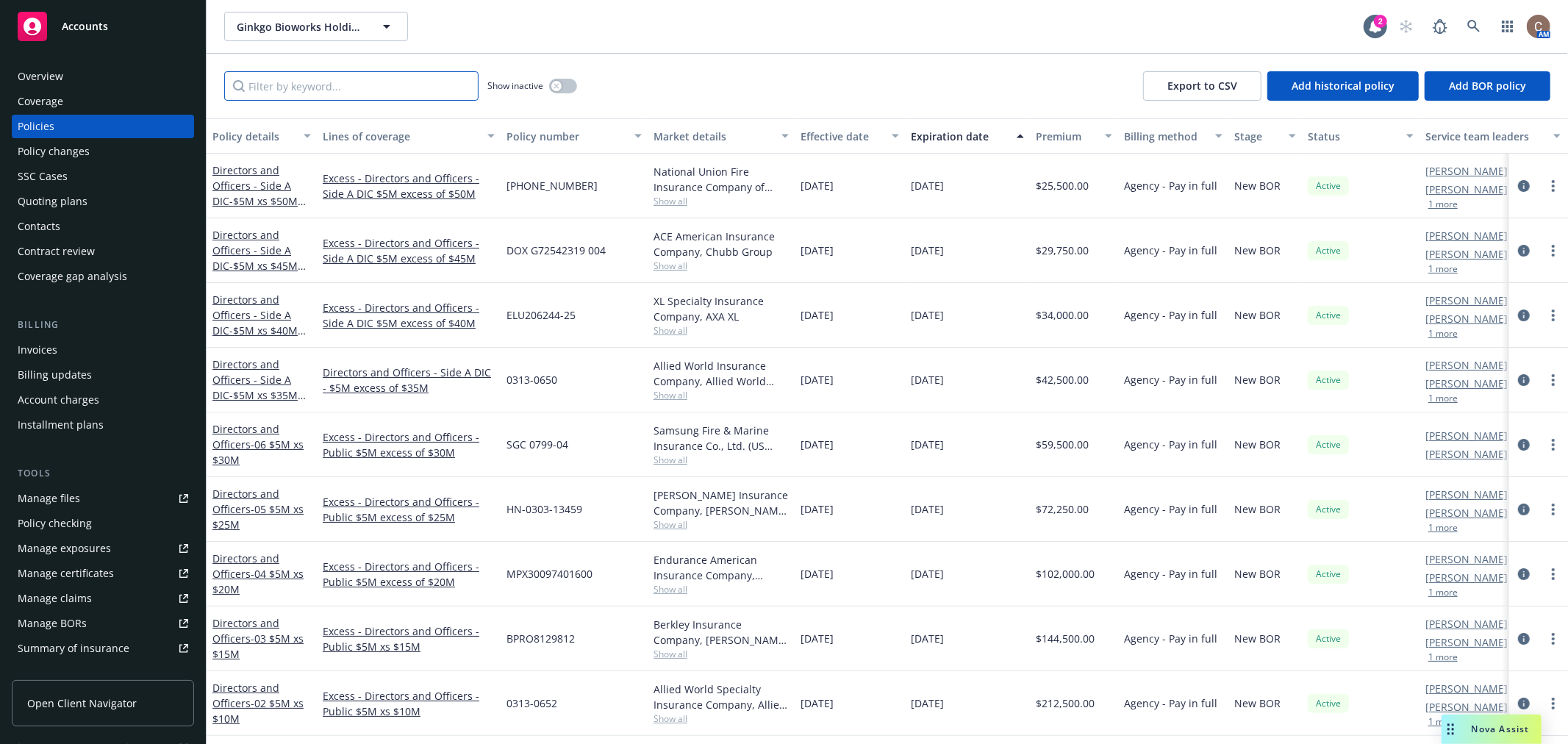
click at [372, 87] on input "Filter by keyword..." at bounding box center [351, 86] width 254 height 29
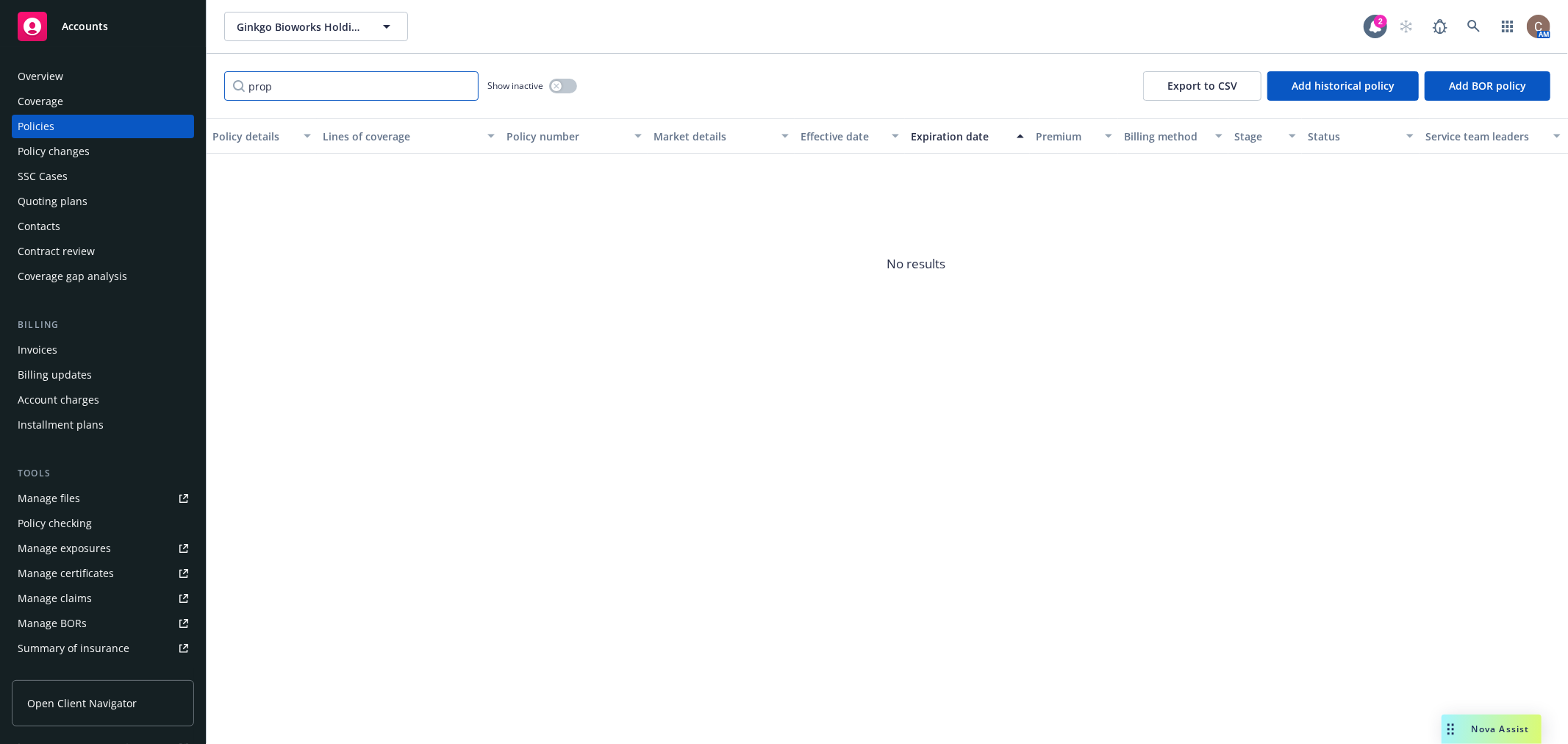
type input "prop"
click at [563, 92] on button "button" at bounding box center [563, 86] width 28 height 15
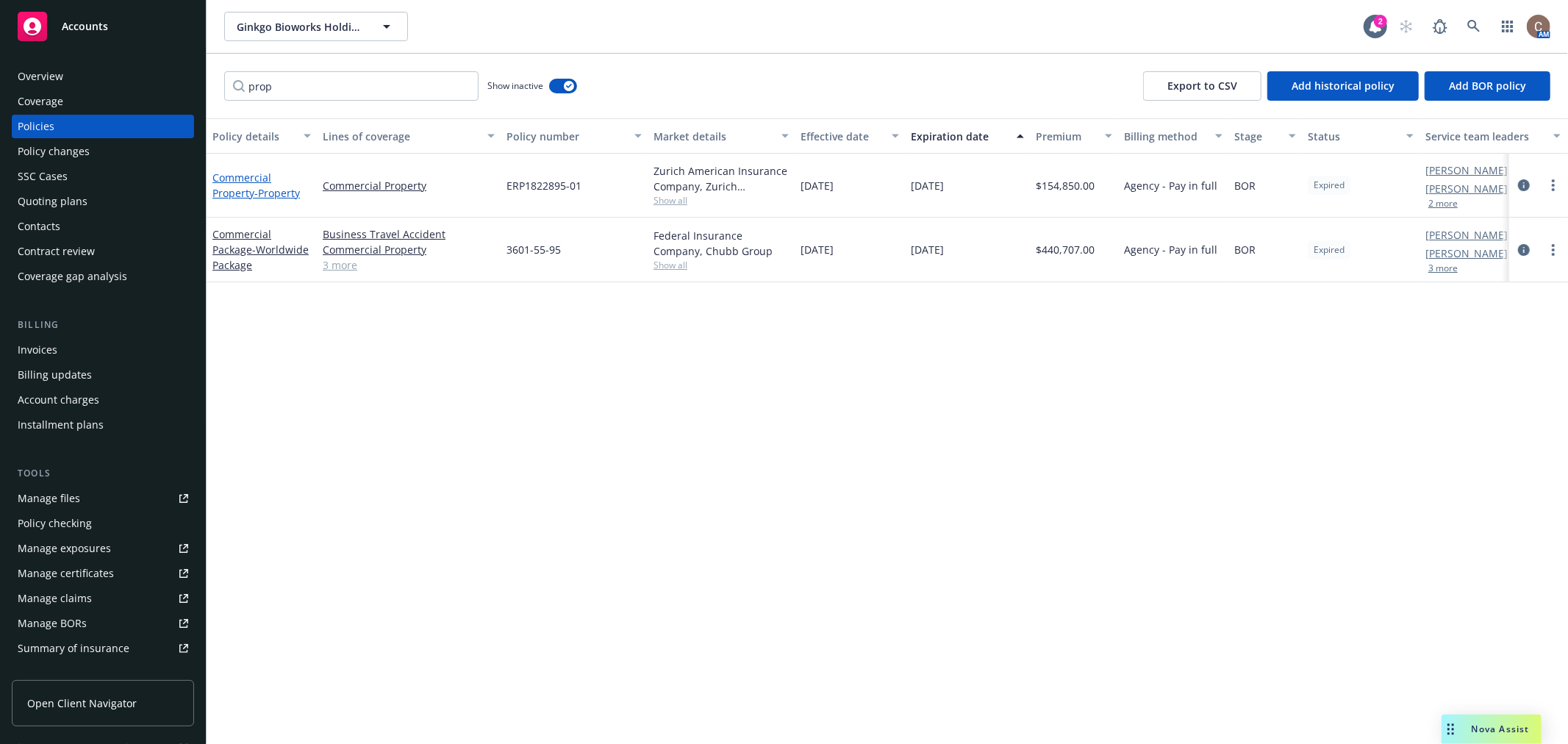
click at [250, 191] on link "Commercial Property - Property" at bounding box center [256, 185] width 87 height 29
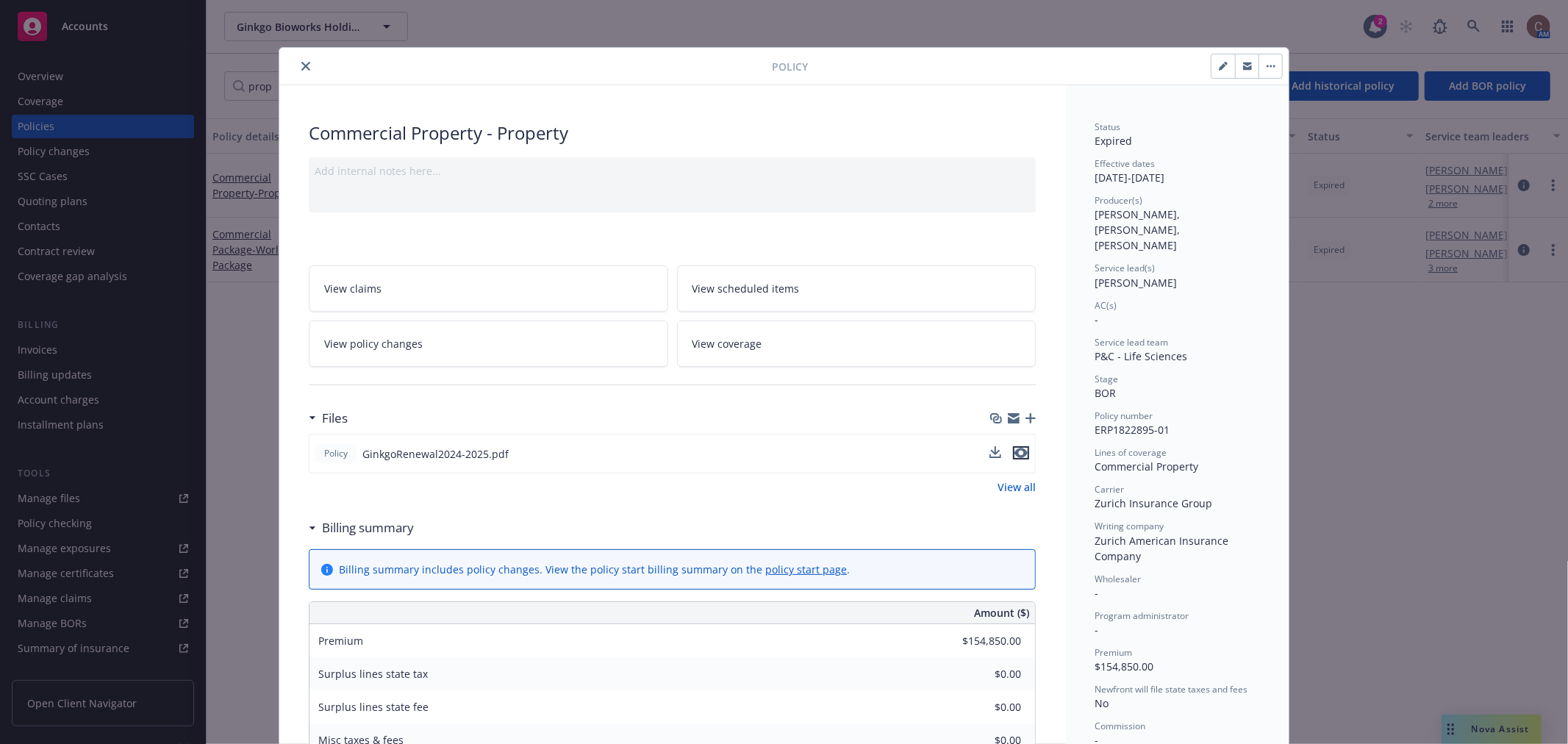
click at [1014, 452] on icon "preview file" at bounding box center [1020, 452] width 13 height 10
